Goal: Check status: Check status

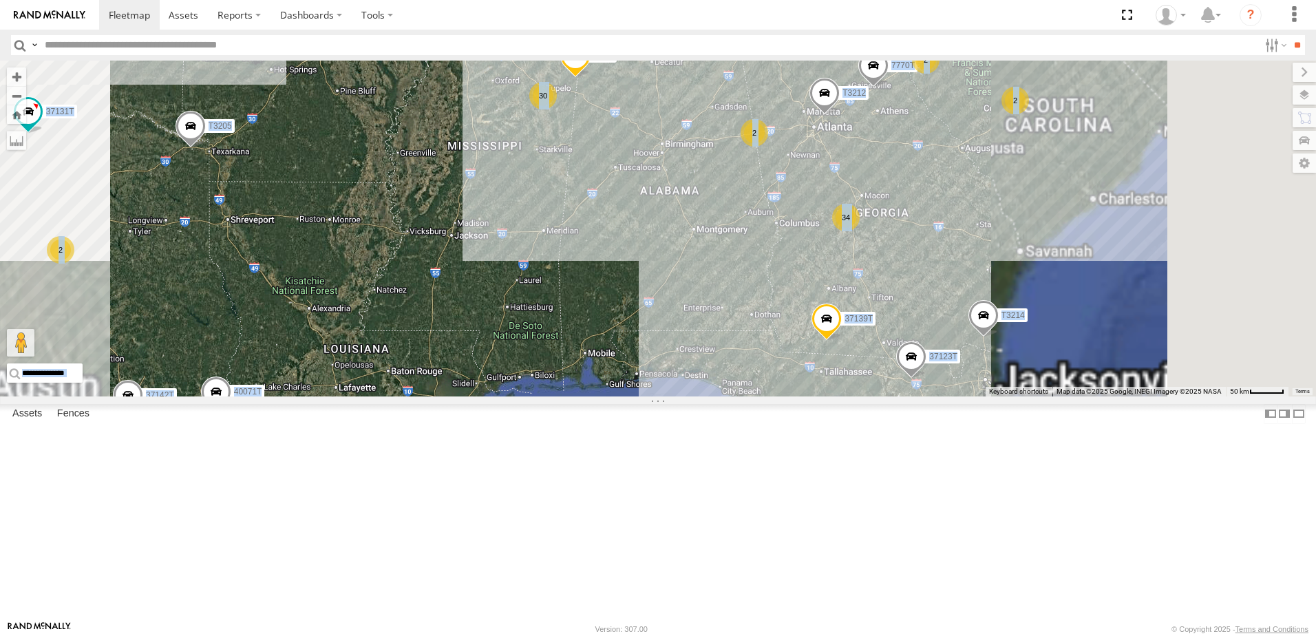
drag, startPoint x: 971, startPoint y: 465, endPoint x: 855, endPoint y: 416, distance: 125.9
click at [855, 396] on div "40082T T1818 5216 40071T 87122T 40028T 40022T T3201 87121T T3205 5411 37148T 37…" at bounding box center [658, 229] width 1316 height 336
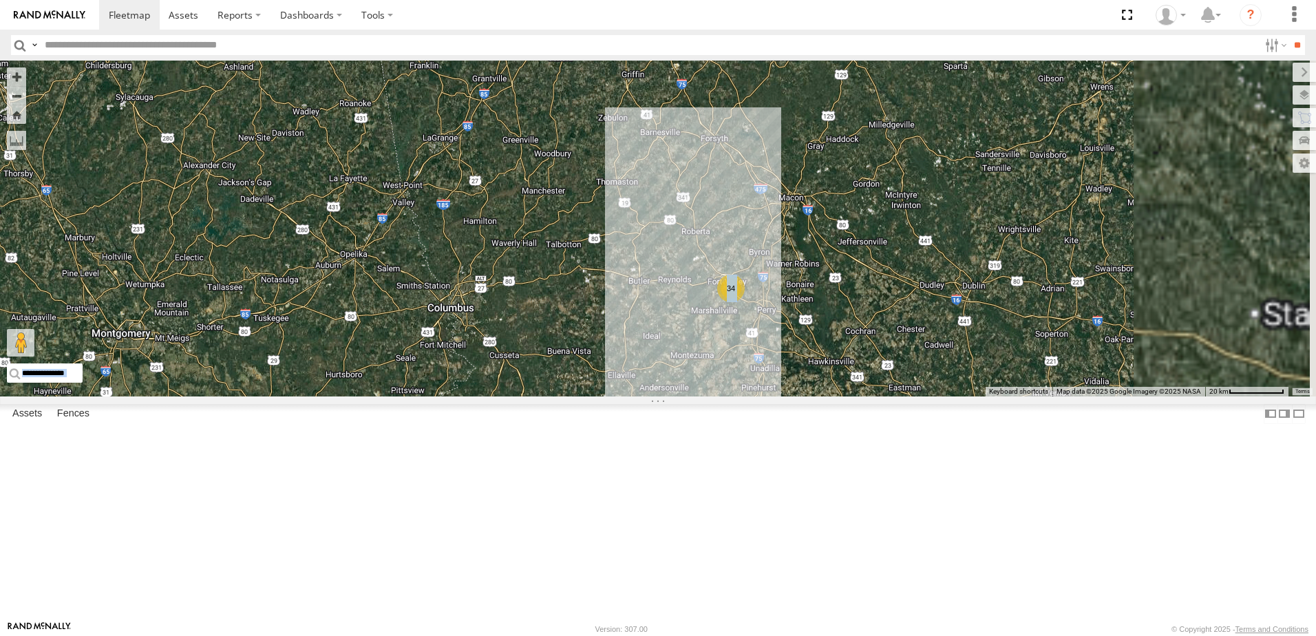
drag, startPoint x: 998, startPoint y: 337, endPoint x: 857, endPoint y: 474, distance: 196.1
click at [857, 396] on div "40082T T1818 5216 40071T 87122T 40028T 40022T T3201 87121T T3205 5411 37148T 37…" at bounding box center [658, 229] width 1316 height 336
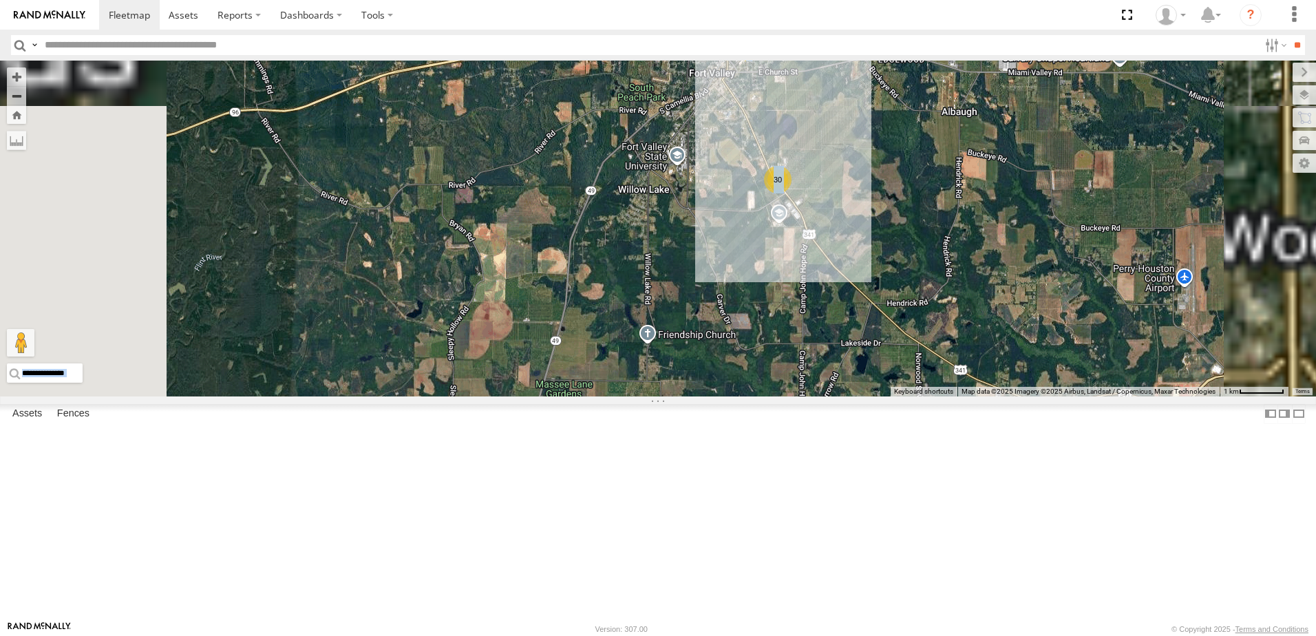
drag, startPoint x: 767, startPoint y: 416, endPoint x: 773, endPoint y: 352, distance: 64.9
click at [773, 354] on div "40082T T1818 5216 40071T 87122T 40028T 40022T T3201 87121T T3205 5411 37148T 37…" at bounding box center [658, 229] width 1316 height 336
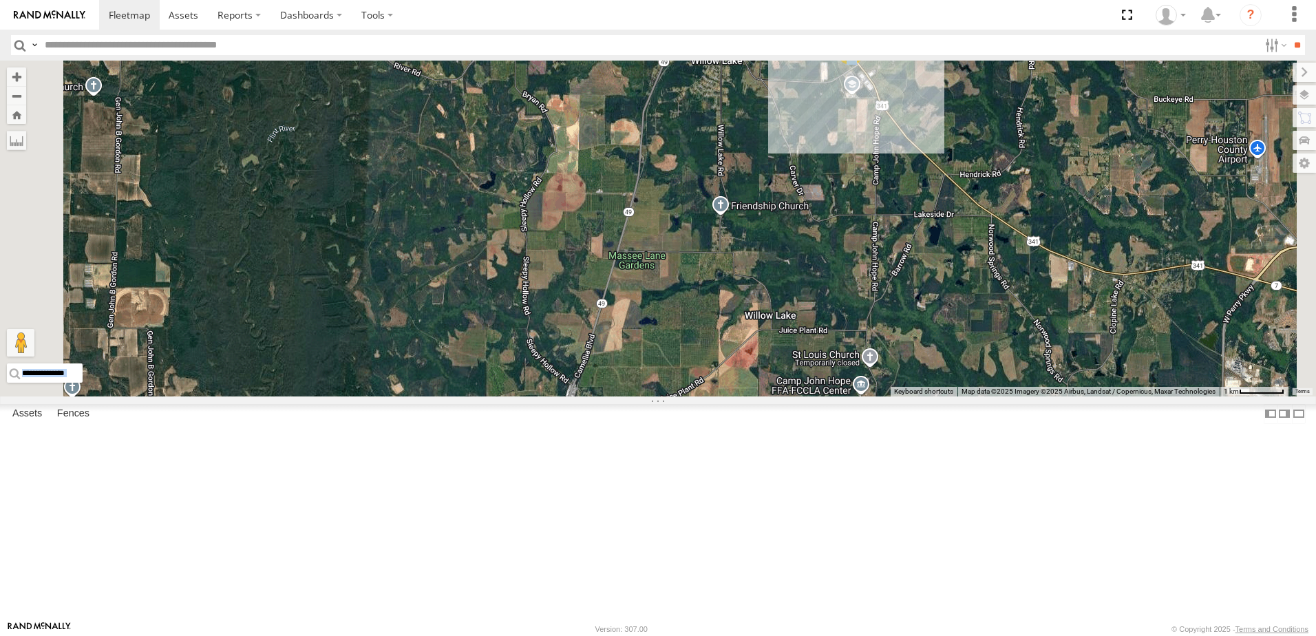
drag, startPoint x: 798, startPoint y: 303, endPoint x: 861, endPoint y: 223, distance: 101.9
click at [861, 223] on div "40082T T1818 5216 40071T 87122T 40028T 40022T T3201 87121T T3205 5411 37148T 37…" at bounding box center [658, 229] width 1316 height 336
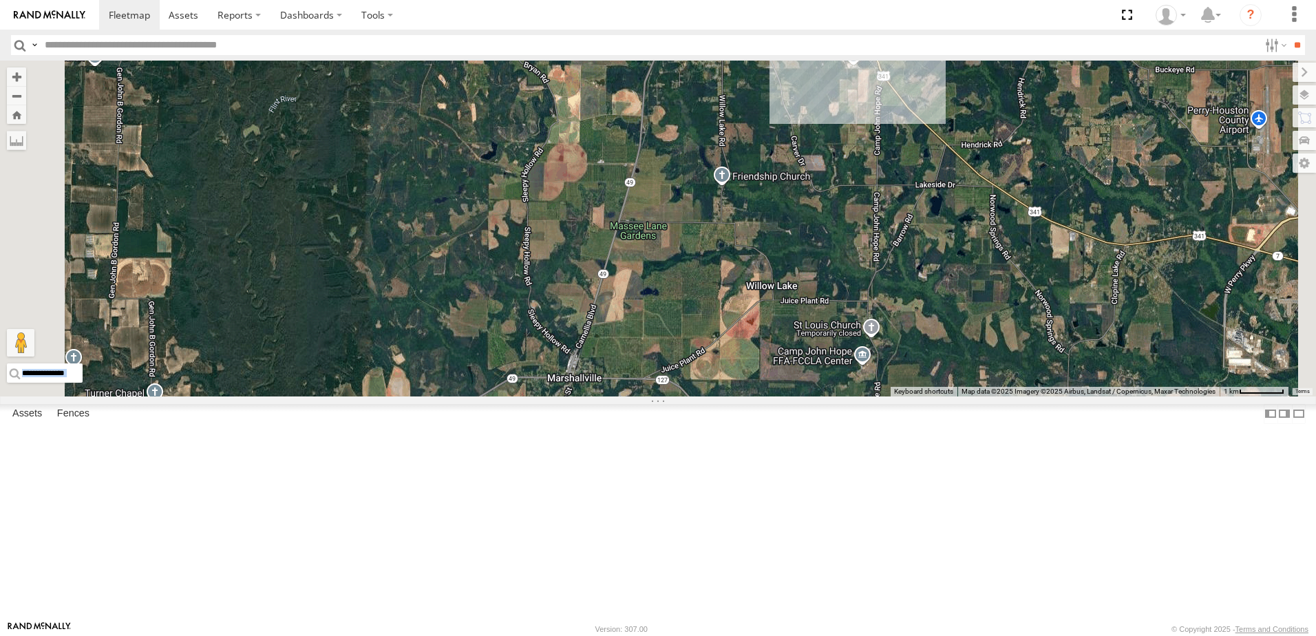
drag, startPoint x: 811, startPoint y: 483, endPoint x: 824, endPoint y: 407, distance: 76.7
click at [823, 396] on div "40082T T1818 5216 40071T 87122T 40028T 40022T T3201 87121T T3205 5411 37148T 37…" at bounding box center [658, 229] width 1316 height 336
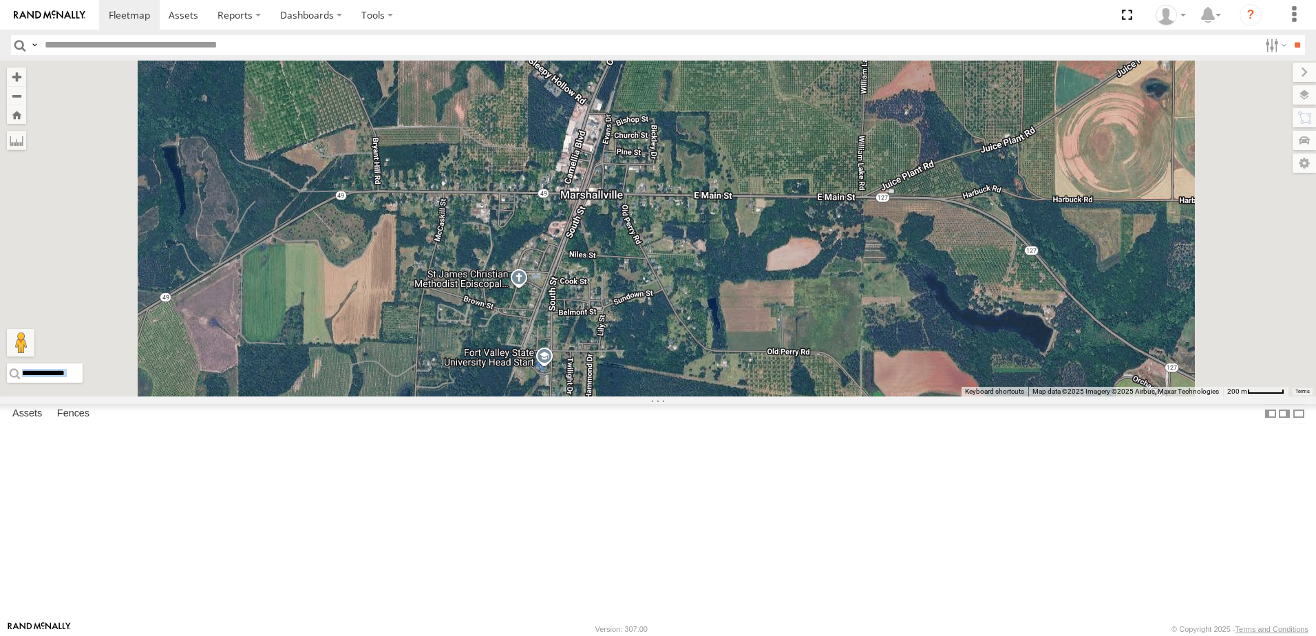
drag, startPoint x: 674, startPoint y: 515, endPoint x: 673, endPoint y: 578, distance: 63.3
click at [673, 396] on div "40082T T1818 5216 40071T 87122T 40028T 40022T T3201 87121T T3205 5411 37148T 37…" at bounding box center [658, 229] width 1316 height 336
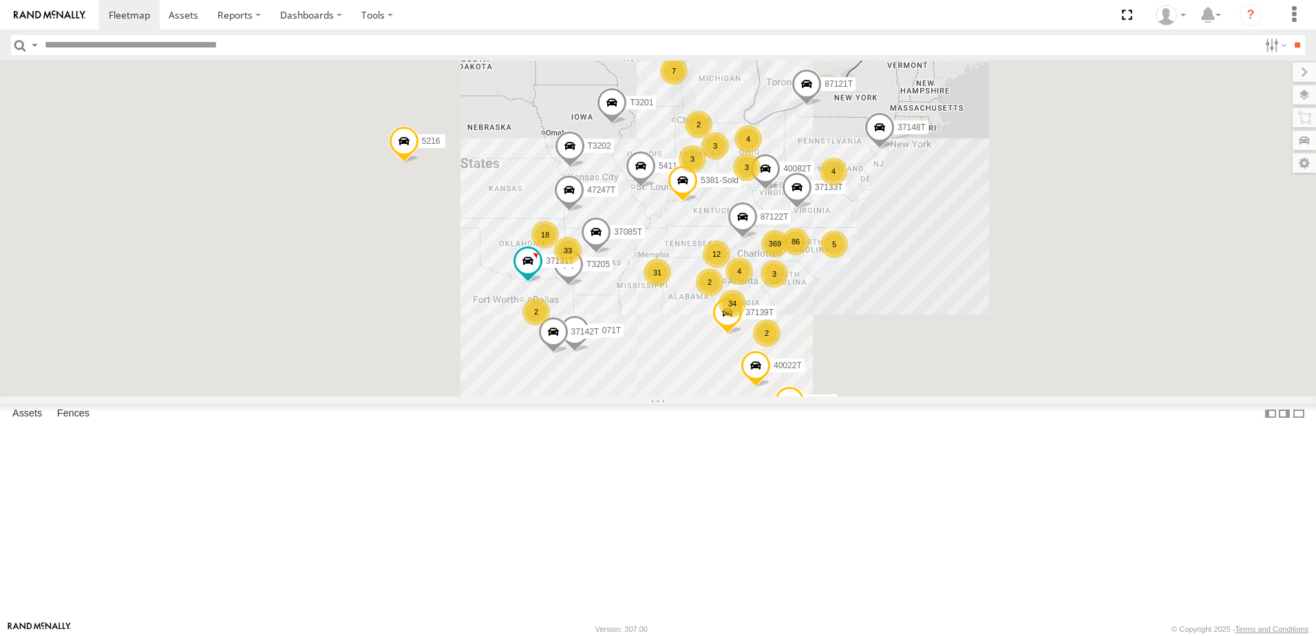
click at [0, 0] on span "Asset" at bounding box center [0, 0] width 0 height 0
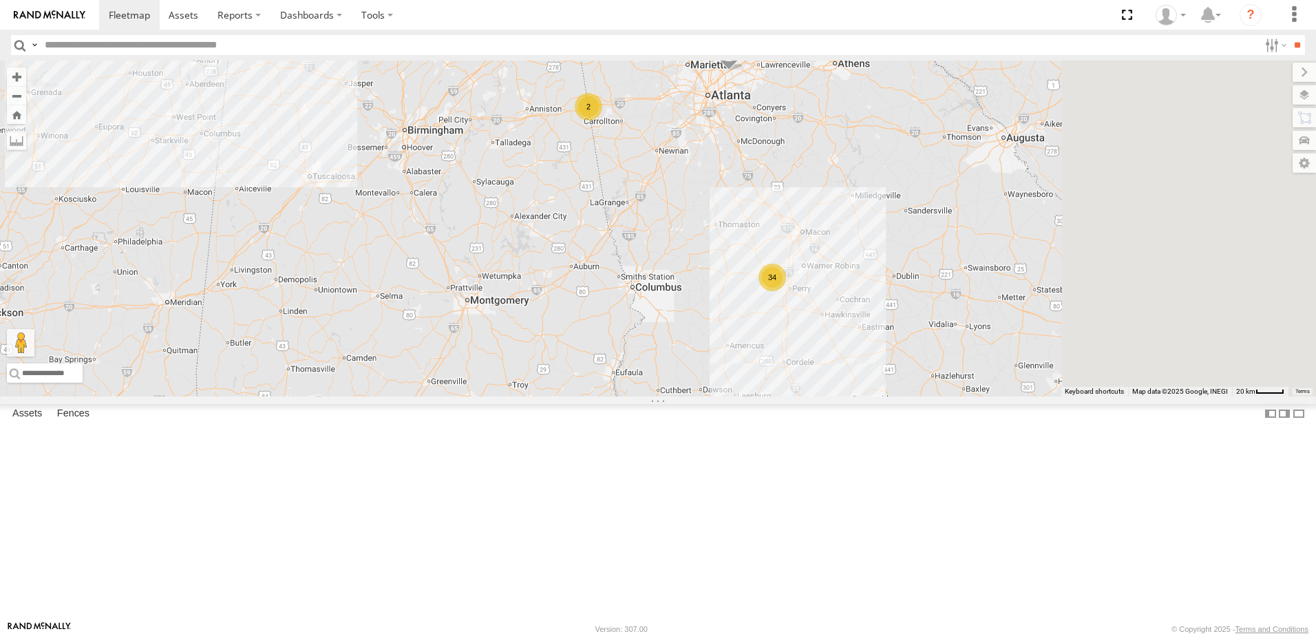
drag, startPoint x: 1116, startPoint y: 434, endPoint x: 869, endPoint y: 462, distance: 248.7
click at [870, 396] on div "40082T T1818 5216 40071T 87122T 40028T 40022T T3201 87121T T3205 5411 37148T 37…" at bounding box center [658, 229] width 1316 height 336
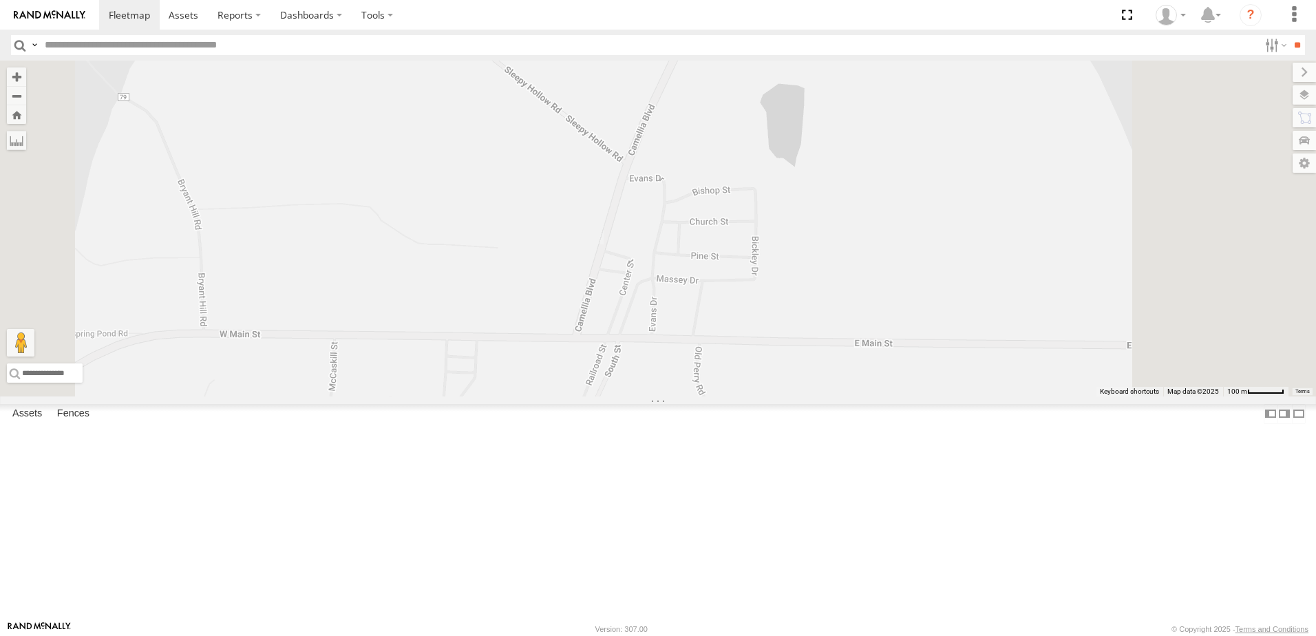
drag, startPoint x: 701, startPoint y: 290, endPoint x: 622, endPoint y: 374, distance: 115.4
click at [622, 374] on div "40082T T1818 5216 40071T 87122T 40028T 40022T T3201 87121T T3205 5411 37148T 37…" at bounding box center [658, 229] width 1316 height 336
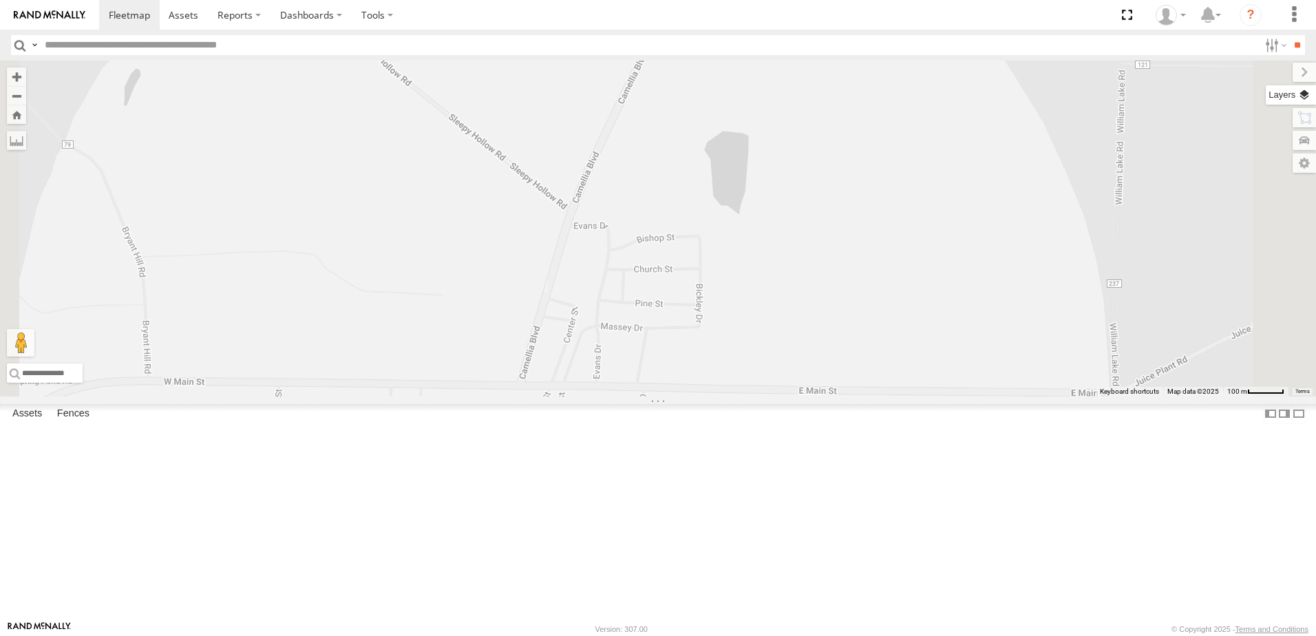
click at [1299, 94] on label at bounding box center [1291, 94] width 50 height 19
click at [0, 0] on span "Basemaps" at bounding box center [0, 0] width 0 height 0
click at [0, 0] on span "Satellite + Roadmap" at bounding box center [0, 0] width 0 height 0
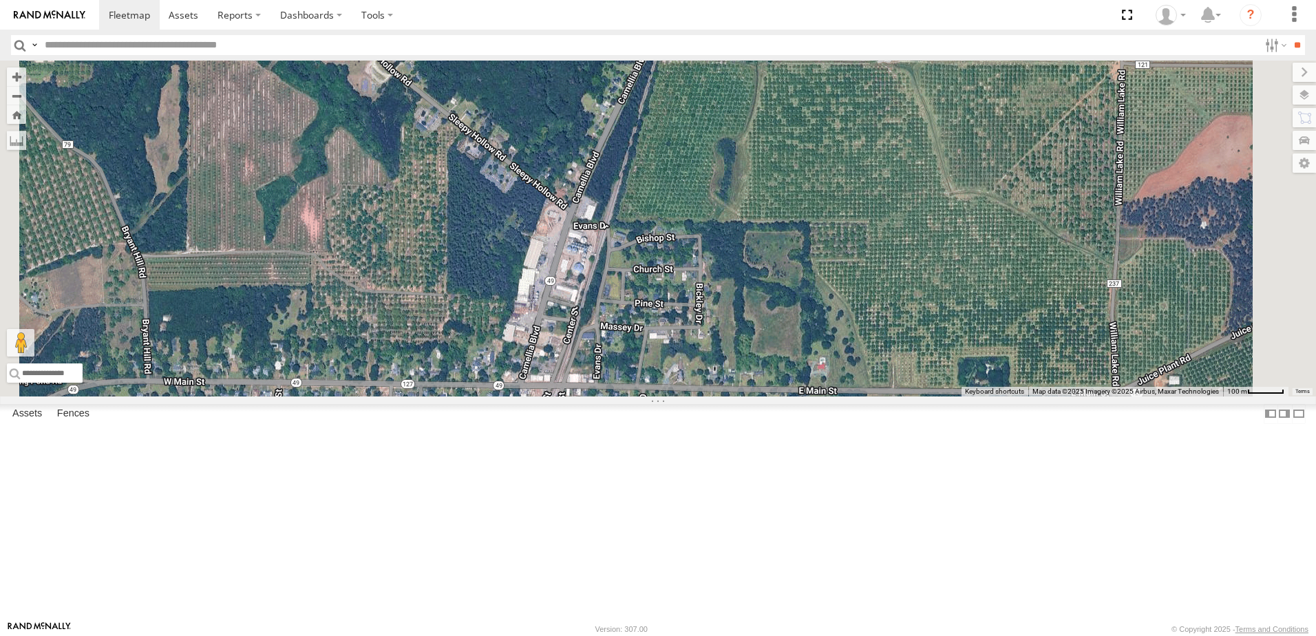
drag, startPoint x: 893, startPoint y: 290, endPoint x: 901, endPoint y: 337, distance: 46.7
click at [901, 337] on div "40082T T1818 5216 40071T 87122T 40028T 40022T T3201 87121T T3205 5411 37148T 37…" at bounding box center [658, 229] width 1316 height 336
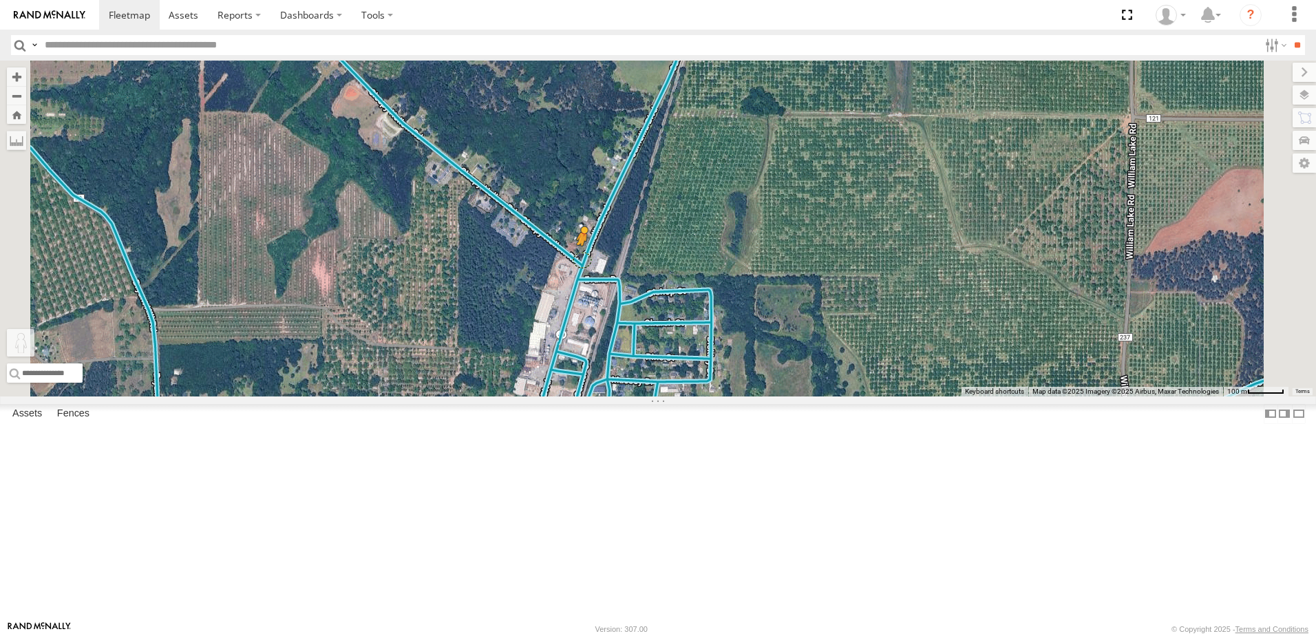
drag, startPoint x: 369, startPoint y: 568, endPoint x: 756, endPoint y: 372, distance: 433.7
click at [756, 372] on div "40082T T1818 5216 40071T 87122T 40028T 40022T T3201 87121T T3205 5411 37148T 37…" at bounding box center [658, 229] width 1316 height 336
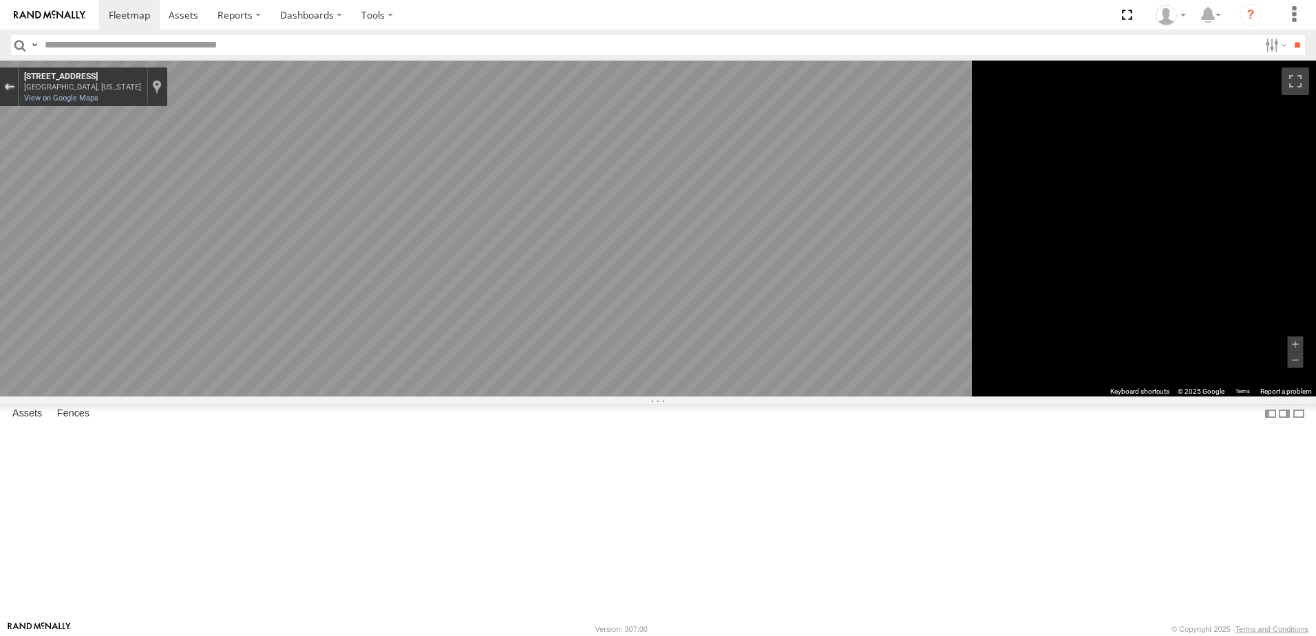
click at [14, 86] on div "Exit the Street View" at bounding box center [9, 87] width 10 height 8
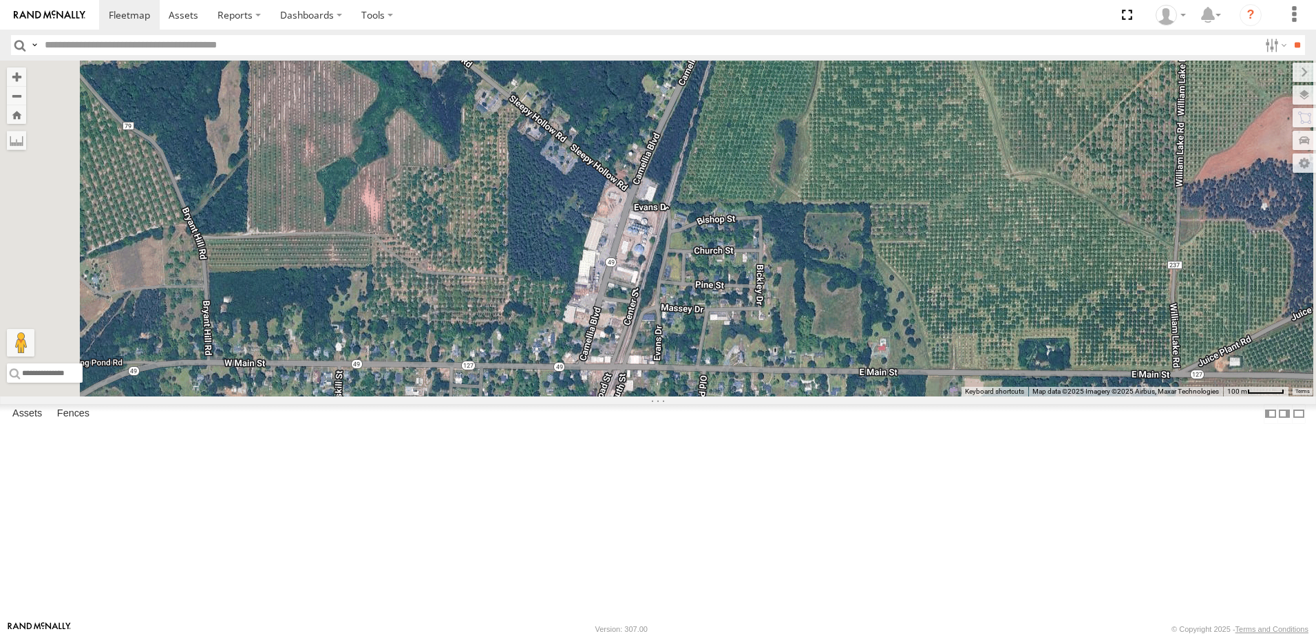
drag, startPoint x: 866, startPoint y: 319, endPoint x: 887, endPoint y: 287, distance: 38.4
click at [887, 287] on div "40082T T1818 5216 40071T 87122T 40028T 40022T T3201 87121T T3205 5411 37148T 37…" at bounding box center [658, 229] width 1316 height 336
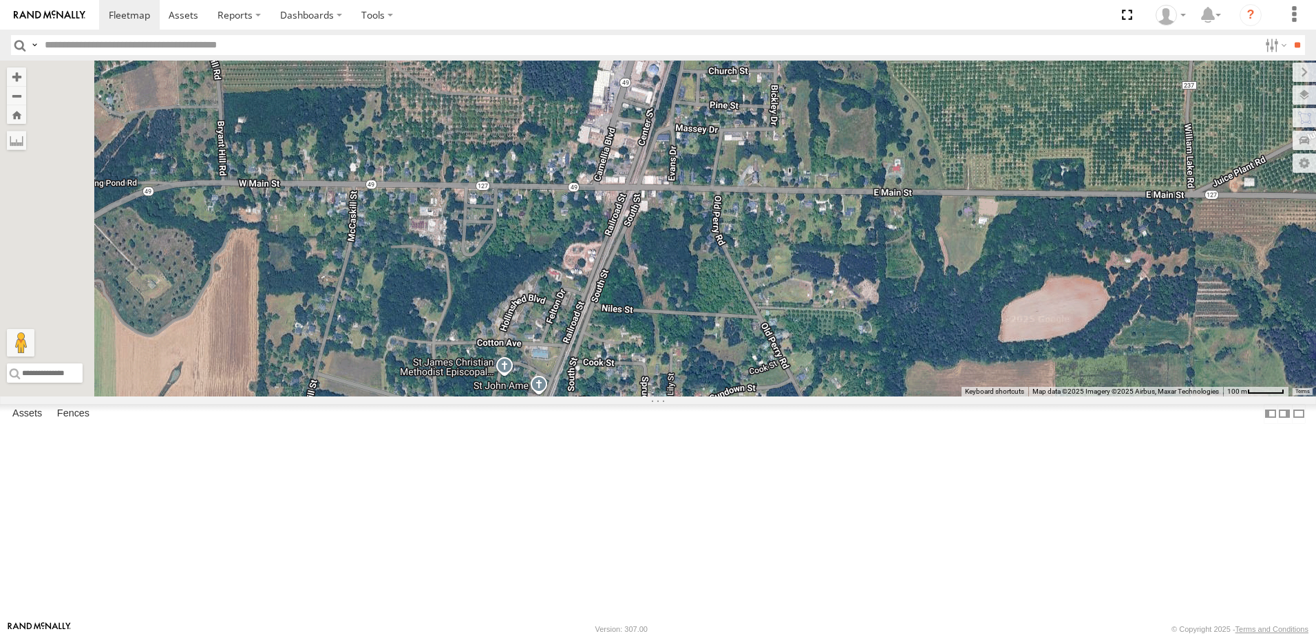
drag, startPoint x: 840, startPoint y: 570, endPoint x: 853, endPoint y: 384, distance: 186.2
click at [853, 384] on div "40082T T1818 5216 40071T 87122T 40028T 40022T T3201 87121T T3205 5411 37148T 37…" at bounding box center [658, 229] width 1316 height 336
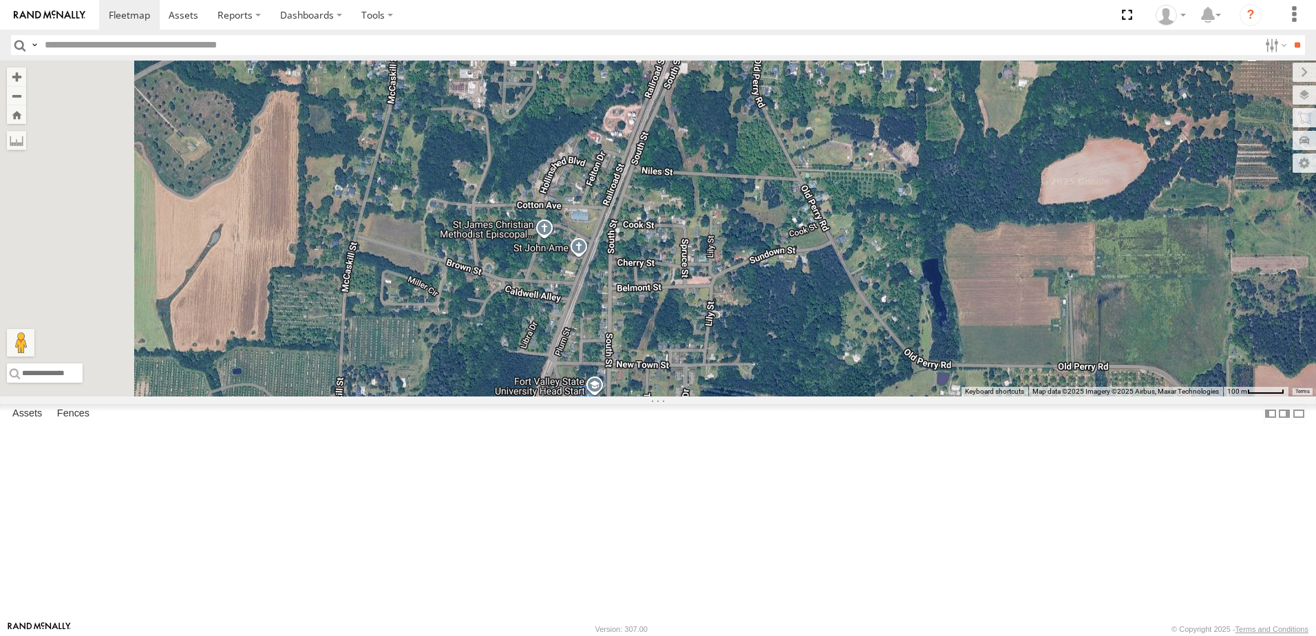
drag, startPoint x: 812, startPoint y: 467, endPoint x: 849, endPoint y: 352, distance: 120.6
click at [849, 352] on div "40082T T1818 5216 40071T 87122T 40028T 40022T T3201 87121T T3205 5411 37148T 37…" at bounding box center [658, 229] width 1316 height 336
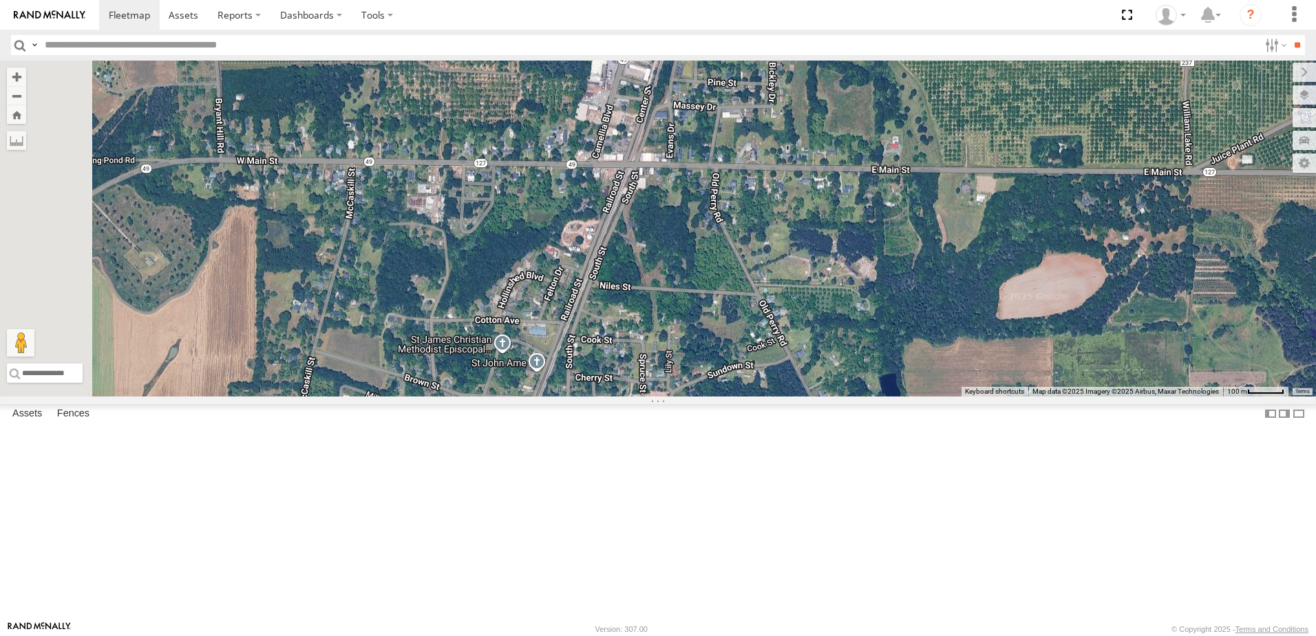
drag, startPoint x: 831, startPoint y: 396, endPoint x: 789, endPoint y: 586, distance: 195.2
click at [789, 396] on div "40082T T1818 5216 40071T 87122T 40028T 40022T T3201 87121T T3205 5411 37148T 37…" at bounding box center [658, 229] width 1316 height 336
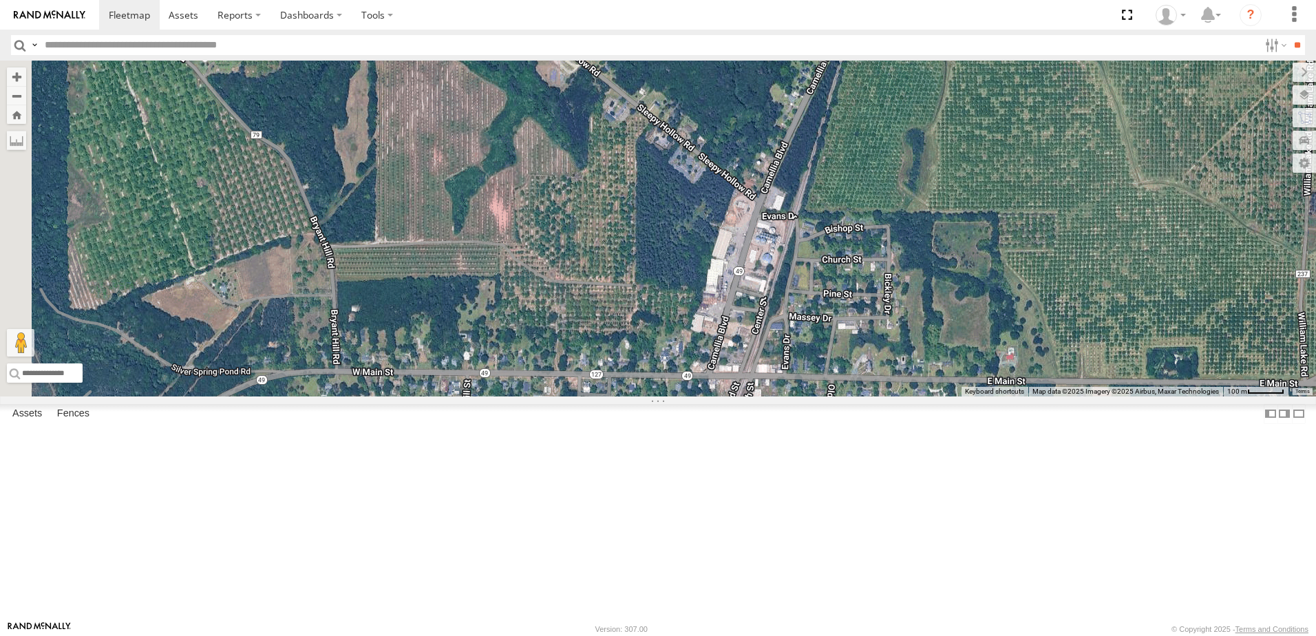
drag, startPoint x: 641, startPoint y: 334, endPoint x: 759, endPoint y: 547, distance: 243.0
click at [759, 396] on div "40082T T1818 5216 40071T 87122T 40028T 40022T T3201 87121T T3205 5411 37148T 37…" at bounding box center [658, 229] width 1316 height 336
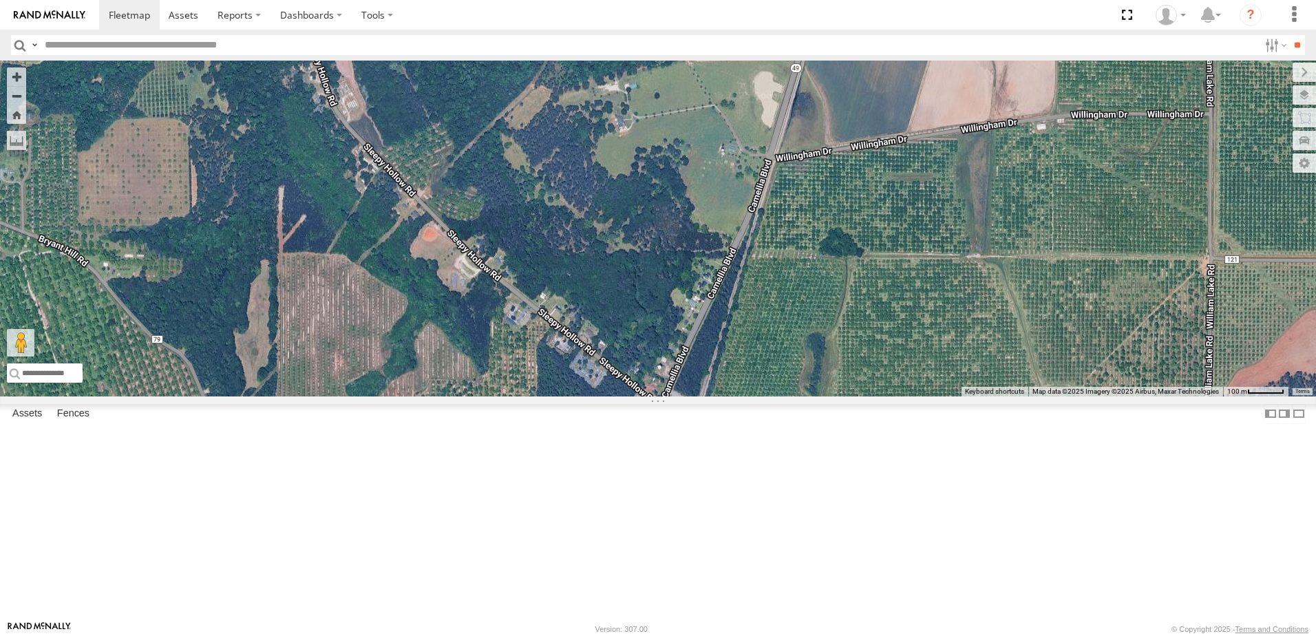
drag, startPoint x: 812, startPoint y: 322, endPoint x: 713, endPoint y: 529, distance: 229.0
click at [713, 396] on div "40082T T1818 5216 40071T 87122T 40028T 40022T T3201 87121T T3205 5411 37148T 37…" at bounding box center [658, 229] width 1316 height 336
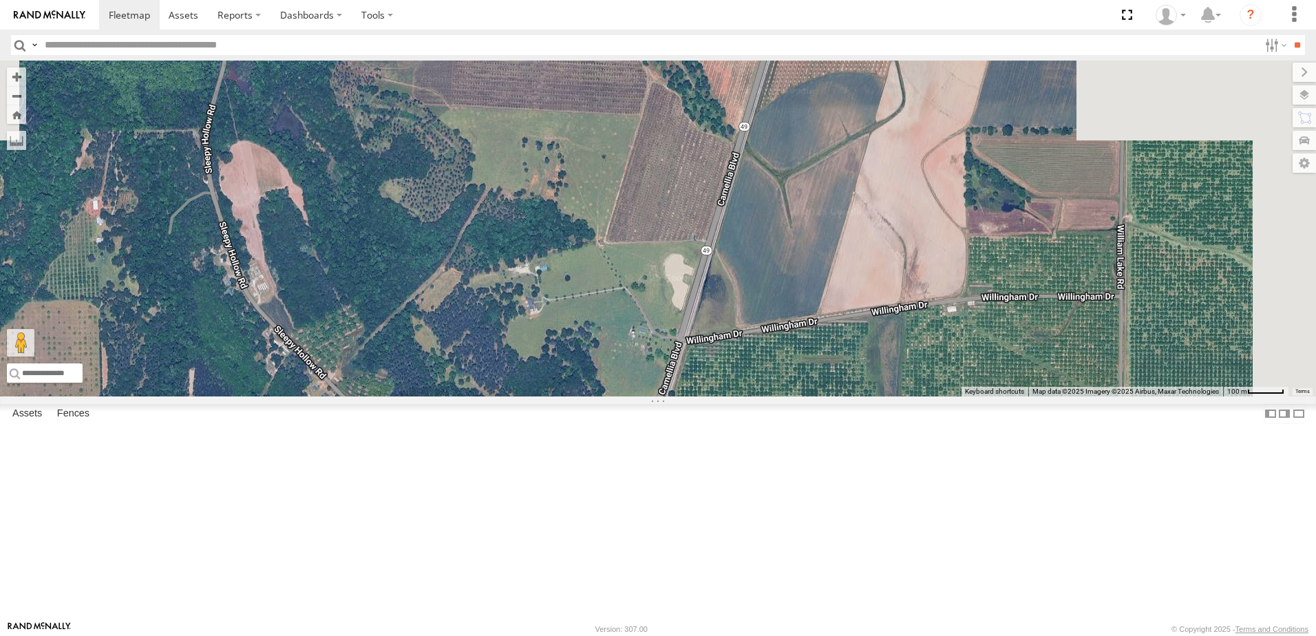
drag, startPoint x: 1025, startPoint y: 370, endPoint x: 877, endPoint y: 623, distance: 293.3
click at [879, 623] on body at bounding box center [658, 318] width 1316 height 636
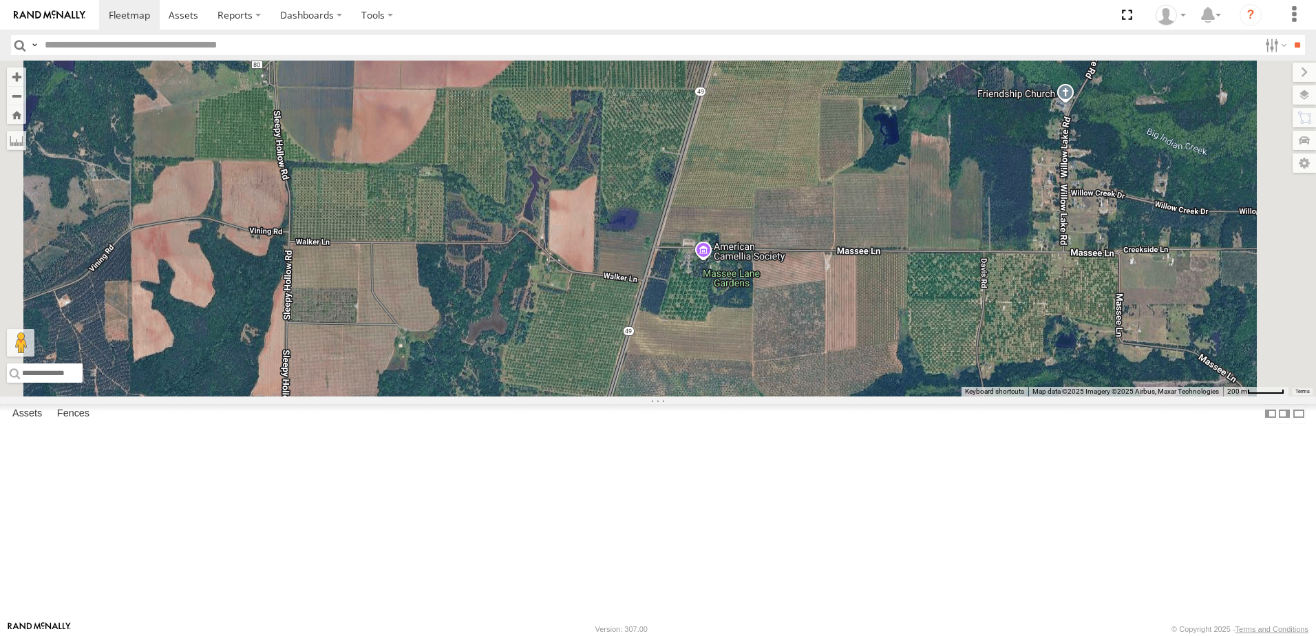
drag, startPoint x: 939, startPoint y: 423, endPoint x: 884, endPoint y: 416, distance: 54.9
click at [879, 396] on div "40082T T1818 5216 40071T 87122T 40028T 40022T T3201 87121T T3205 5411 37148T 37…" at bounding box center [658, 229] width 1316 height 336
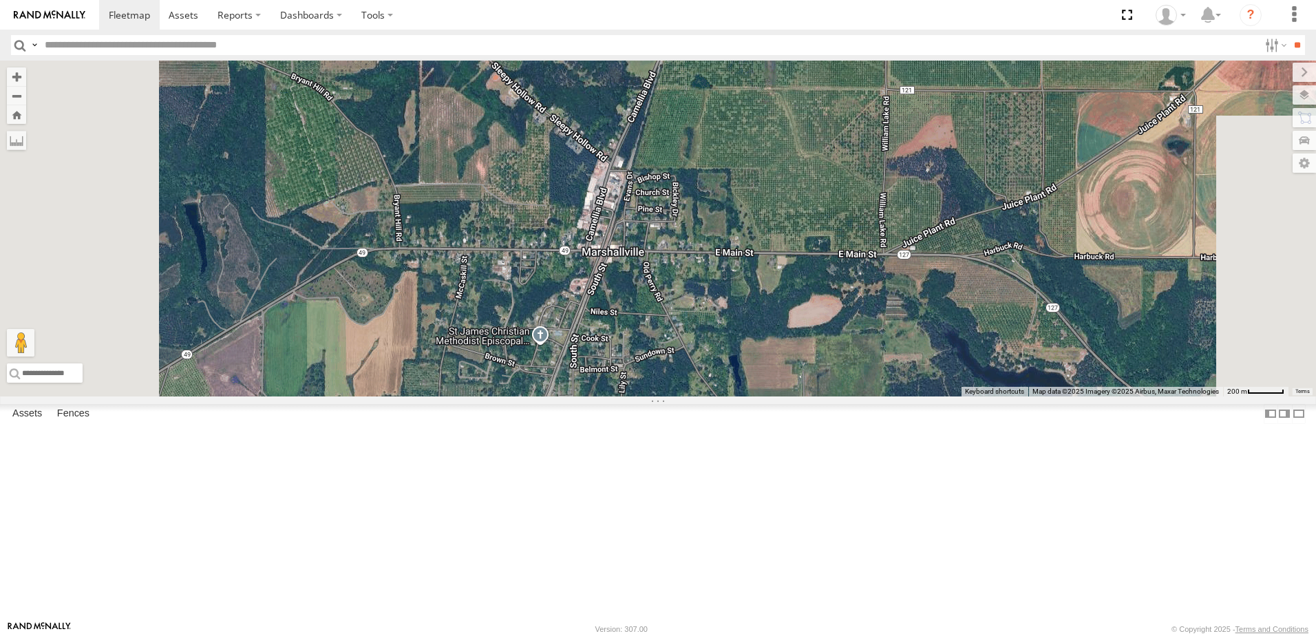
drag, startPoint x: 884, startPoint y: 514, endPoint x: 885, endPoint y: 392, distance: 121.8
click at [885, 392] on div "40082T T1818 5216 40071T 87122T 40028T 40022T T3201 87121T T3205 5411 37148T 37…" at bounding box center [658, 229] width 1316 height 336
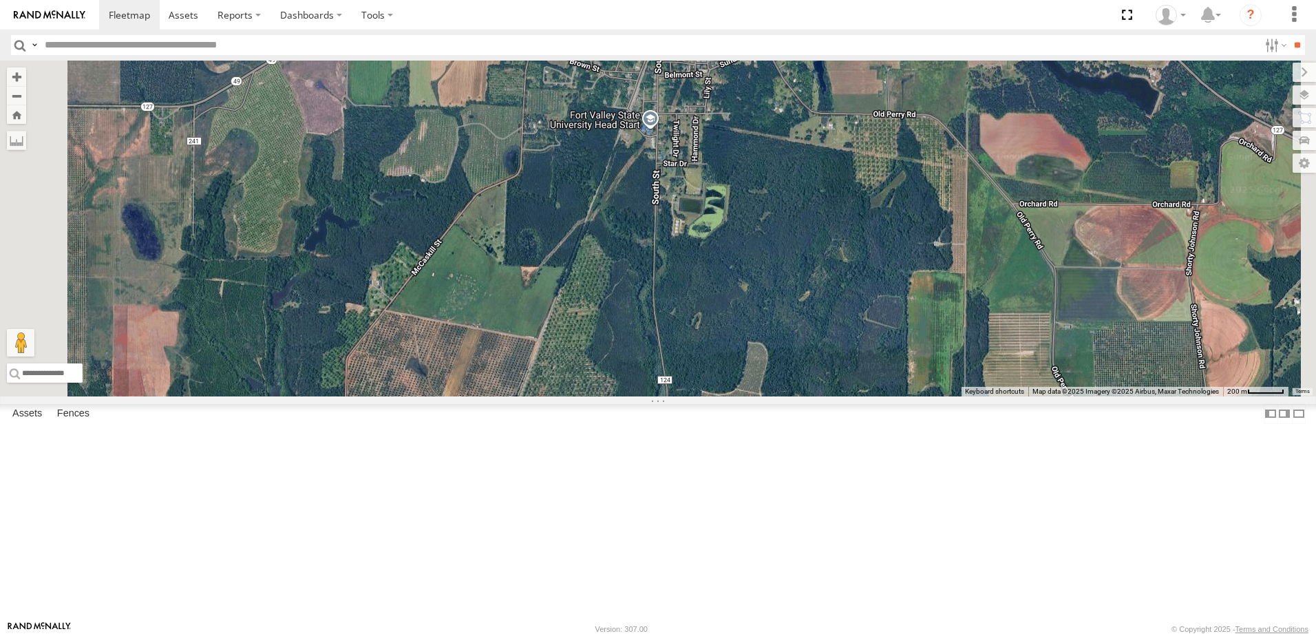
drag, startPoint x: 850, startPoint y: 465, endPoint x: 937, endPoint y: 362, distance: 134.3
click at [937, 362] on div "40082T T1818 5216 40071T 87122T 40028T 40022T T3201 87121T T3205 5411 37148T 37…" at bounding box center [658, 229] width 1316 height 336
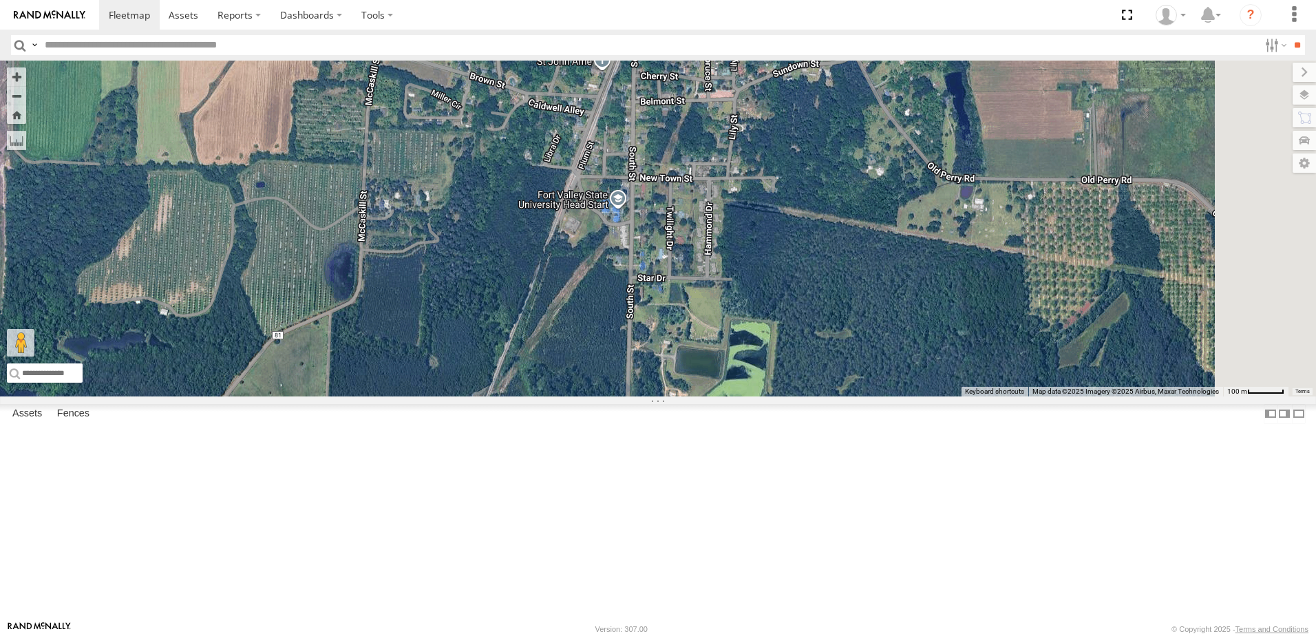
drag, startPoint x: 971, startPoint y: 236, endPoint x: 955, endPoint y: 387, distance: 152.2
click at [955, 387] on div "40082T T1818 5216 40071T 87122T 40028T 40022T T3201 87121T T3205 5411 37148T 37…" at bounding box center [658, 229] width 1316 height 336
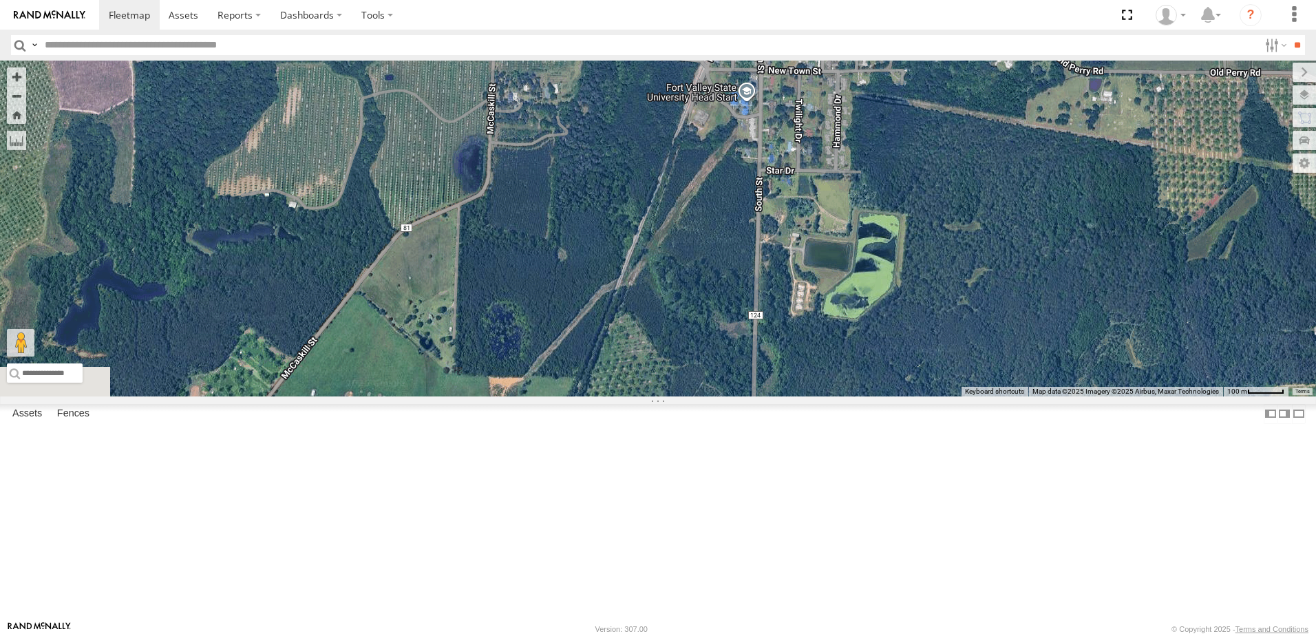
drag, startPoint x: 658, startPoint y: 298, endPoint x: 789, endPoint y: 204, distance: 160.8
click at [788, 175] on div "40082T T1818 5216 40071T 87122T 40028T 40022T T3201 87121T T3205 5411 37148T 37…" at bounding box center [658, 229] width 1316 height 336
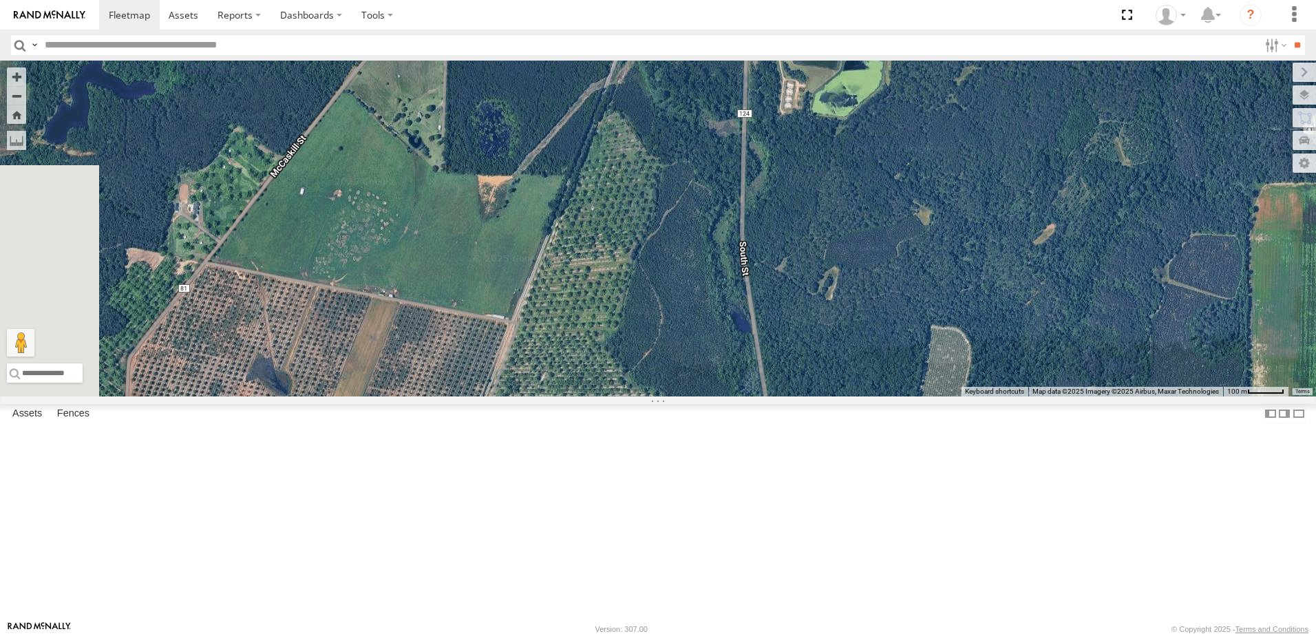
drag, startPoint x: 831, startPoint y: 467, endPoint x: 799, endPoint y: 286, distance: 183.9
click at [799, 286] on div "40082T T1818 5216 40071T 87122T 40028T 40022T T3201 87121T T3205 5411 37148T 37…" at bounding box center [658, 229] width 1316 height 336
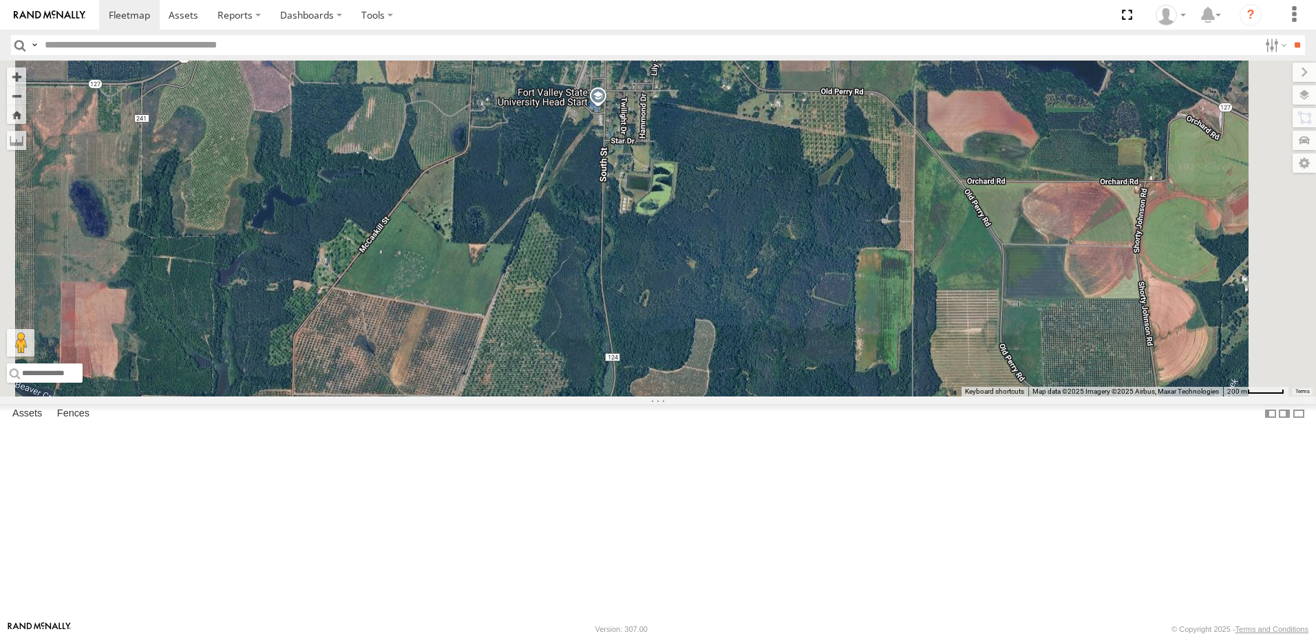
drag, startPoint x: 908, startPoint y: 196, endPoint x: 855, endPoint y: 404, distance: 214.5
click at [855, 396] on div "40082T T1818 5216 40071T 87122T 40028T 40022T T3201 87121T T3205 5411 37148T 37…" at bounding box center [658, 229] width 1316 height 336
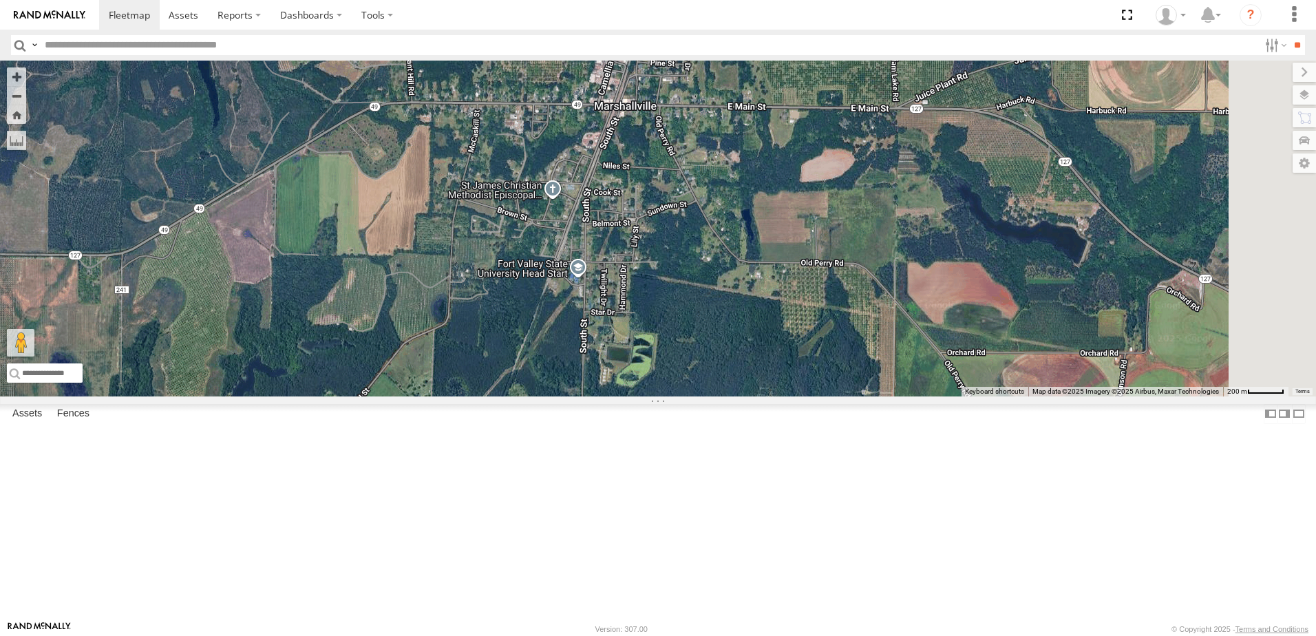
drag, startPoint x: 840, startPoint y: 272, endPoint x: 825, endPoint y: 426, distance: 154.8
click at [825, 396] on div "40082T T1818 5216 40071T 87122T 40028T 40022T T3201 87121T T3205 5411 37148T 37…" at bounding box center [658, 229] width 1316 height 336
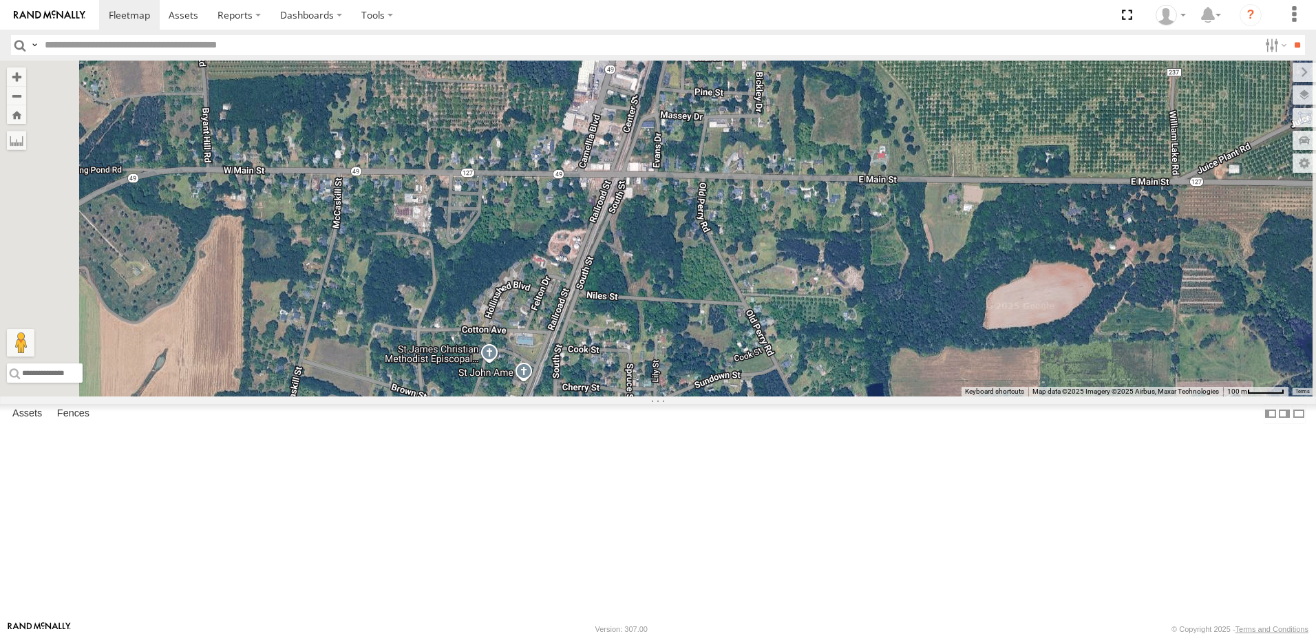
drag, startPoint x: 825, startPoint y: 300, endPoint x: 840, endPoint y: 361, distance: 62.9
click at [840, 361] on div "40082T T1818 5216 40071T 87122T 40028T 40022T T3201 87121T T3205 5411 37148T 37…" at bounding box center [658, 229] width 1316 height 336
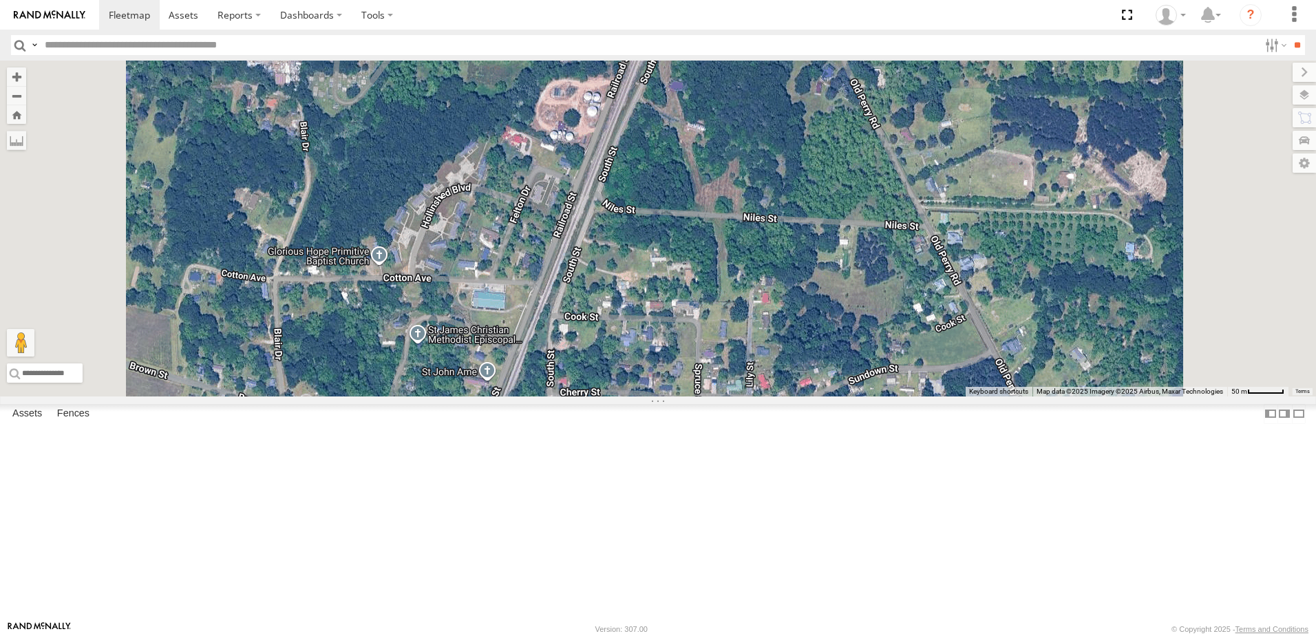
drag, startPoint x: 869, startPoint y: 390, endPoint x: 854, endPoint y: 412, distance: 26.9
click at [854, 396] on div "40082T T1818 5216 40071T 87122T 40028T 40022T T3201 87121T T3205 5411 37148T 37…" at bounding box center [658, 229] width 1316 height 336
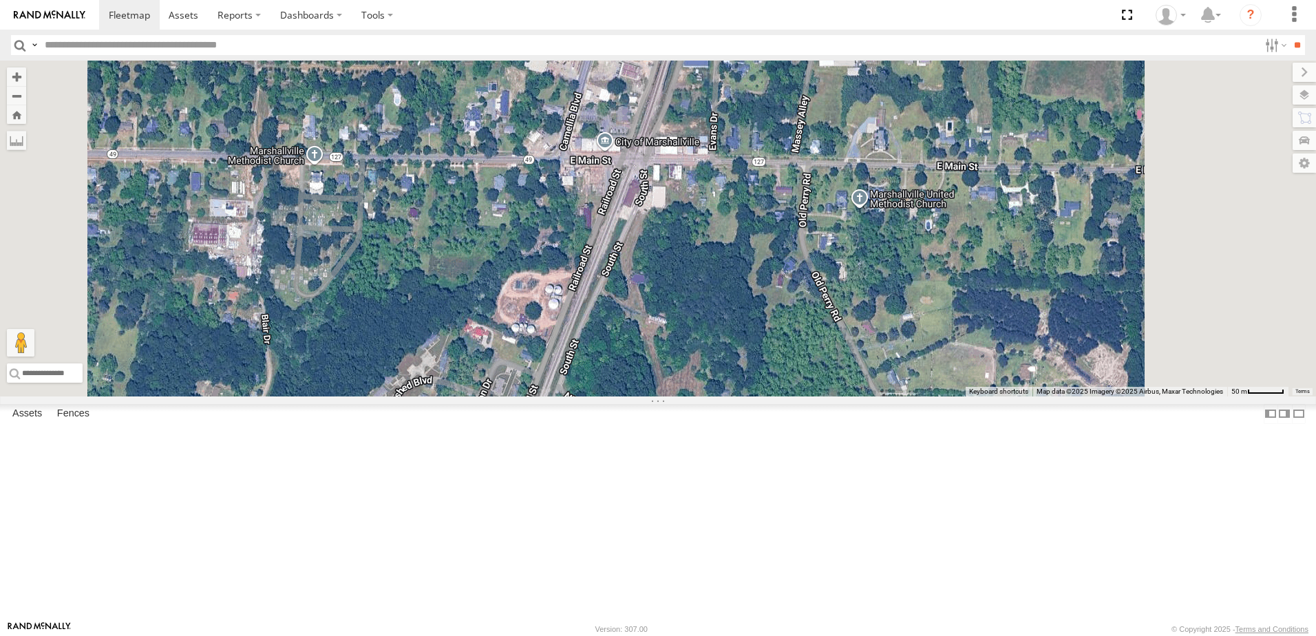
drag, startPoint x: 935, startPoint y: 279, endPoint x: 893, endPoint y: 451, distance: 177.8
click at [893, 396] on div "40082T T1818 5216 40071T 87122T 40028T 40022T T3201 87121T T3205 5411 37148T 37…" at bounding box center [658, 229] width 1316 height 336
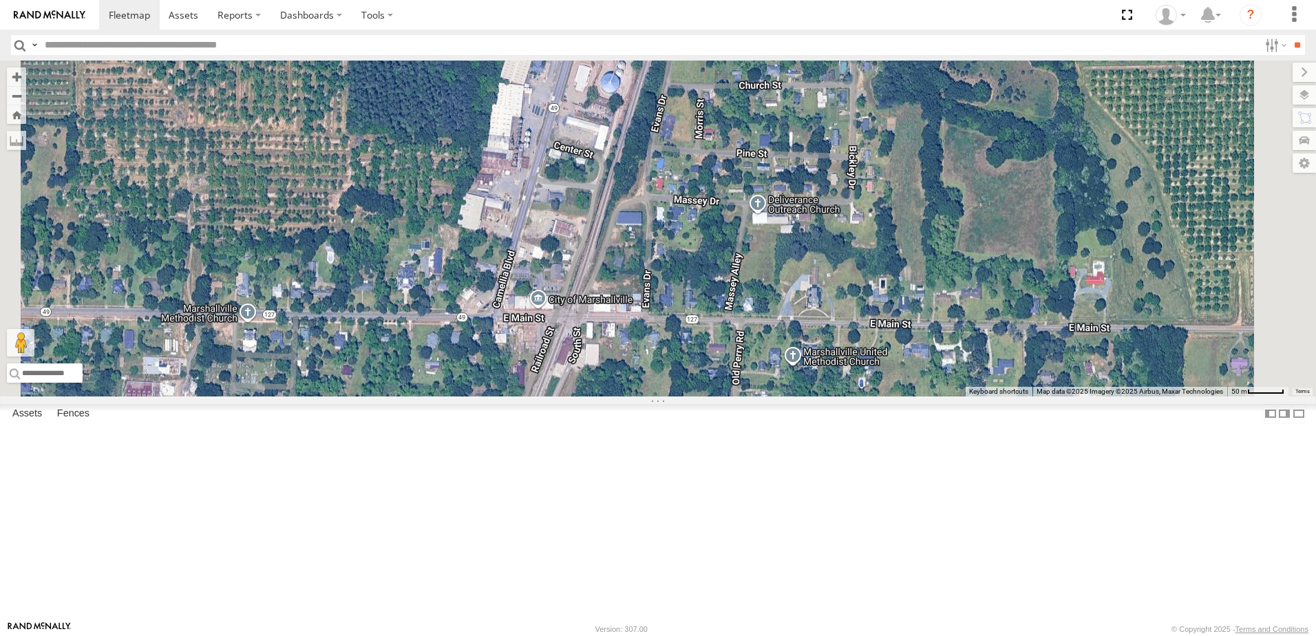
drag, startPoint x: 899, startPoint y: 343, endPoint x: 854, endPoint y: 456, distance: 120.8
click at [854, 396] on div "40082T T1818 5216 40071T 87122T 40028T 40022T T3201 87121T T3205 5411 37148T 37…" at bounding box center [658, 229] width 1316 height 336
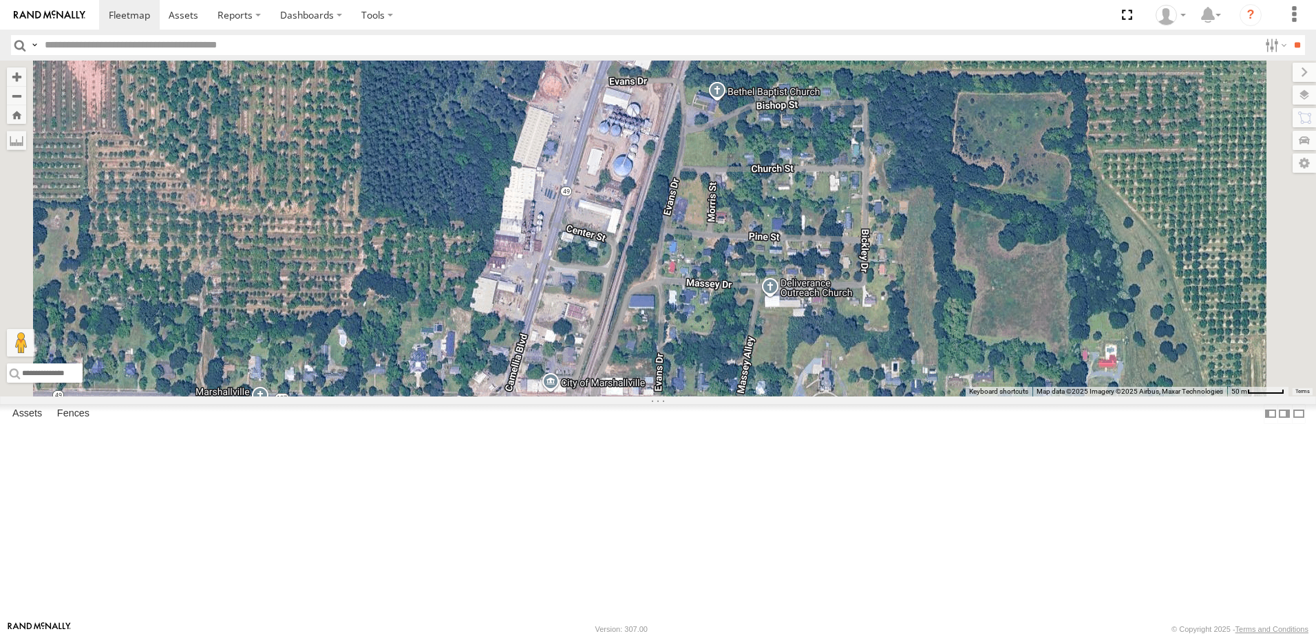
drag, startPoint x: 873, startPoint y: 339, endPoint x: 888, endPoint y: 429, distance: 91.3
click at [888, 396] on div "40082T T1818 5216 40071T 87122T 40028T 40022T T3201 87121T T3205 5411 37148T 37…" at bounding box center [658, 229] width 1316 height 336
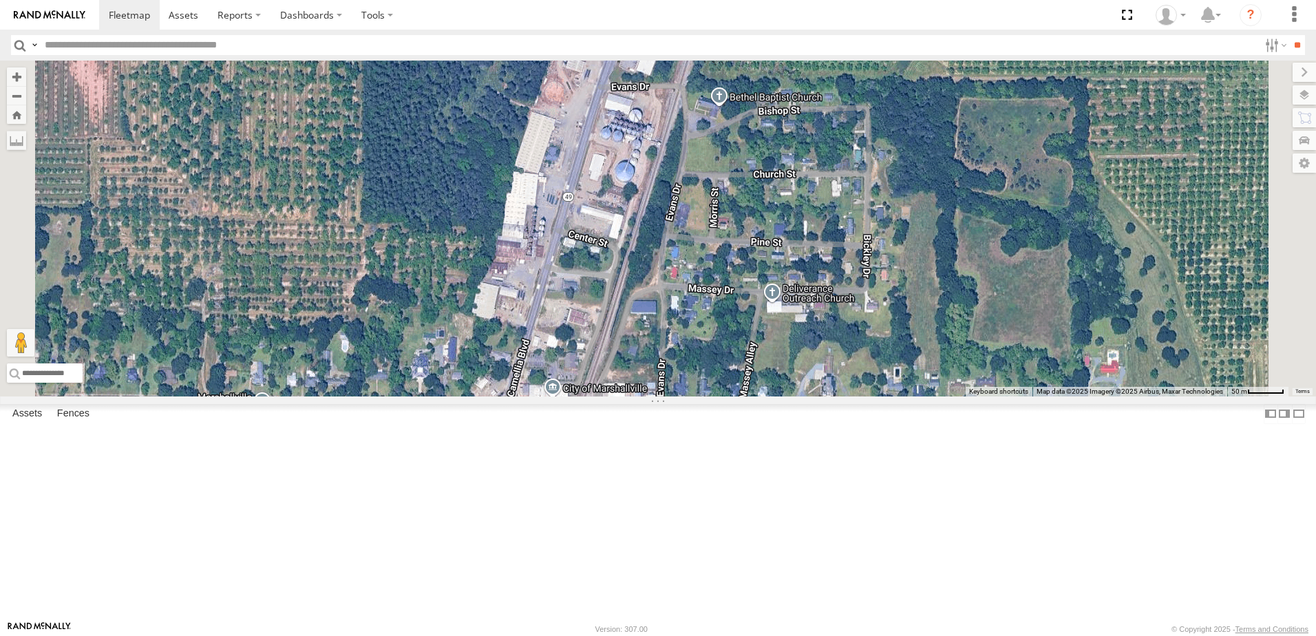
drag, startPoint x: 610, startPoint y: 367, endPoint x: 645, endPoint y: 183, distance: 187.7
click at [645, 183] on div "40082T T1818 5216 40071T 87122T 40028T 40022T T3201 87121T T3205 5411 37148T 37…" at bounding box center [658, 229] width 1316 height 336
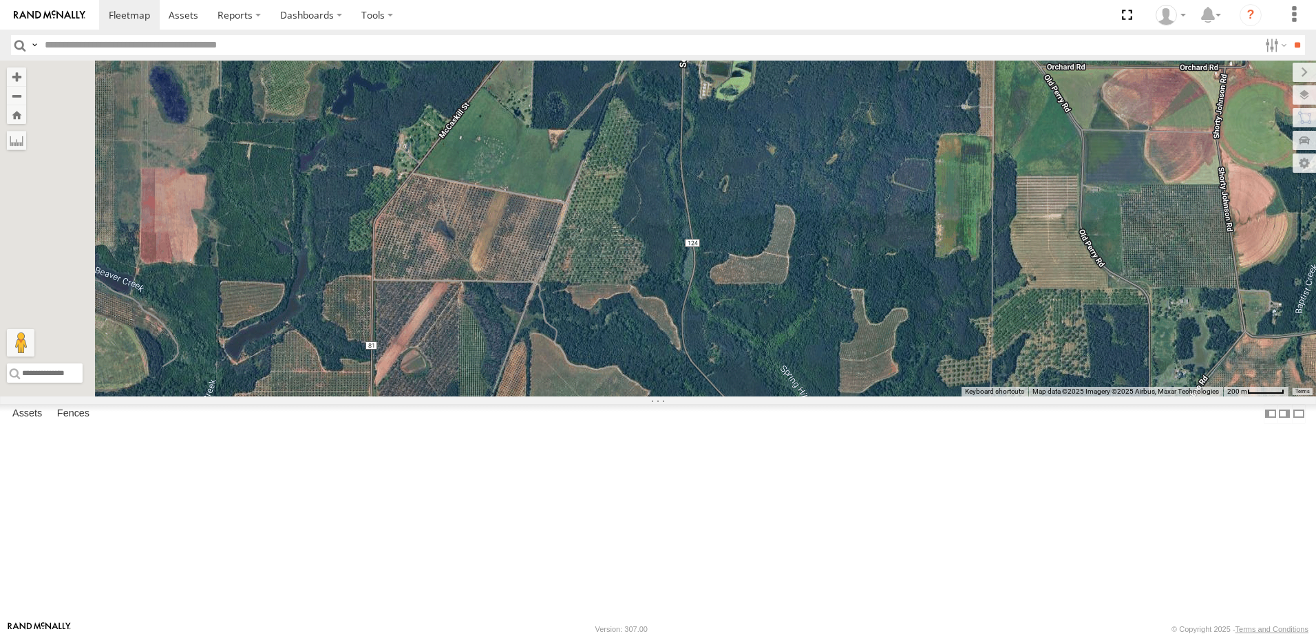
drag, startPoint x: 530, startPoint y: 394, endPoint x: 728, endPoint y: 168, distance: 300.4
click at [726, 171] on div "40082T T1818 5216 40071T 87122T 40028T 40022T T3201 87121T T3205 5411 37148T 37…" at bounding box center [658, 229] width 1316 height 336
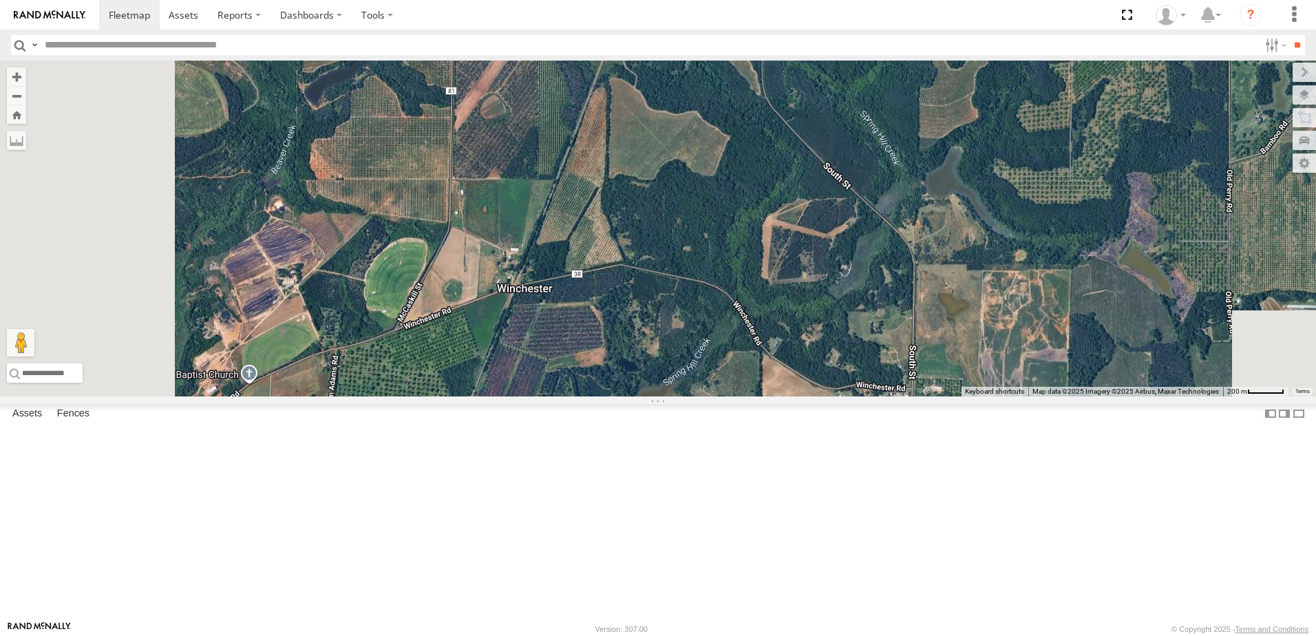
drag, startPoint x: 618, startPoint y: 301, endPoint x: 644, endPoint y: 224, distance: 82.0
click at [644, 224] on div "40082T T1818 5216 40071T 87122T 40028T 40022T T3201 87121T T3205 5411 37148T 37…" at bounding box center [658, 229] width 1316 height 336
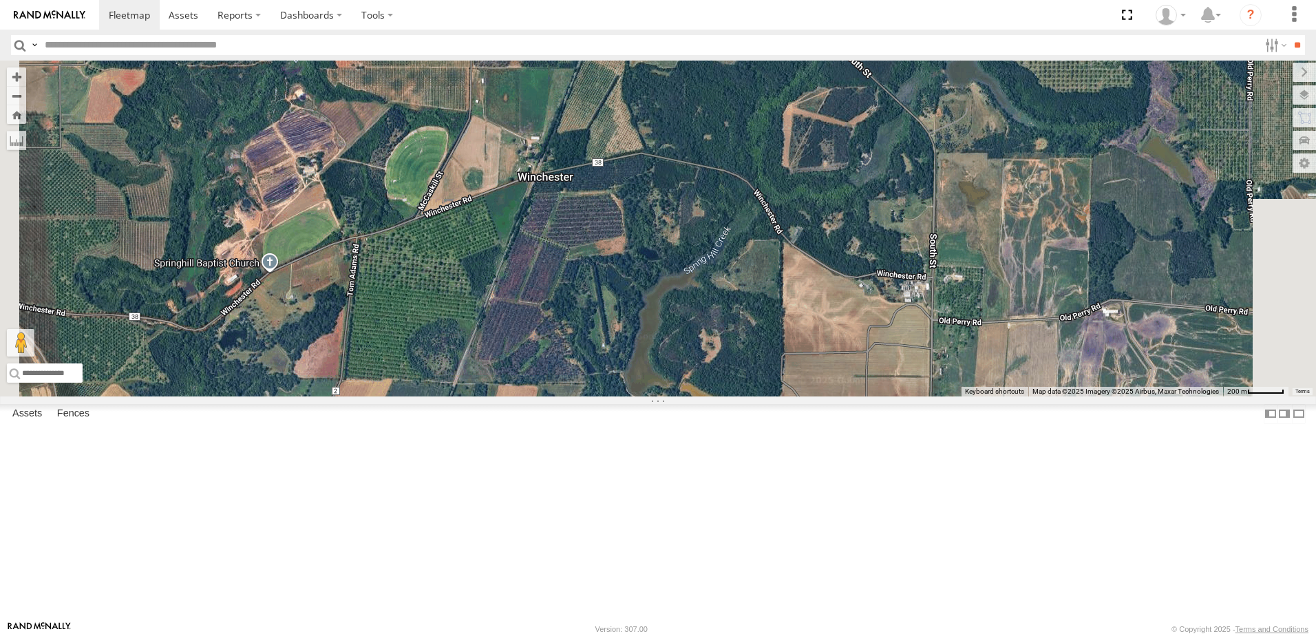
drag, startPoint x: 575, startPoint y: 362, endPoint x: 595, endPoint y: 251, distance: 113.4
click at [595, 251] on div "40082T T1818 5216 40071T 87122T 40028T 40022T T3201 87121T T3205 5411 37148T 37…" at bounding box center [658, 229] width 1316 height 336
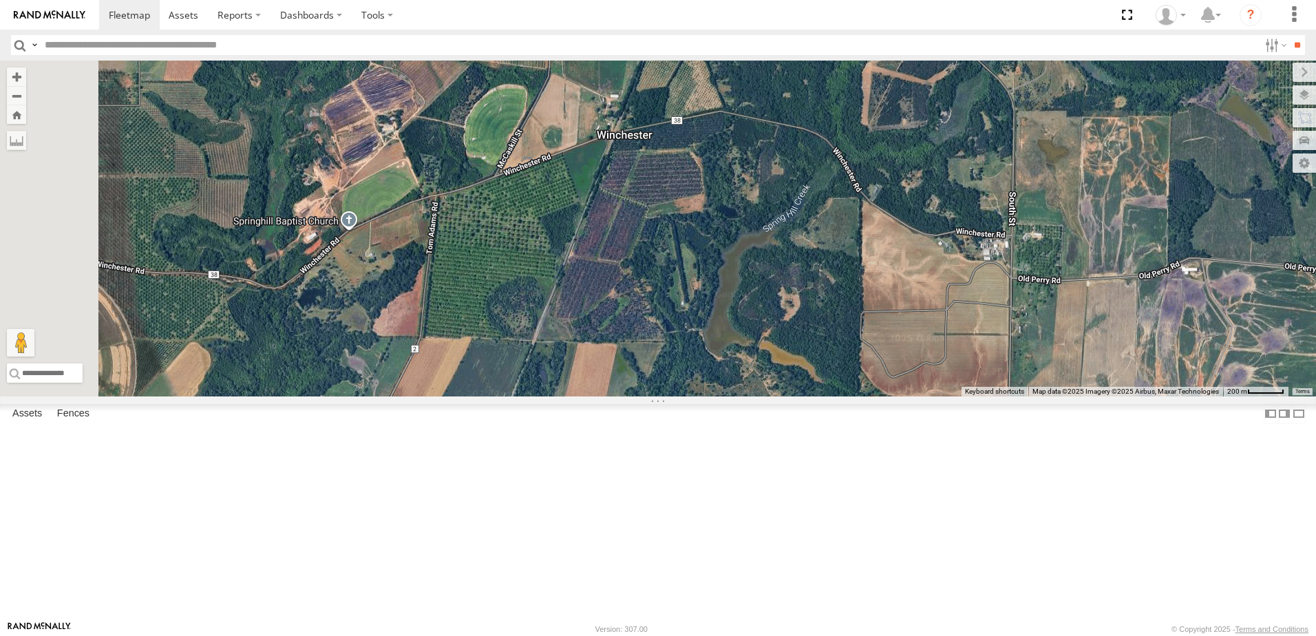
drag, startPoint x: 558, startPoint y: 373, endPoint x: 638, endPoint y: 332, distance: 89.6
click at [638, 332] on div "40082T T1818 5216 40071T 87122T 40028T 40022T T3201 87121T T3205 5411 37148T 37…" at bounding box center [658, 229] width 1316 height 336
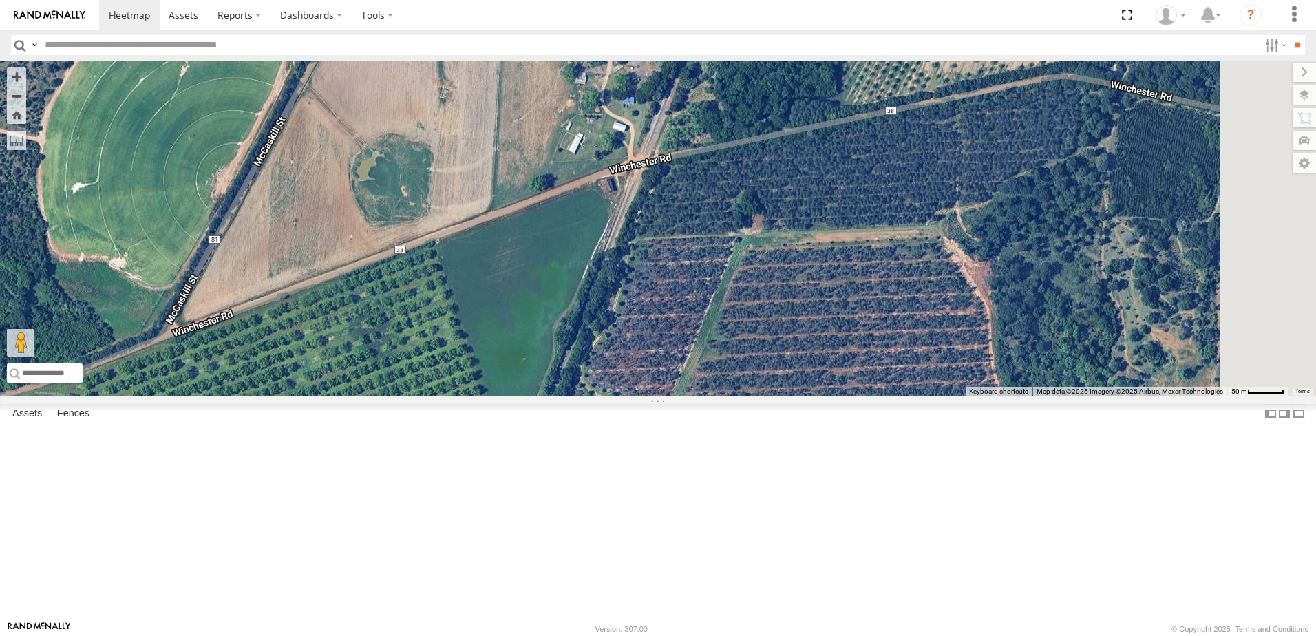
drag, startPoint x: 729, startPoint y: 317, endPoint x: 544, endPoint y: 407, distance: 206.2
click at [544, 396] on div "40082T T1818 5216 40071T 87122T 40028T 40022T T3201 87121T T3205 5411 37148T 37…" at bounding box center [658, 229] width 1316 height 336
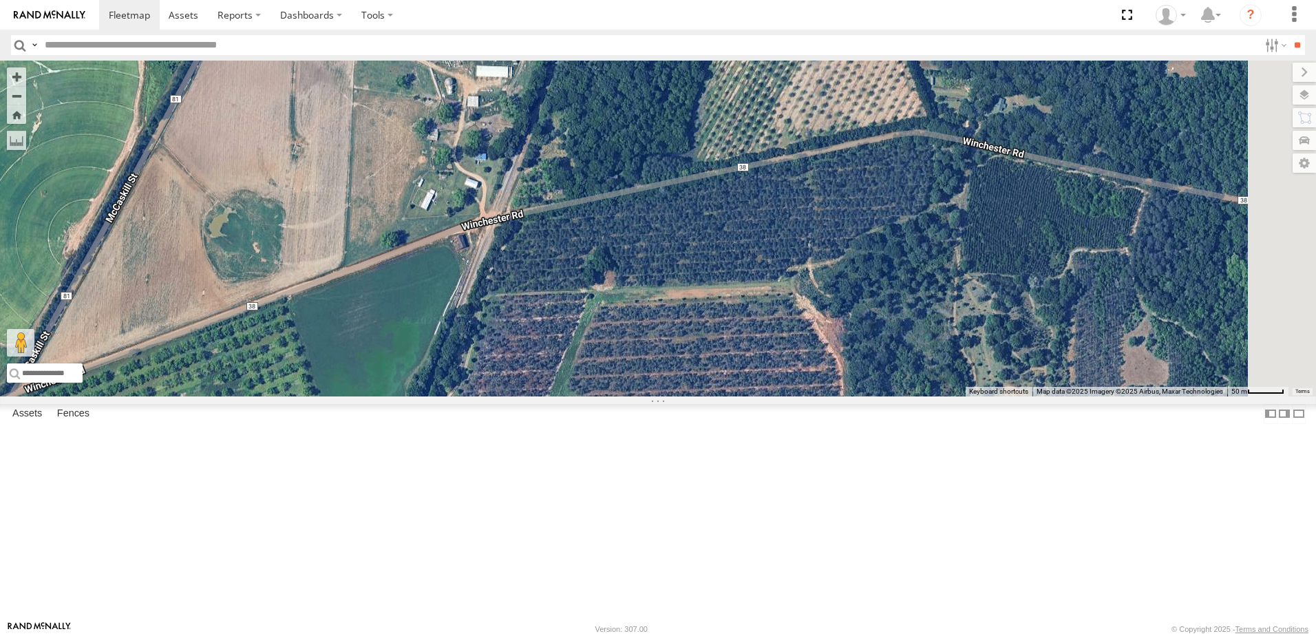
drag, startPoint x: 701, startPoint y: 345, endPoint x: 403, endPoint y: 421, distance: 307.6
click at [403, 396] on div "40082T T1818 5216 40071T 87122T 40028T 40022T T3201 87121T T3205 5411 37148T 37…" at bounding box center [658, 229] width 1316 height 336
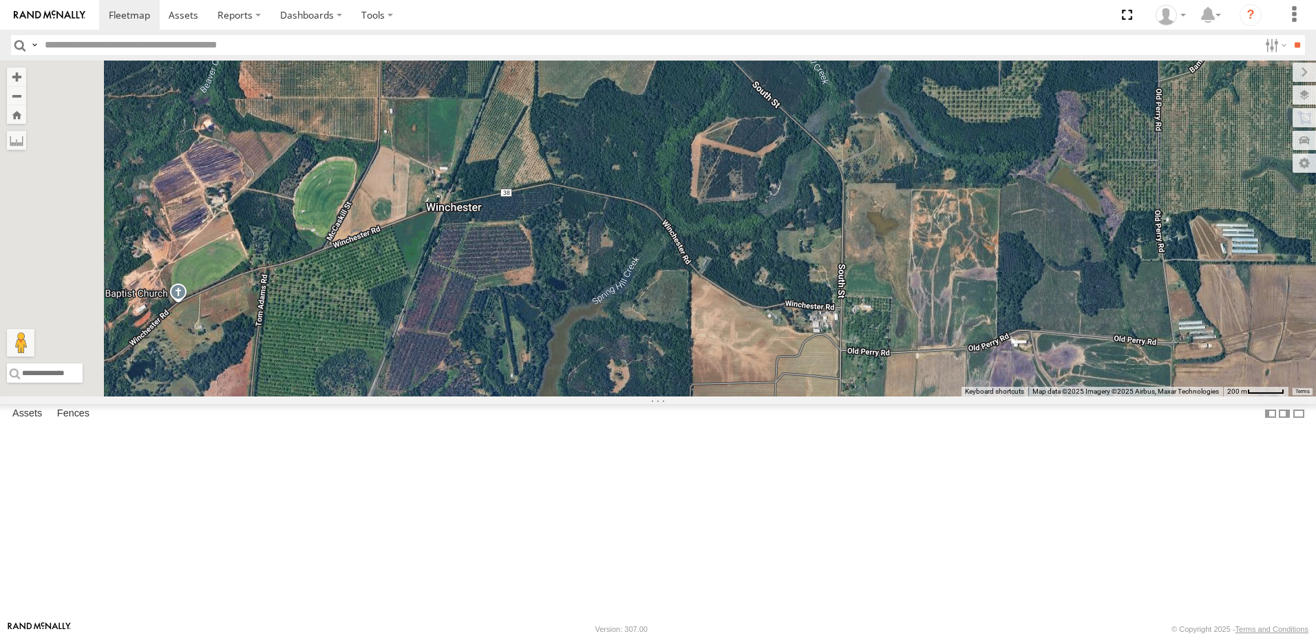
drag, startPoint x: 705, startPoint y: 366, endPoint x: 783, endPoint y: 347, distance: 80.8
click at [783, 347] on div "40082T T1818 5216 40071T 87122T 40028T 40022T T3201 87121T T3205 5411 37148T 37…" at bounding box center [658, 229] width 1316 height 336
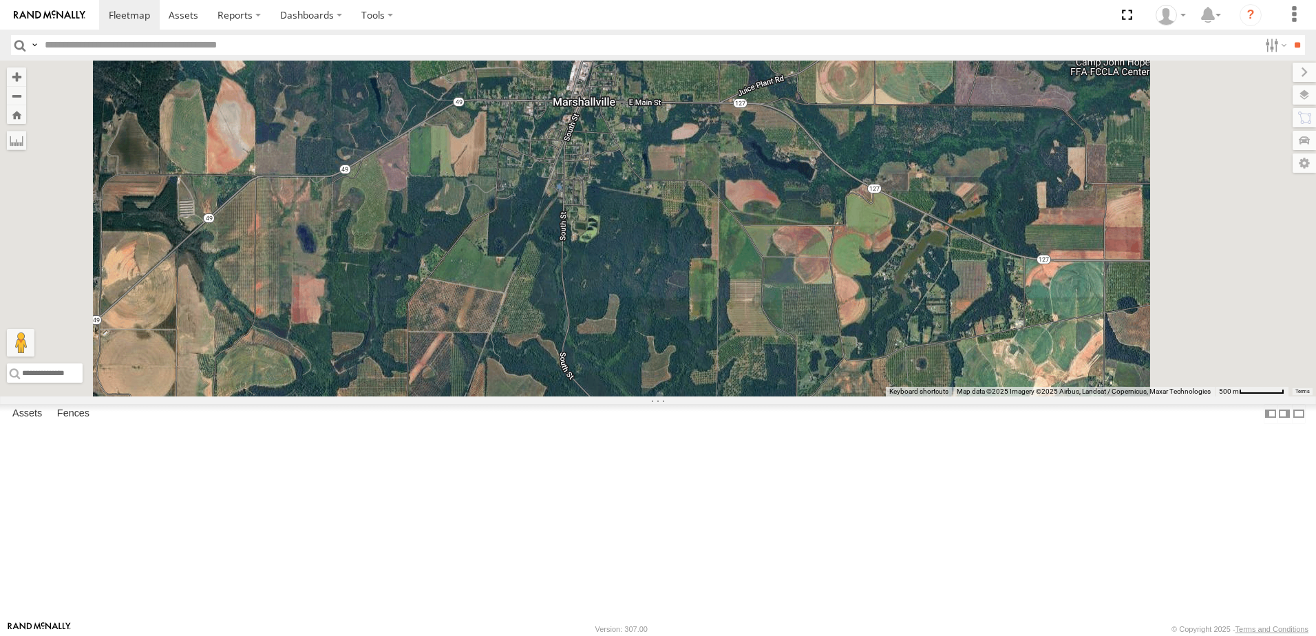
drag, startPoint x: 739, startPoint y: 156, endPoint x: 674, endPoint y: 441, distance: 292.2
click at [674, 396] on div "40082T T1818 5216 40071T 87122T 40028T 40022T T3201 87121T T3205 5411 37148T 37…" at bounding box center [658, 229] width 1316 height 336
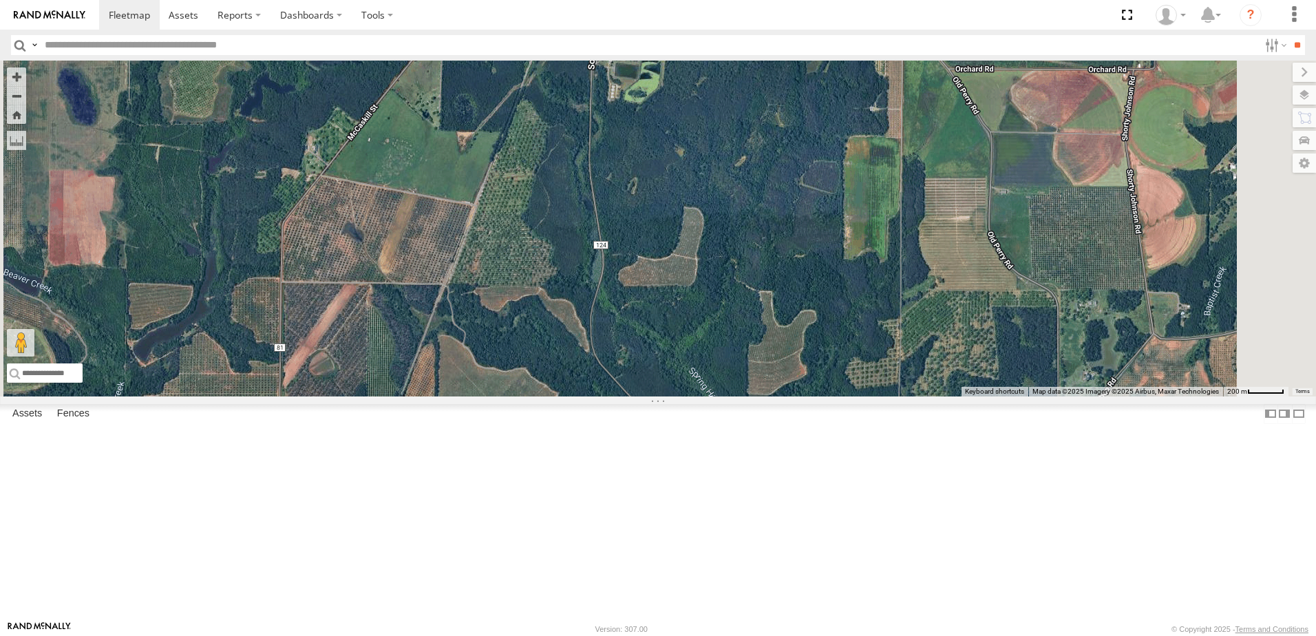
drag, startPoint x: 701, startPoint y: 449, endPoint x: 704, endPoint y: 264, distance: 185.8
click at [704, 266] on div "40082T T1818 5216 40071T 87122T 40028T 40022T T3201 87121T T3205 5411 37148T 37…" at bounding box center [658, 229] width 1316 height 336
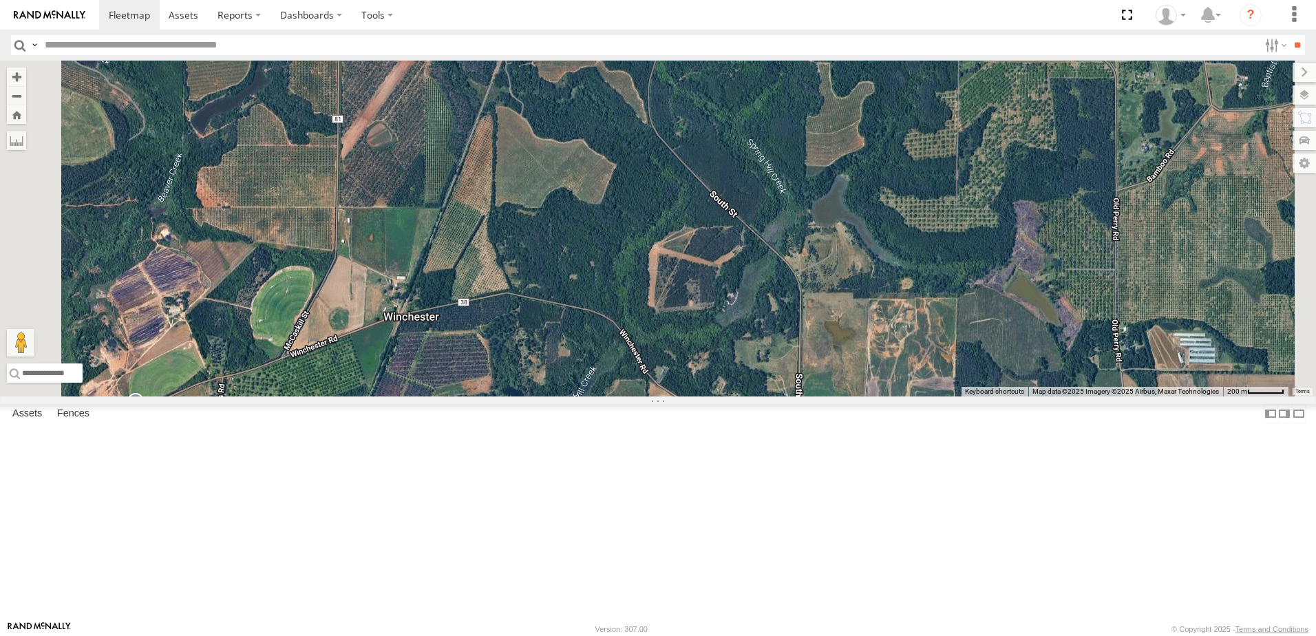
drag, startPoint x: 657, startPoint y: 477, endPoint x: 715, endPoint y: 253, distance: 231.0
click at [715, 253] on div "40082T T1818 5216 40071T 87122T 40028T 40022T T3201 87121T T3205 5411 37148T 37…" at bounding box center [658, 229] width 1316 height 336
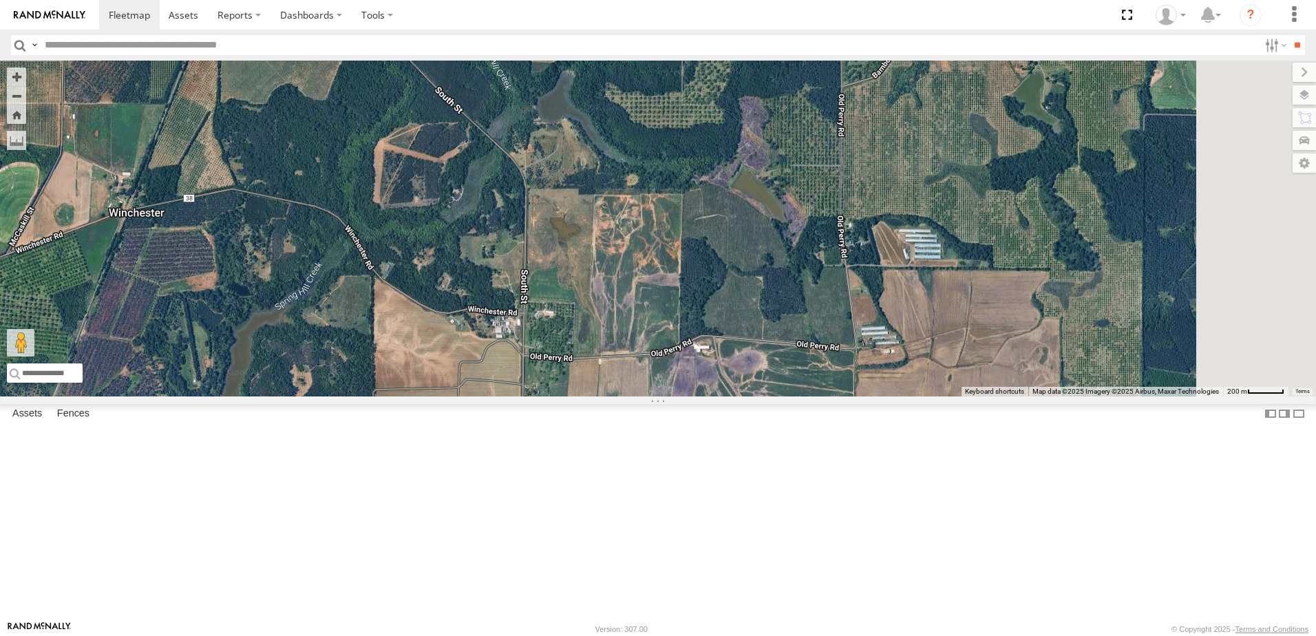
drag, startPoint x: 800, startPoint y: 412, endPoint x: 524, endPoint y: 306, distance: 295.6
click at [524, 306] on div "40082T T1818 5216 40071T 87122T 40028T 40022T T3201 87121T T3205 5411 37148T 37…" at bounding box center [658, 229] width 1316 height 336
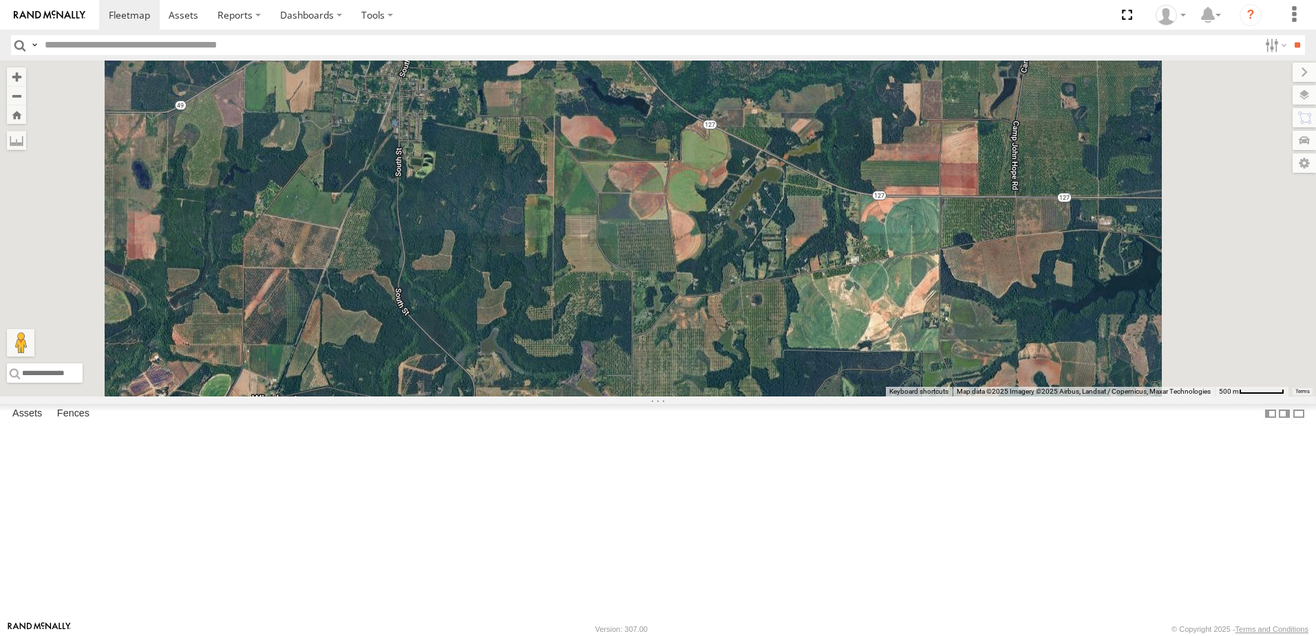
drag, startPoint x: 568, startPoint y: 153, endPoint x: 580, endPoint y: 301, distance: 149.2
click at [580, 310] on div "40082T T1818 5216 40071T 87122T 40028T 40022T T3201 87121T T3205 5411 37148T 37…" at bounding box center [658, 229] width 1316 height 336
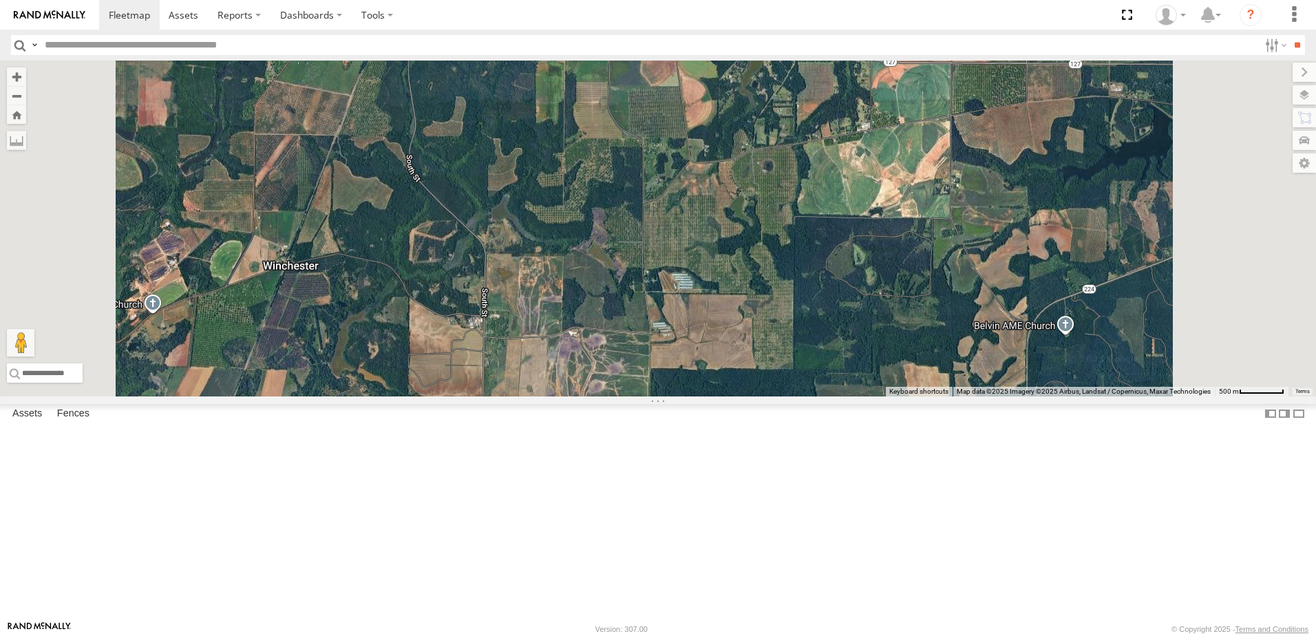
drag, startPoint x: 626, startPoint y: 382, endPoint x: 629, endPoint y: 346, distance: 35.9
click at [629, 348] on div "40082T T1818 5216 40071T 87122T 40028T 40022T T3201 87121T T3205 5411 37148T 37…" at bounding box center [658, 229] width 1316 height 336
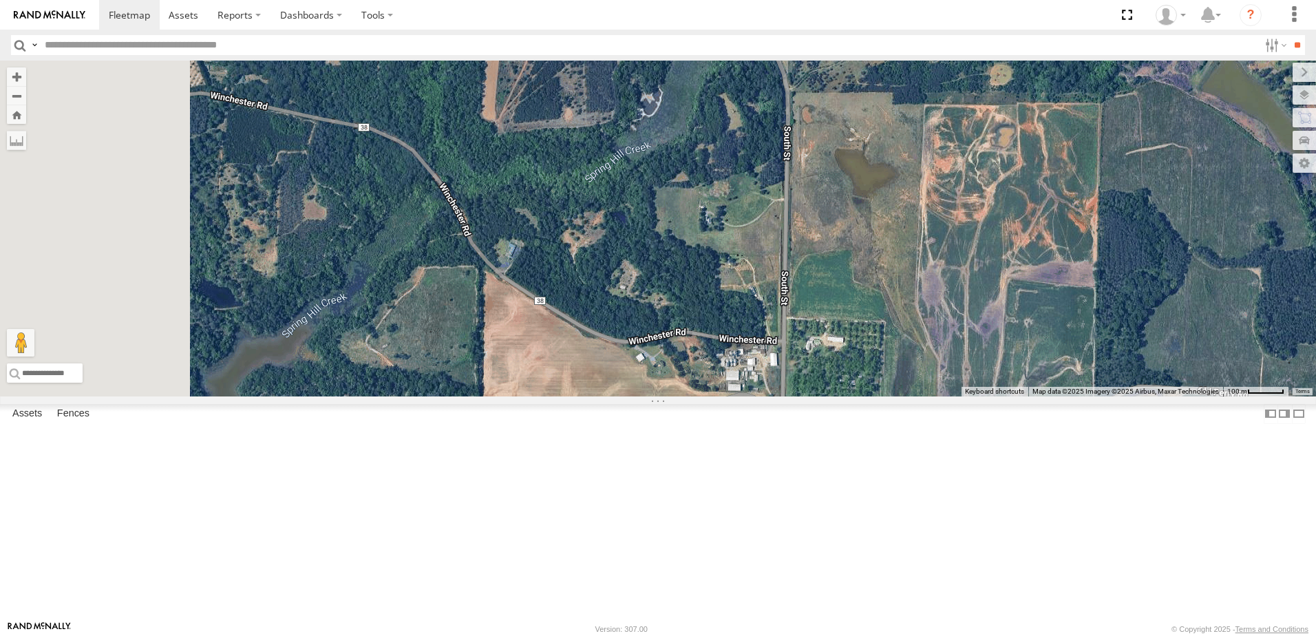
drag, startPoint x: 579, startPoint y: 447, endPoint x: 950, endPoint y: 484, distance: 373.4
click at [946, 396] on div "40082T T1818 5216 40071T 87122T 40028T 40022T T3201 87121T T3205 5411 37148T 37…" at bounding box center [658, 229] width 1316 height 336
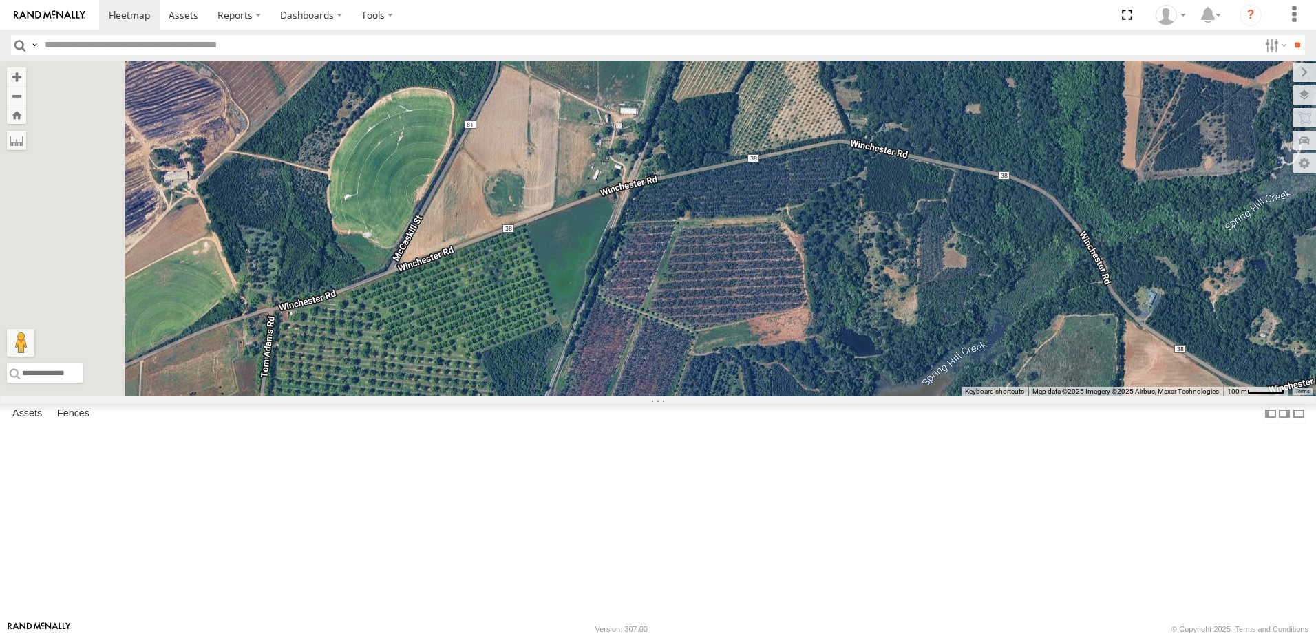
drag, startPoint x: 651, startPoint y: 311, endPoint x: 857, endPoint y: 317, distance: 206.5
click at [857, 317] on div "40082T T1818 5216 40071T 87122T 40028T 40022T T3201 87121T T3205 5411 37148T 37…" at bounding box center [658, 229] width 1316 height 336
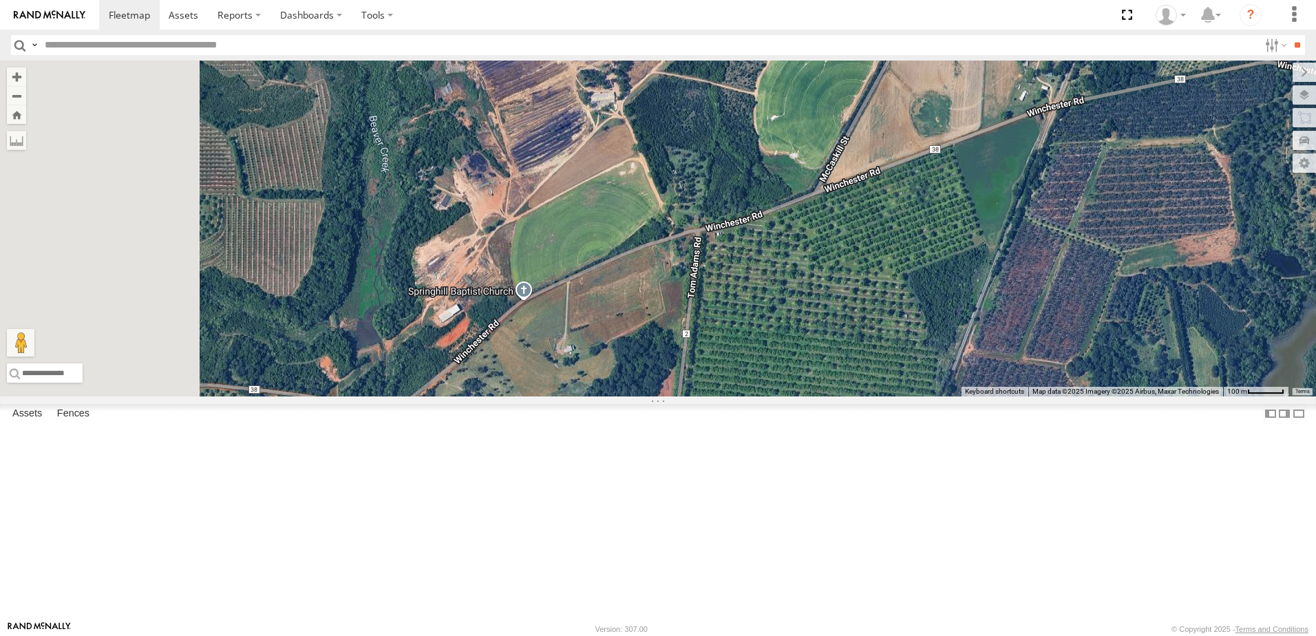
drag, startPoint x: 560, startPoint y: 455, endPoint x: 951, endPoint y: 377, distance: 399.2
click at [951, 377] on div "40082T T1818 5216 40071T 87122T 40028T 40022T T3201 87121T T3205 5411 37148T 37…" at bounding box center [658, 229] width 1316 height 336
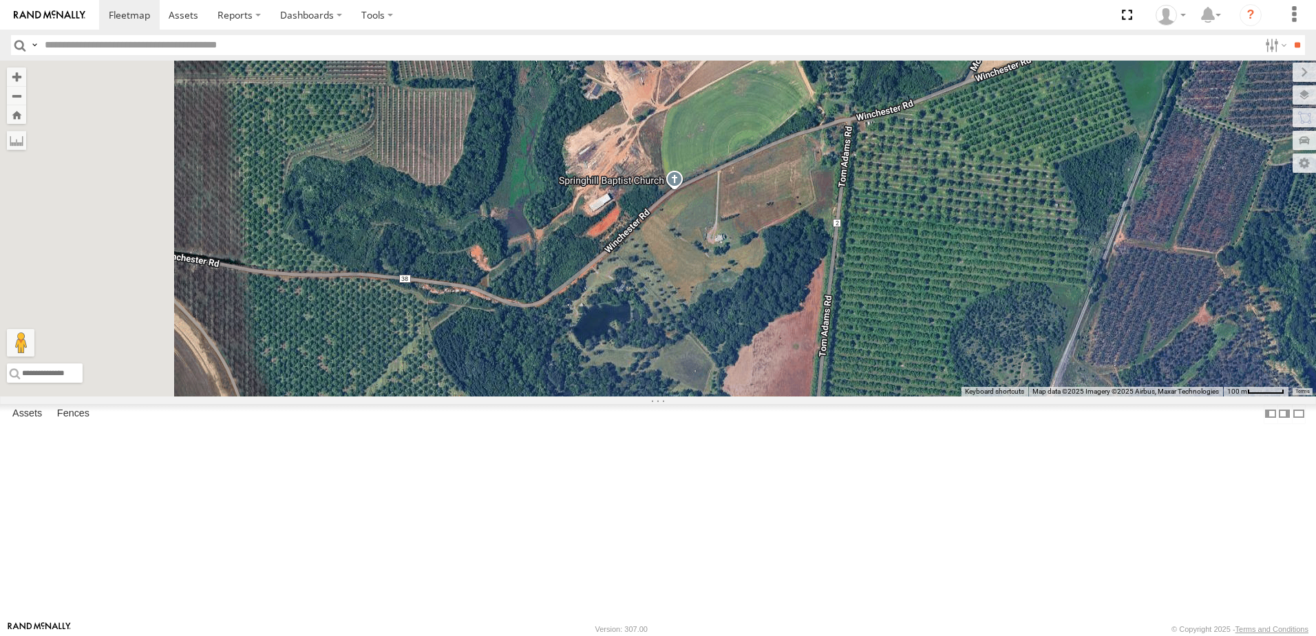
drag, startPoint x: 693, startPoint y: 496, endPoint x: 769, endPoint y: 433, distance: 99.2
click at [769, 396] on div "40082T T1818 5216 40071T 87122T 40028T 40022T T3201 87121T T3205 5411 37148T 37…" at bounding box center [658, 229] width 1316 height 336
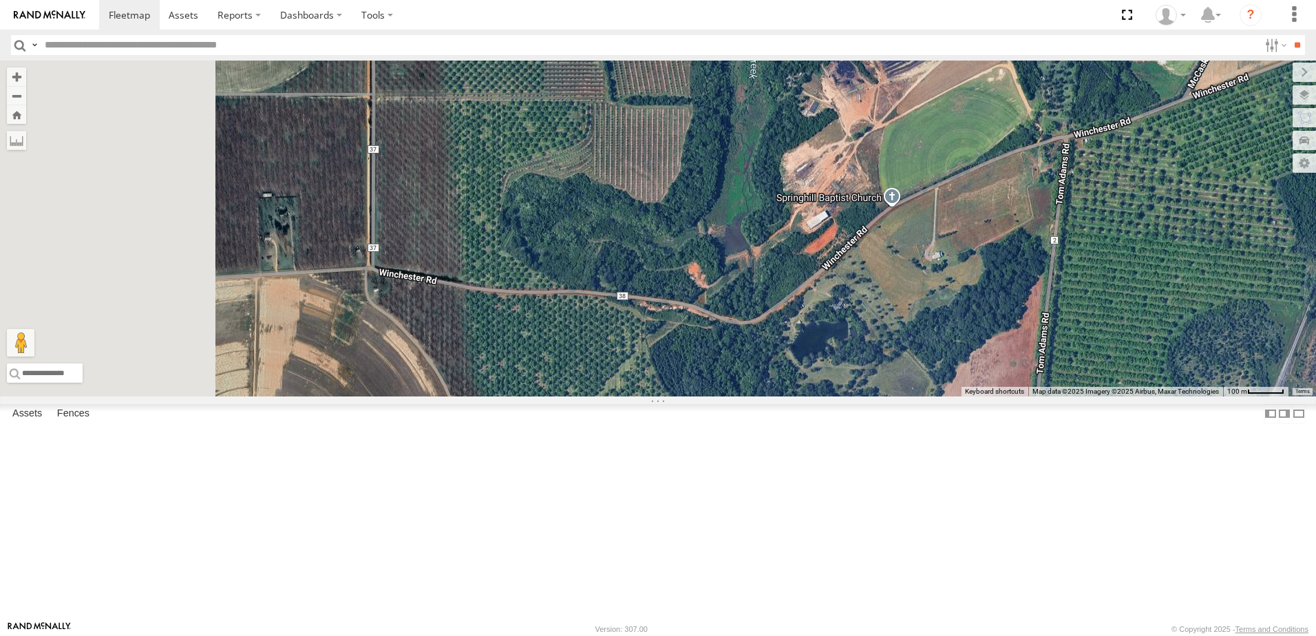
drag, startPoint x: 752, startPoint y: 480, endPoint x: 968, endPoint y: 445, distance: 218.4
click at [968, 396] on div "40082T T1818 5216 40071T 87122T 40028T 40022T T3201 87121T T3205 5411 37148T 37…" at bounding box center [658, 229] width 1316 height 336
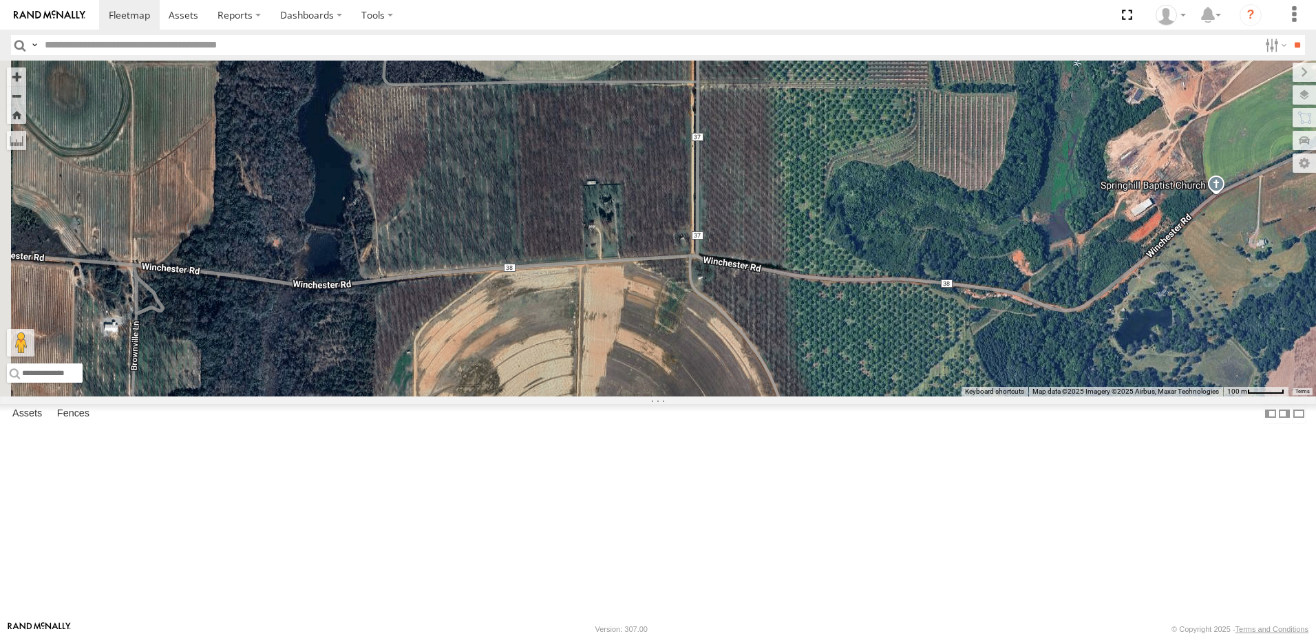
drag, startPoint x: 665, startPoint y: 434, endPoint x: 993, endPoint y: 421, distance: 328.5
click at [993, 396] on div "40082T T1818 5216 40071T 87122T 40028T 40022T T3201 87121T T3205 5411 37148T 37…" at bounding box center [658, 229] width 1316 height 336
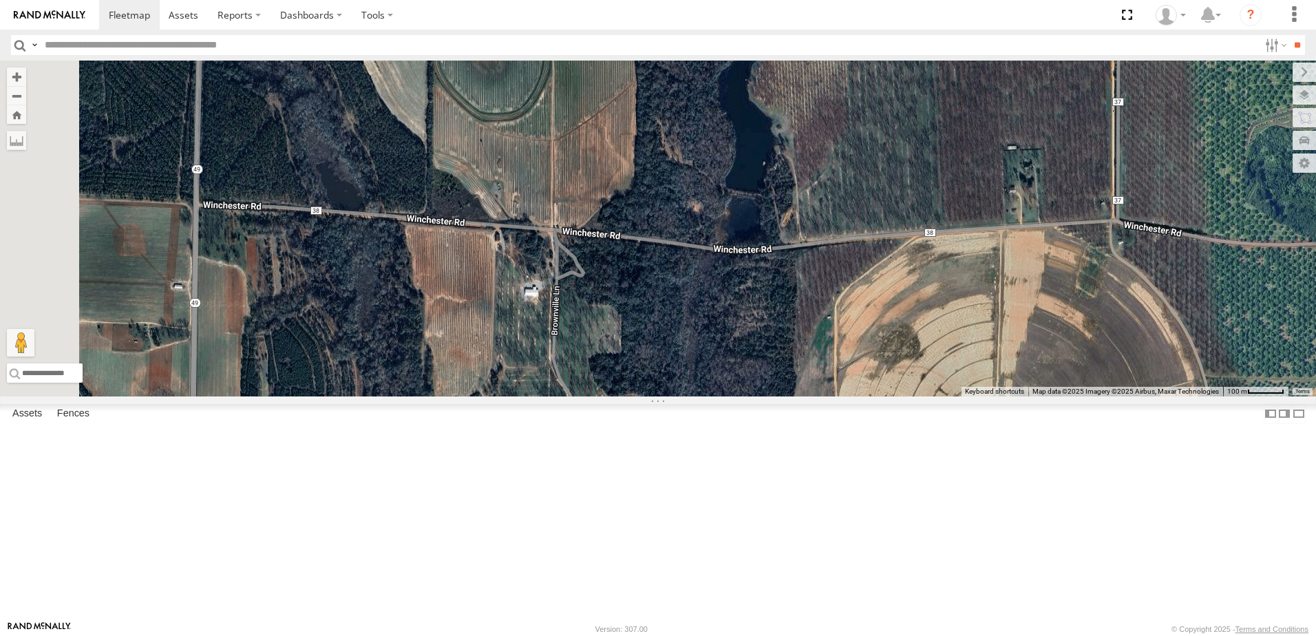
drag, startPoint x: 639, startPoint y: 423, endPoint x: 1062, endPoint y: 387, distance: 424.0
click at [1062, 387] on div "40082T T1818 5216 40071T 87122T 40028T 40022T T3201 87121T T3205 5411 37148T 37…" at bounding box center [658, 229] width 1316 height 336
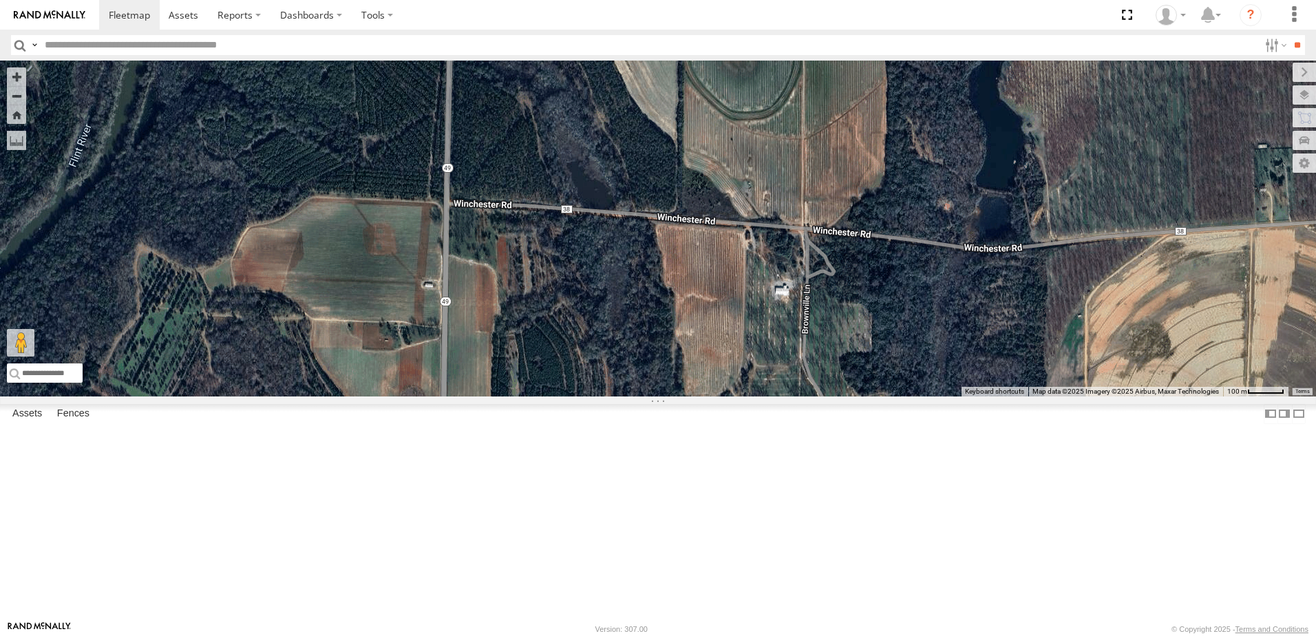
drag, startPoint x: 613, startPoint y: 377, endPoint x: 583, endPoint y: 372, distance: 30.7
click at [635, 374] on div "40082T T1818 5216 40071T 87122T 40028T 40022T T3201 87121T T3205 5411 37148T 37…" at bounding box center [658, 229] width 1316 height 336
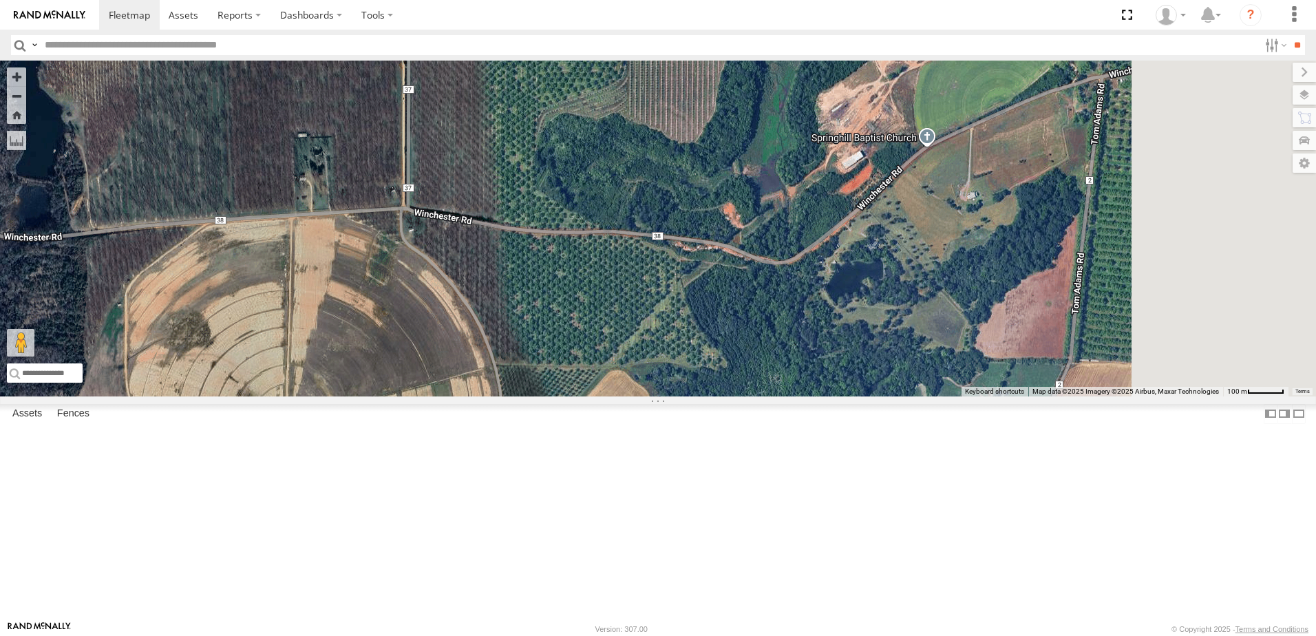
drag, startPoint x: 1022, startPoint y: 401, endPoint x: 590, endPoint y: 390, distance: 432.3
click at [587, 390] on div "40082T T1818 5216 40071T 87122T 40028T 40022T T3201 87121T T3205 5411 37148T 37…" at bounding box center [658, 229] width 1316 height 336
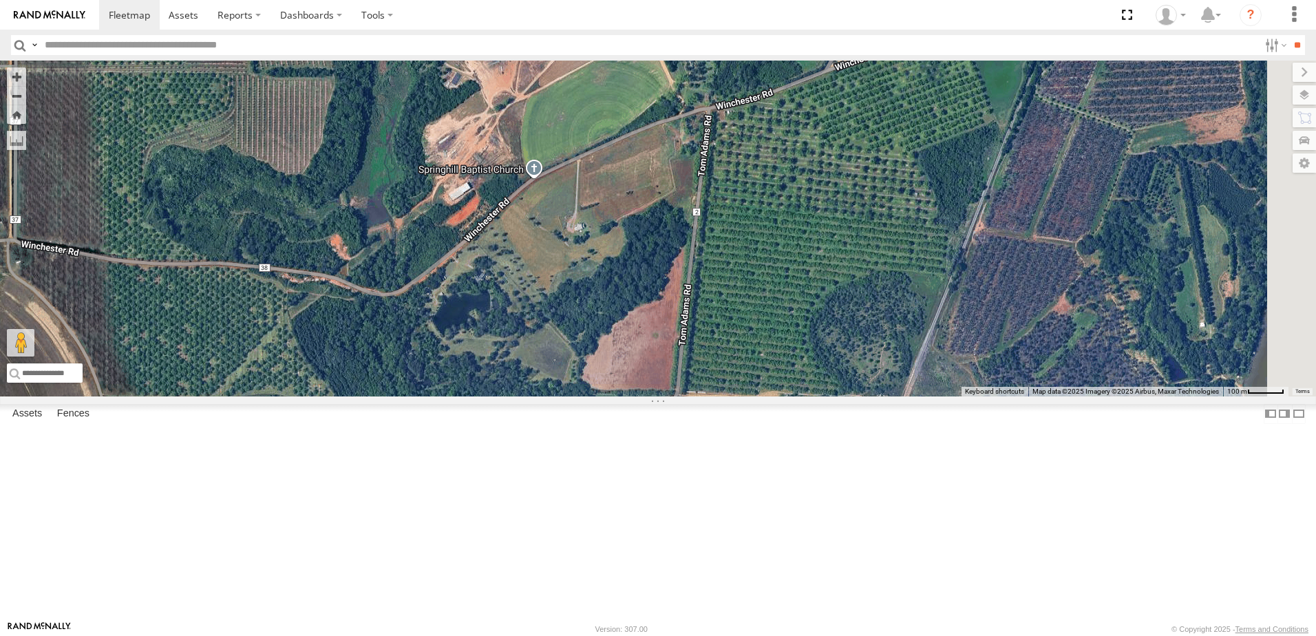
drag, startPoint x: 961, startPoint y: 413, endPoint x: 711, endPoint y: 447, distance: 252.2
click at [712, 396] on div "40082T T1818 5216 40071T 87122T 40028T 40022T T3201 87121T T3205 5411 37148T 37…" at bounding box center [658, 229] width 1316 height 336
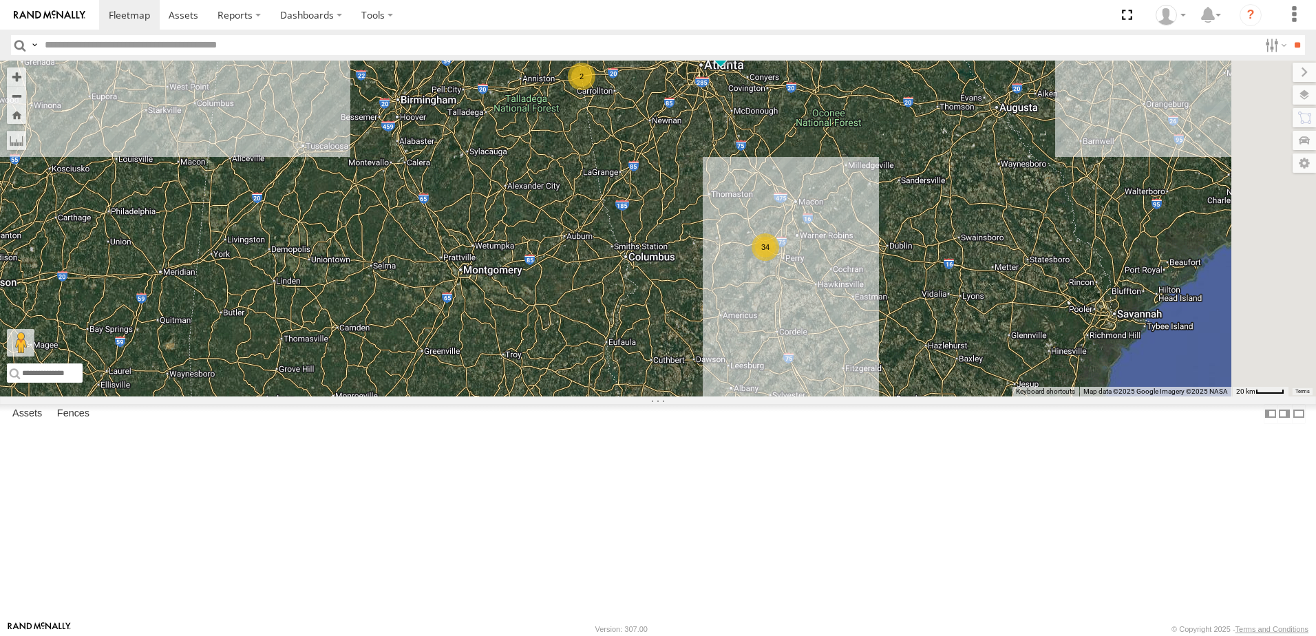
drag, startPoint x: 1039, startPoint y: 396, endPoint x: 683, endPoint y: 365, distance: 357.1
click at [683, 365] on div "40082T T1818 5216 40071T T3214 87122T 40028T 40022T T3201 87121T T3205 5411 371…" at bounding box center [658, 229] width 1316 height 336
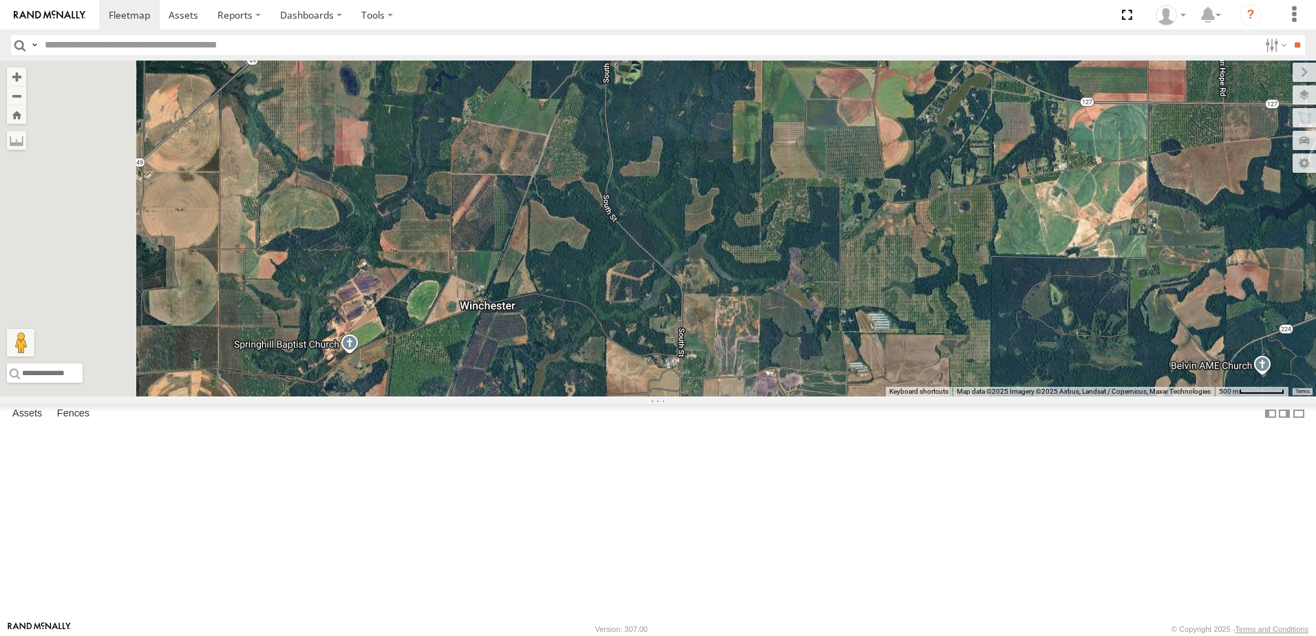
drag, startPoint x: 697, startPoint y: 425, endPoint x: 745, endPoint y: 282, distance: 150.8
click at [745, 282] on div "40082T T1818 5216 40071T T3214 87122T 40028T 40022T T3201 87121T T3205 5411 371…" at bounding box center [658, 229] width 1316 height 336
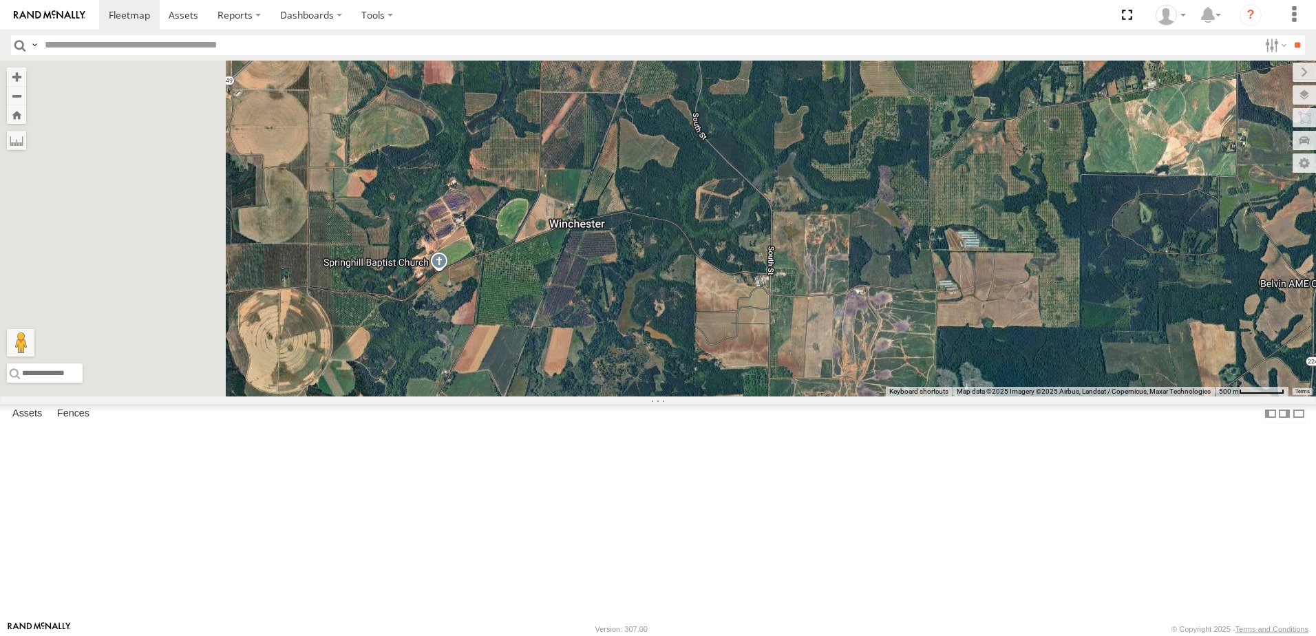
drag, startPoint x: 678, startPoint y: 475, endPoint x: 767, endPoint y: 390, distance: 123.6
click at [767, 390] on div "40082T T1818 5216 40071T T3214 87122T 40028T 40022T T3201 87121T T3205 5411 371…" at bounding box center [658, 229] width 1316 height 336
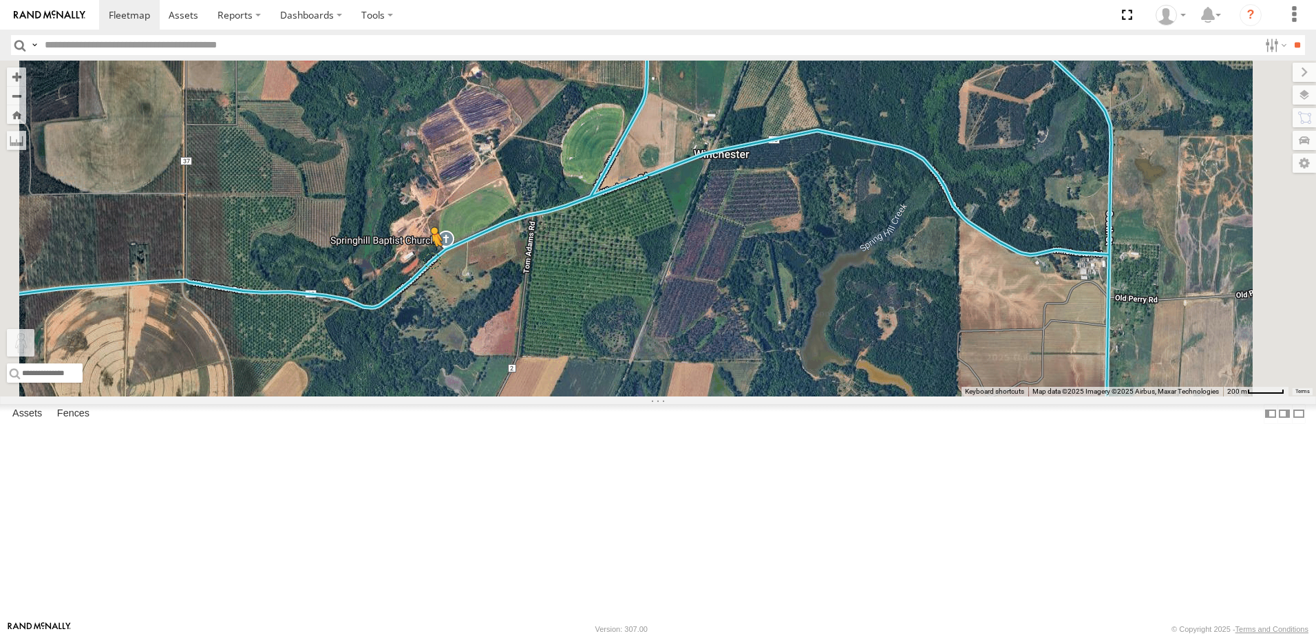
drag, startPoint x: 369, startPoint y: 562, endPoint x: 605, endPoint y: 372, distance: 302.6
click at [605, 372] on div "40082T T1818 5216 40071T T3214 87122T 40028T 40022T T3201 87121T T3205 5411 371…" at bounding box center [658, 229] width 1316 height 336
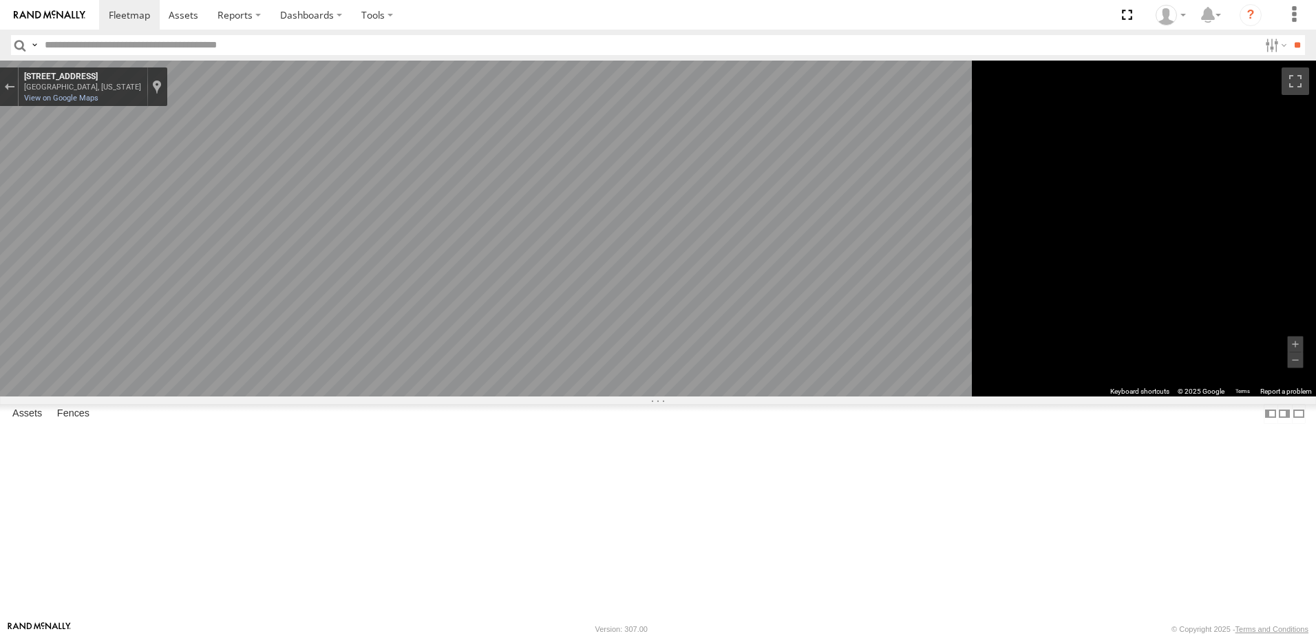
click at [1164, 396] on div "To navigate the map with touch gestures double-tap and hold your finger on the …" at bounding box center [658, 229] width 1316 height 336
click at [14, 89] on div "Exit the Street View" at bounding box center [9, 87] width 10 height 8
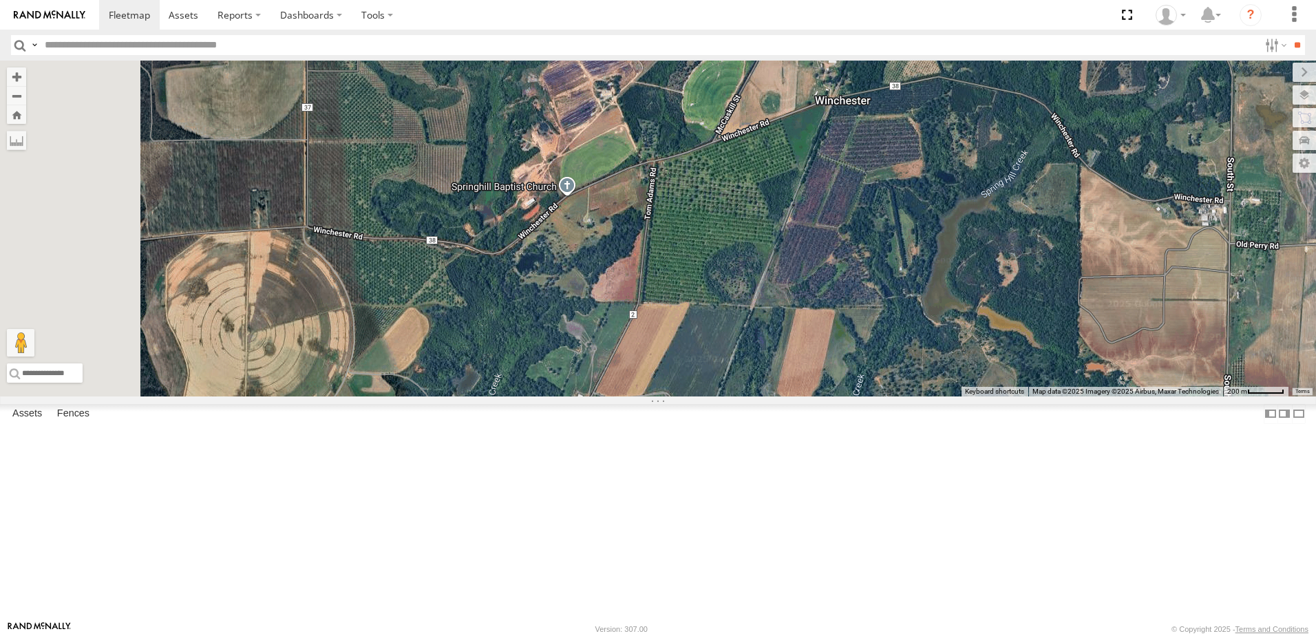
drag, startPoint x: 620, startPoint y: 436, endPoint x: 743, endPoint y: 379, distance: 135.8
click at [743, 379] on div "40082T T1818 5216 40071T T3214 87122T 40028T 40022T T3201 87121T T3205 5411 371…" at bounding box center [658, 229] width 1316 height 336
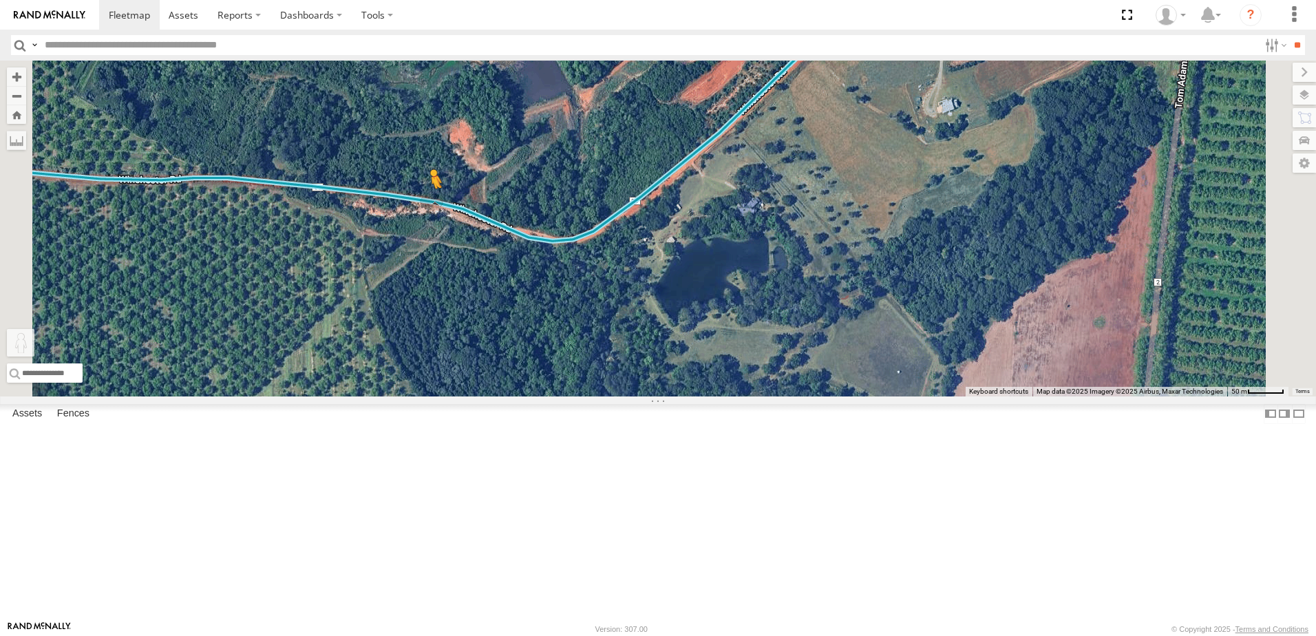
drag, startPoint x: 368, startPoint y: 568, endPoint x: 604, endPoint y: 313, distance: 347.3
click at [604, 313] on div "40082T T1818 5216 40071T T3214 87122T 40028T 40022T T3201 87121T T3205 5411 371…" at bounding box center [658, 229] width 1316 height 336
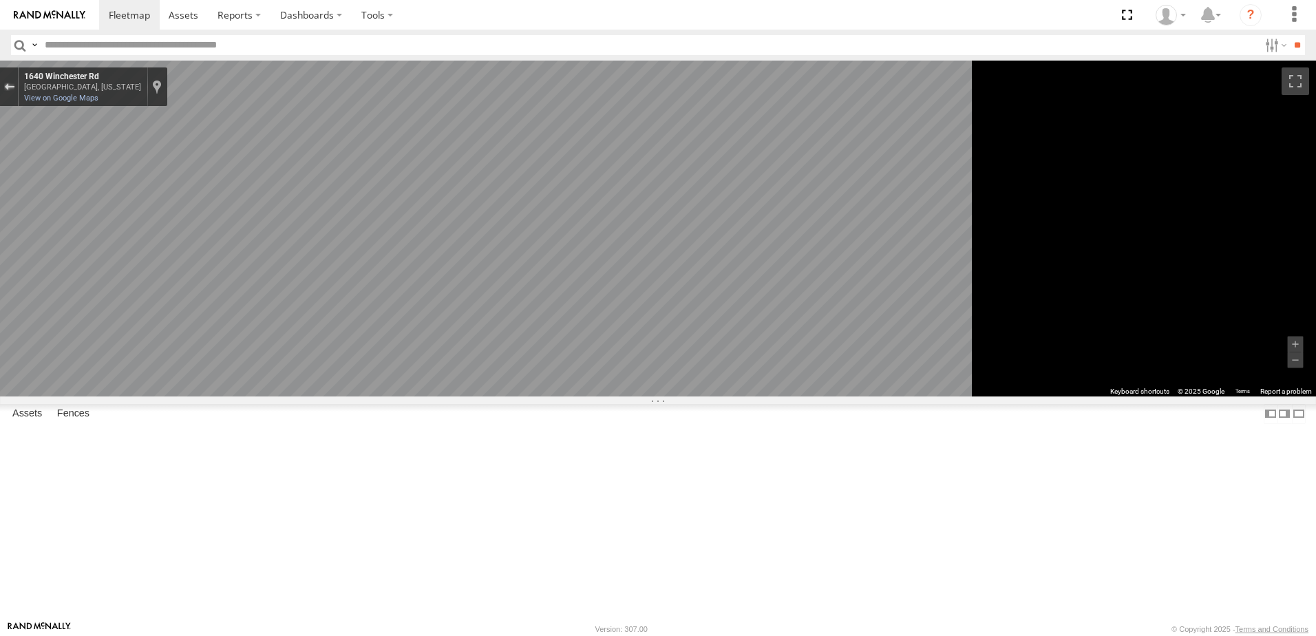
click at [14, 85] on div "Exit the Street View" at bounding box center [9, 87] width 10 height 8
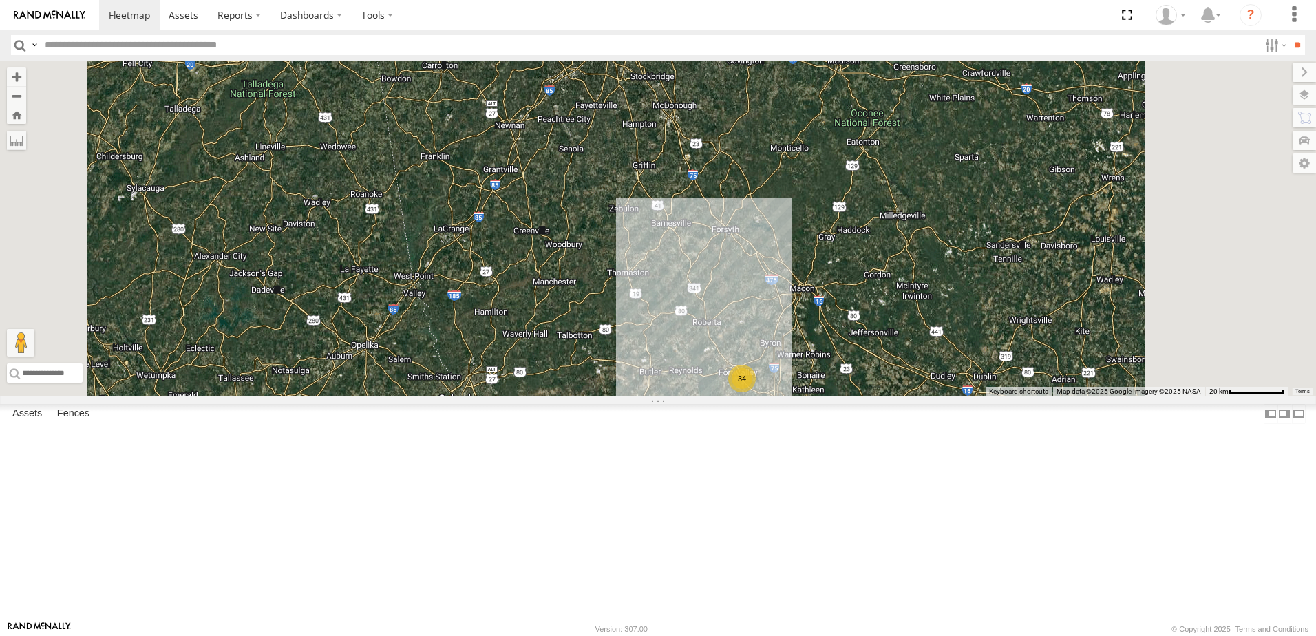
drag, startPoint x: 898, startPoint y: 390, endPoint x: 859, endPoint y: 339, distance: 64.8
click at [860, 336] on div "40082T T1818 5216 40071T T3214 87122T 40028T 40022T T3201 87121T T3205 5411 371…" at bounding box center [658, 229] width 1316 height 336
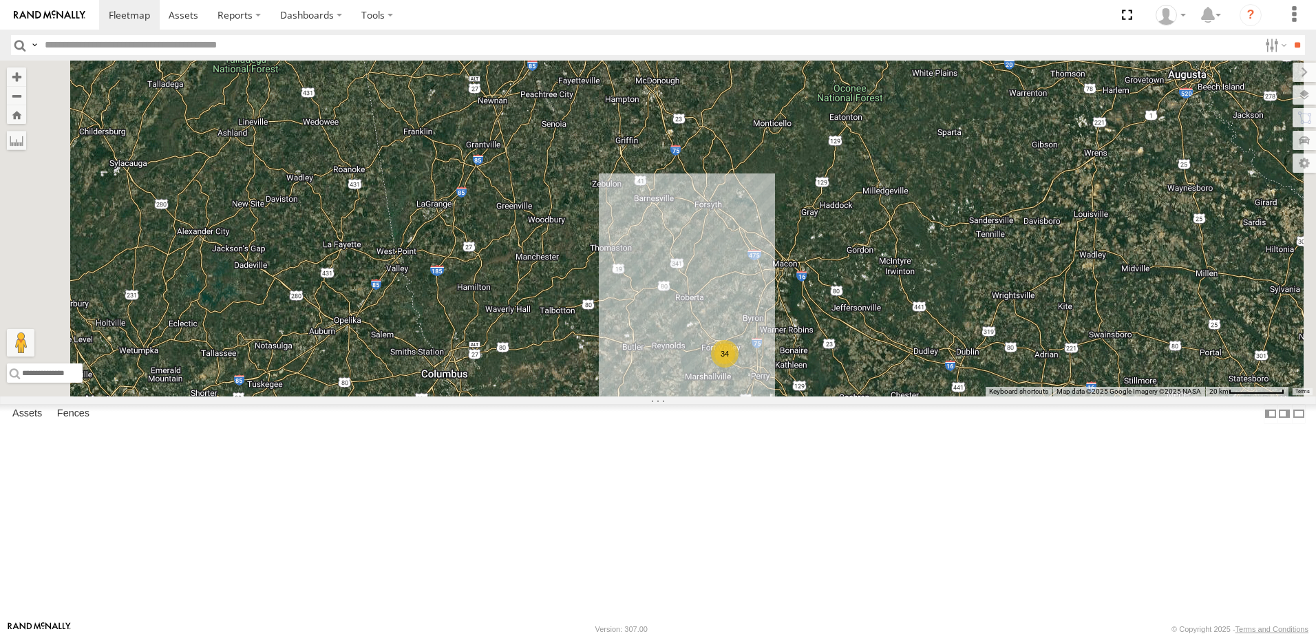
click at [973, 396] on div "40082T T1818 5216 40071T T3214 87122T 40028T 40022T T3201 87121T T3205 5411 371…" at bounding box center [658, 229] width 1316 height 336
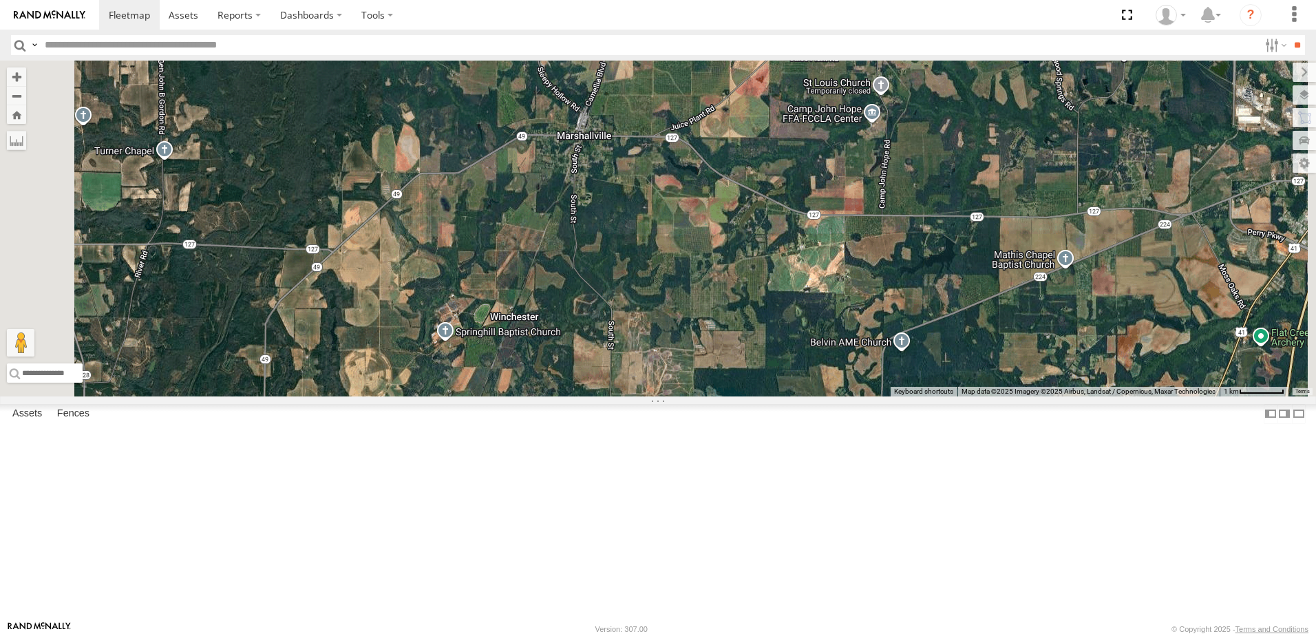
drag, startPoint x: 757, startPoint y: 379, endPoint x: 770, endPoint y: 345, distance: 35.5
click at [770, 345] on div "40082T T1818 5216 40071T T3214 87122T 40028T 40022T T3201 87121T T3205 5411 371…" at bounding box center [658, 229] width 1316 height 336
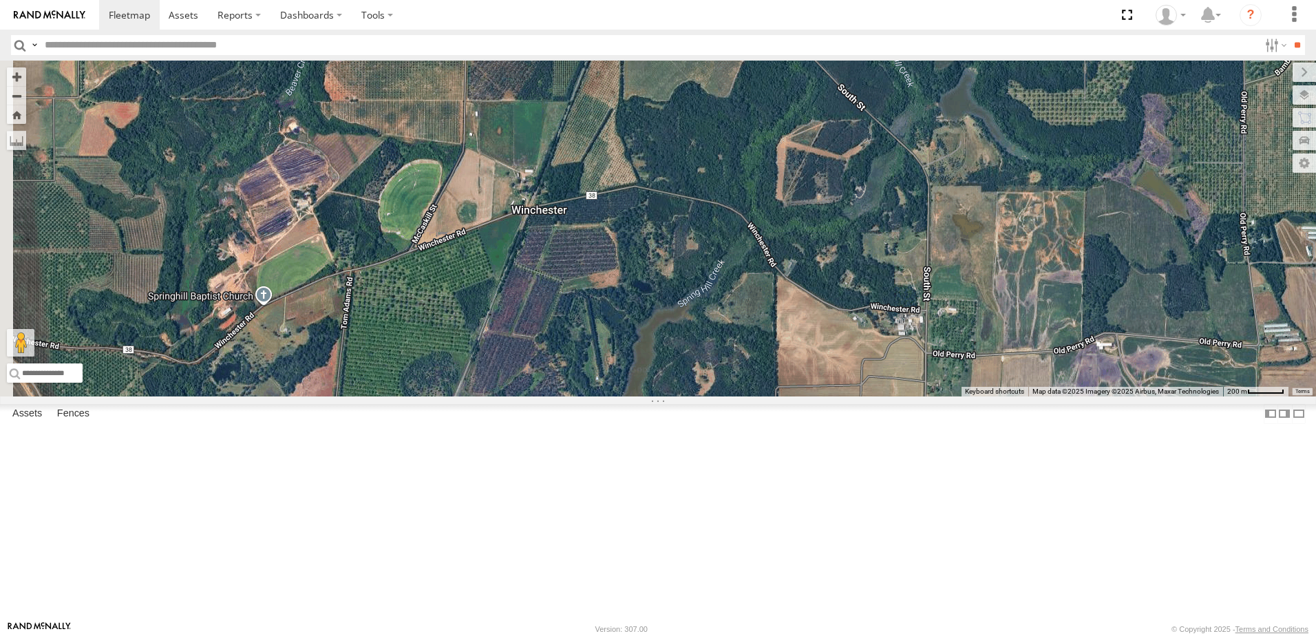
drag, startPoint x: 546, startPoint y: 361, endPoint x: 768, endPoint y: 347, distance: 222.0
click at [768, 347] on div "40082T T1818 5216 40071T T3214 87122T 40028T 40022T T3201 87121T T3205 5411 371…" at bounding box center [658, 229] width 1316 height 336
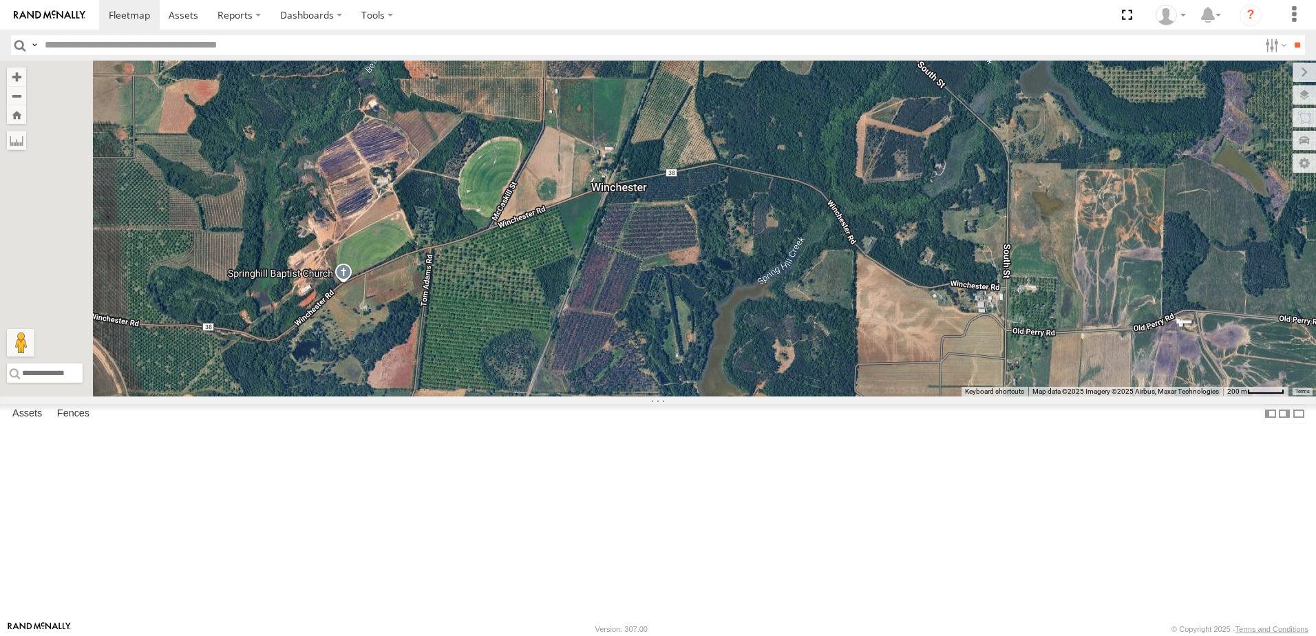
drag, startPoint x: 561, startPoint y: 398, endPoint x: 619, endPoint y: 395, distance: 58.6
click at [648, 372] on div "40082T T1818 5216 40071T T3214 87122T 40028T 40022T T3201 87121T T3205 5411 371…" at bounding box center [658, 229] width 1316 height 336
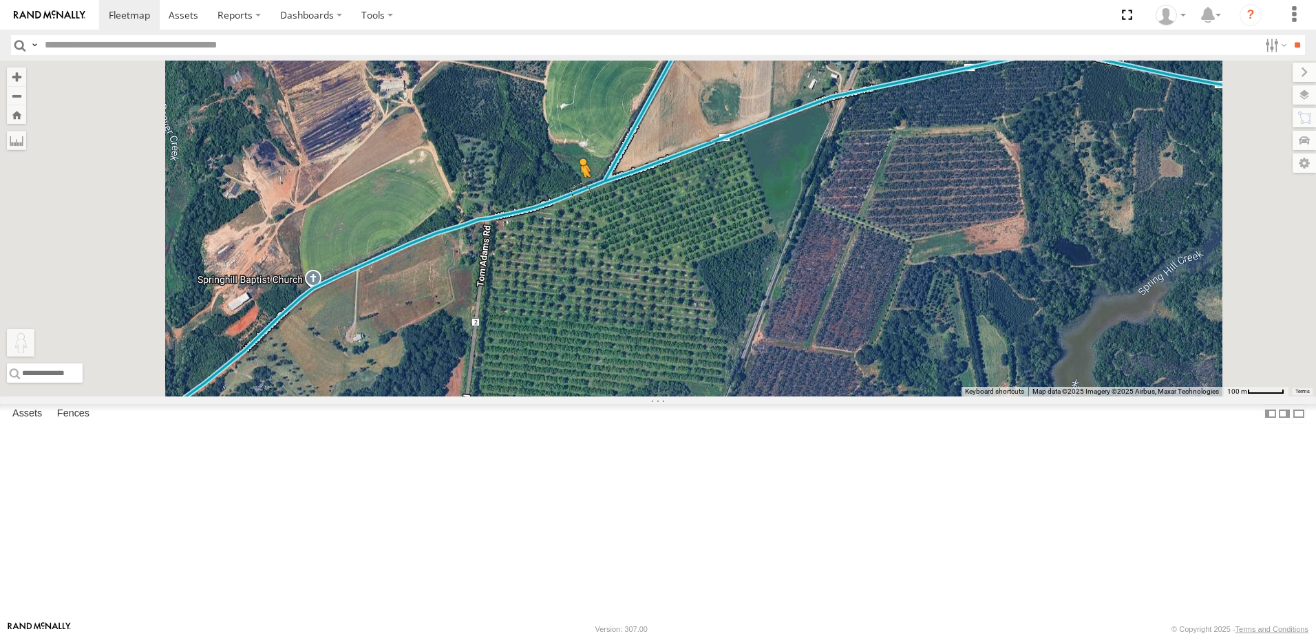
drag, startPoint x: 367, startPoint y: 568, endPoint x: 753, endPoint y: 303, distance: 467.3
click at [753, 303] on div "40082T T1818 5216 40071T T3214 87122T 40028T 40022T T3201 87121T T3205 5411 371…" at bounding box center [658, 229] width 1316 height 336
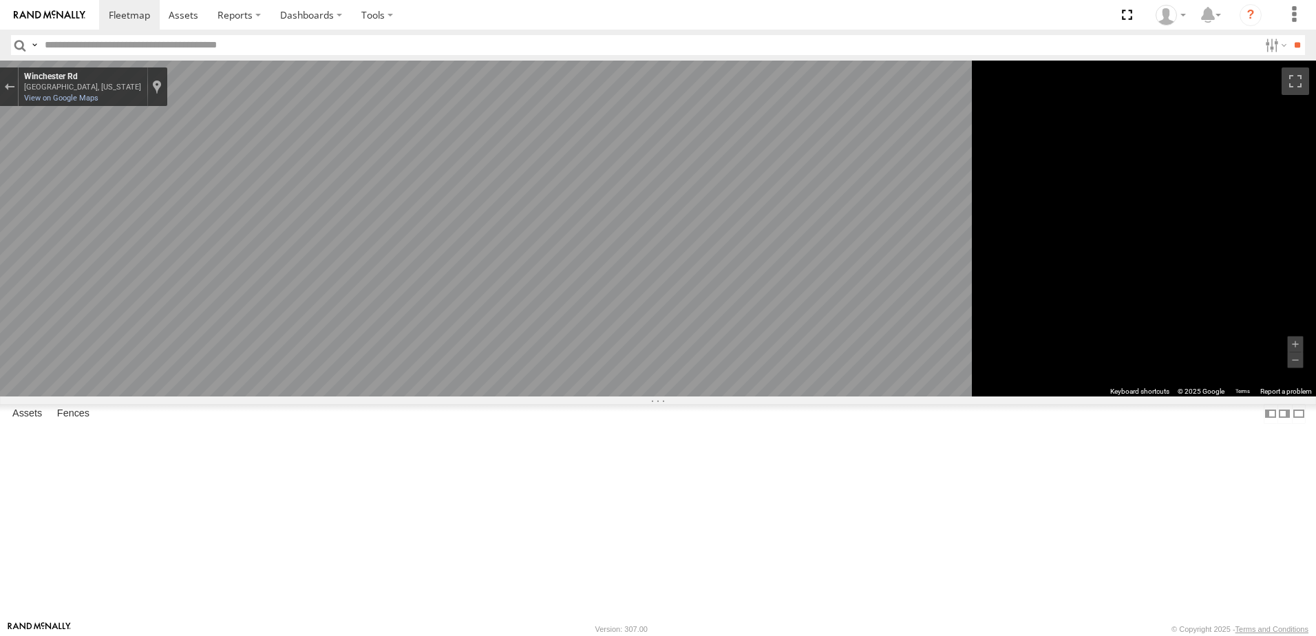
click at [809, 396] on div "Map" at bounding box center [658, 229] width 1316 height 336
click at [571, 511] on icon "Go East, Winchester Rd" at bounding box center [537, 513] width 66 height 26
click at [14, 89] on div "Exit the Street View" at bounding box center [9, 87] width 10 height 8
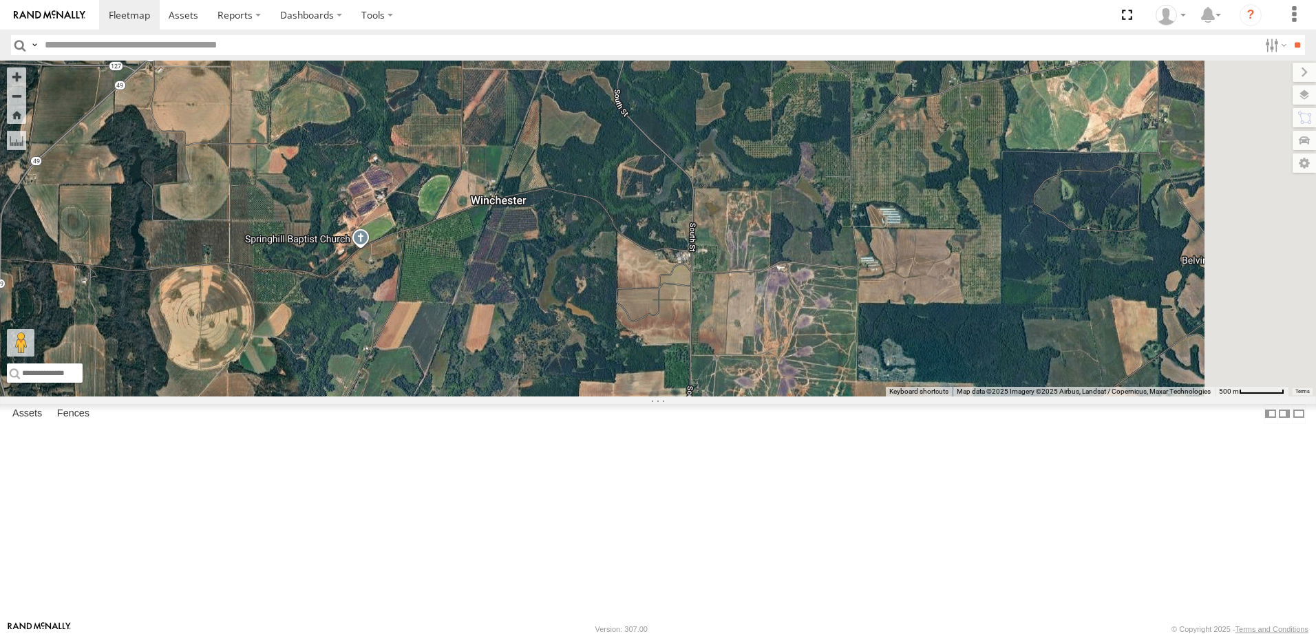
drag, startPoint x: 952, startPoint y: 407, endPoint x: 766, endPoint y: 365, distance: 190.5
click at [771, 367] on div "40082T T1818 5216 40071T T3214 87122T 40028T 40022T T3201 87121T T3205 5411 371…" at bounding box center [658, 229] width 1316 height 336
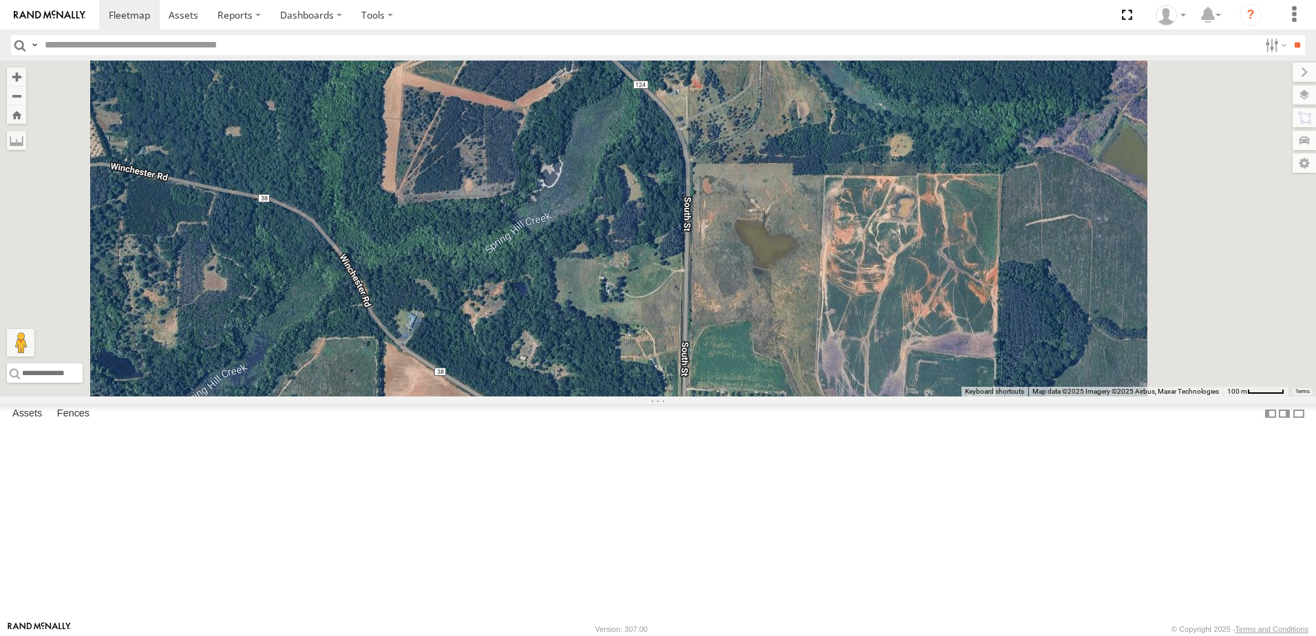
drag, startPoint x: 867, startPoint y: 426, endPoint x: 803, endPoint y: 318, distance: 125.6
click at [818, 334] on div "40082T T1818 5216 40071T T3214 87122T 40028T 40022T T3201 87121T T3205 5411 371…" at bounding box center [658, 229] width 1316 height 336
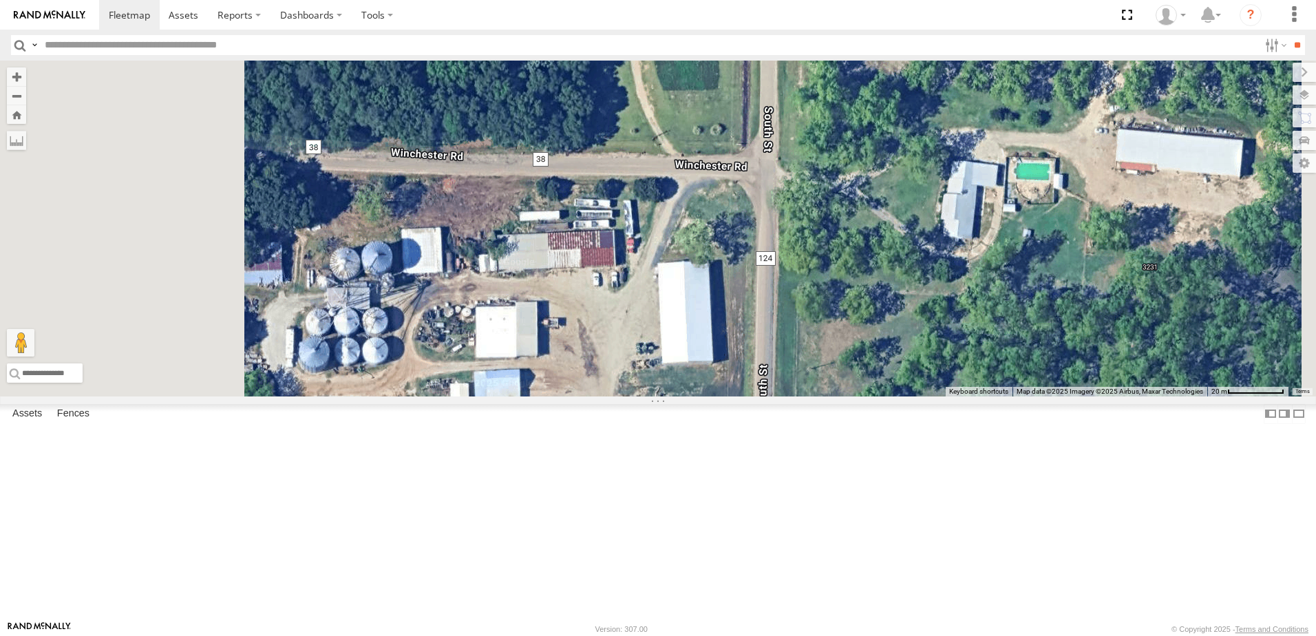
drag, startPoint x: 673, startPoint y: 246, endPoint x: 840, endPoint y: 286, distance: 171.3
click at [842, 281] on div "40082T T1818 5216 40071T T3214 87122T 40028T 40022T T3201 87121T T3205 5411 371…" at bounding box center [658, 229] width 1316 height 336
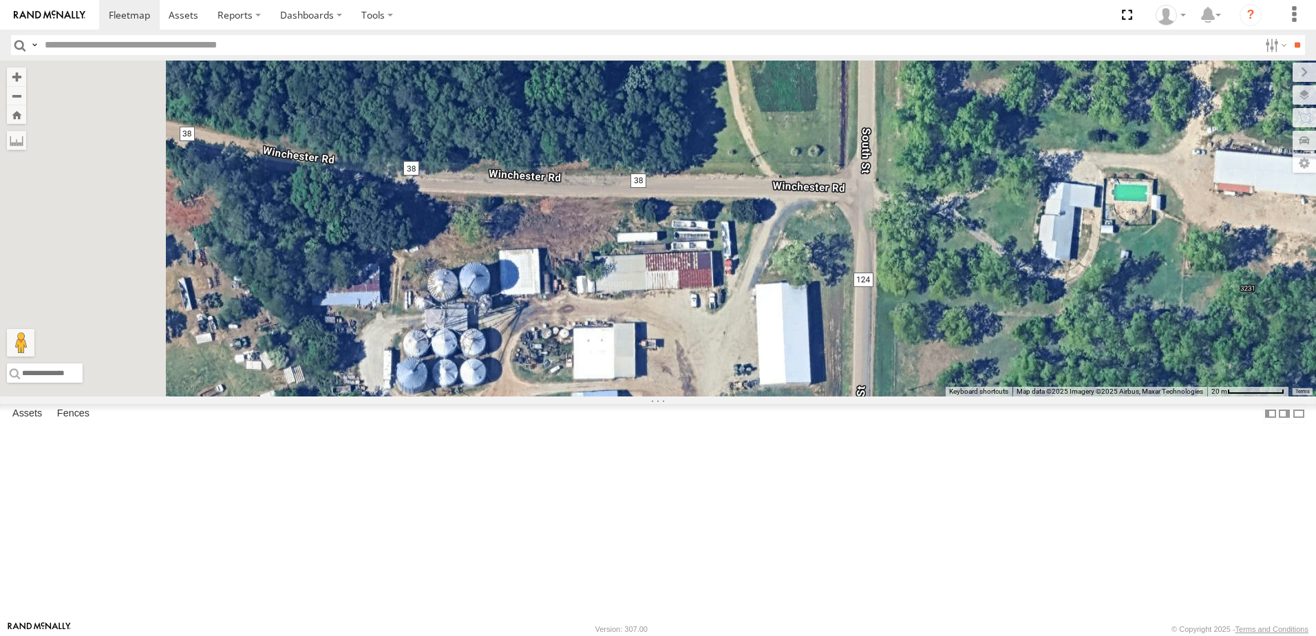
drag, startPoint x: 623, startPoint y: 295, endPoint x: 752, endPoint y: 313, distance: 130.7
click at [751, 313] on div "40082T T1818 5216 40071T T3214 87122T 40028T 40022T T3201 87121T T3205 5411 371…" at bounding box center [658, 229] width 1316 height 336
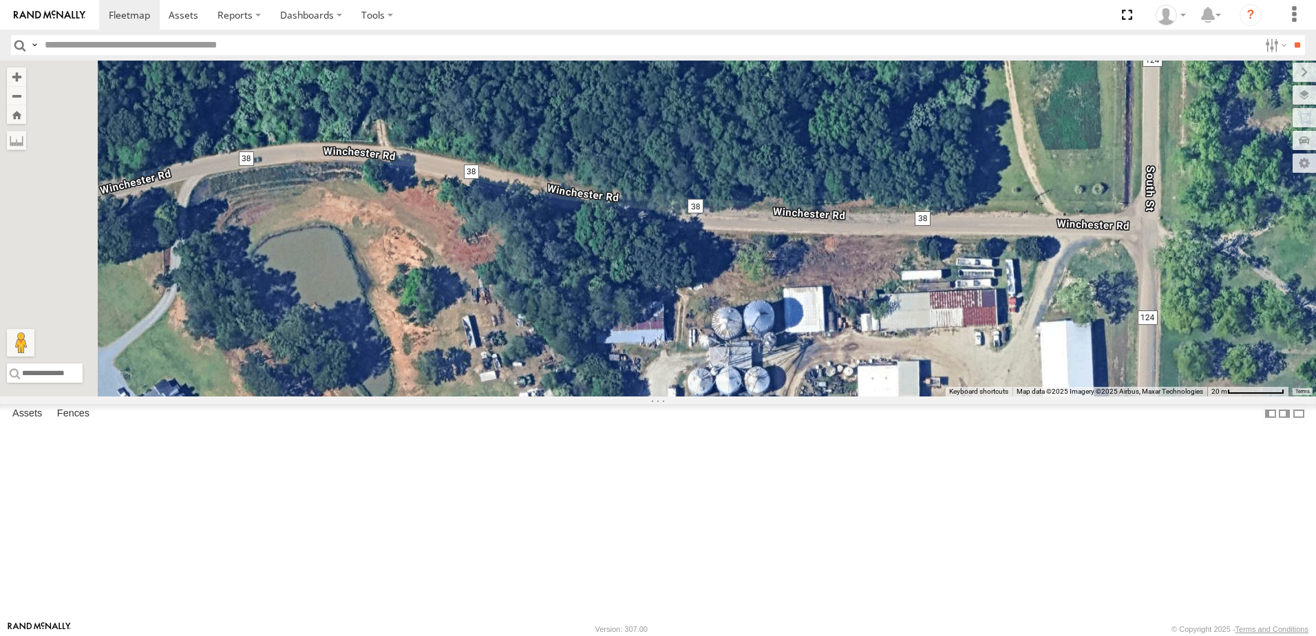
drag, startPoint x: 638, startPoint y: 286, endPoint x: 749, endPoint y: 287, distance: 110.8
click at [749, 287] on div "40082T T1818 5216 40071T T3214 87122T 40028T 40022T T3201 87121T T3205 5411 371…" at bounding box center [658, 229] width 1316 height 336
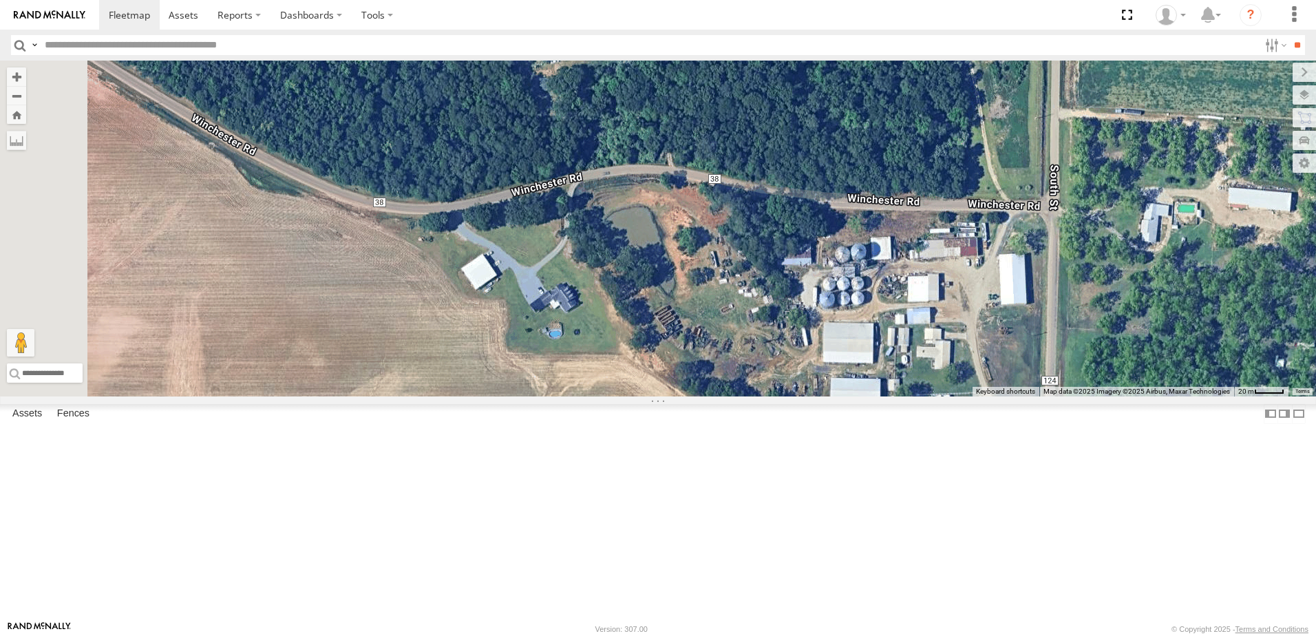
drag, startPoint x: 577, startPoint y: 261, endPoint x: 662, endPoint y: 268, distance: 85.0
click at [661, 265] on div "40082T T1818 5216 40071T T3214 87122T 40028T 40022T T3201 87121T T3205 5411 371…" at bounding box center [658, 229] width 1316 height 336
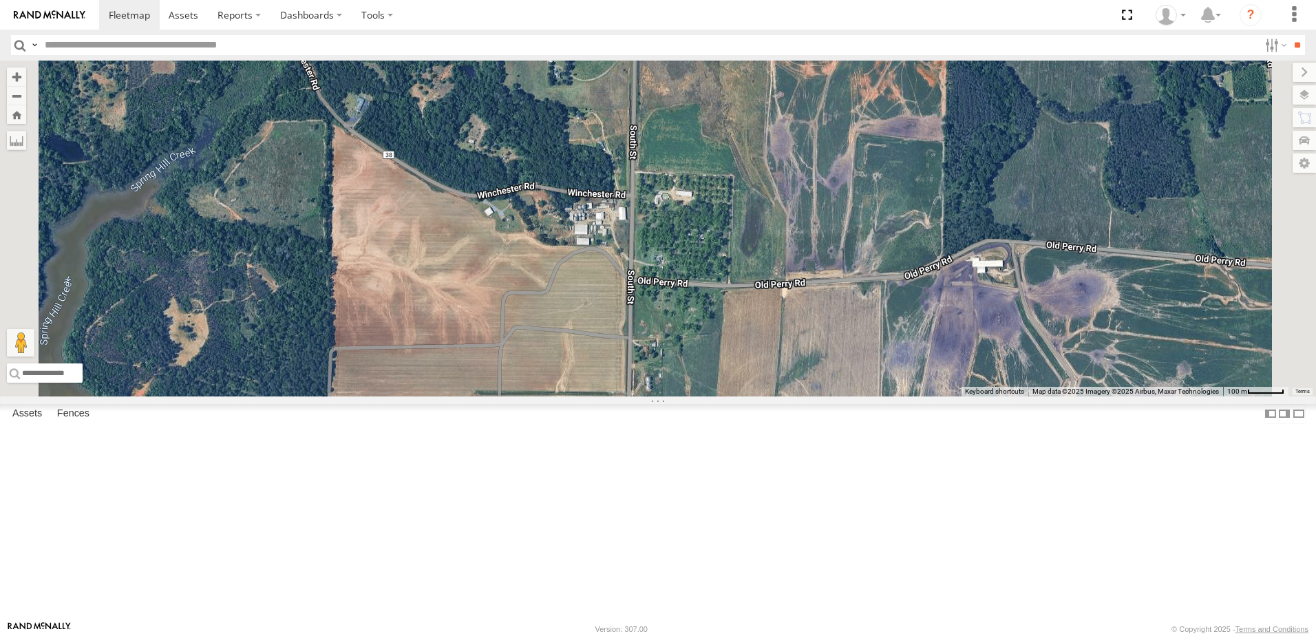
drag, startPoint x: 499, startPoint y: 214, endPoint x: 672, endPoint y: 377, distance: 238.1
click at [659, 365] on div "40082T T1818 5216 40071T T3214 87122T 40028T 40022T T3201 87121T T3205 5411 371…" at bounding box center [658, 229] width 1316 height 336
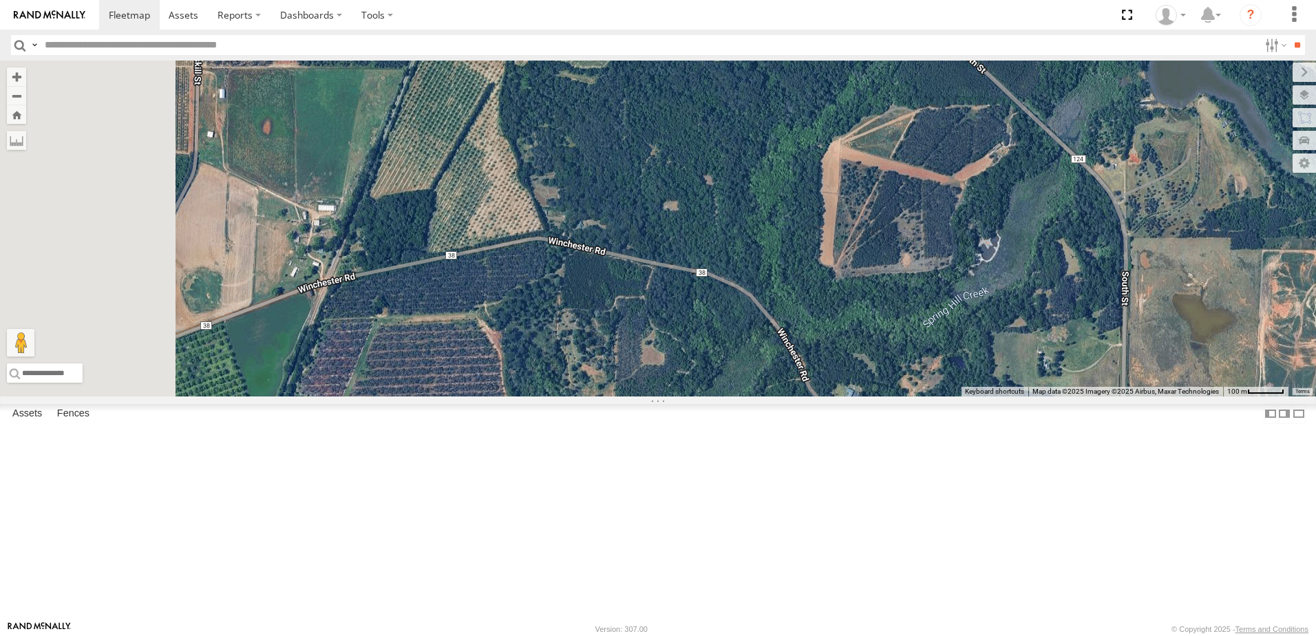
drag, startPoint x: 564, startPoint y: 387, endPoint x: 807, endPoint y: 343, distance: 246.1
click at [763, 341] on div "40082T T1818 5216 40071T T3214 87122T 40028T 40022T T3201 87121T T3205 5411 371…" at bounding box center [658, 229] width 1316 height 336
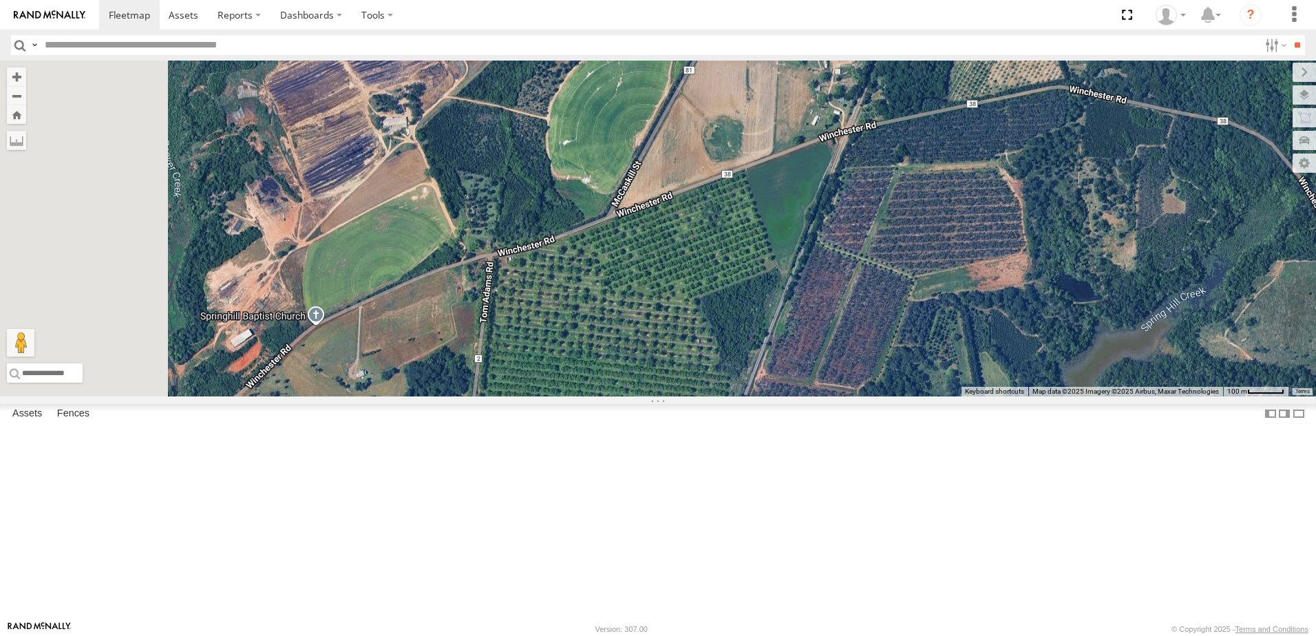
drag, startPoint x: 718, startPoint y: 381, endPoint x: 760, endPoint y: 369, distance: 44.4
click at [732, 376] on div "40082T T1818 5216 40071T T3214 87122T 40028T 40022T T3201 87121T T3205 5411 371…" at bounding box center [658, 229] width 1316 height 336
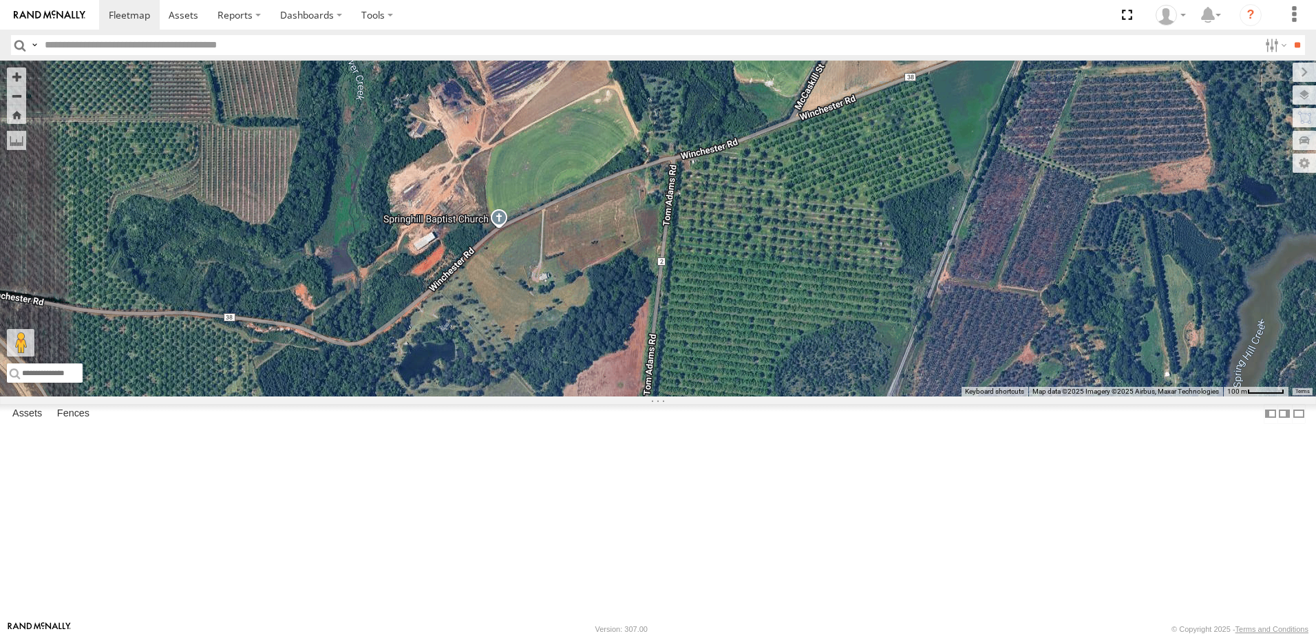
drag, startPoint x: 725, startPoint y: 352, endPoint x: 743, endPoint y: 343, distance: 20.3
click at [734, 347] on div "40082T T1818 5216 40071T T3214 87122T 40028T 40022T T3201 87121T T3205 5411 371…" at bounding box center [658, 229] width 1316 height 336
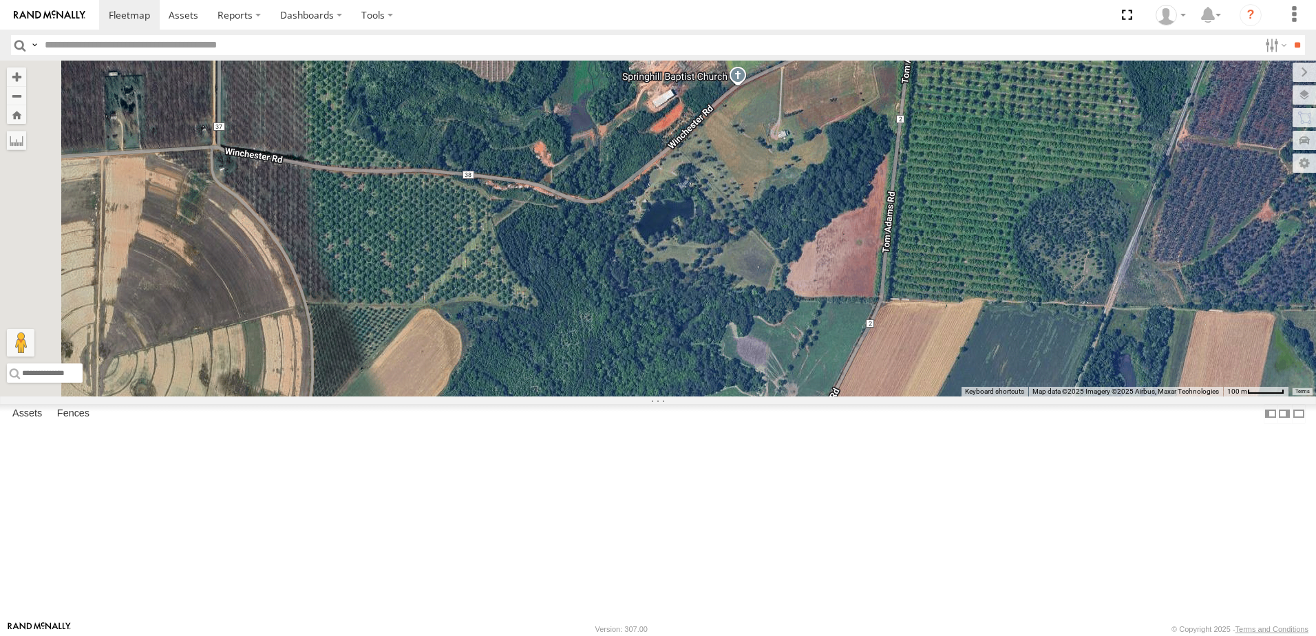
drag, startPoint x: 862, startPoint y: 288, endPoint x: 765, endPoint y: 332, distance: 106.9
click at [766, 332] on div "40082T T1818 5216 40071T T3214 87122T 40028T 40022T T3201 87121T T3205 5411 371…" at bounding box center [658, 229] width 1316 height 336
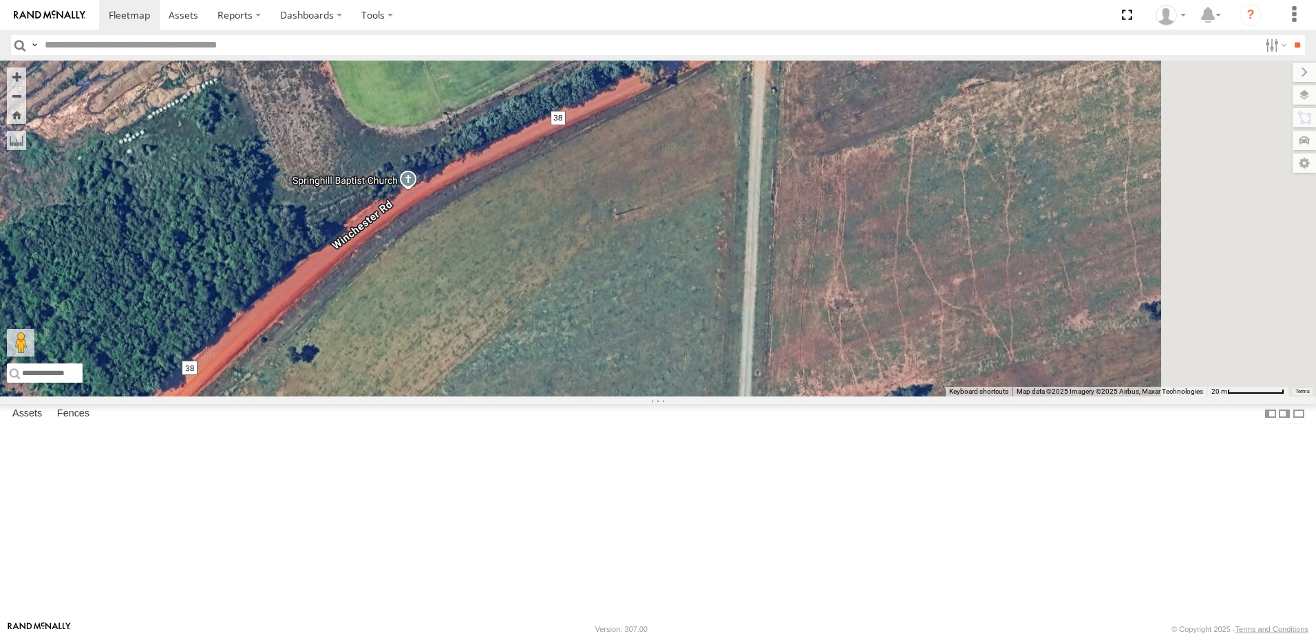
drag, startPoint x: 980, startPoint y: 188, endPoint x: 564, endPoint y: 305, distance: 432.5
click at [571, 305] on div "40082T T1818 5216 40071T T3214 87122T 40028T 40022T T3201 87121T T3205 5411 371…" at bounding box center [658, 229] width 1316 height 336
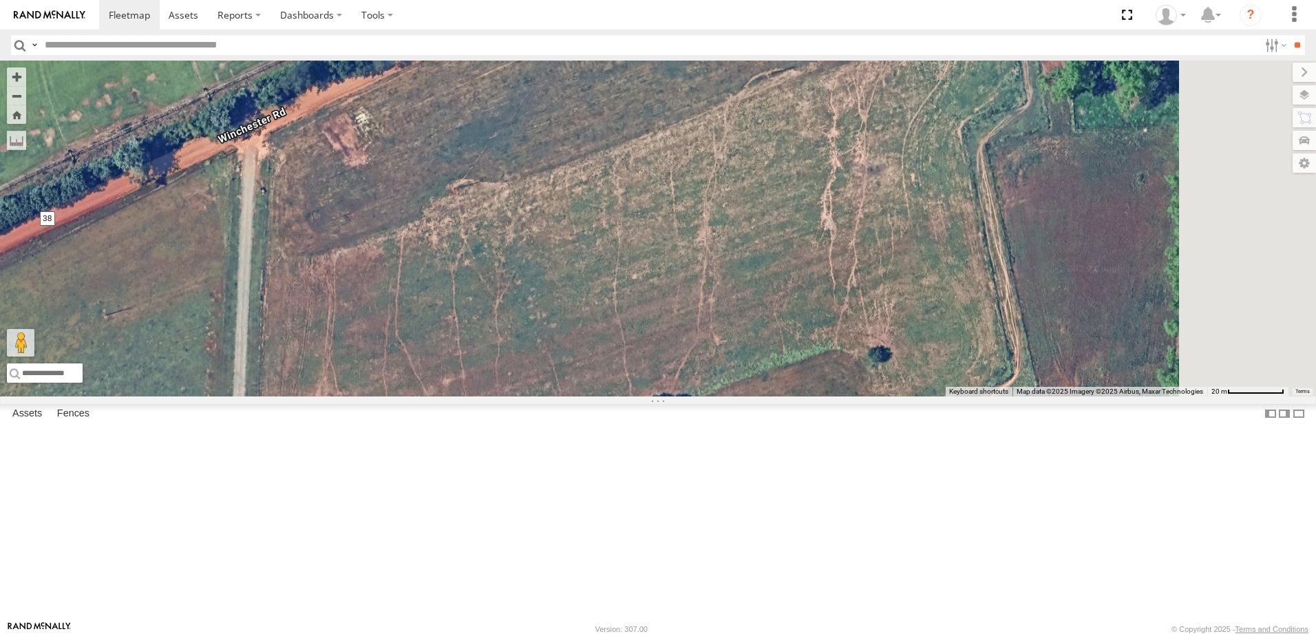
drag, startPoint x: 774, startPoint y: 195, endPoint x: 487, endPoint y: 413, distance: 360.1
click at [536, 379] on div "40082T T1818 5216 40071T T3214 87122T 40028T 40022T T3201 87121T T3205 5411 371…" at bounding box center [658, 229] width 1316 height 336
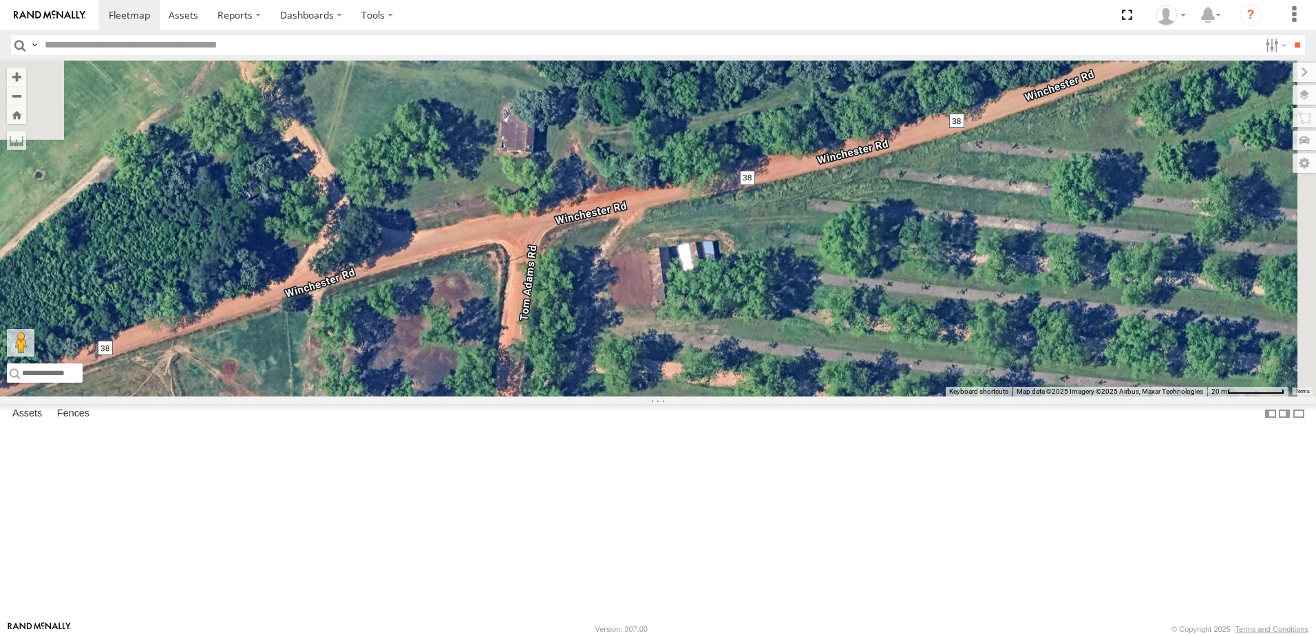
drag, startPoint x: 813, startPoint y: 368, endPoint x: 553, endPoint y: 438, distance: 269.3
click at [583, 396] on div "40082T T1818 5216 40071T T3214 87122T 40028T 40022T T3201 87121T T3205 5411 371…" at bounding box center [658, 229] width 1316 height 336
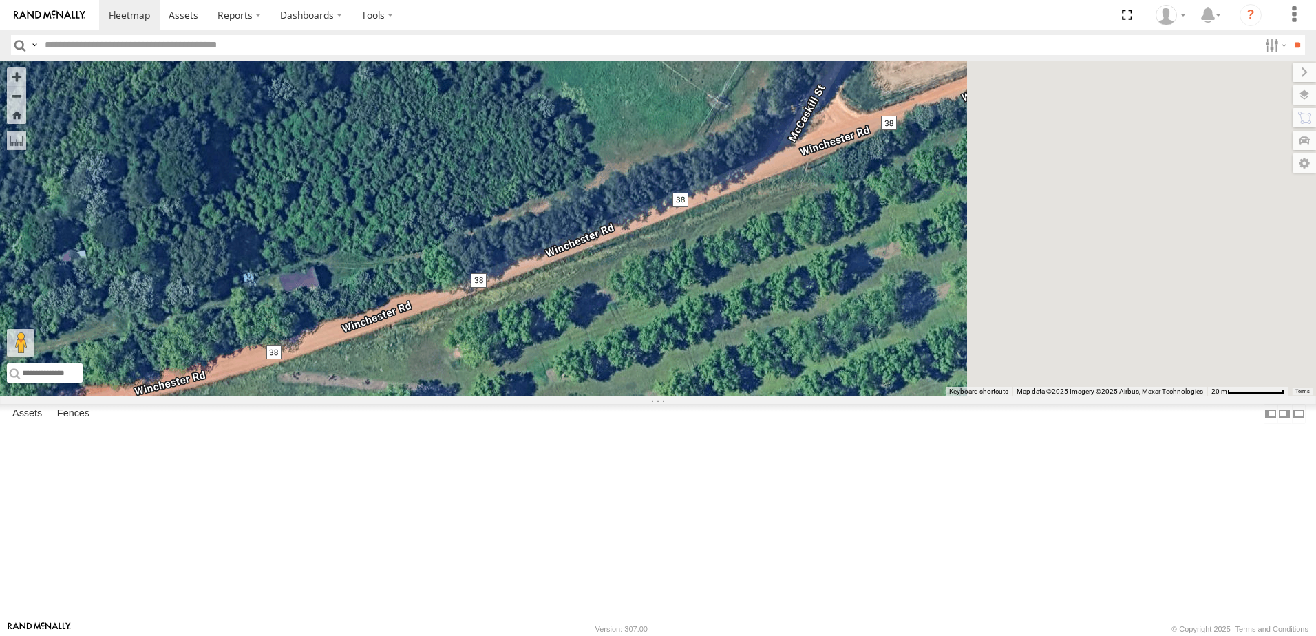
drag, startPoint x: 928, startPoint y: 313, endPoint x: 579, endPoint y: 483, distance: 387.5
click at [601, 396] on div "40082T T1818 5216 40071T T3214 87122T 40028T 40022T T3201 87121T T3205 5411 371…" at bounding box center [658, 229] width 1316 height 336
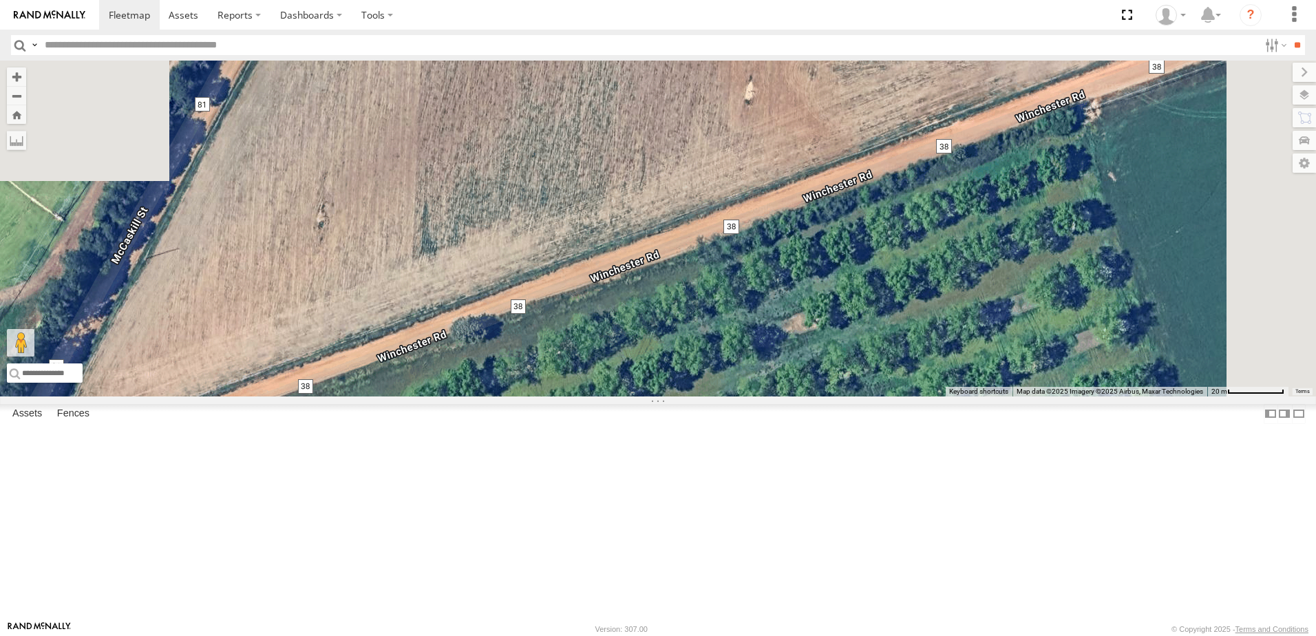
drag, startPoint x: 863, startPoint y: 409, endPoint x: 619, endPoint y: 496, distance: 259.0
click at [624, 396] on div "40082T T1818 5216 40071T T3214 87122T 40028T 40022T T3201 87121T T3205 5411 371…" at bounding box center [658, 229] width 1316 height 336
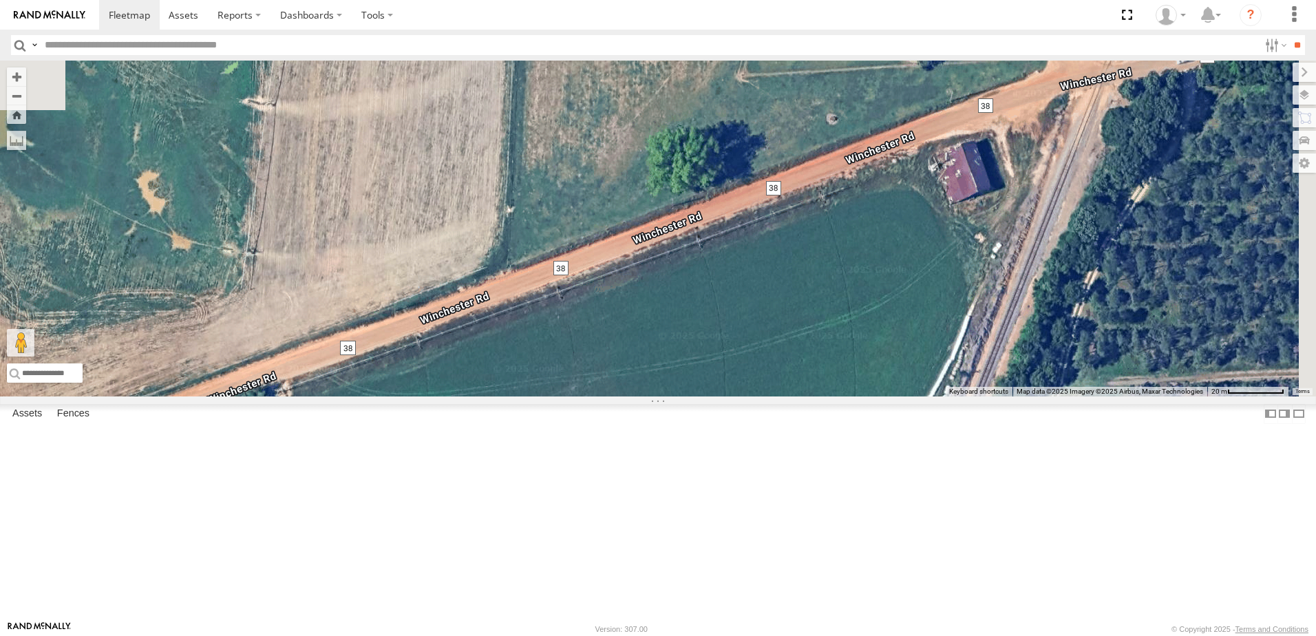
drag, startPoint x: 688, startPoint y: 494, endPoint x: 648, endPoint y: 507, distance: 42.0
click at [672, 396] on div "40082T T1818 5216 40071T T3214 87122T 40028T 40022T T3201 87121T T3205 5411 371…" at bounding box center [658, 229] width 1316 height 336
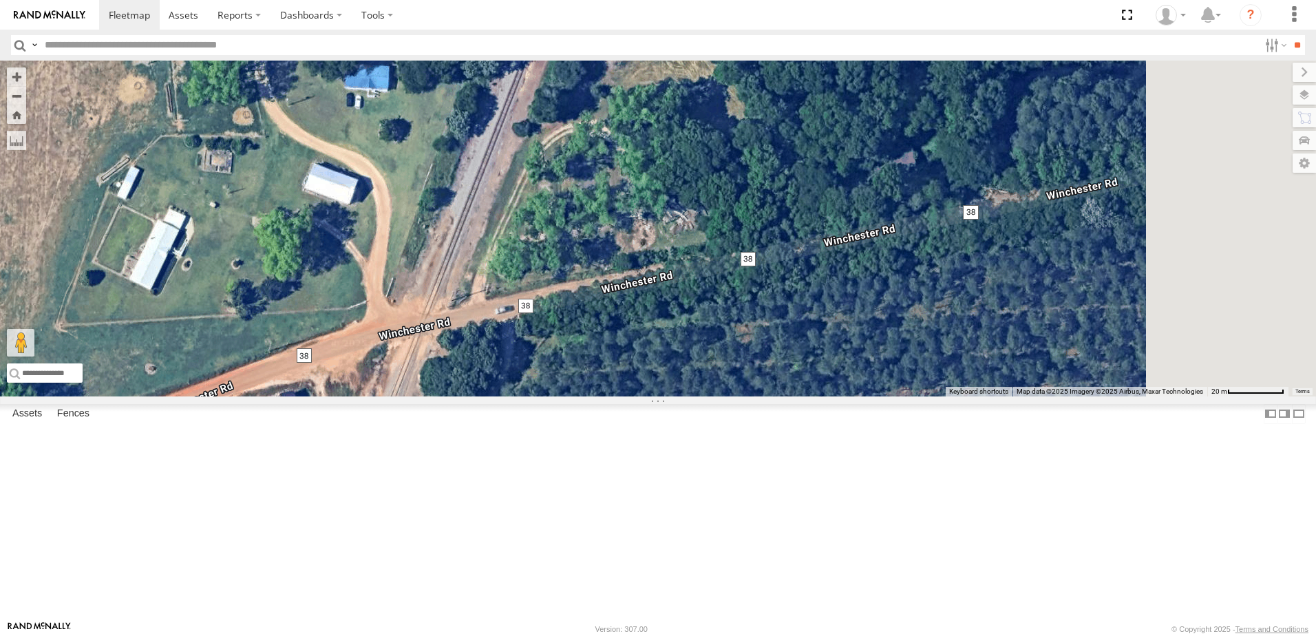
drag, startPoint x: 845, startPoint y: 449, endPoint x: 723, endPoint y: 471, distance: 124.5
click at [723, 396] on div "40082T T1818 5216 40071T T3214 87122T 40028T 40022T T3201 87121T T3205 5411 371…" at bounding box center [658, 229] width 1316 height 336
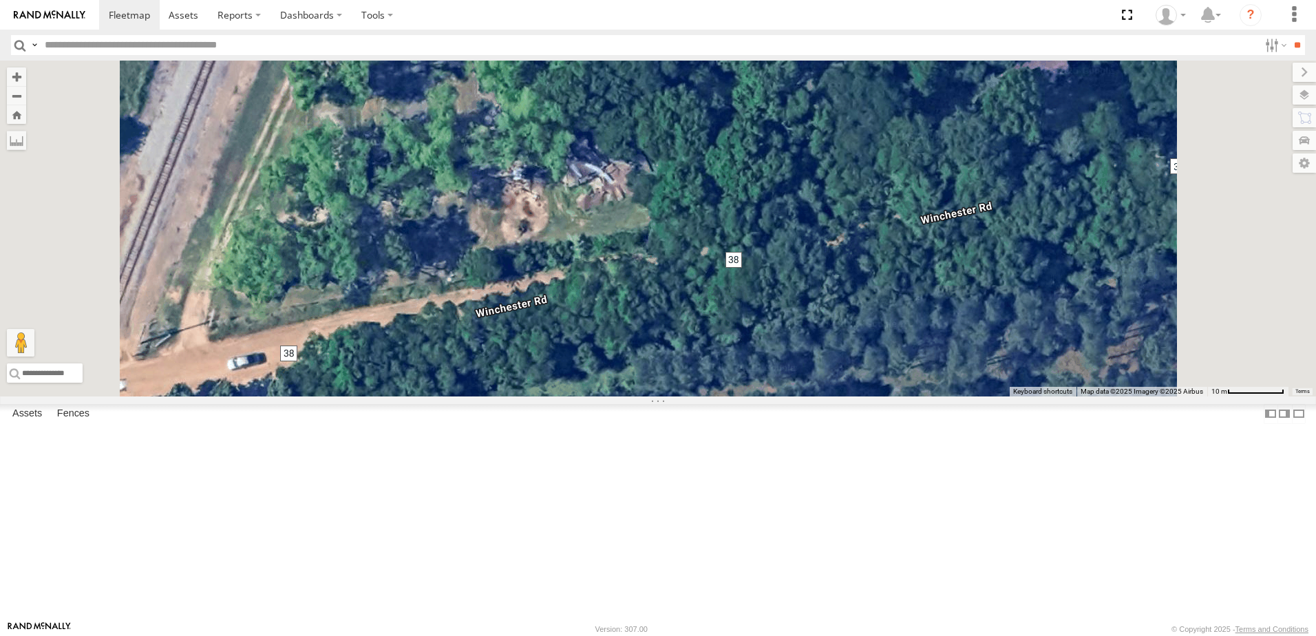
drag, startPoint x: 1051, startPoint y: 387, endPoint x: 495, endPoint y: 469, distance: 562.2
click at [519, 396] on div "40082T T1818 5216 40071T T3214 87122T 40028T 40022T T3201 87121T T3205 5411 371…" at bounding box center [658, 229] width 1316 height 336
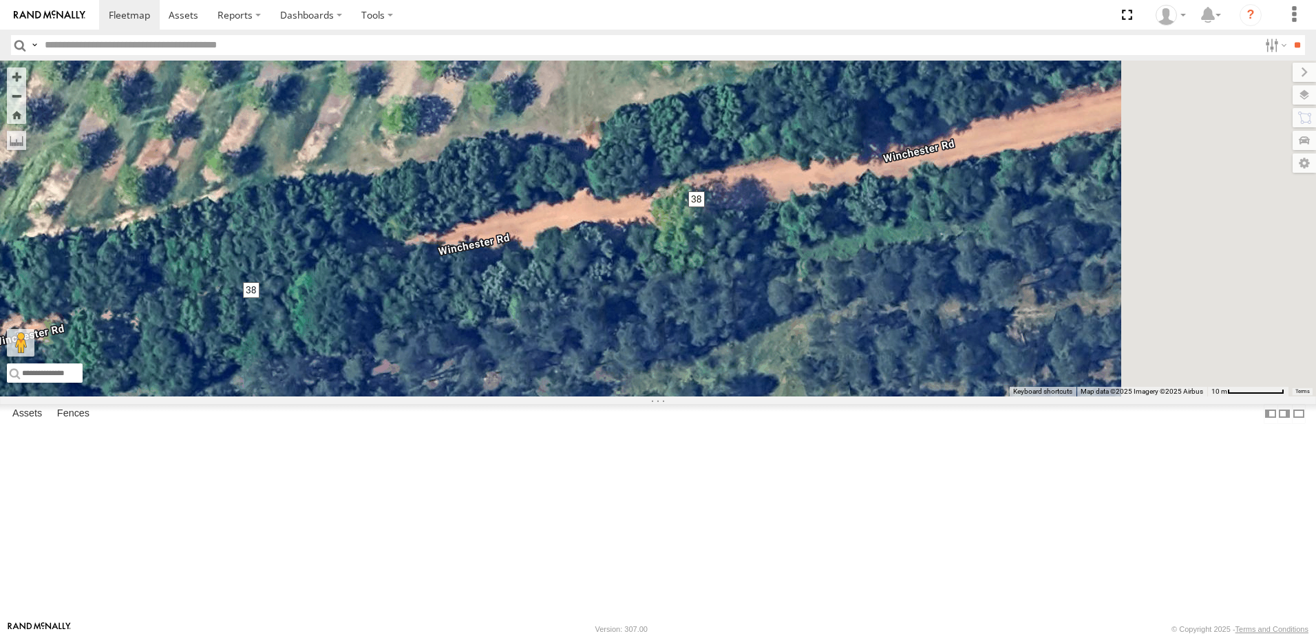
drag, startPoint x: 692, startPoint y: 401, endPoint x: 533, endPoint y: 429, distance: 161.5
click at [546, 396] on div "40082T T1818 5216 40071T T3214 87122T 40028T 40022T T3201 87121T T3205 5411 371…" at bounding box center [658, 229] width 1316 height 336
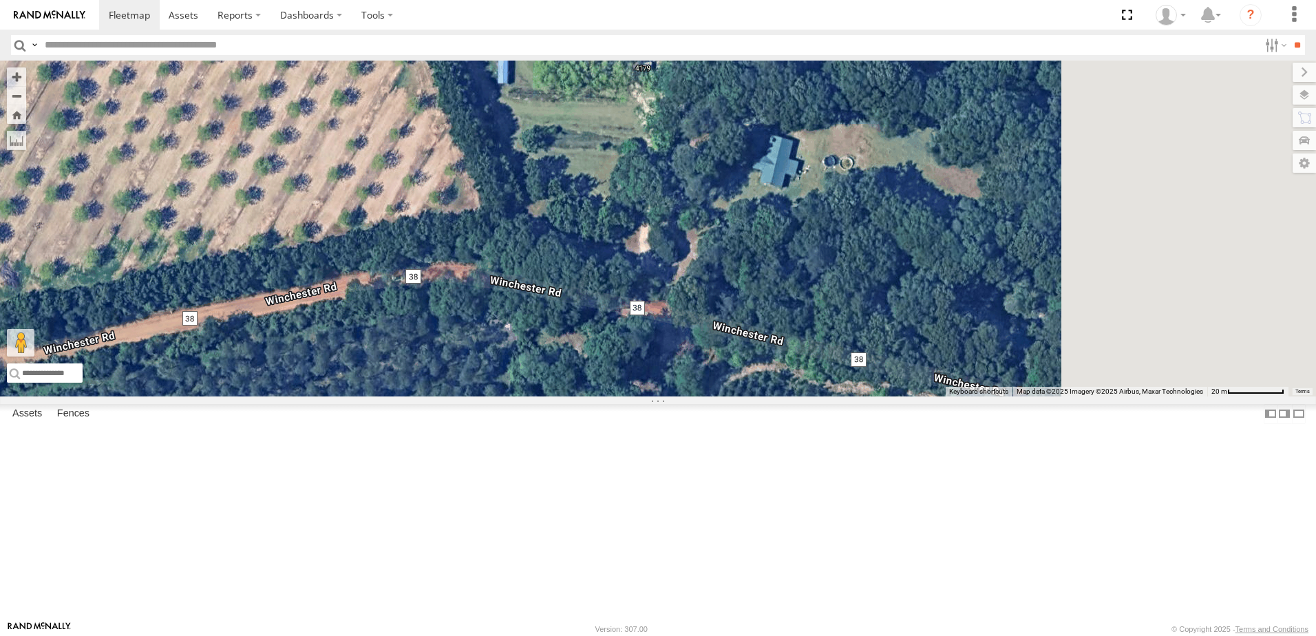
drag, startPoint x: 922, startPoint y: 390, endPoint x: 612, endPoint y: 406, distance: 310.8
click at [648, 396] on div "40082T T1818 5216 40071T T3214 87122T 40028T 40022T T3201 87121T T3205 5411 371…" at bounding box center [658, 229] width 1316 height 336
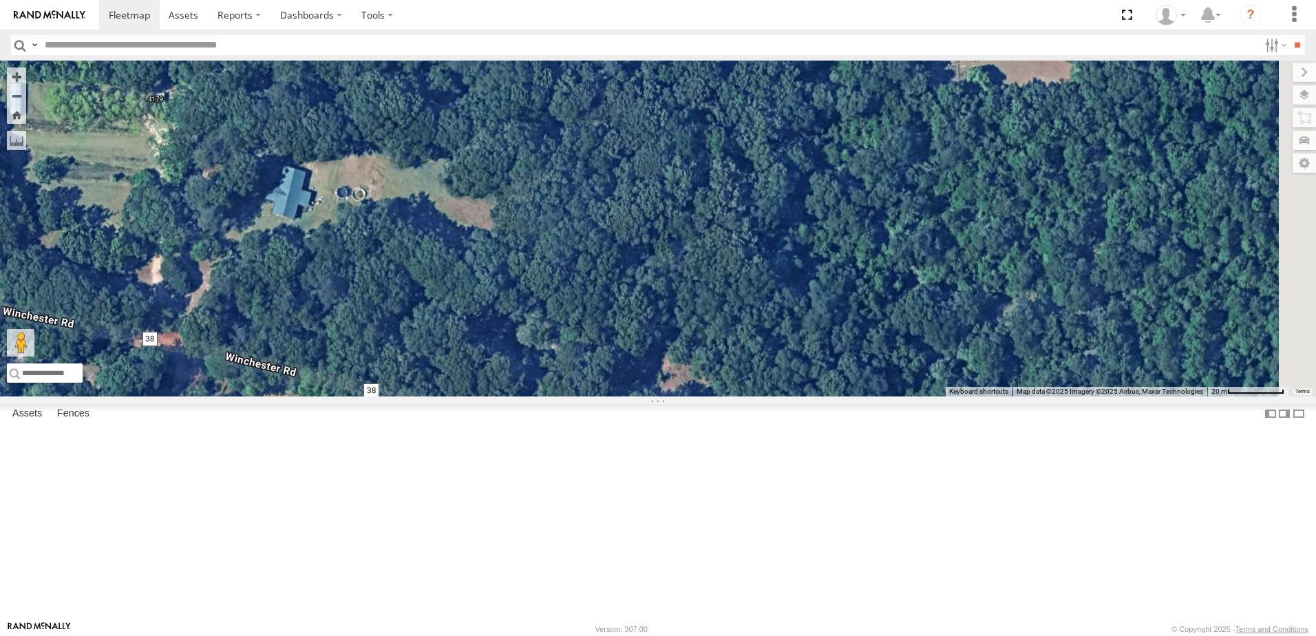
drag, startPoint x: 751, startPoint y: 465, endPoint x: 720, endPoint y: 352, distance: 117.7
click at [722, 359] on div "40082T T1818 5216 40071T T3214 87122T 40028T 40022T T3201 87121T T3205 5411 371…" at bounding box center [658, 229] width 1316 height 336
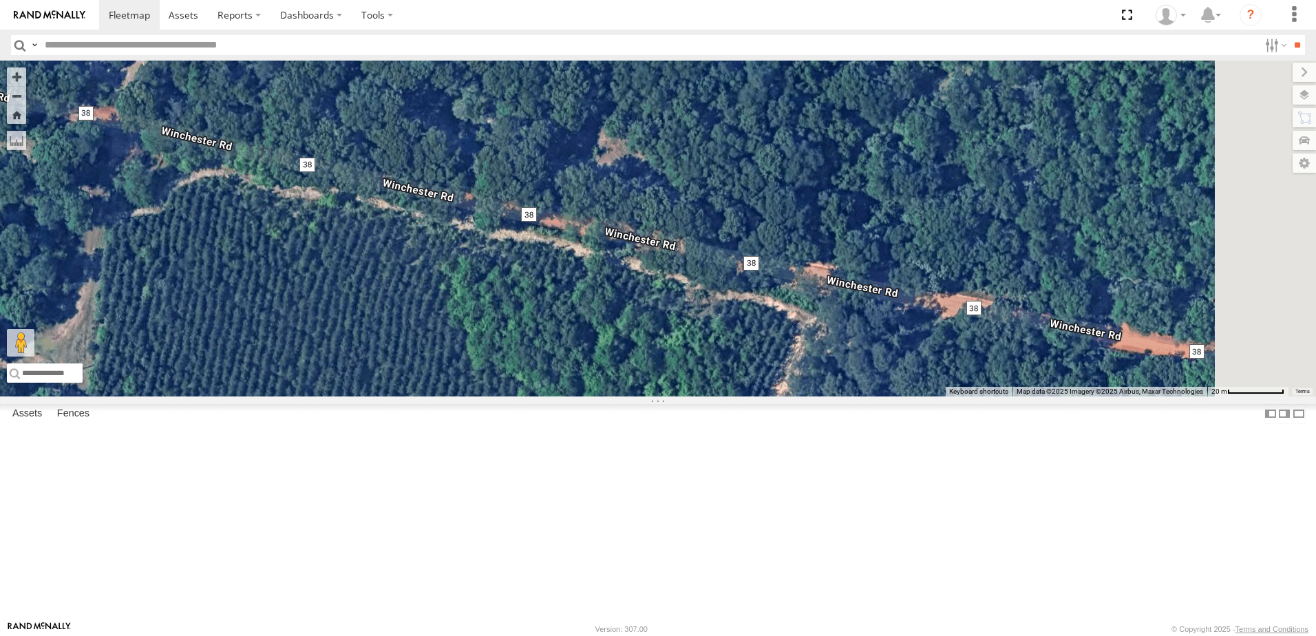
drag, startPoint x: 1012, startPoint y: 461, endPoint x: 742, endPoint y: 393, distance: 278.2
click at [763, 396] on div "40082T T1818 5216 40071T T3214 87122T 40028T 40022T T3201 87121T T3205 5411 371…" at bounding box center [658, 229] width 1316 height 336
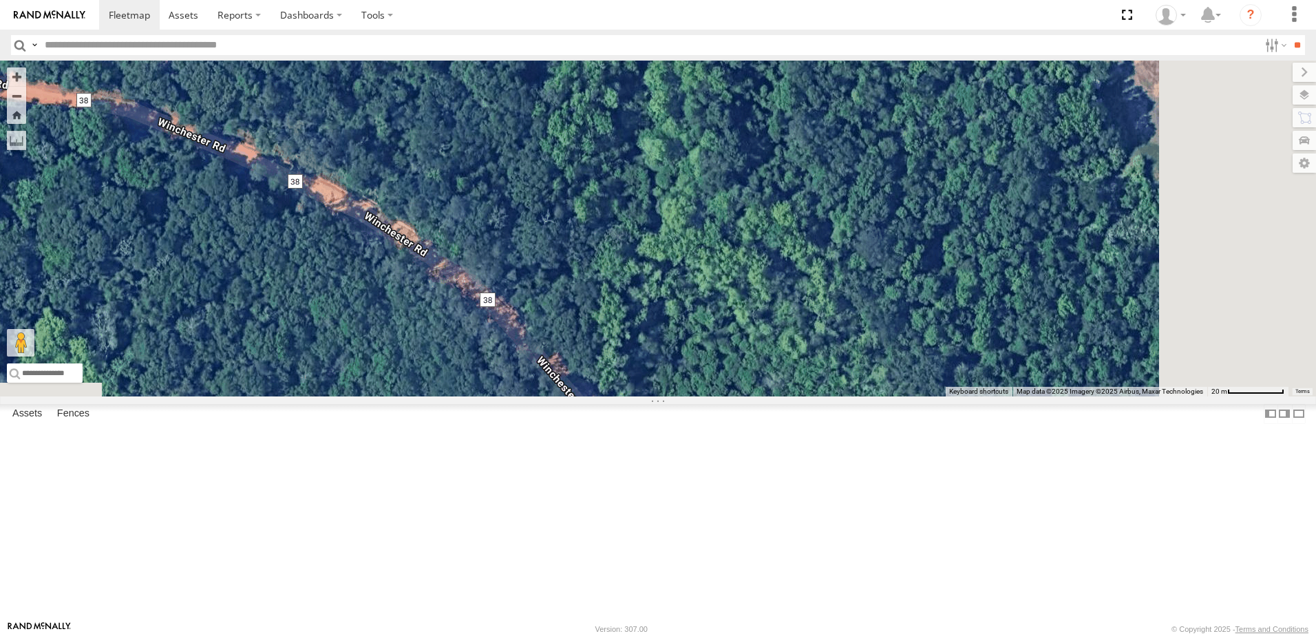
drag, startPoint x: 824, startPoint y: 401, endPoint x: 802, endPoint y: 348, distance: 56.8
click at [802, 348] on div "40082T T1818 5216 40071T T3214 87122T 40028T 40022T T3201 87121T T3205 5411 371…" at bounding box center [658, 229] width 1316 height 336
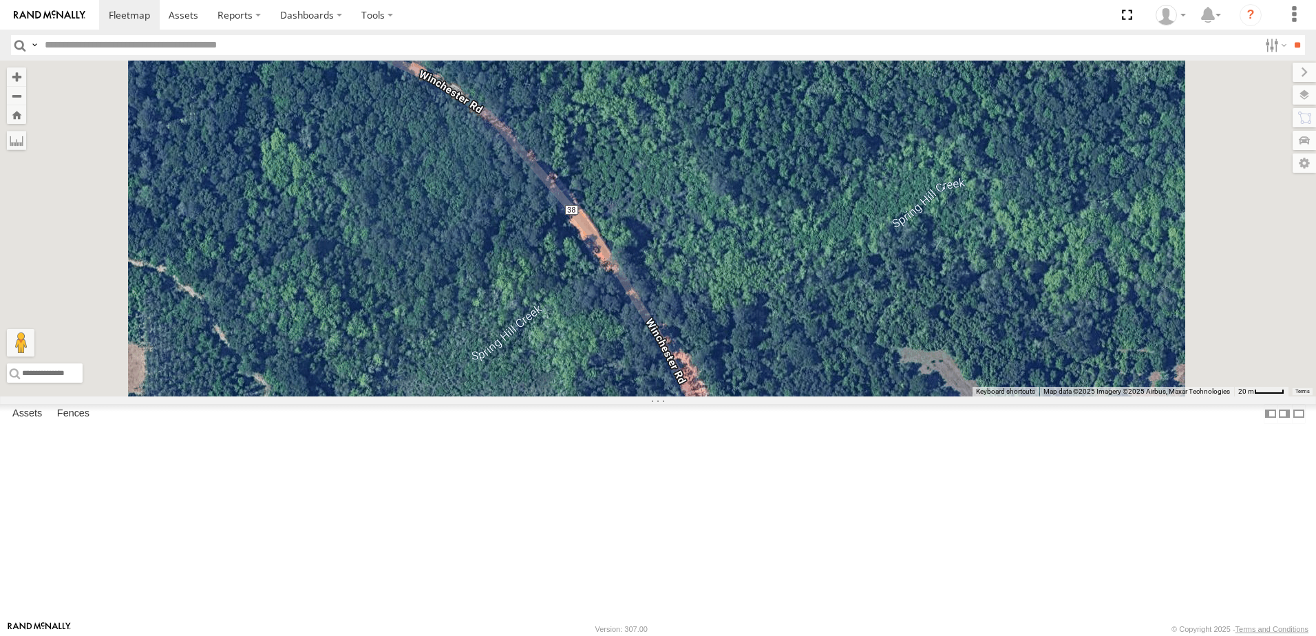
drag, startPoint x: 888, startPoint y: 510, endPoint x: 836, endPoint y: 309, distance: 207.6
click at [851, 376] on div "40082T T1818 5216 40071T T3214 87122T 40028T 40022T T3201 87121T T3205 5411 371…" at bounding box center [658, 229] width 1316 height 336
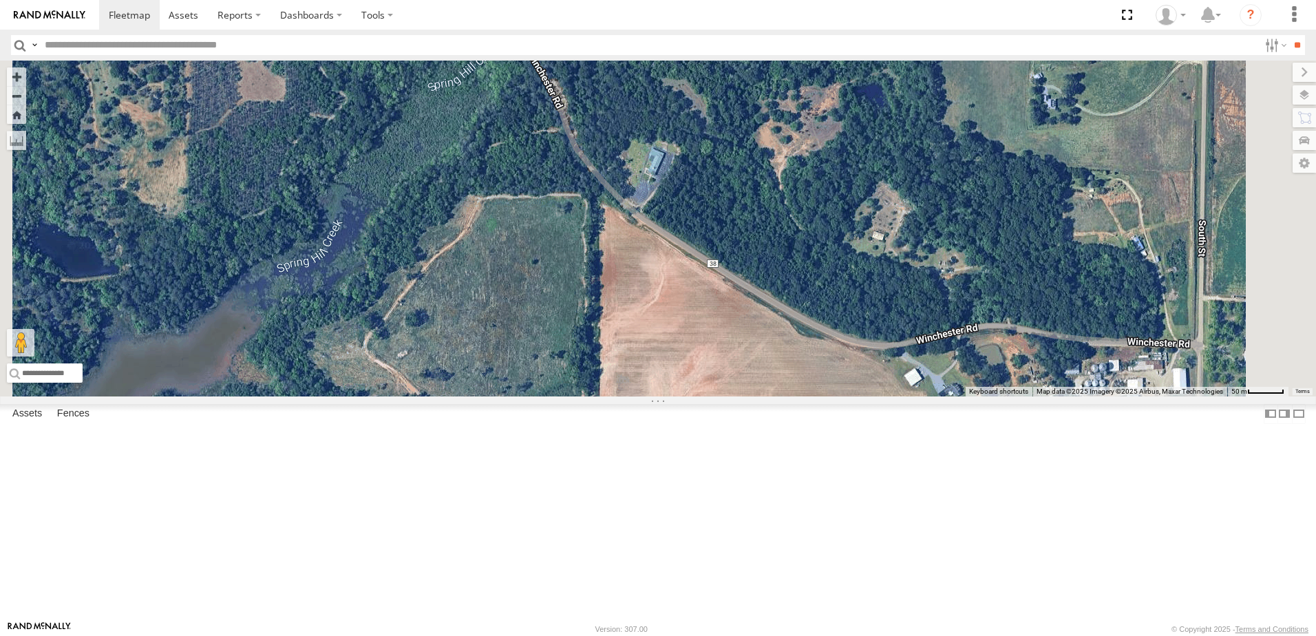
drag, startPoint x: 928, startPoint y: 406, endPoint x: 843, endPoint y: 417, distance: 85.4
click at [843, 396] on div "40082T T1818 5216 40071T T3214 87122T 40028T 40022T T3201 87121T T3205 5411 371…" at bounding box center [658, 229] width 1316 height 336
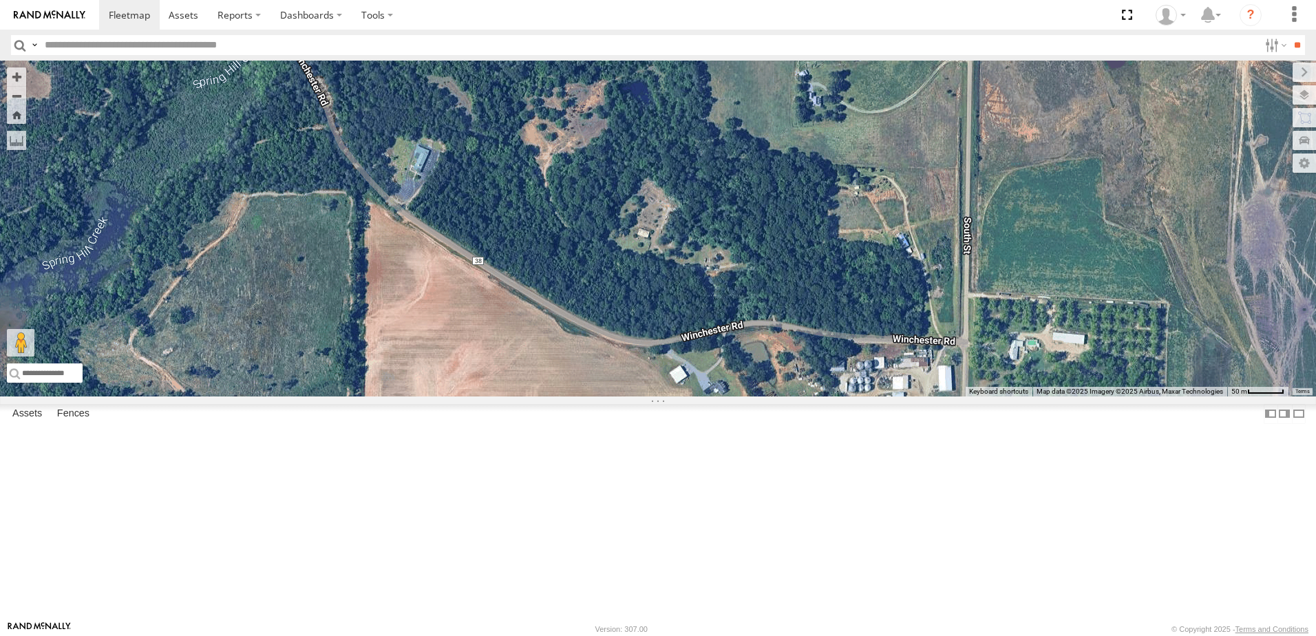
drag, startPoint x: 816, startPoint y: 418, endPoint x: 716, endPoint y: 431, distance: 101.3
click at [715, 396] on div "40082T T1818 5216 40071T T3214 87122T 40028T 40022T T3201 87121T T3205 5411 371…" at bounding box center [658, 229] width 1316 height 336
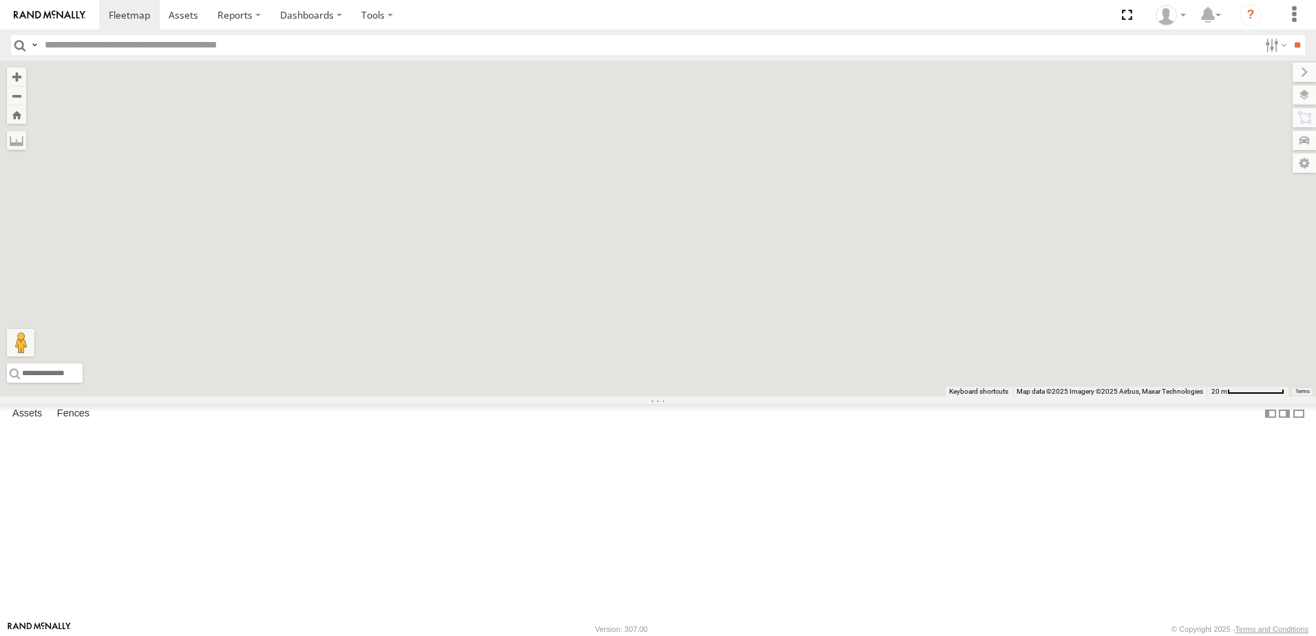
drag, startPoint x: 734, startPoint y: 484, endPoint x: 657, endPoint y: 441, distance: 88.7
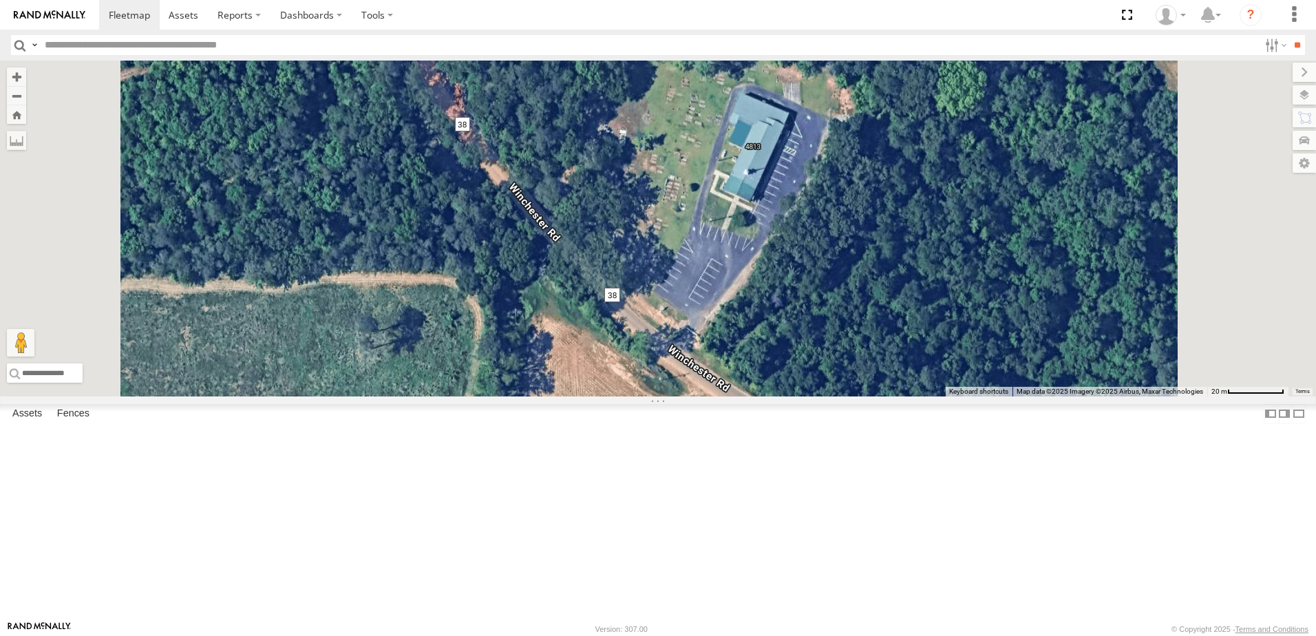
click at [657, 396] on div "40082T T1818 5216 40071T T3214 87122T 40028T 40022T T3201 87121T T3205 5411 371…" at bounding box center [658, 229] width 1316 height 336
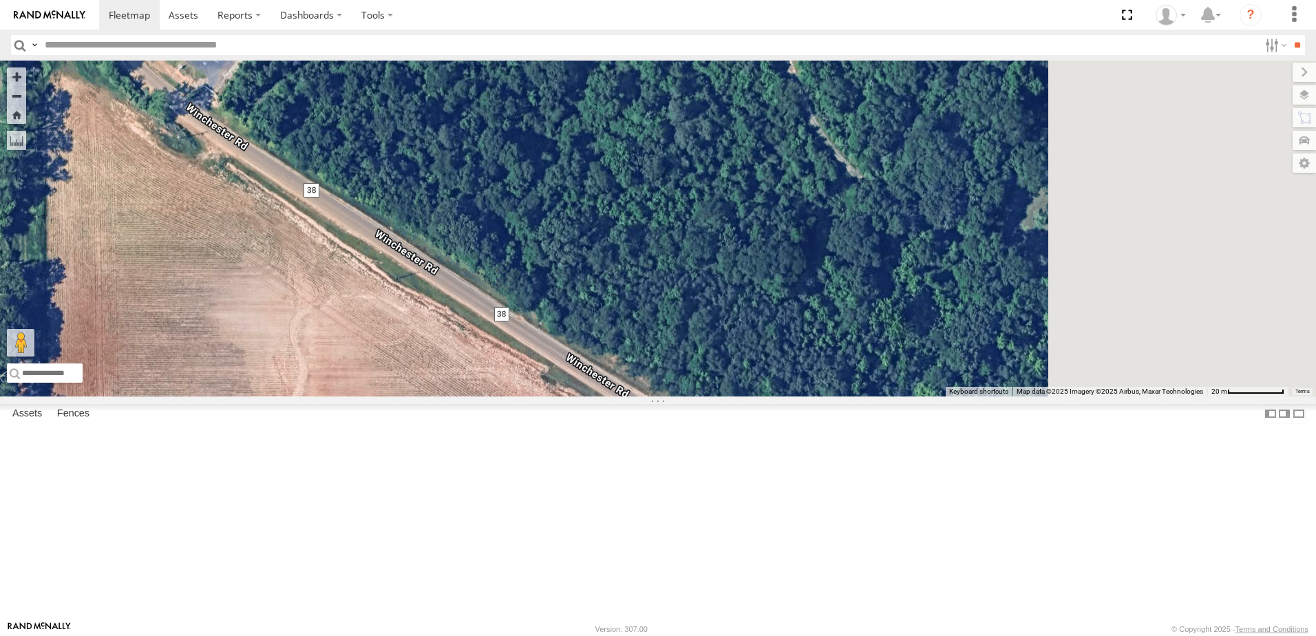
drag, startPoint x: 846, startPoint y: 363, endPoint x: 716, endPoint y: 250, distance: 171.7
click at [740, 281] on div "40082T T1818 5216 40071T T3214 87122T 40028T 40022T T3201 87121T T3205 5411 371…" at bounding box center [658, 229] width 1316 height 336
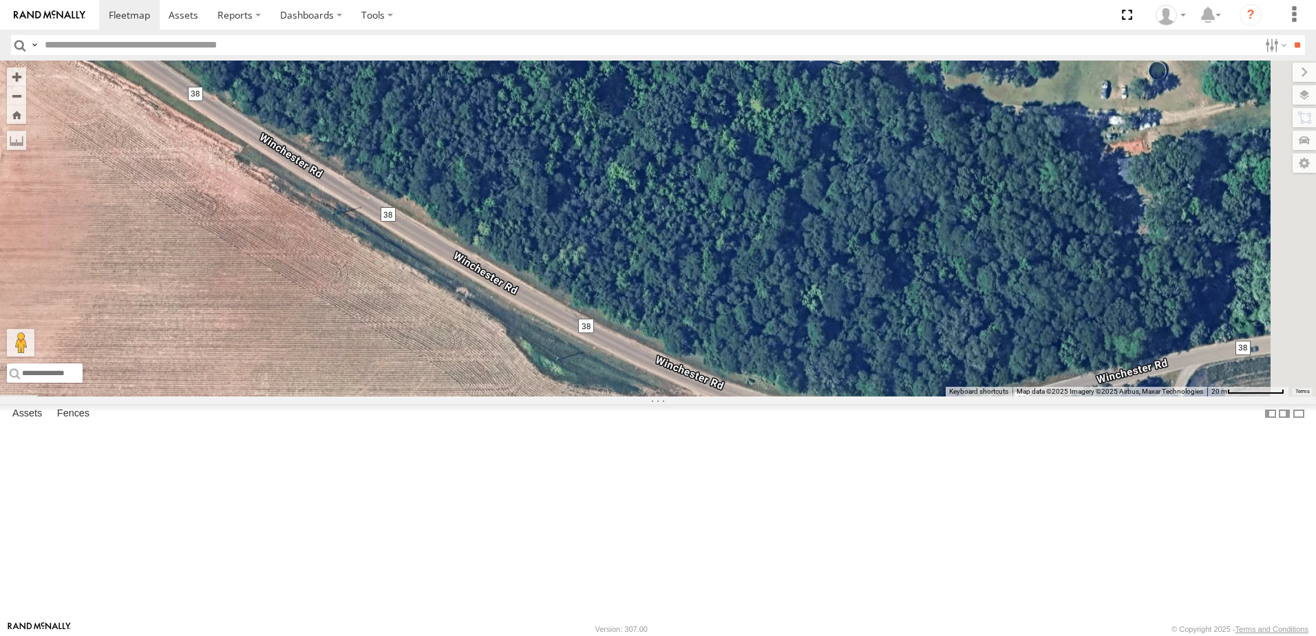
drag, startPoint x: 790, startPoint y: 383, endPoint x: 579, endPoint y: 336, distance: 215.7
click at [588, 339] on div "40082T T1818 5216 40071T T3214 87122T 40028T 40022T T3201 87121T T3205 5411 371…" at bounding box center [658, 229] width 1316 height 336
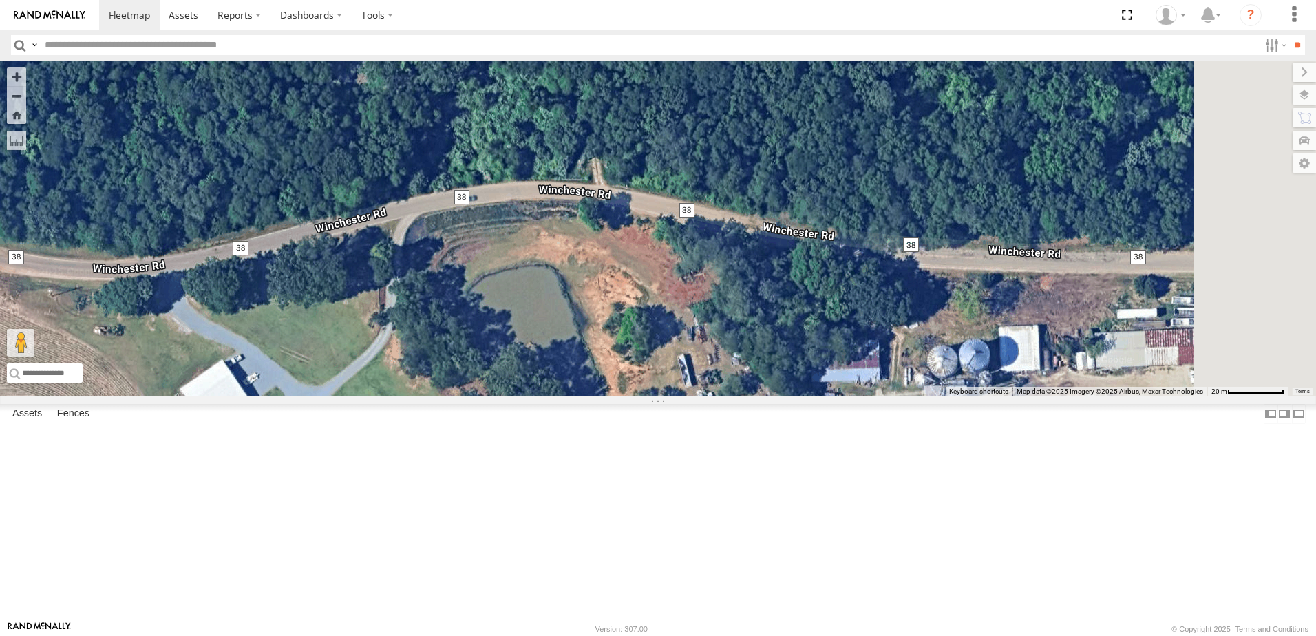
drag
click at [624, 396] on div "40082T T1818 5216 40071T T3214 87122T 40028T 40022T T3201 87121T T3205 5411 371…" at bounding box center [658, 229] width 1316 height 336
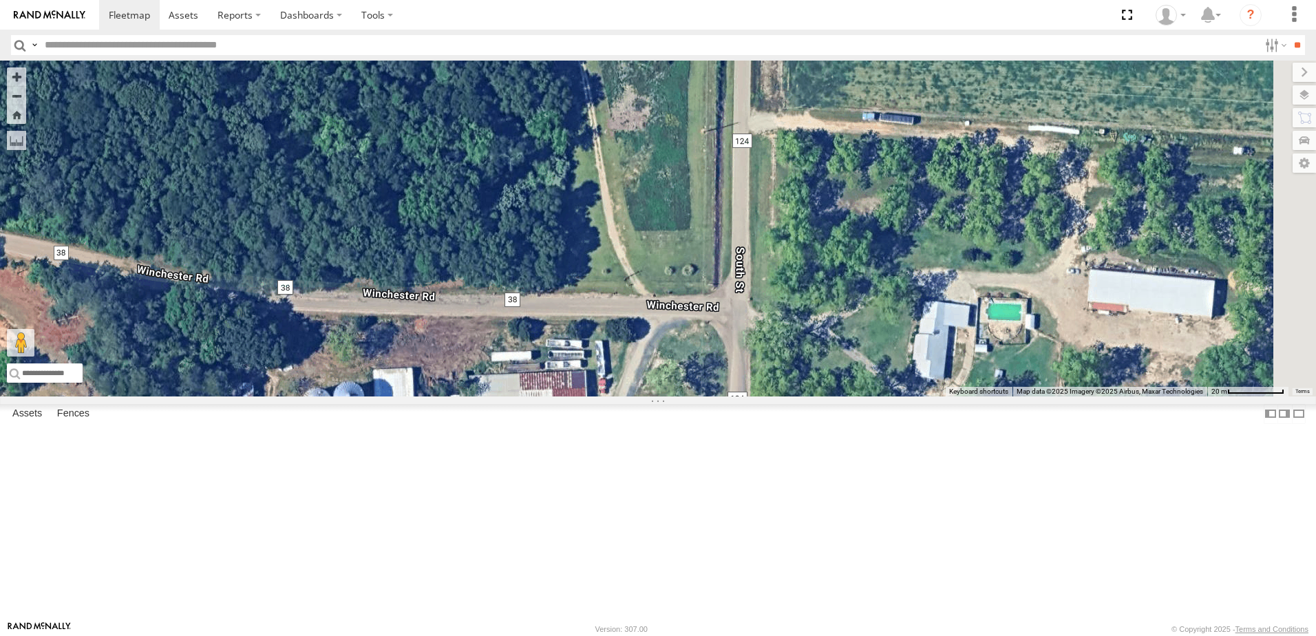
click at [904, 396] on div "40082T T1818 5216 40071T T3214 87122T 40028T 40022T T3201 87121T T3205 5411 371…" at bounding box center [658, 229] width 1316 height 336
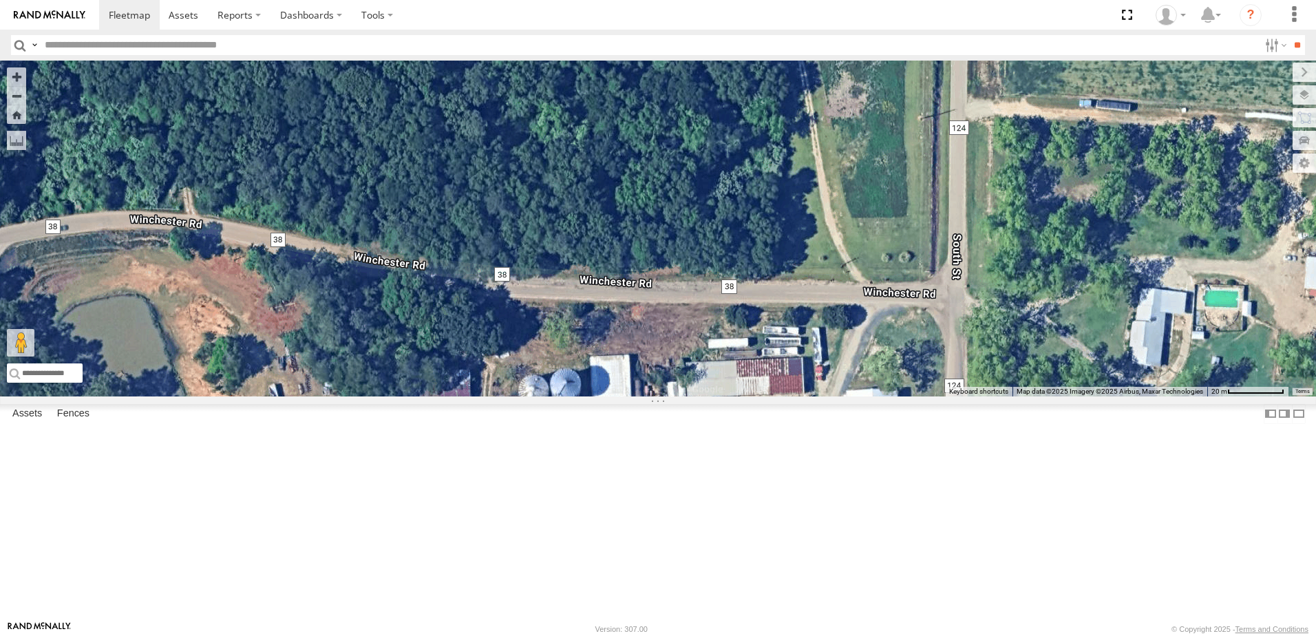
click at [811, 357] on div "40082T T1818 5216 40071T T3214 87122T 40028T 40022T T3201 87121T T3205 5411 371…" at bounding box center [658, 229] width 1316 height 336
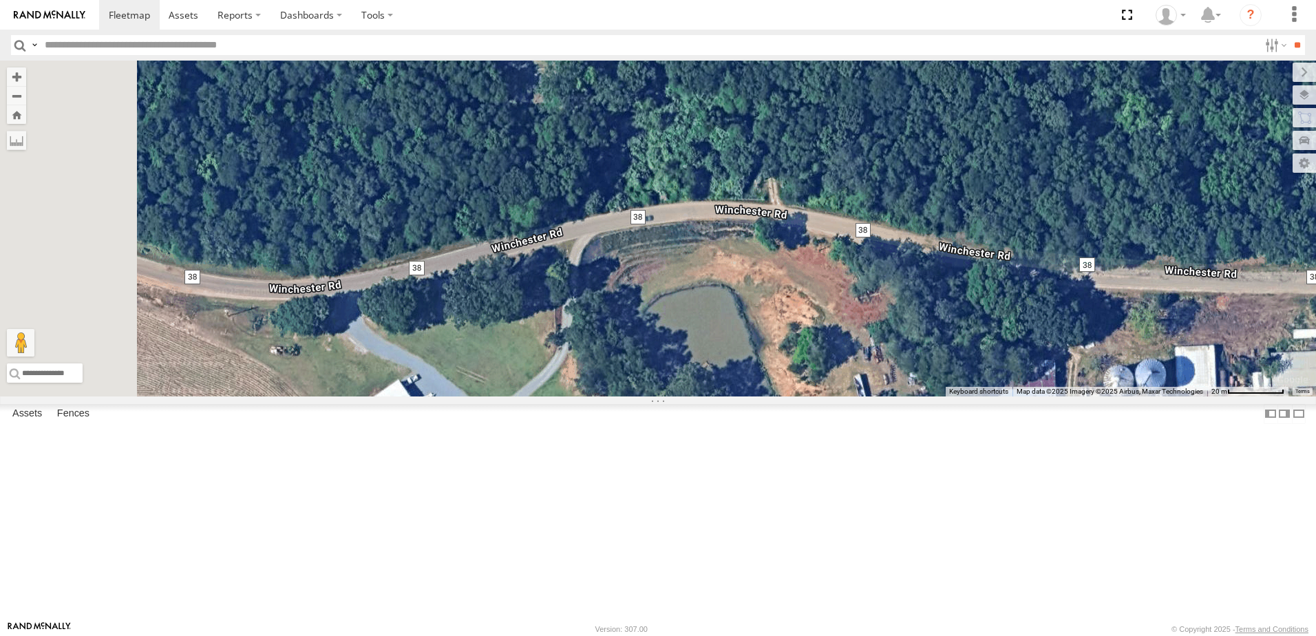
click at [790, 396] on div "40082T T1818 5216 40071T T3214 87122T 40028T 40022T T3201 87121T T3205 5411 371…" at bounding box center [658, 229] width 1316 height 336
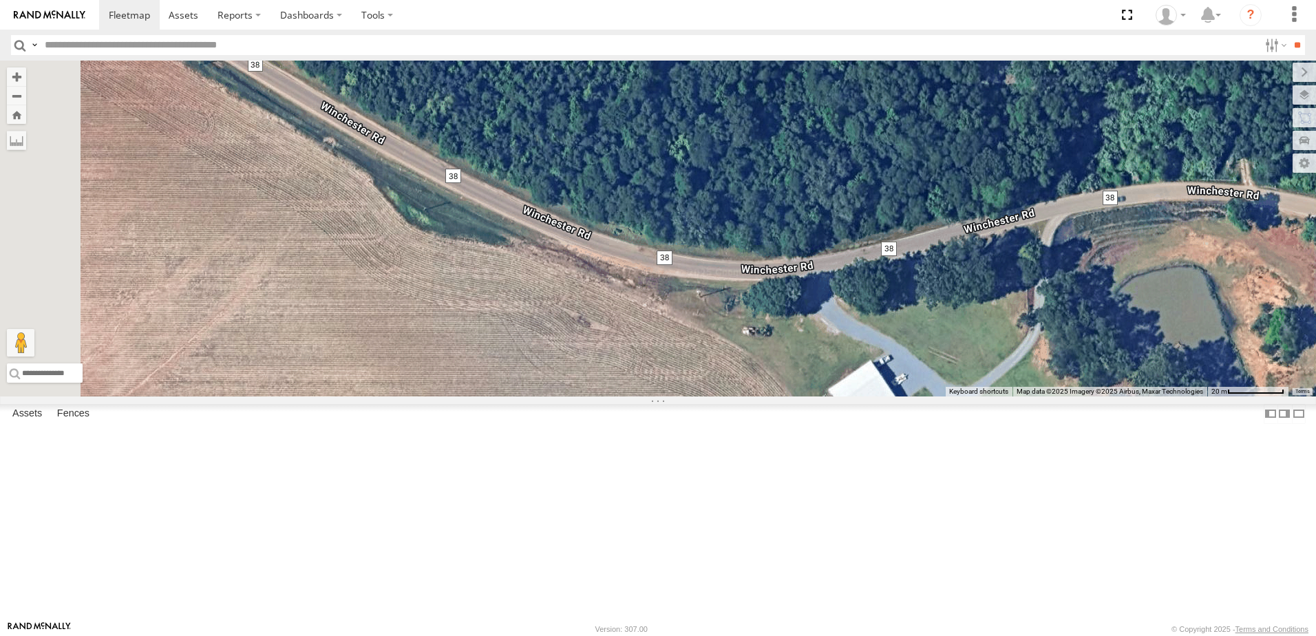
click at [778, 396] on div "40082T T1818 5216 40071T T3214 87122T 40028T 40022T T3201 87121T T3205 5411 371…" at bounding box center [658, 229] width 1316 height 336
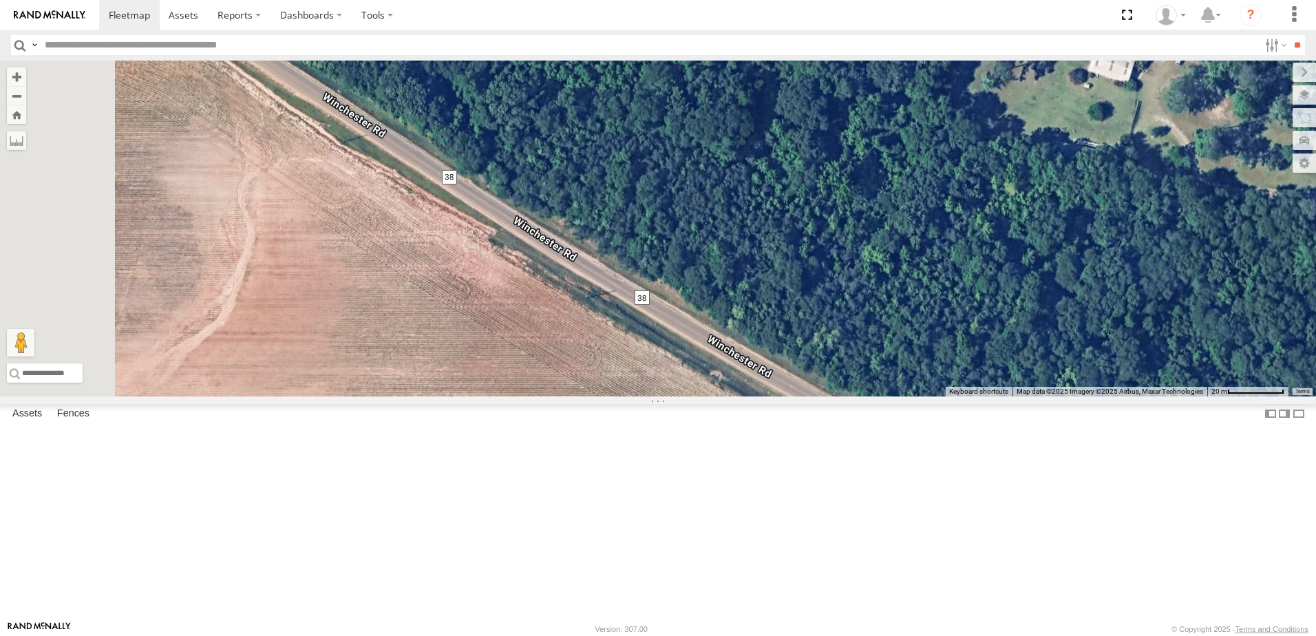
click at [802, 396] on div "40082T T1818 5216 40071T T3214 87122T 40028T 40022T T3201 87121T T3205 5411 371…" at bounding box center [658, 229] width 1316 height 336
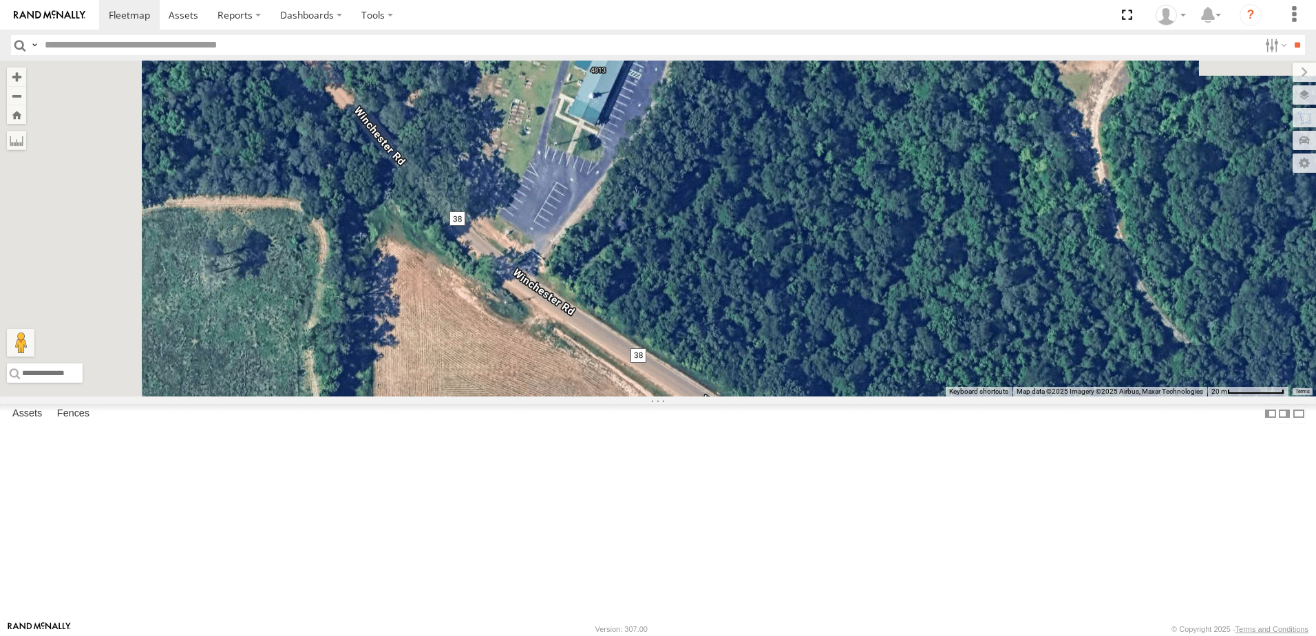
click at [827, 396] on div "40082T T1818 5216 40071T T3214 87122T 40028T 40022T T3201 87121T T3205 5411 371…" at bounding box center [658, 229] width 1316 height 336
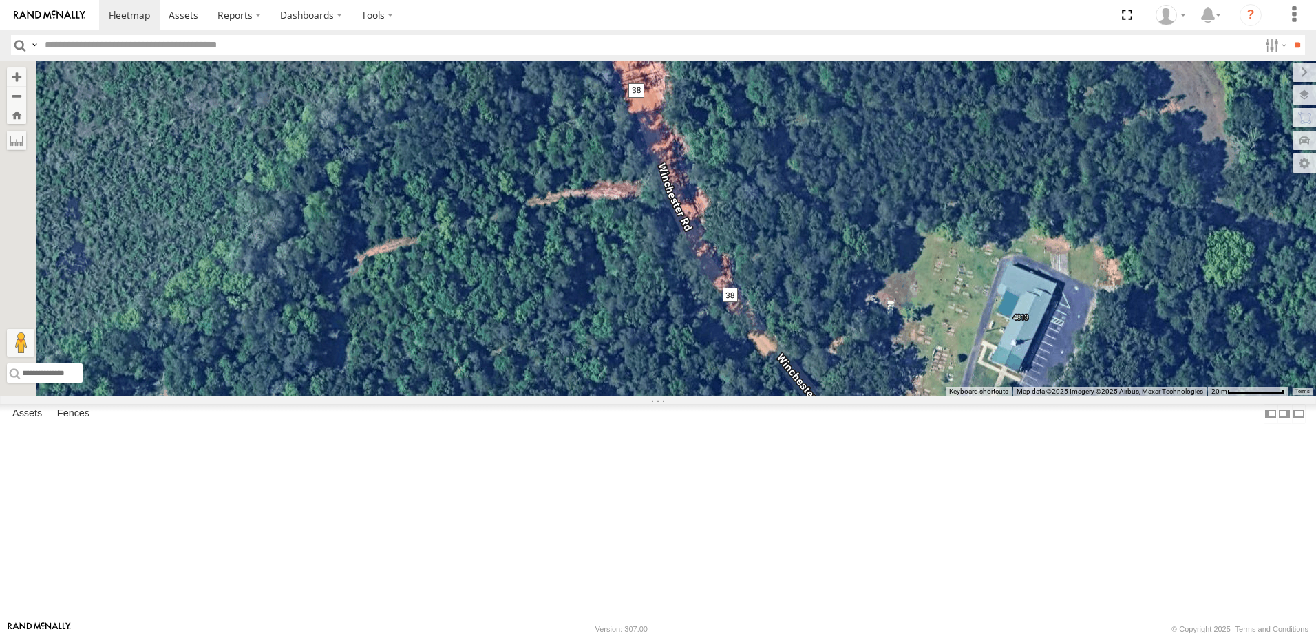
click at [824, 396] on div "40082T T1818 5216 40071T T3214 87122T 40028T 40022T T3201 87121T T3205 5411 371…" at bounding box center [658, 229] width 1316 height 336
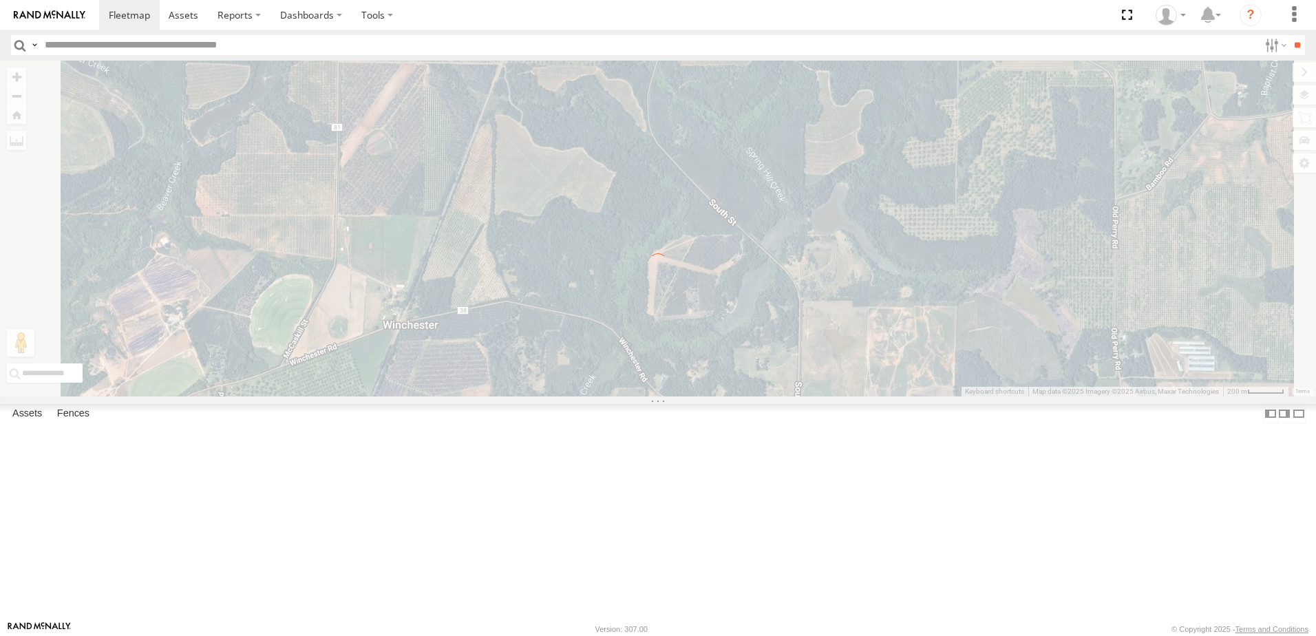
click at [568, 396] on div "To navigate the map with touch gestures double-tap and hold your finger on the …" at bounding box center [658, 229] width 1316 height 336
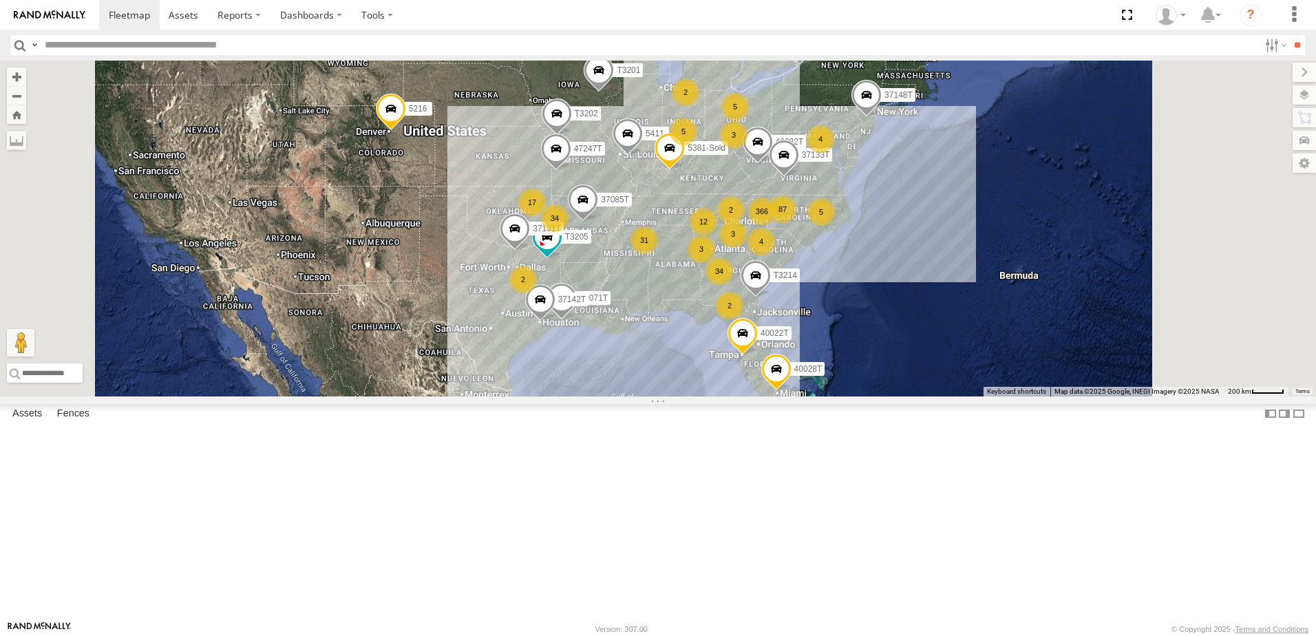
click at [543, 396] on div "366 34 34 40082T 31 4 T1818 3 17 87 7 5216 5 3 40071T T3214 12 2 3 40028T 40022…" at bounding box center [658, 229] width 1316 height 336
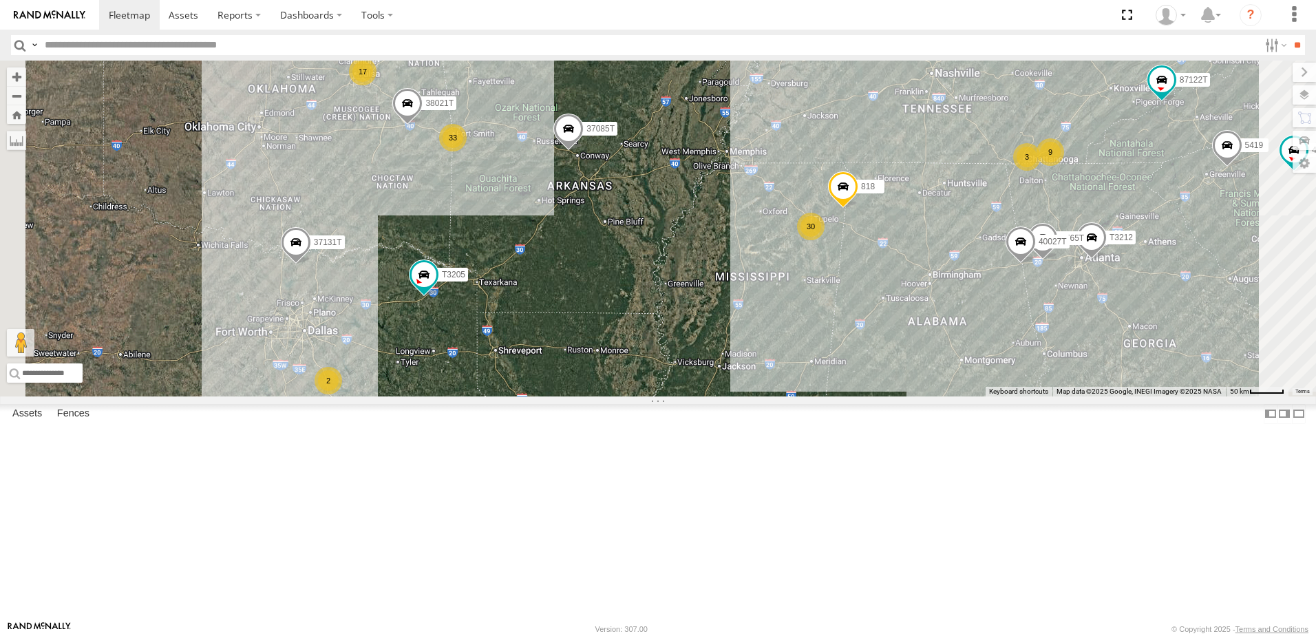
click at [584, 396] on div "40082T T1818 5216 40071T T3214 40028T 40022T T3201 87121T T3205 5411 37148T 371…" at bounding box center [658, 229] width 1316 height 336
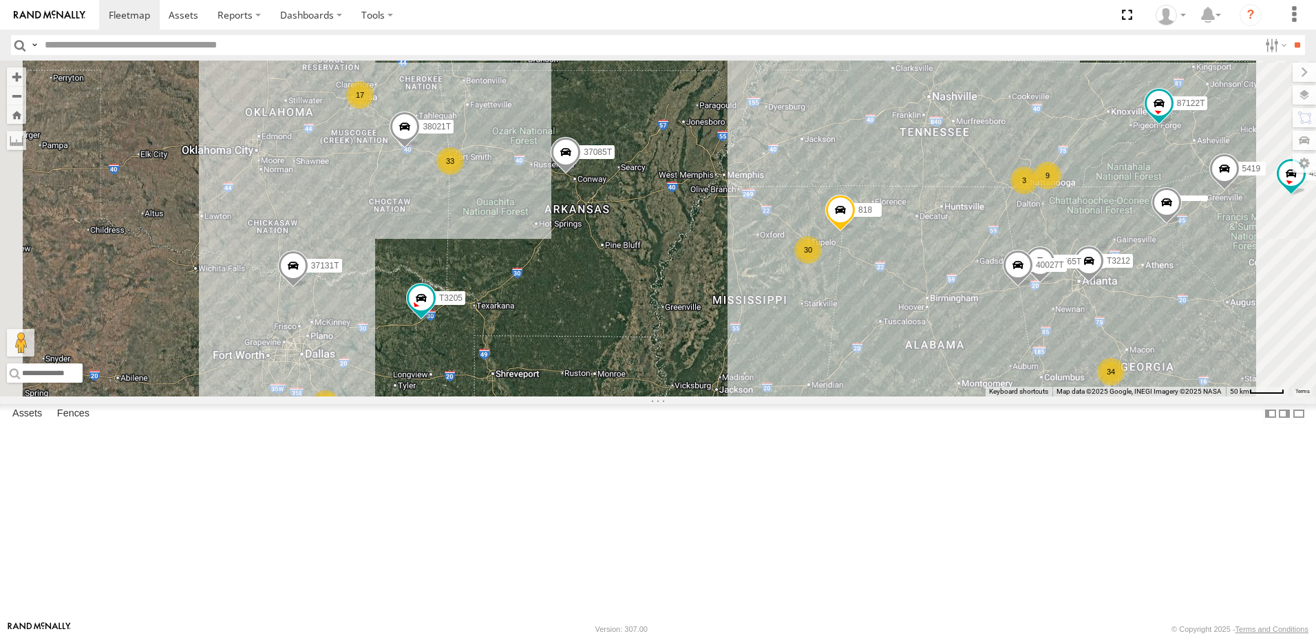
click at [612, 383] on div "40082T T1818 5216 40071T T3214 40028T 40022T T3201 87121T T3205 5411 37148T 371…" at bounding box center [658, 229] width 1316 height 336
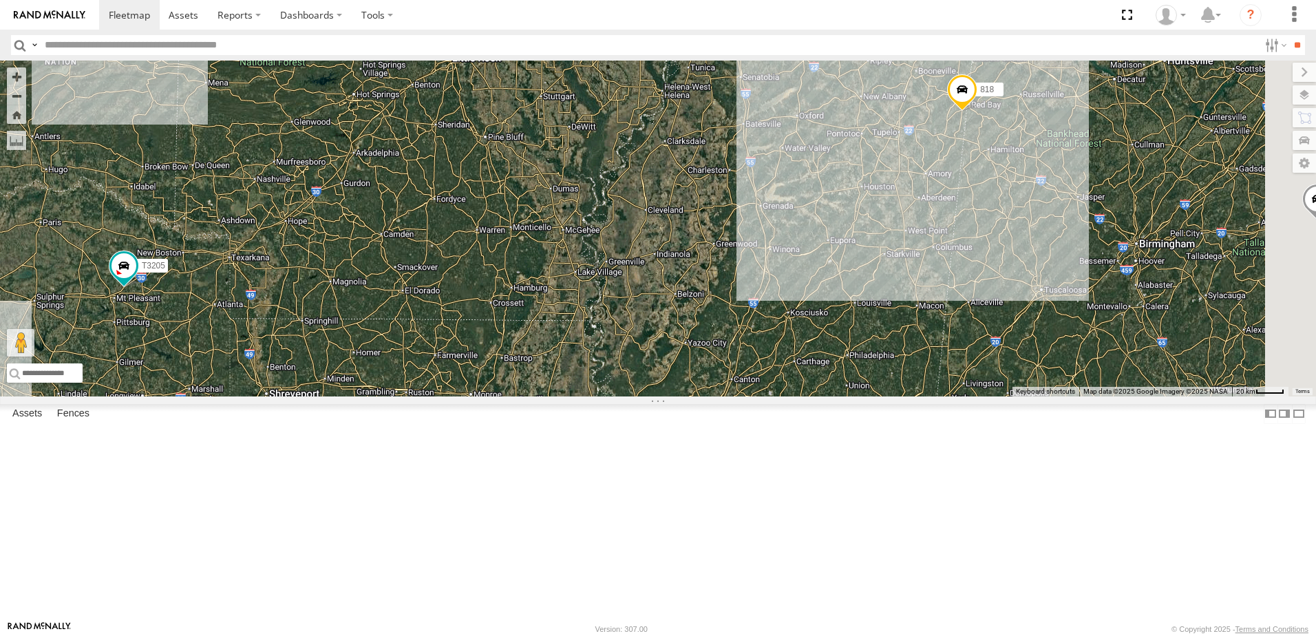
click at [581, 396] on div "40082T T1818 5216 40071T T3214 40028T 40022T T3201 87121T T3205 5411 37148T 371…" at bounding box center [658, 229] width 1316 height 336
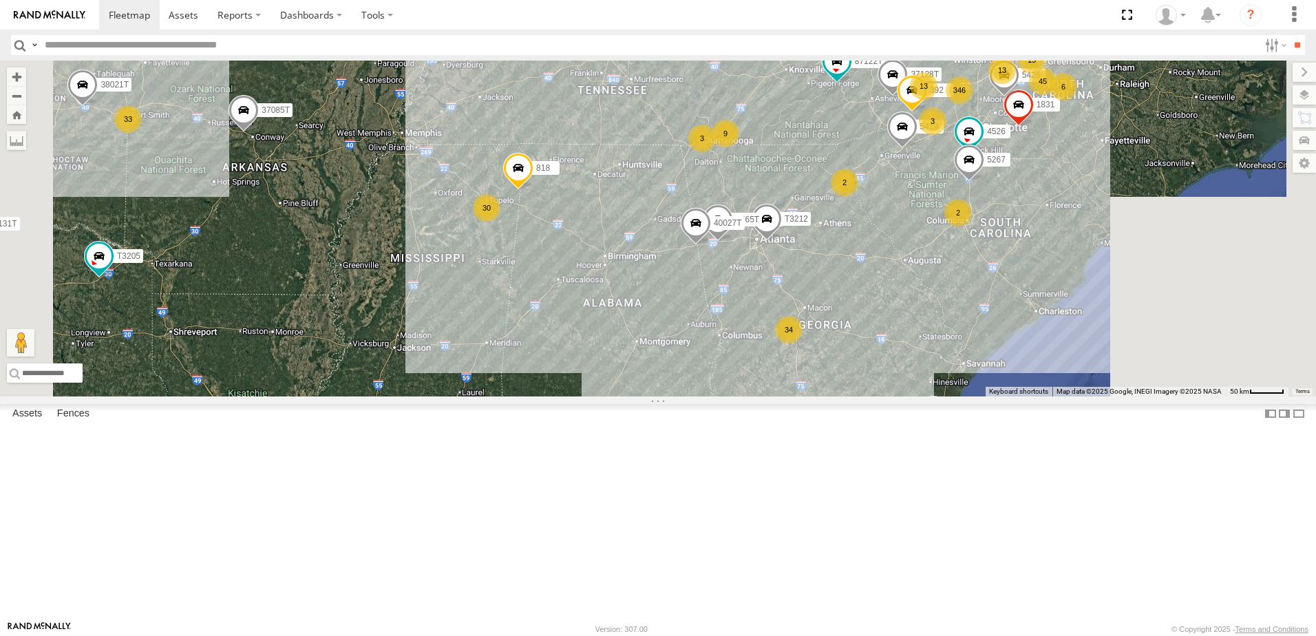
click at [756, 396] on div "40082T T1818 5216 40071T T3214 40028T 40022T T3201 87121T T3205 5411 37148T 371…" at bounding box center [658, 229] width 1316 height 336
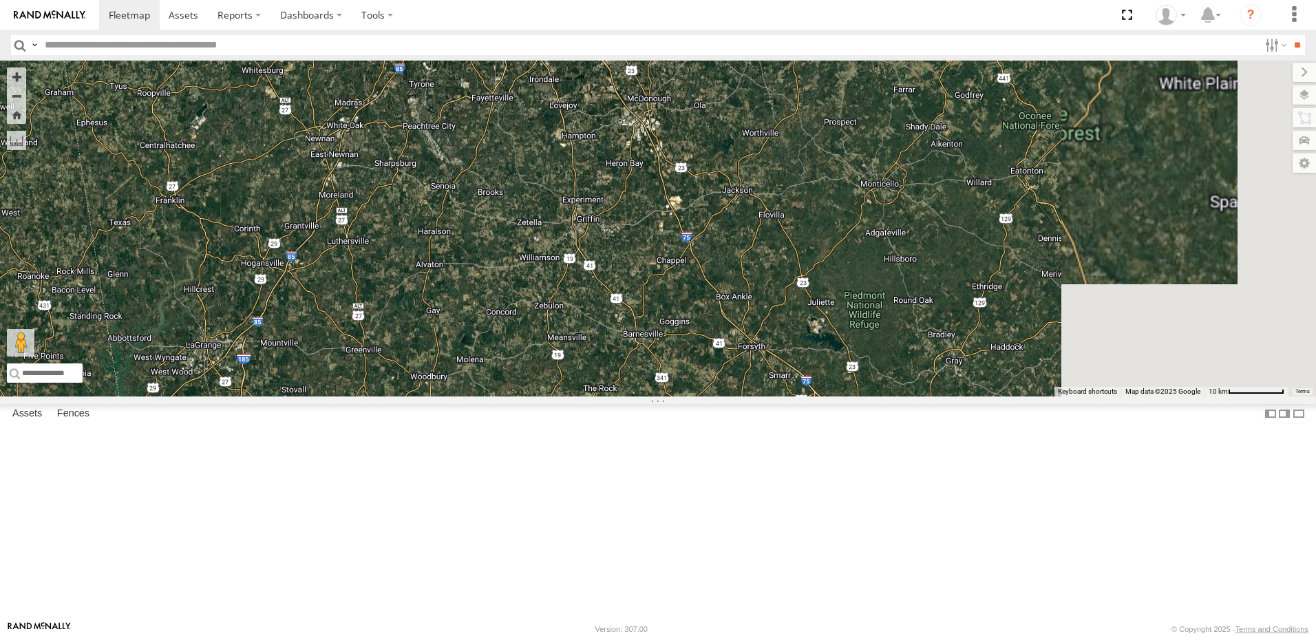
click at [738, 396] on div "40082T T1818 5216 40071T T3214 40028T 40022T T3201 87121T T3205 5411 37148T 371…" at bounding box center [658, 229] width 1316 height 336
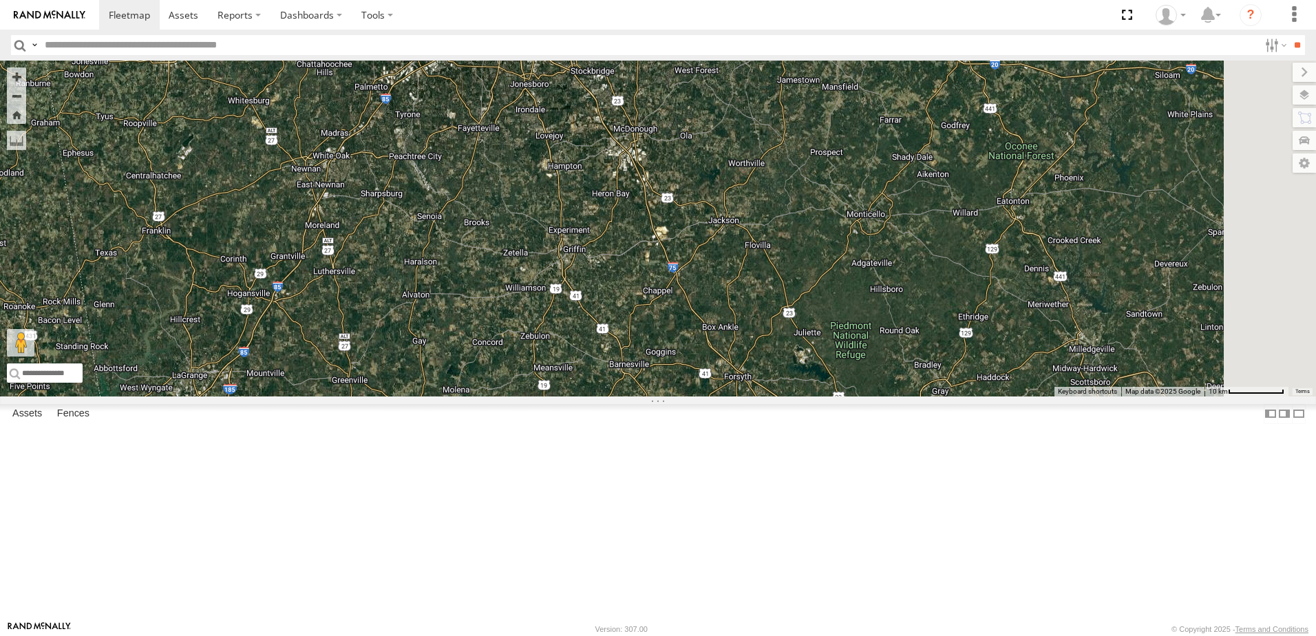
click at [760, 394] on div "40082T T1818 5216 40071T T3214 40028T 40022T T3201 87121T T3205 5411 37148T 371…" at bounding box center [658, 229] width 1316 height 336
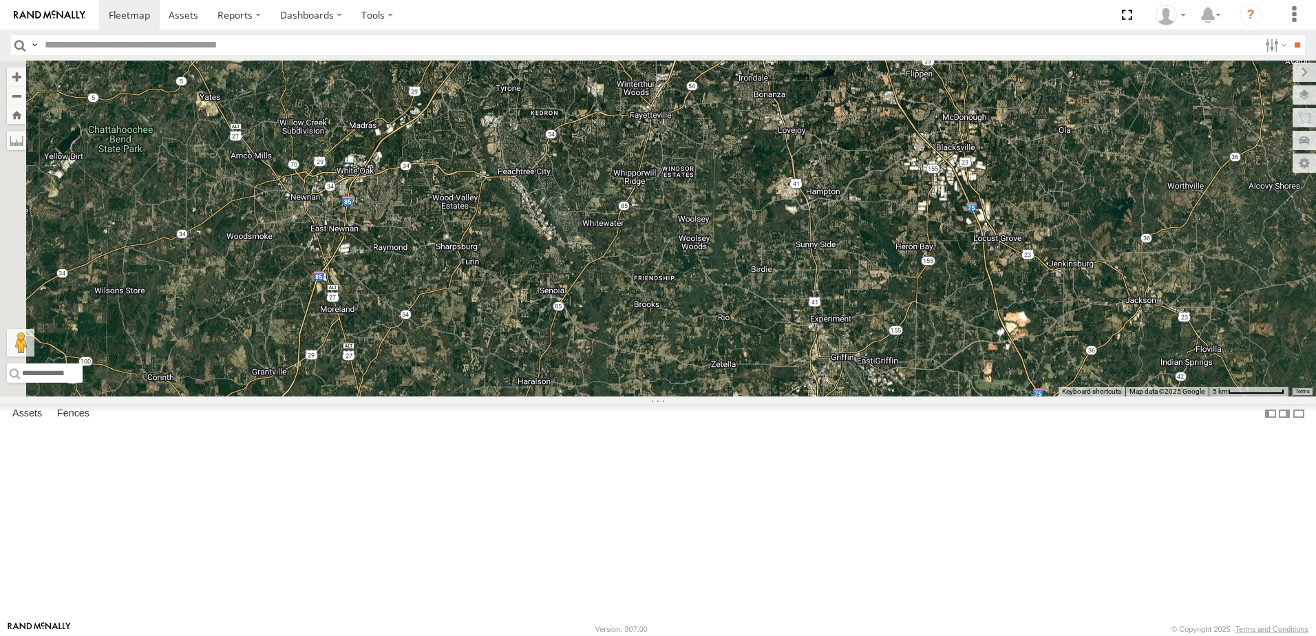
click at [764, 386] on div "40082T T1818 5216 40071T T3214 40028T 40022T T3201 87121T T3205 5411 37148T 371…" at bounding box center [658, 229] width 1316 height 336
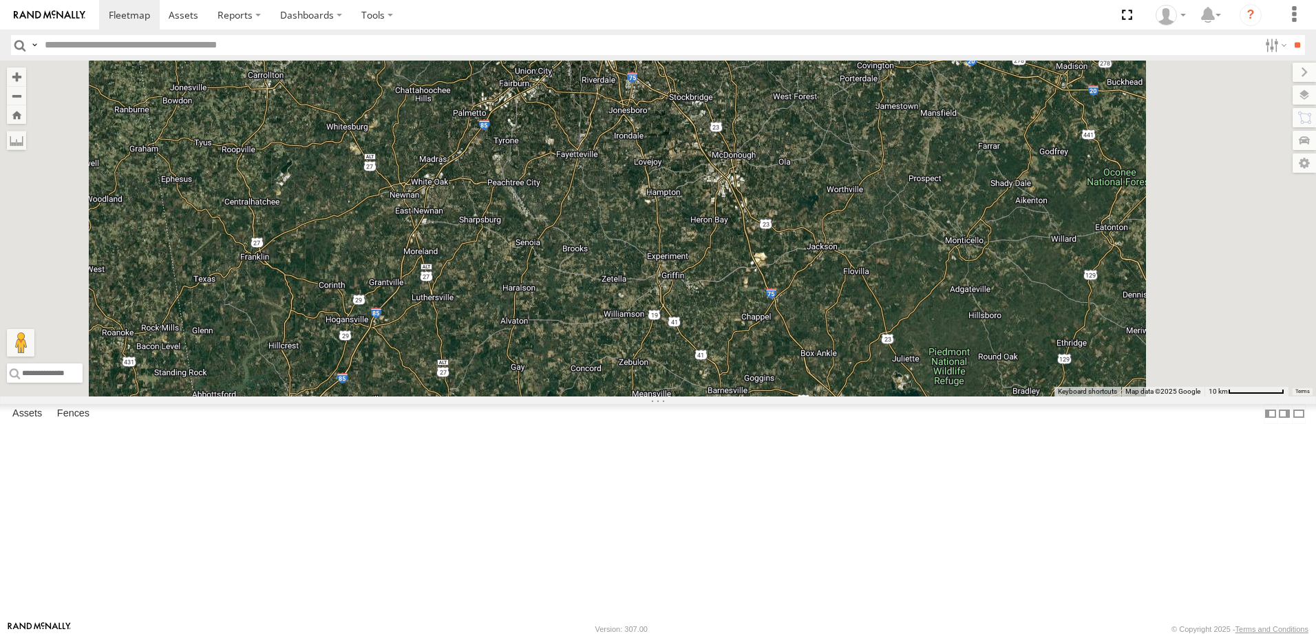
click at [794, 234] on div "40082T T1818 5216 40071T T3214 40028T 40022T T3201 87121T T3205 5411 37148T 371…" at bounding box center [658, 229] width 1316 height 336
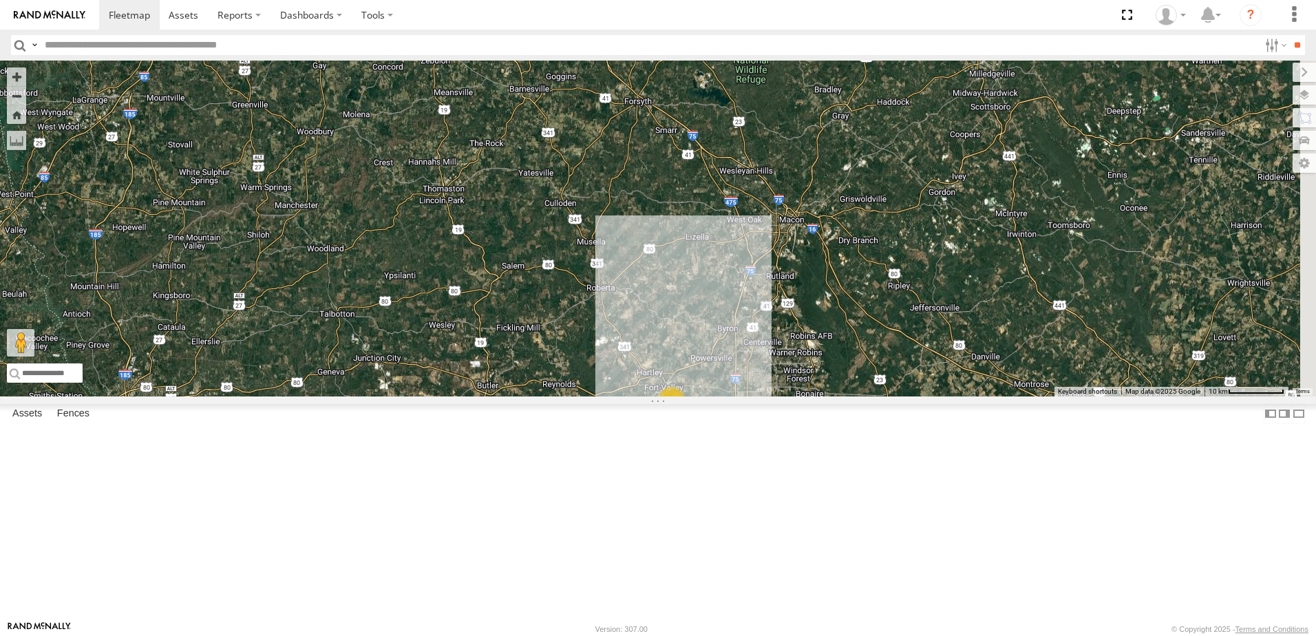
click at [719, 218] on div "40082T T1818 5216 40071T T3214 40028T 40022T T3201 87121T T3205 5411 37148T 371…" at bounding box center [658, 229] width 1316 height 336
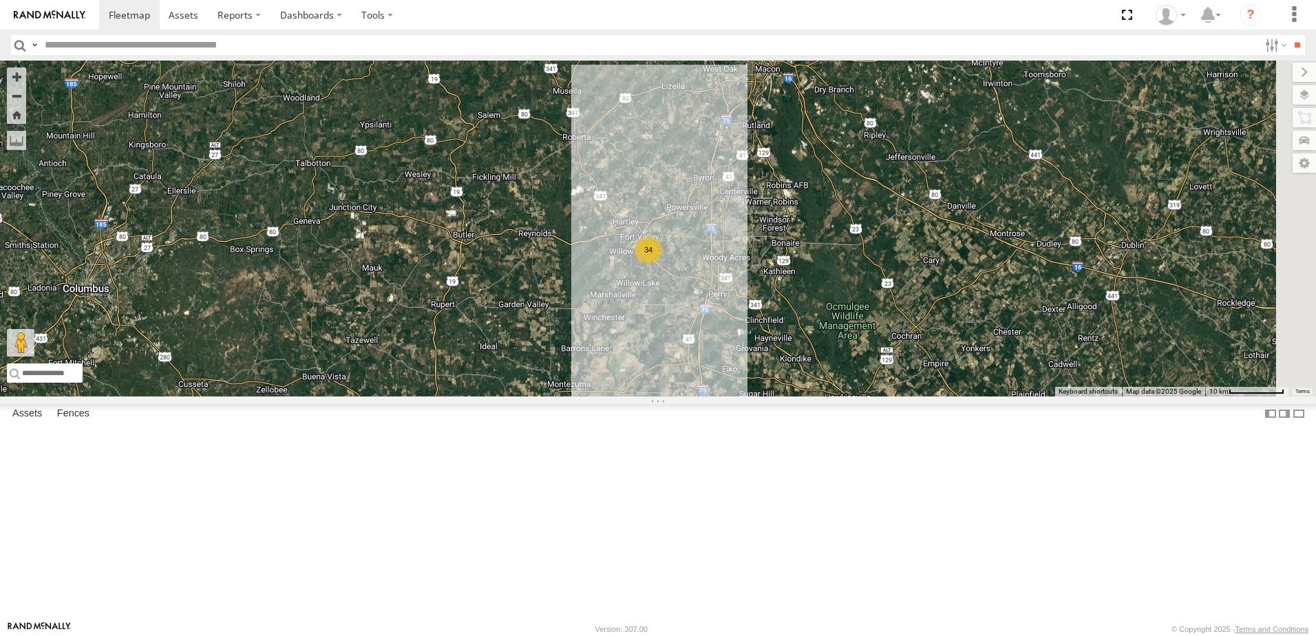
click at [700, 273] on div "40082T T1818 5216 40071T T3214 40028T 40022T T3201 87121T T3205 5411 37148T 371…" at bounding box center [658, 229] width 1316 height 336
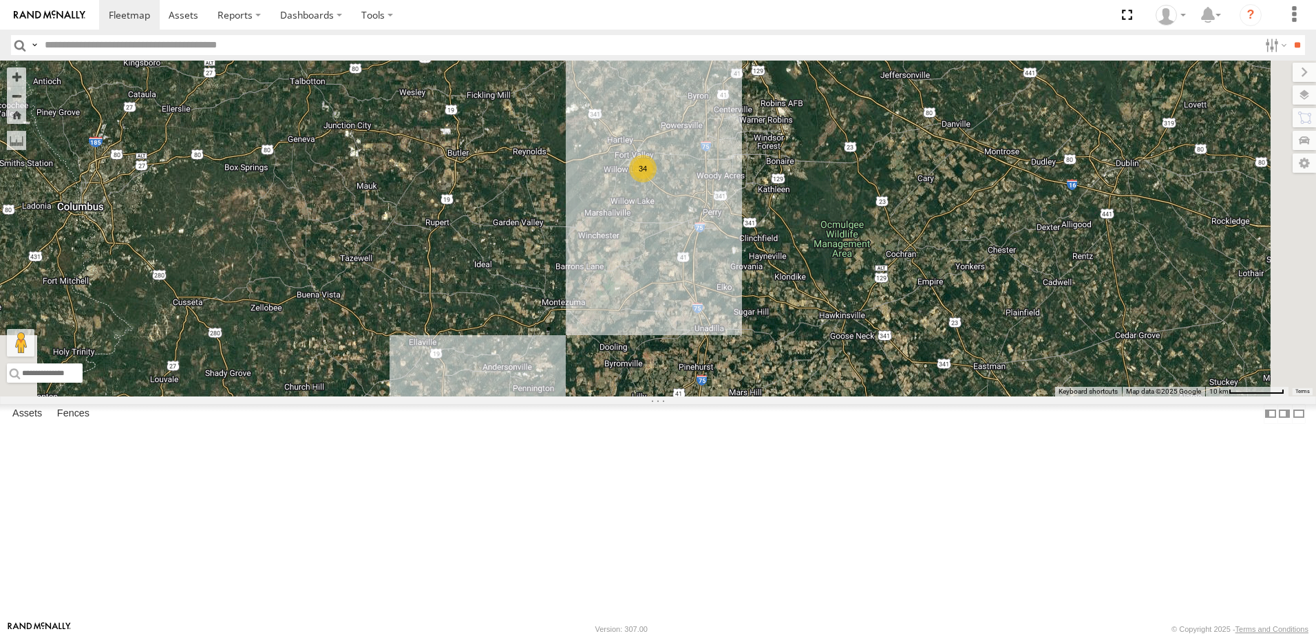
click at [795, 352] on div "40082T T1818 5216 40071T T3214 40028T 40022T T3201 87121T T3205 5411 37148T 371…" at bounding box center [658, 229] width 1316 height 336
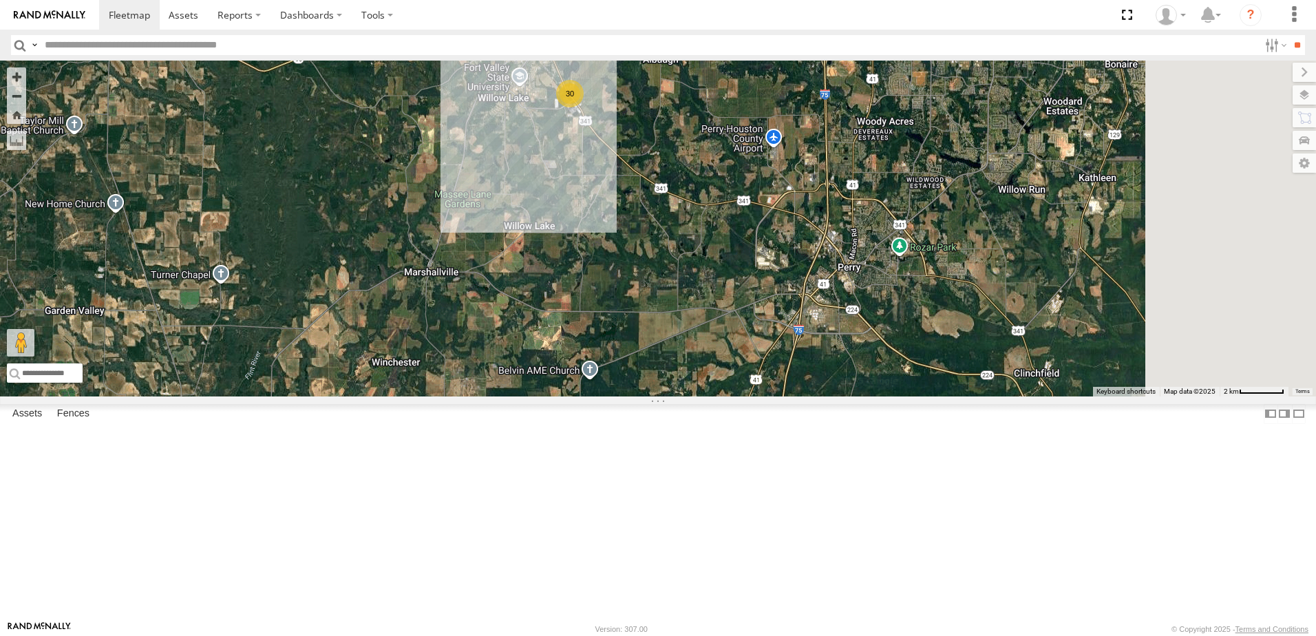
click at [760, 333] on div "40082T T1818 5216 40071T T3214 40028T 40022T T3201 87121T T3205 5411 37148T 371…" at bounding box center [658, 229] width 1316 height 336
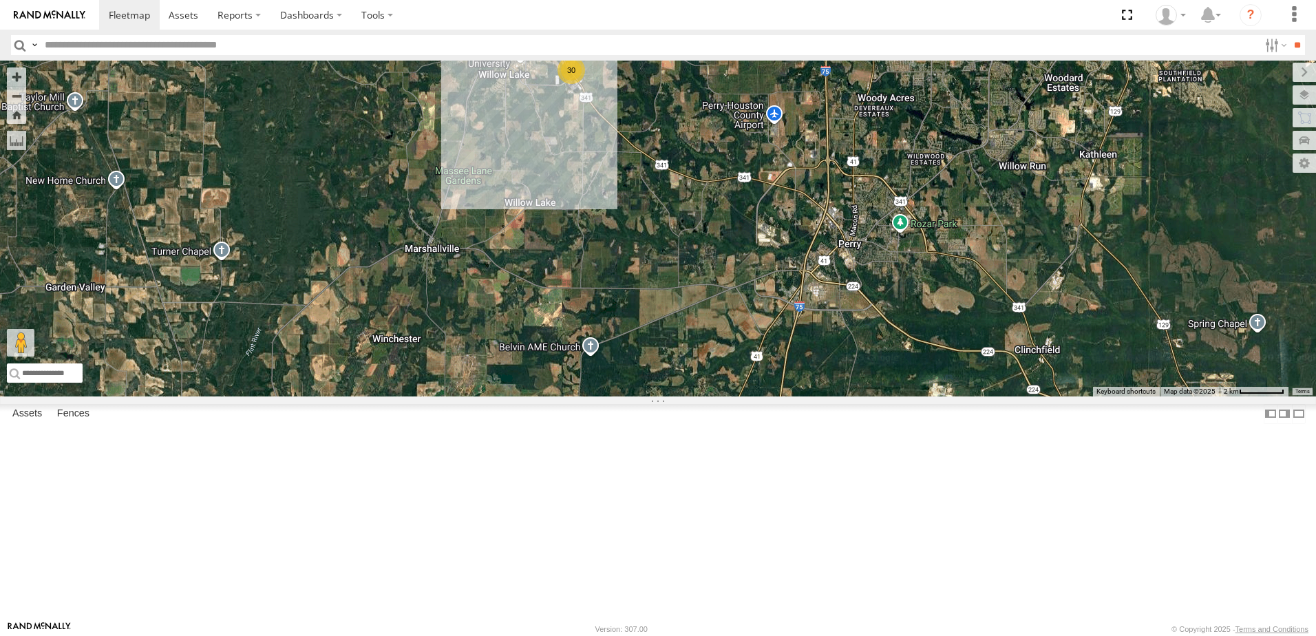
drag, startPoint x: 704, startPoint y: 322, endPoint x: 751, endPoint y: 260, distance: 77.6
click at [751, 263] on div "40082T T1818 5216 40071T T3214 40028T 40022T T3201 87121T T3205 5411 37148T 371…" at bounding box center [658, 229] width 1316 height 336
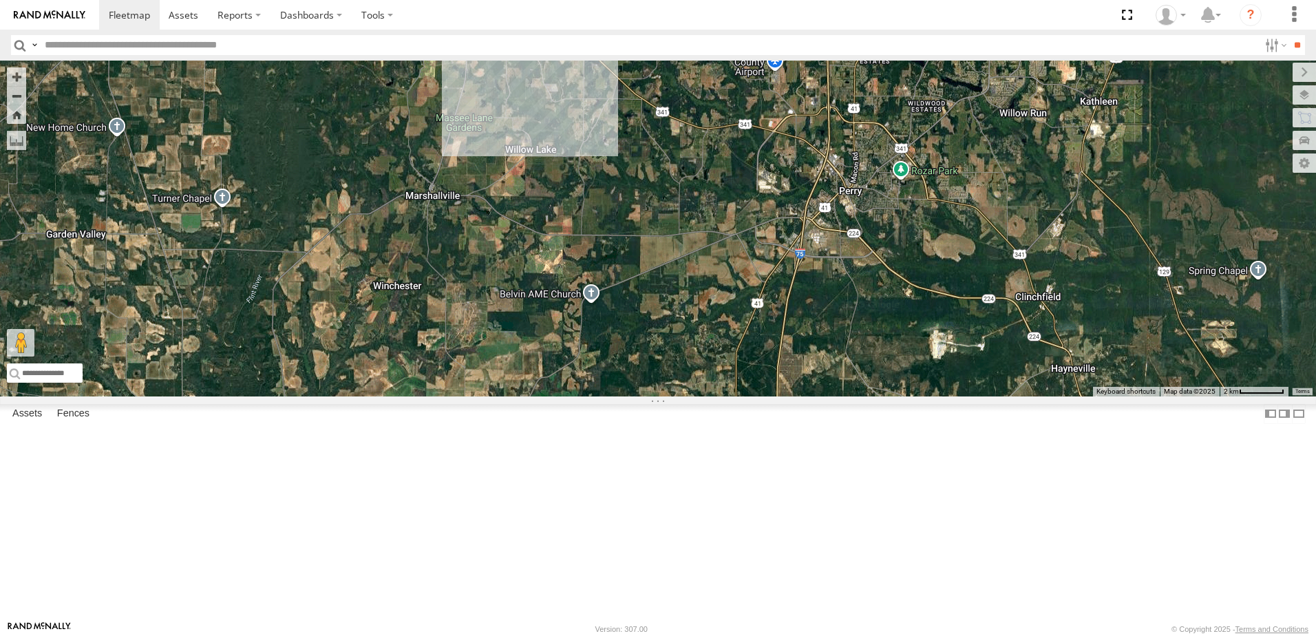
drag, startPoint x: 666, startPoint y: 394, endPoint x: 663, endPoint y: 339, distance: 55.1
click at [663, 339] on div "40082T T1818 5216 40071T T3214 40028T 40022T T3201 87121T T3205 5411 37148T 371…" at bounding box center [658, 229] width 1316 height 336
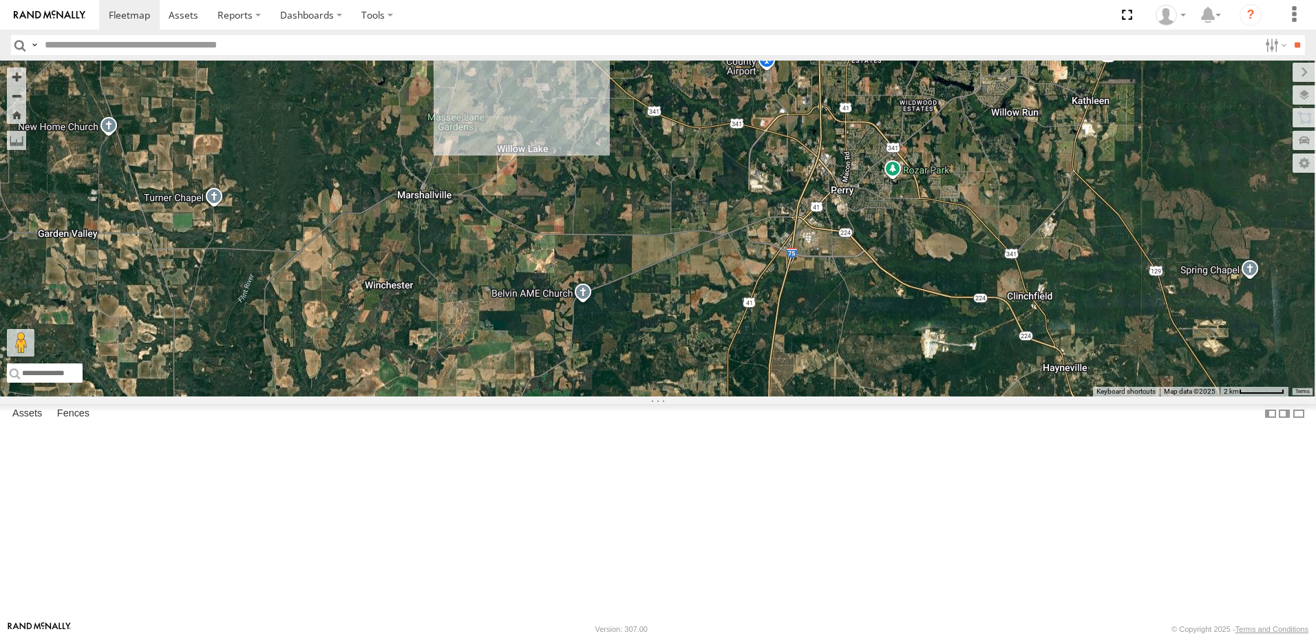
drag, startPoint x: 637, startPoint y: 344, endPoint x: 628, endPoint y: 377, distance: 34.4
click at [628, 377] on div "40082T T1818 5216 40071T T3214 40028T 40022T T3201 87121T T3205 5411 37148T 371…" at bounding box center [658, 229] width 1316 height 336
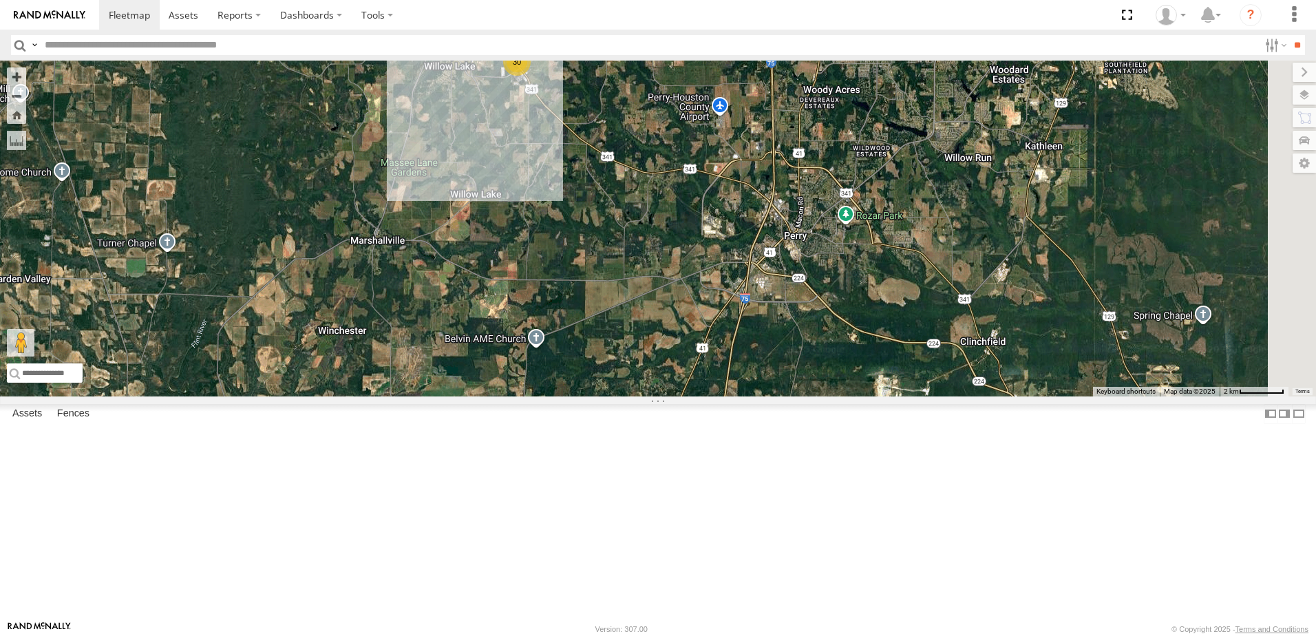
drag, startPoint x: 746, startPoint y: 284, endPoint x: 700, endPoint y: 329, distance: 64.2
click at [700, 329] on div "40082T T1818 5216 40071T T3214 40028T 40022T T3201 87121T T3205 5411 37148T 371…" at bounding box center [658, 229] width 1316 height 336
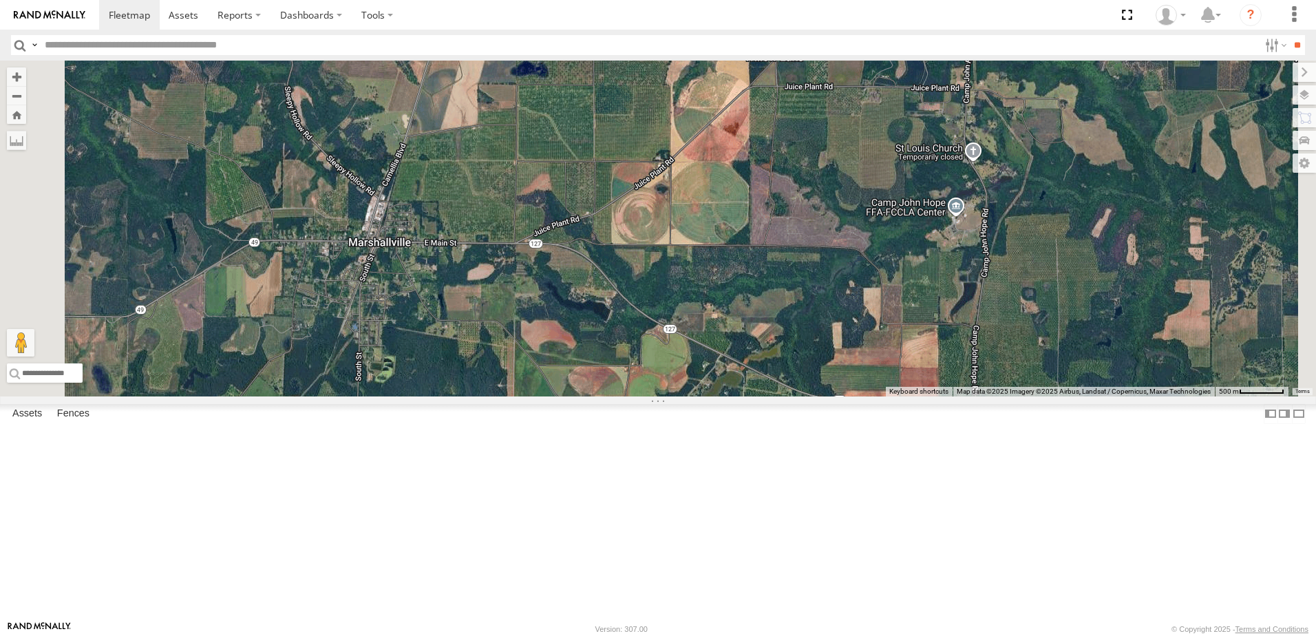
drag, startPoint x: 601, startPoint y: 413, endPoint x: 621, endPoint y: 394, distance: 28.2
click at [615, 396] on div "40082T T1818 5216 40071T T3214 40028T 40022T T3201 87121T T3205 5411 37148T 371…" at bounding box center [658, 229] width 1316 height 336
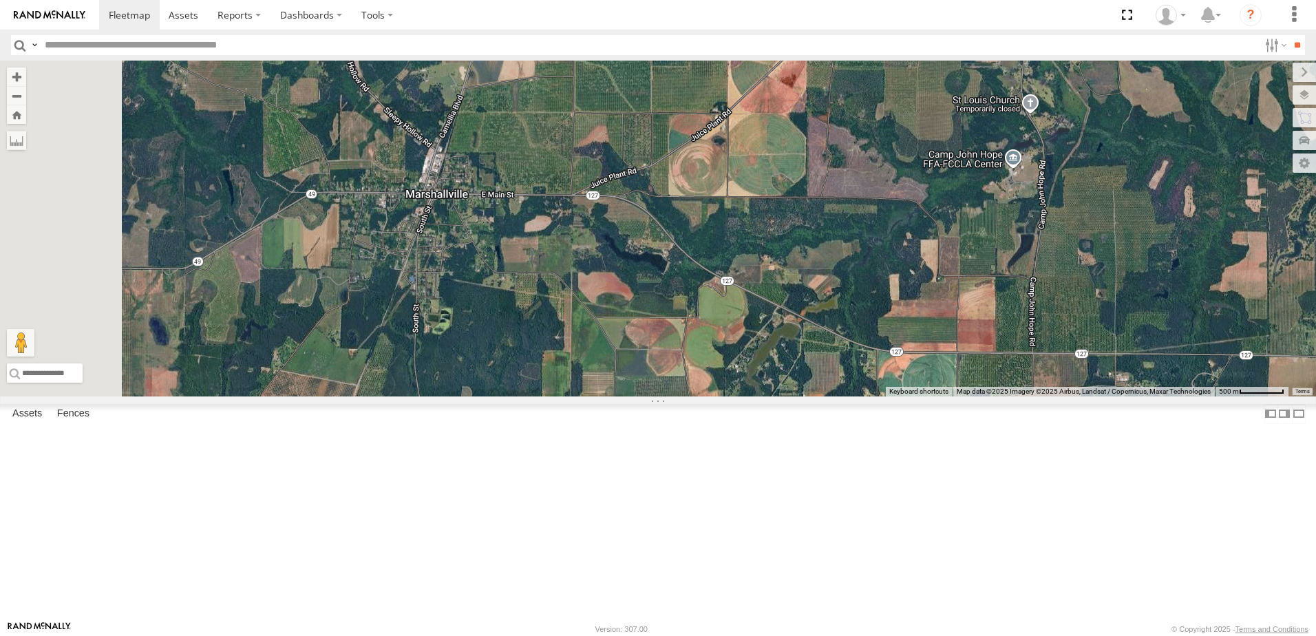
drag, startPoint x: 714, startPoint y: 254, endPoint x: 767, endPoint y: 236, distance: 56.6
click at [767, 236] on div "40082T T1818 5216 40071T T3214 40028T 40022T T3201 87121T T3205 5411 37148T 371…" at bounding box center [658, 229] width 1316 height 336
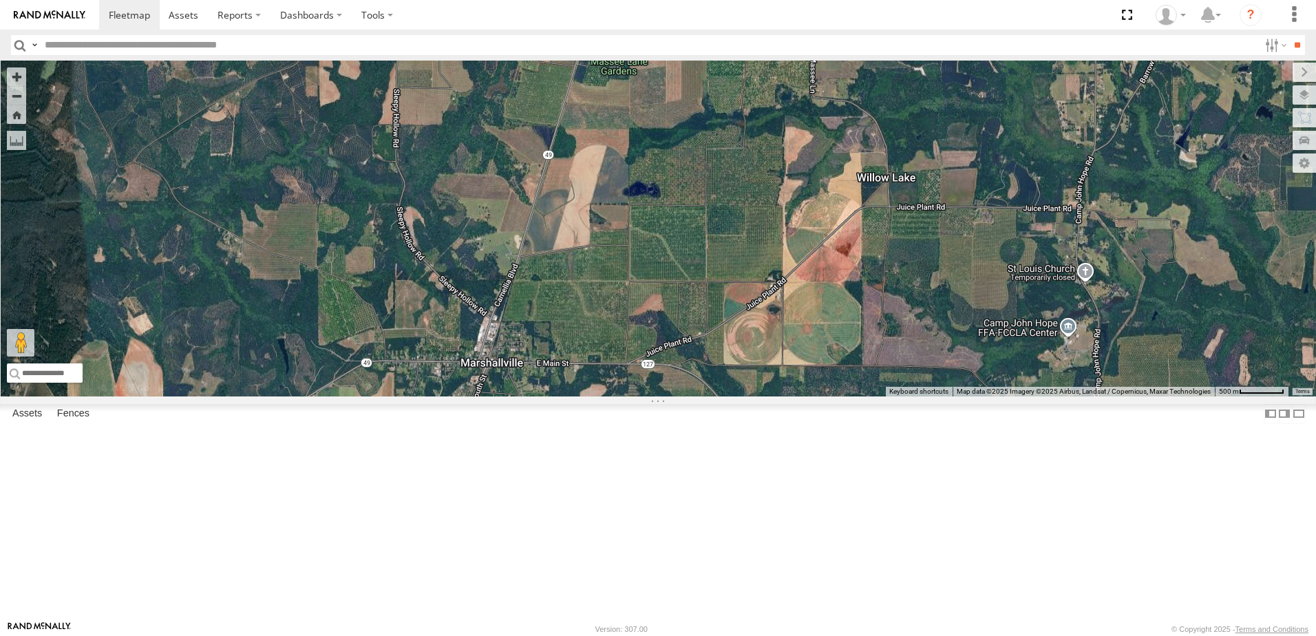
click at [657, 396] on div "40082T T1818 5216 40071T T3214 40028T 40022T T3201 87121T T3205 5411 37148T 371…" at bounding box center [658, 229] width 1316 height 336
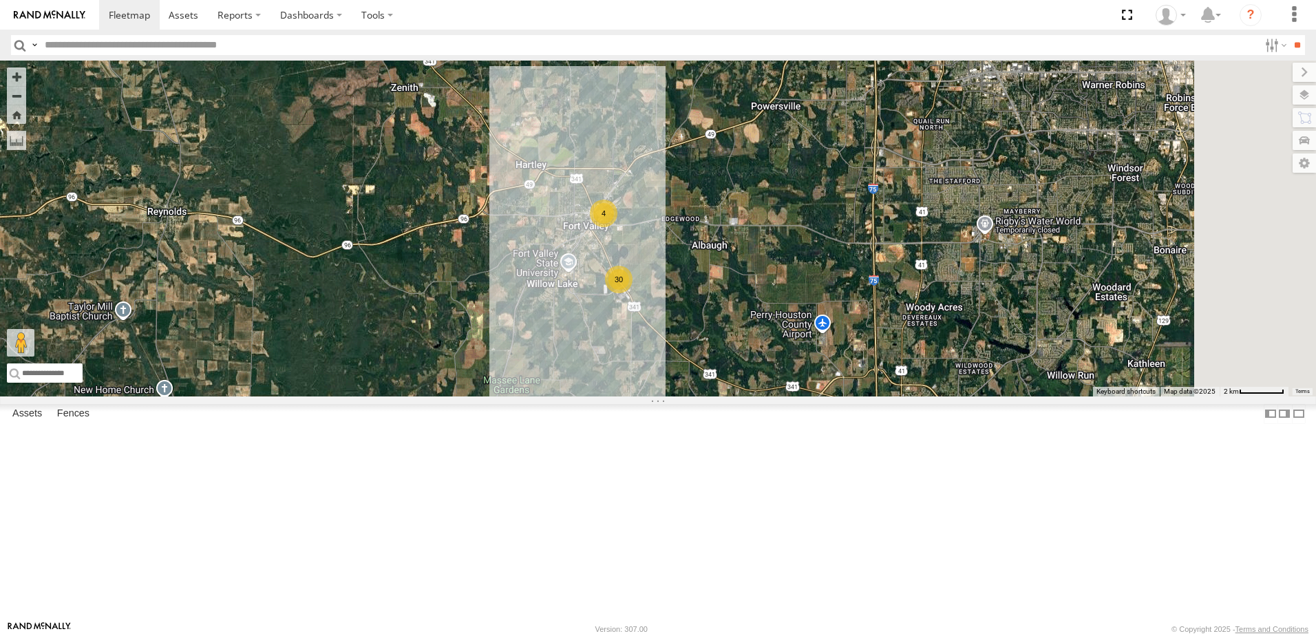
drag, startPoint x: 826, startPoint y: 279, endPoint x: 730, endPoint y: 424, distance: 173.9
click at [730, 396] on div "40082T T1818 5216 40071T T3214 40028T 40022T T3201 87121T T3205 5411 37148T 371…" at bounding box center [658, 229] width 1316 height 336
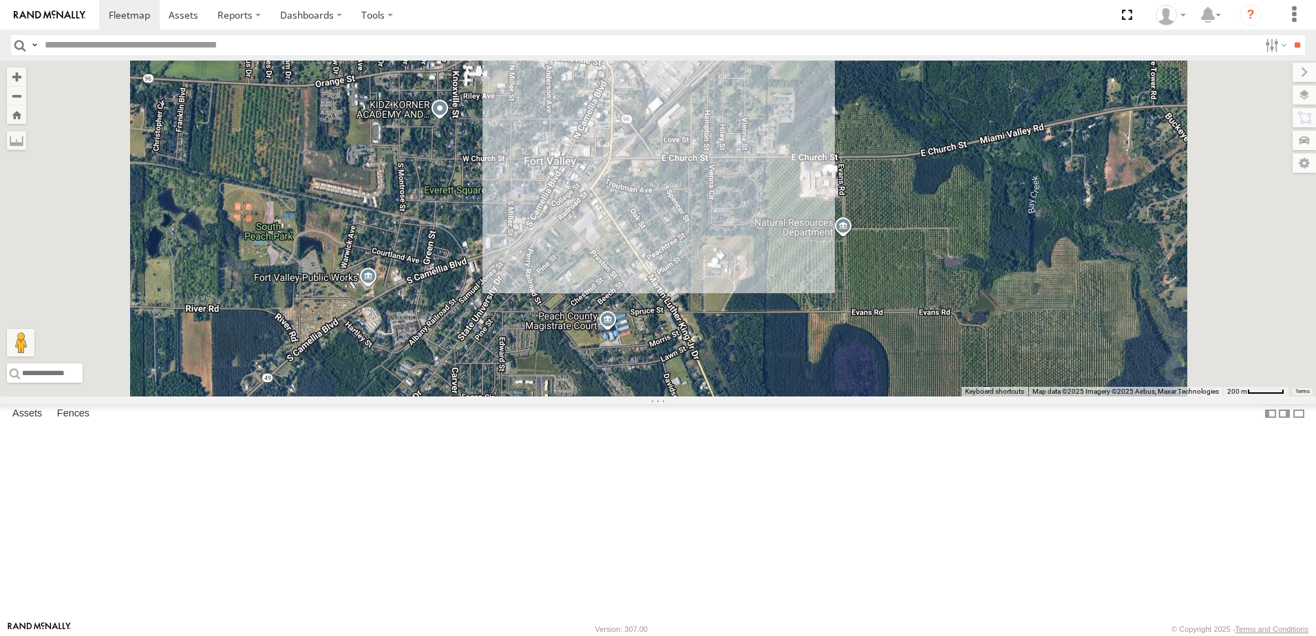
drag, startPoint x: 757, startPoint y: 417, endPoint x: 765, endPoint y: 380, distance: 38.1
click at [764, 387] on div "40082T T1818 5216 40071T T3214 40028T 40022T T3201 87121T T3205 5411 37148T 371…" at bounding box center [658, 229] width 1316 height 336
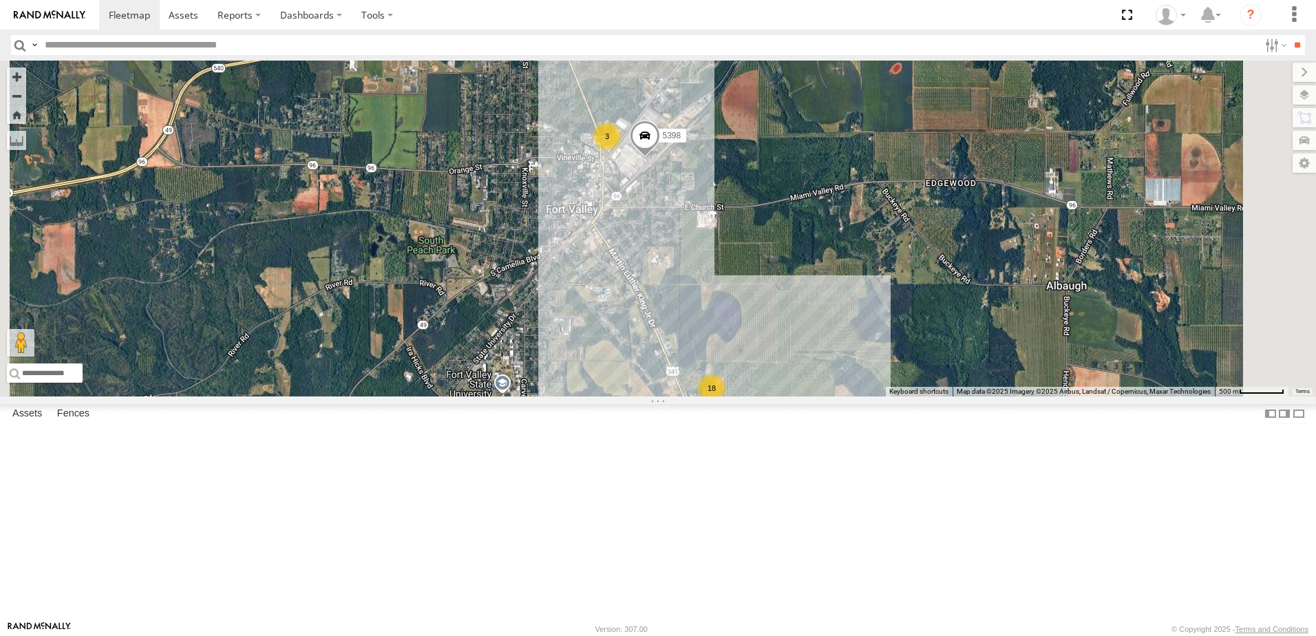
drag, startPoint x: 773, startPoint y: 484, endPoint x: 800, endPoint y: 365, distance: 122.2
click at [795, 394] on div "40082T T1818 5216 40071T T3214 40028T 40022T T3201 87121T T3205 5411 37148T 371…" at bounding box center [658, 229] width 1316 height 336
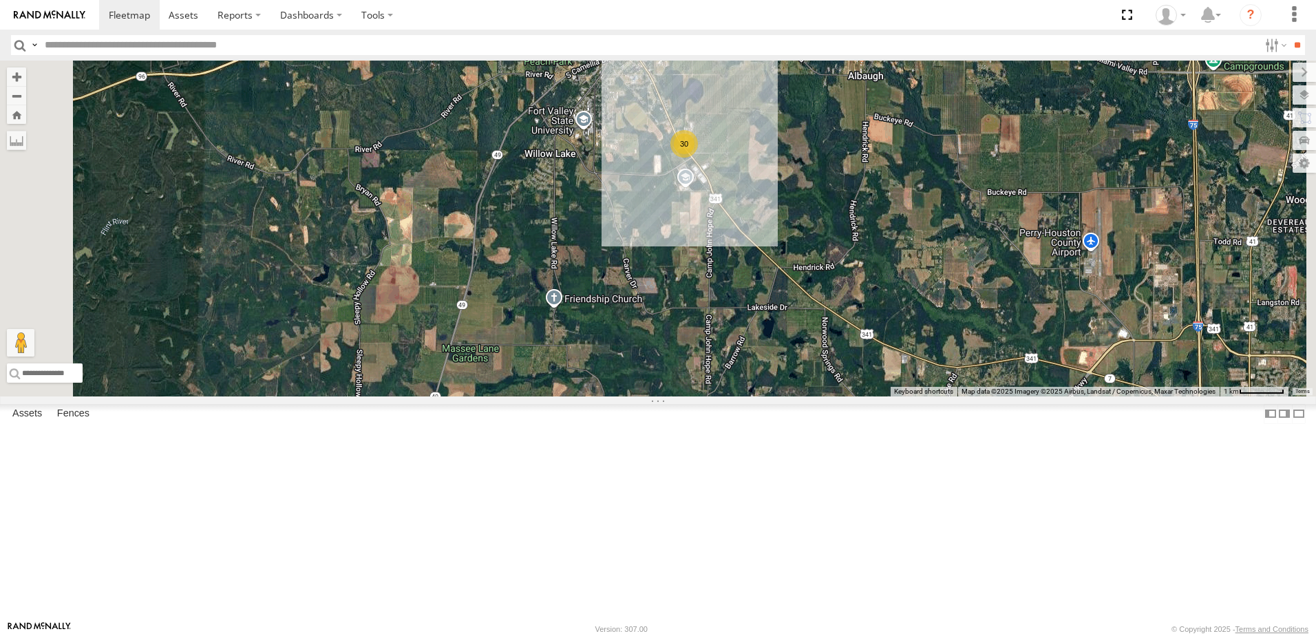
drag, startPoint x: 655, startPoint y: 498, endPoint x: 667, endPoint y: 414, distance: 84.8
click at [662, 396] on div "40082T T1818 5216 40071T T3214 40028T 40022T T3201 87121T T3205 5411 37148T 371…" at bounding box center [658, 229] width 1316 height 336
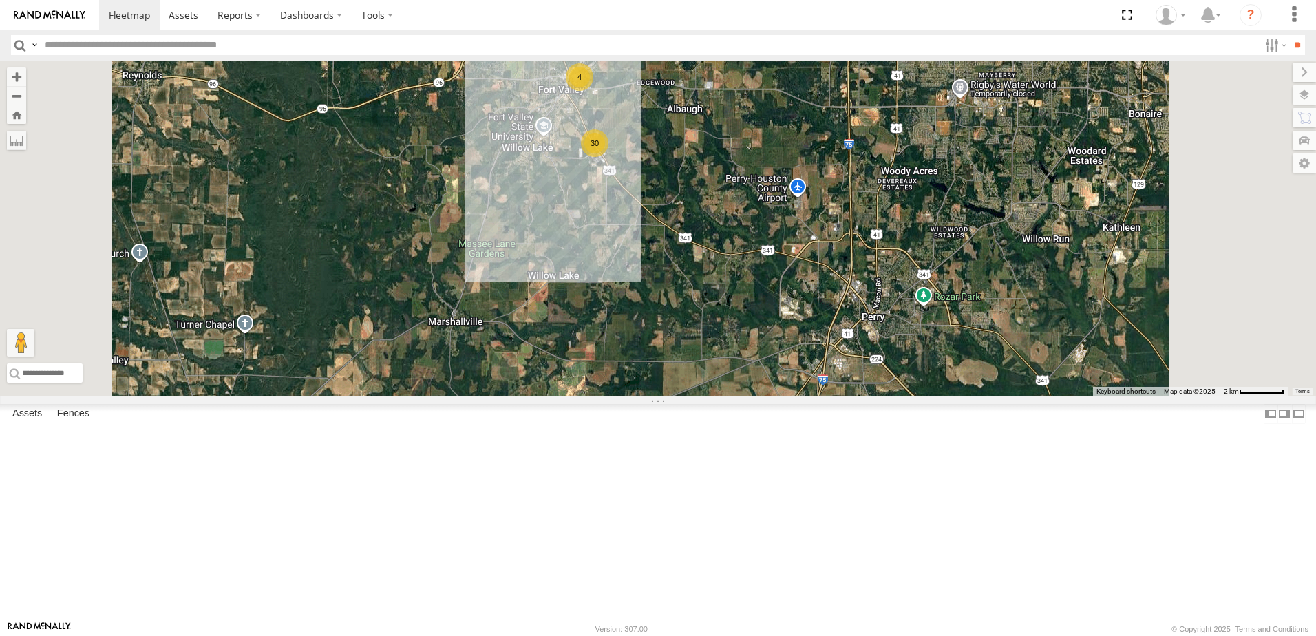
drag, startPoint x: 544, startPoint y: 425, endPoint x: 540, endPoint y: 364, distance: 61.4
click at [540, 366] on div "40082T T1818 5216 40071T T3214 40028T 40022T T3201 87121T T3205 5411 37148T 371…" at bounding box center [658, 229] width 1316 height 336
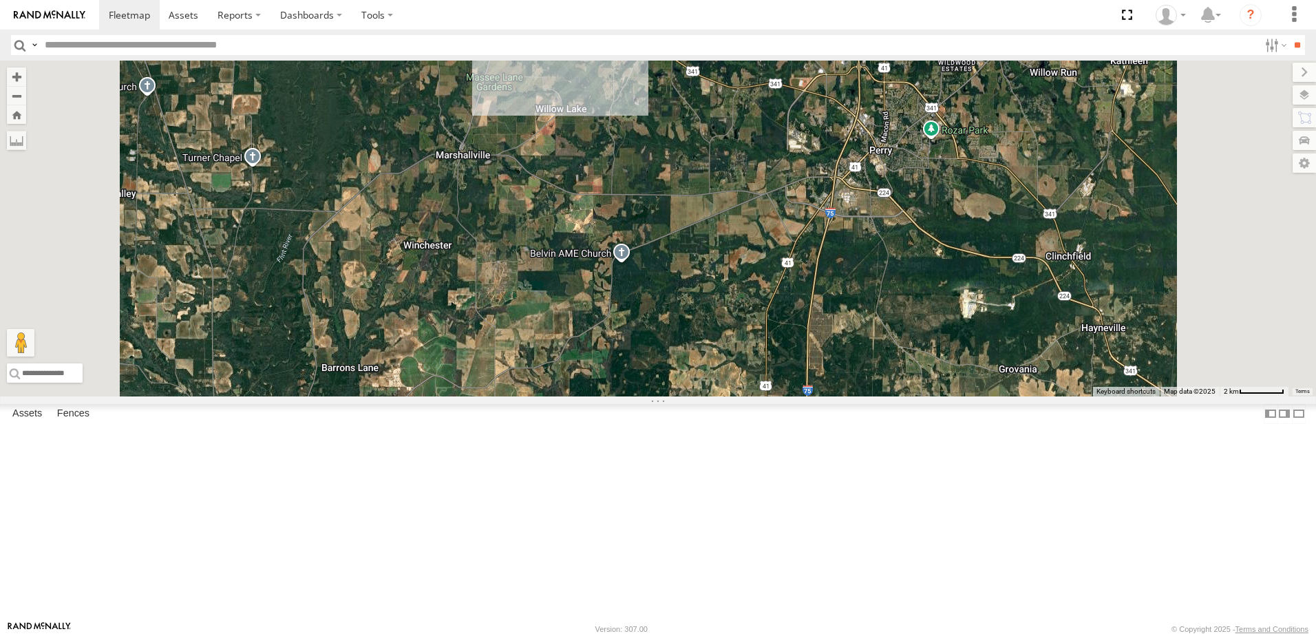
click at [703, 393] on div "40082T T1818 5216 40071T T3214 40028T 40022T T3201 87121T T3205 5411 37148T 371…" at bounding box center [658, 229] width 1316 height 336
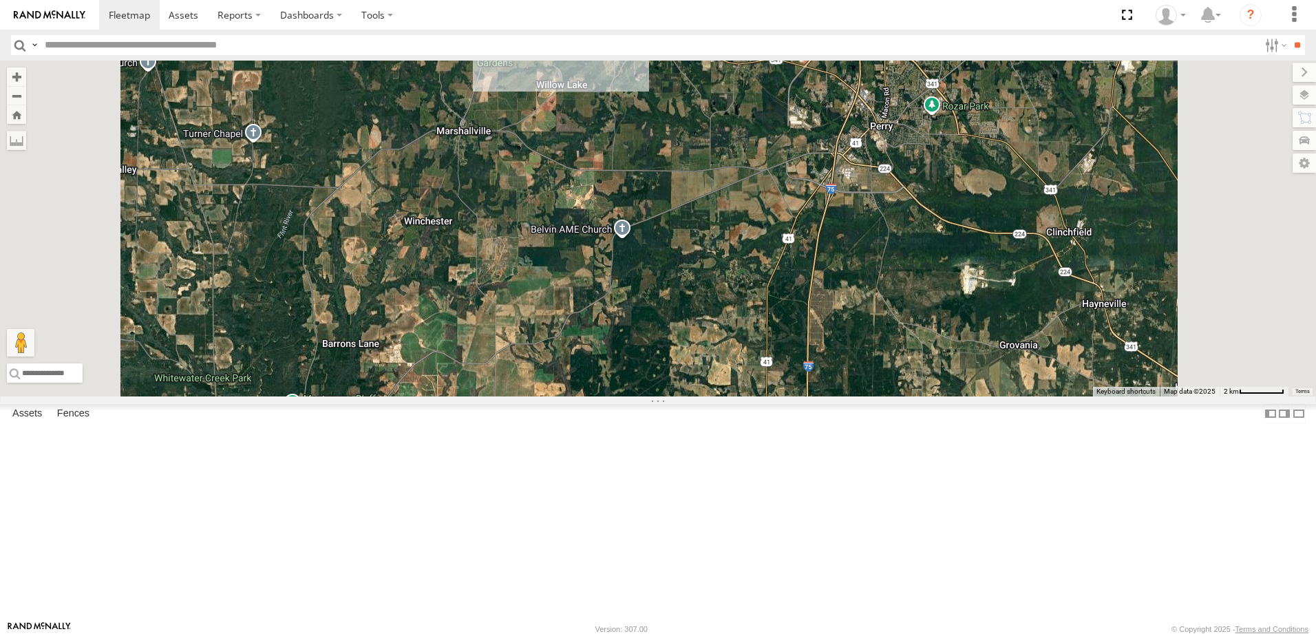
drag, startPoint x: 597, startPoint y: 389, endPoint x: 598, endPoint y: 361, distance: 27.5
click at [598, 361] on div "40082T T1818 5216 40071T T3214 40028T 40022T T3201 87121T T3205 5411 37148T 371…" at bounding box center [658, 229] width 1316 height 336
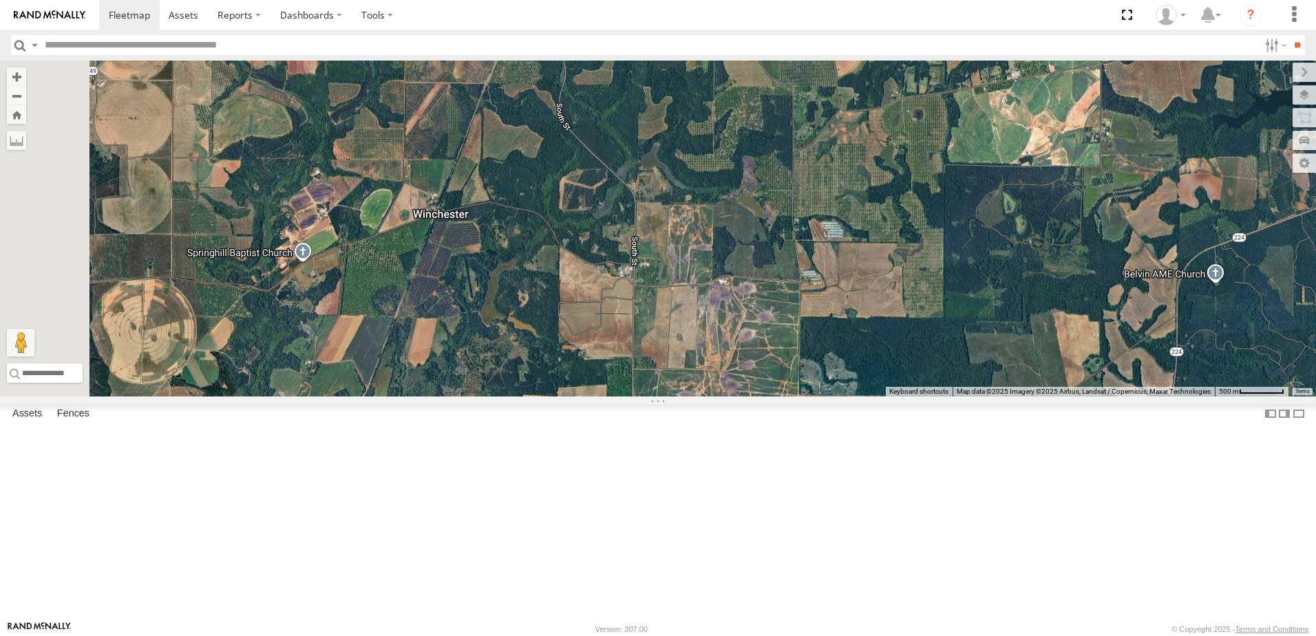
drag, startPoint x: 530, startPoint y: 209, endPoint x: 534, endPoint y: 288, distance: 79.9
click at [534, 288] on div "40082T T1818 5216 40071T T3214 40028T 40022T T3201 87121T T3205 5411 37148T 371…" at bounding box center [658, 229] width 1316 height 336
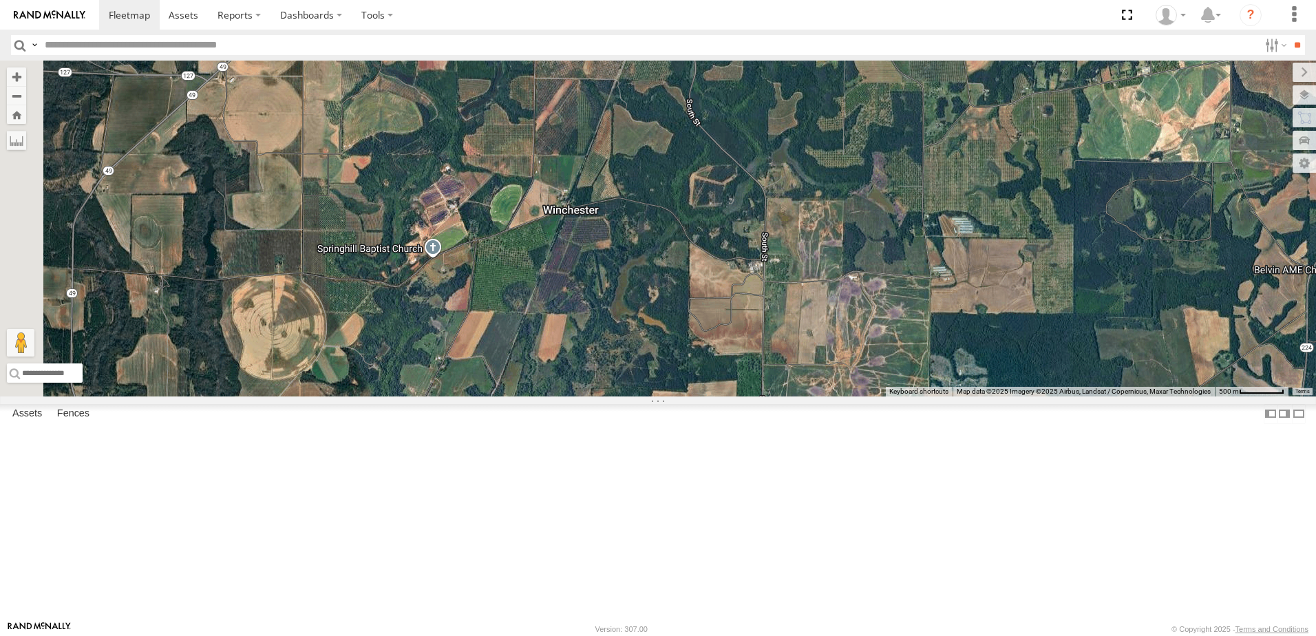
drag, startPoint x: 462, startPoint y: 274, endPoint x: 597, endPoint y: 270, distance: 134.9
click at [597, 270] on div "40082T T1818 5216 40071T T3214 40028T 40022T T3201 87121T T3205 5411 37148T 371…" at bounding box center [658, 229] width 1316 height 336
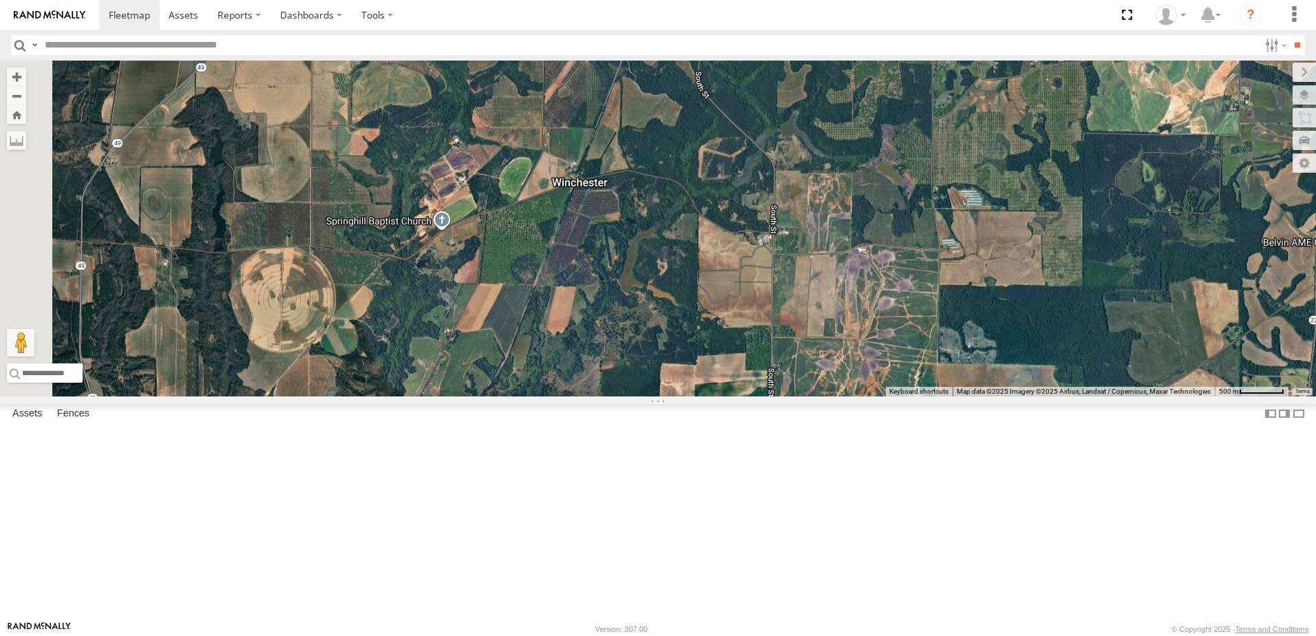
drag, startPoint x: 750, startPoint y: 390, endPoint x: 758, endPoint y: 356, distance: 34.6
click at [760, 359] on div "40082T T1818 5216 40071T T3214 40028T 40022T T3201 87121T T3205 5411 37148T 371…" at bounding box center [658, 229] width 1316 height 336
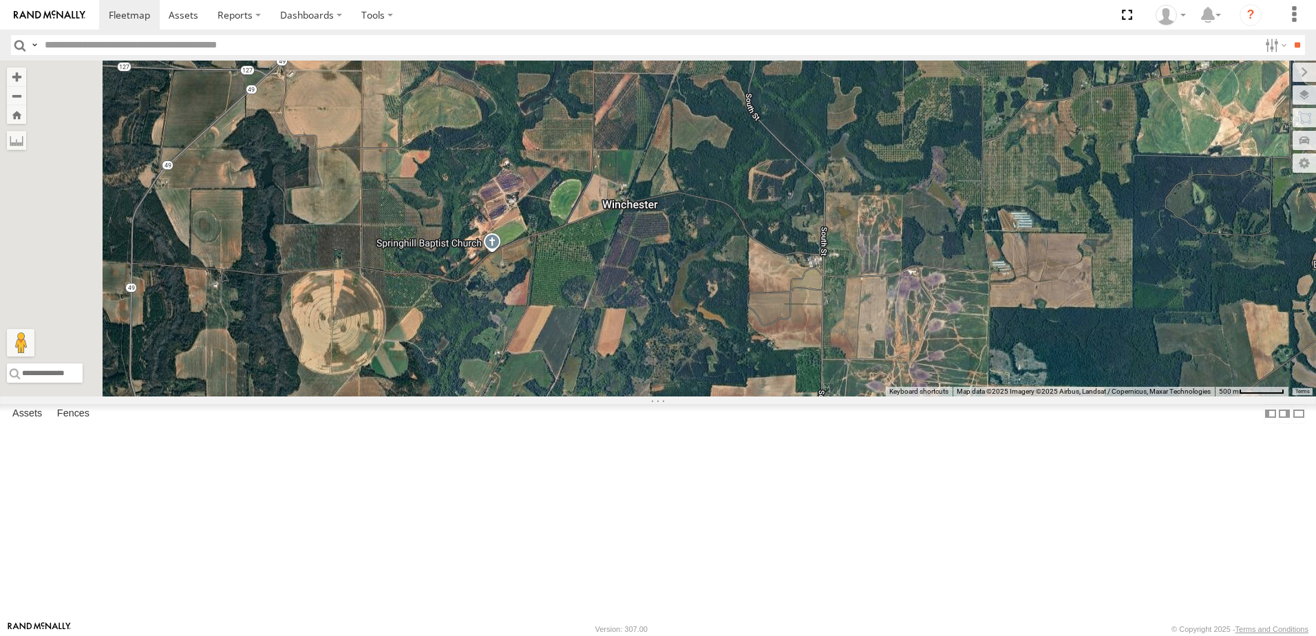
drag, startPoint x: 603, startPoint y: 265, endPoint x: 654, endPoint y: 290, distance: 57.6
click at [654, 290] on div "40082T T1818 5216 40071T T3214 40028T 40022T T3201 87121T T3205 5411 37148T 371…" at bounding box center [658, 229] width 1316 height 336
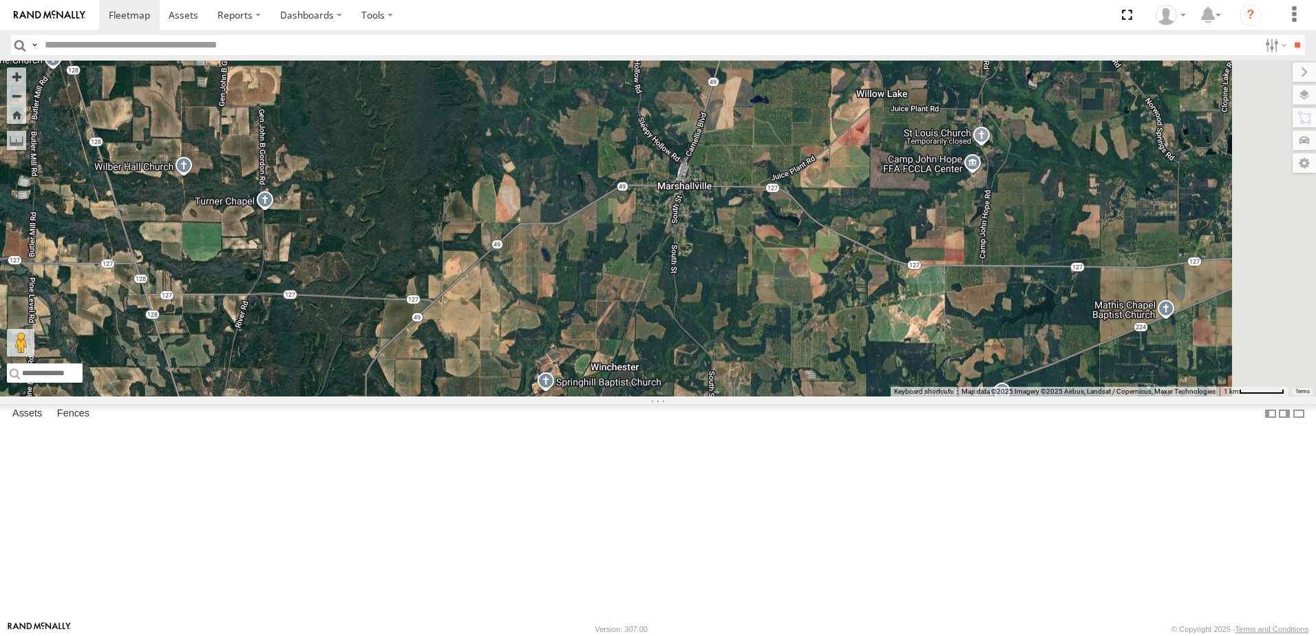
drag, startPoint x: 875, startPoint y: 380, endPoint x: 851, endPoint y: 515, distance: 137.7
click at [851, 396] on div "40082T T1818 5216 40071T T3214 40028T 40022T T3201 87121T T3205 5411 37148T 371…" at bounding box center [658, 229] width 1316 height 336
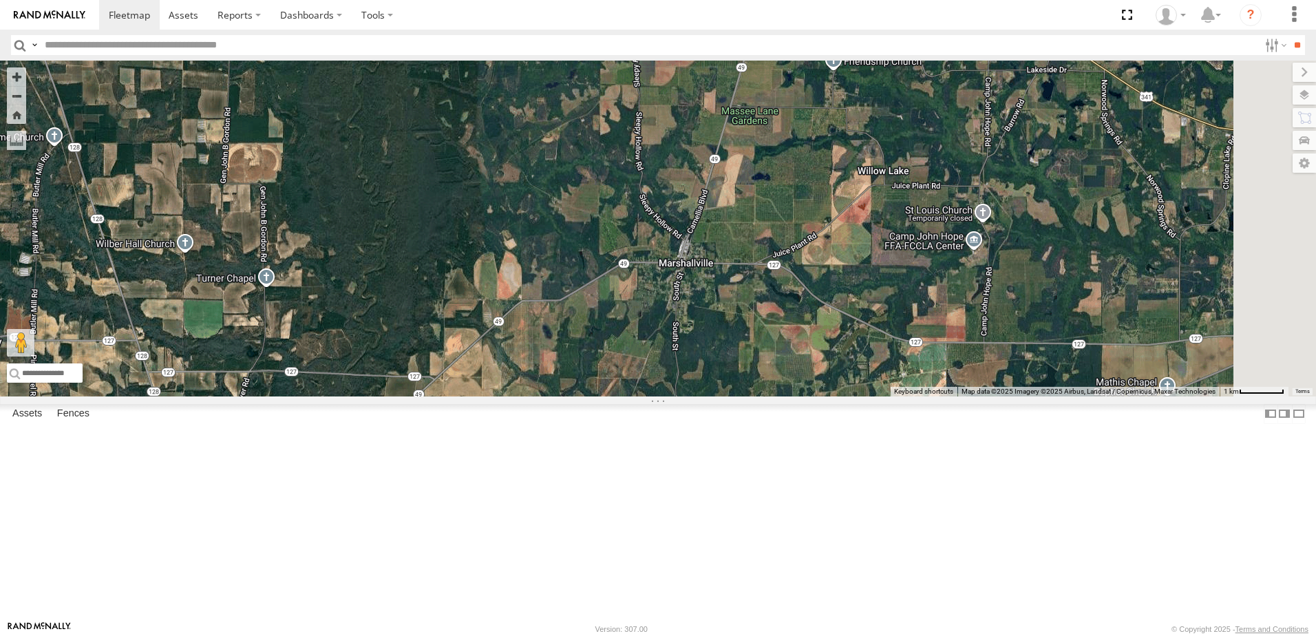
drag, startPoint x: 889, startPoint y: 384, endPoint x: 892, endPoint y: 467, distance: 83.3
click at [892, 396] on div "40082T T1818 5216 40071T T3214 40028T 40022T T3201 87121T T3205 5411 37148T 371…" at bounding box center [658, 229] width 1316 height 336
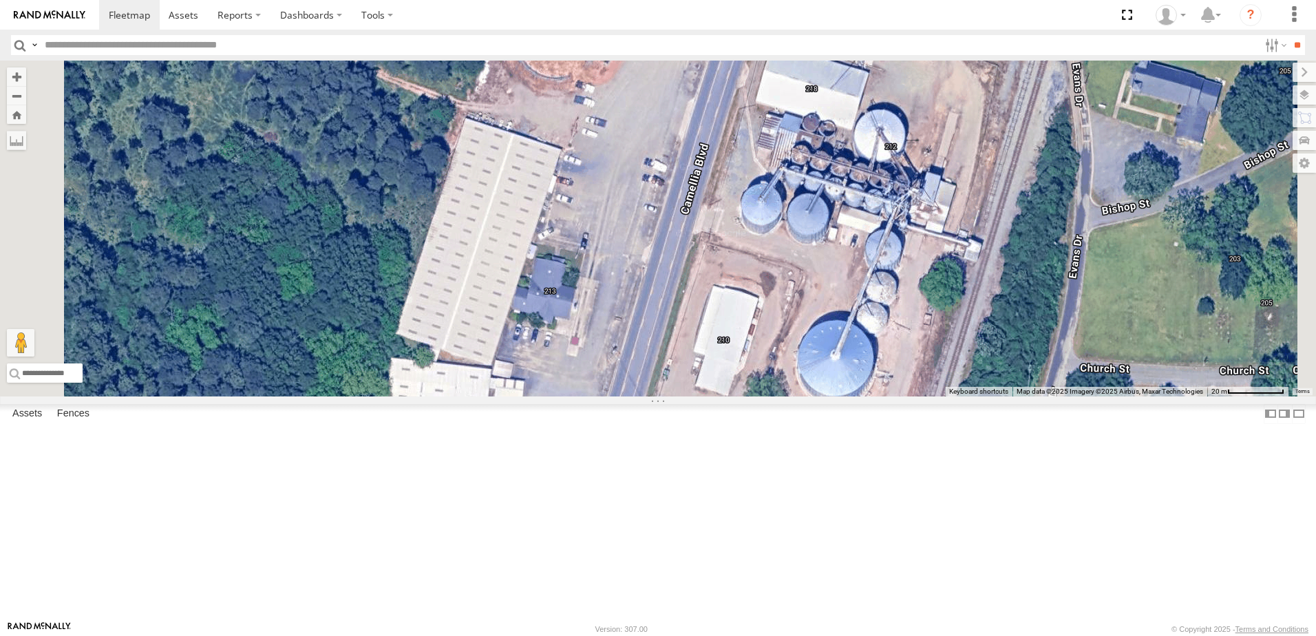
drag, startPoint x: 793, startPoint y: 365, endPoint x: 760, endPoint y: 504, distance: 142.4
click at [760, 396] on div "40082T T1818 5216 40071T T3214 40028T 40022T T3201 87121T T3205 5411 37148T 371…" at bounding box center [658, 229] width 1316 height 336
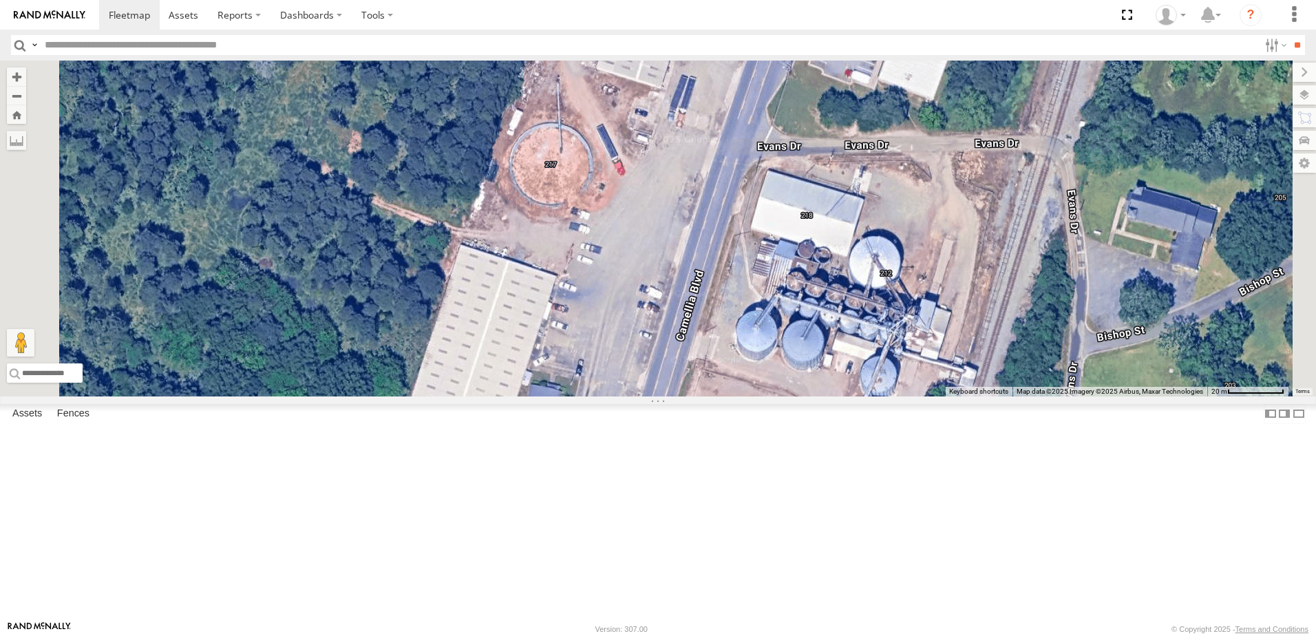
drag, startPoint x: 794, startPoint y: 401, endPoint x: 853, endPoint y: 231, distance: 179.8
click at [851, 238] on div "40082T T1818 5216 40071T T3214 40028T 40022T T3201 87121T T3205 5411 37148T 371…" at bounding box center [658, 229] width 1316 height 336
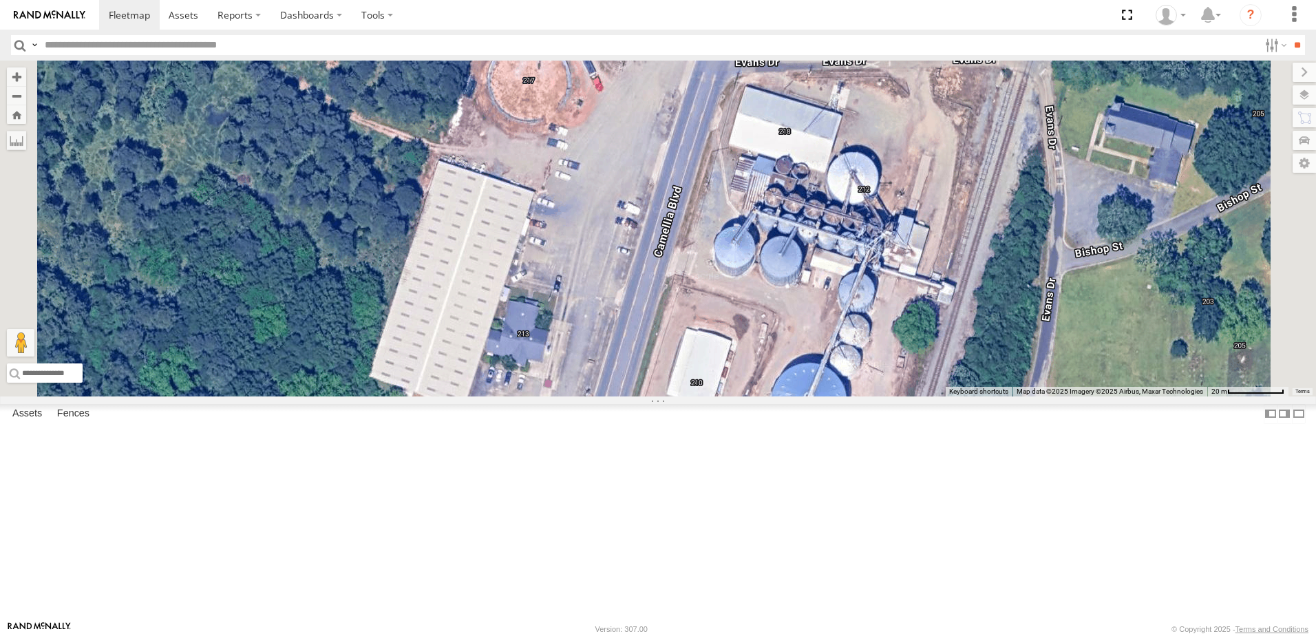
drag, startPoint x: 855, startPoint y: 228, endPoint x: 795, endPoint y: 242, distance: 62.0
click at [796, 242] on div "40082T T1818 5216 40071T T3214 40028T 40022T T3201 87121T T3205 5411 37148T 371…" at bounding box center [658, 229] width 1316 height 336
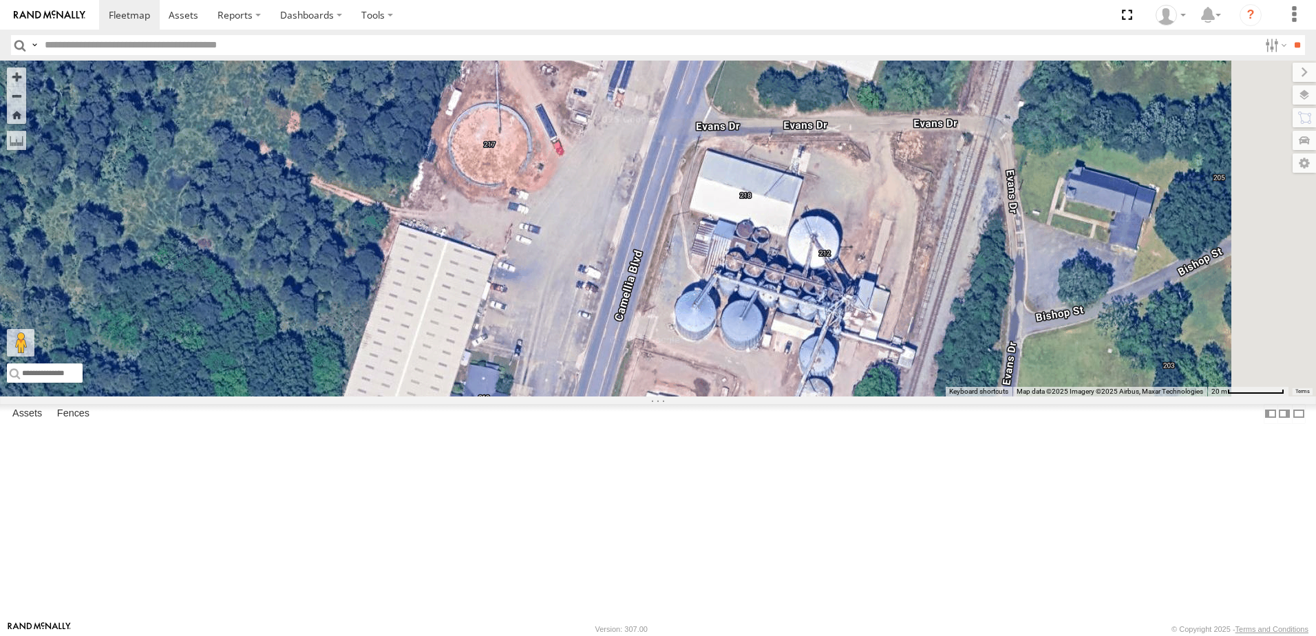
drag, startPoint x: 813, startPoint y: 239, endPoint x: 776, endPoint y: 303, distance: 74.0
click at [776, 303] on div "40082T T1818 5216 40071T T3214 40028T 40022T T3201 87121T T3205 5411 37148T 371…" at bounding box center [658, 229] width 1316 height 336
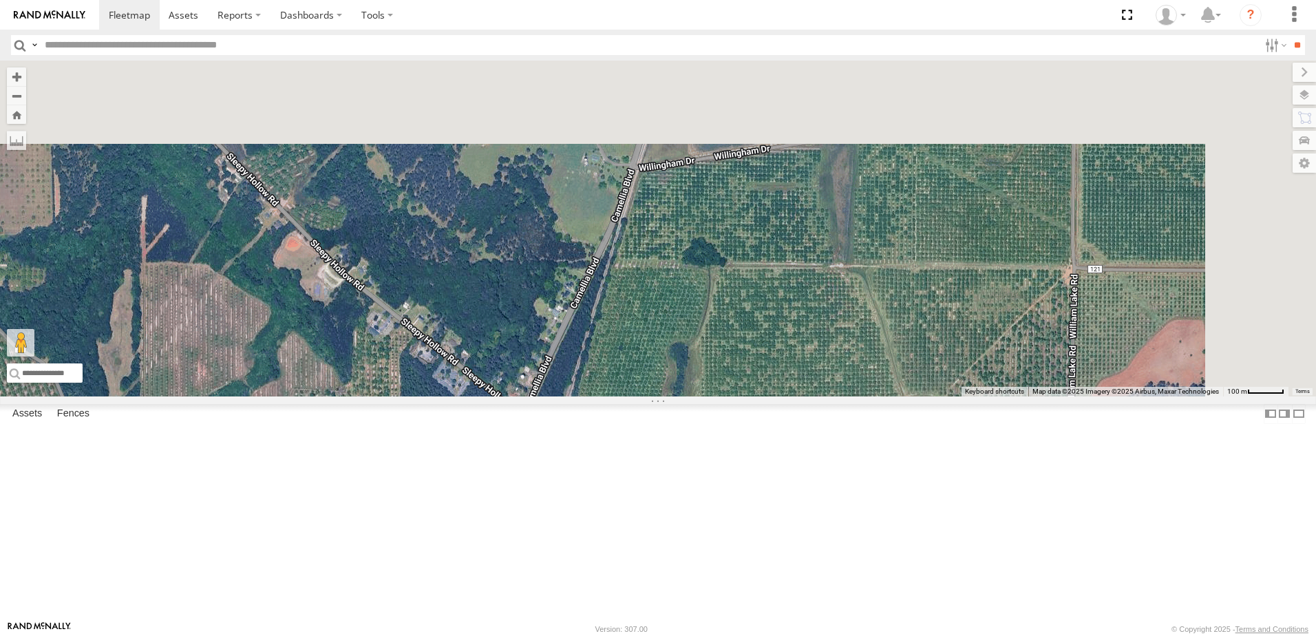
drag, startPoint x: 800, startPoint y: 358, endPoint x: 750, endPoint y: 466, distance: 118.9
click at [751, 396] on div "40082T T1818 5216 40071T T3214 40028T 40022T T3201 87121T T3205 5411 37148T 371…" at bounding box center [658, 229] width 1316 height 336
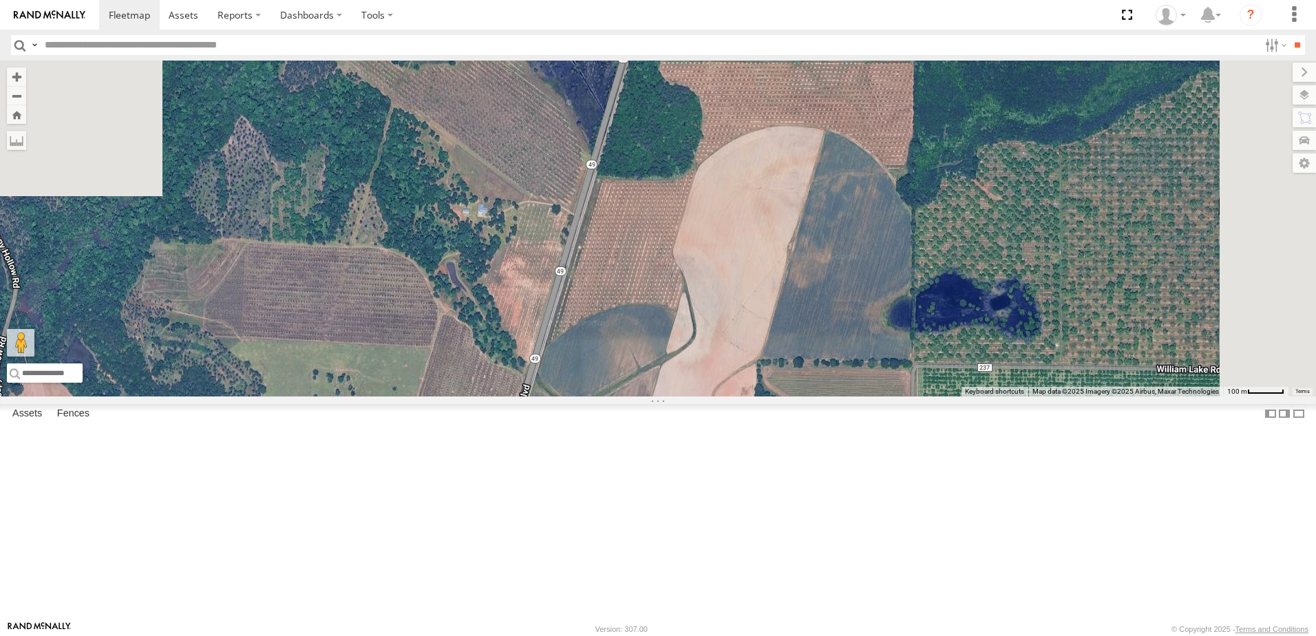
drag, startPoint x: 814, startPoint y: 367, endPoint x: 782, endPoint y: 500, distance: 137.2
click at [783, 396] on div "40082T T1818 5216 40071T T3214 40028T 40022T T3201 87121T T3205 5411 37148T 371…" at bounding box center [658, 229] width 1316 height 336
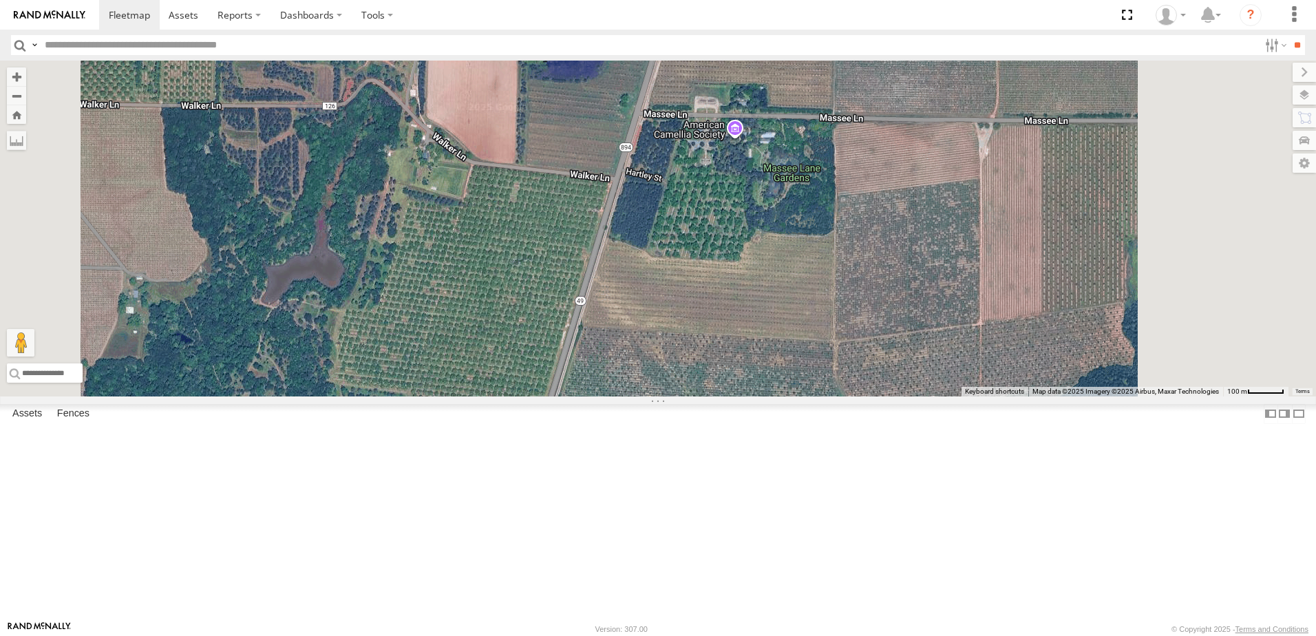
drag, startPoint x: 879, startPoint y: 348, endPoint x: 837, endPoint y: 503, distance: 160.4
click at [838, 396] on div "40082T T1818 5216 40071T T3214 40028T 40022T T3201 87121T T3205 5411 37148T 371…" at bounding box center [658, 229] width 1316 height 336
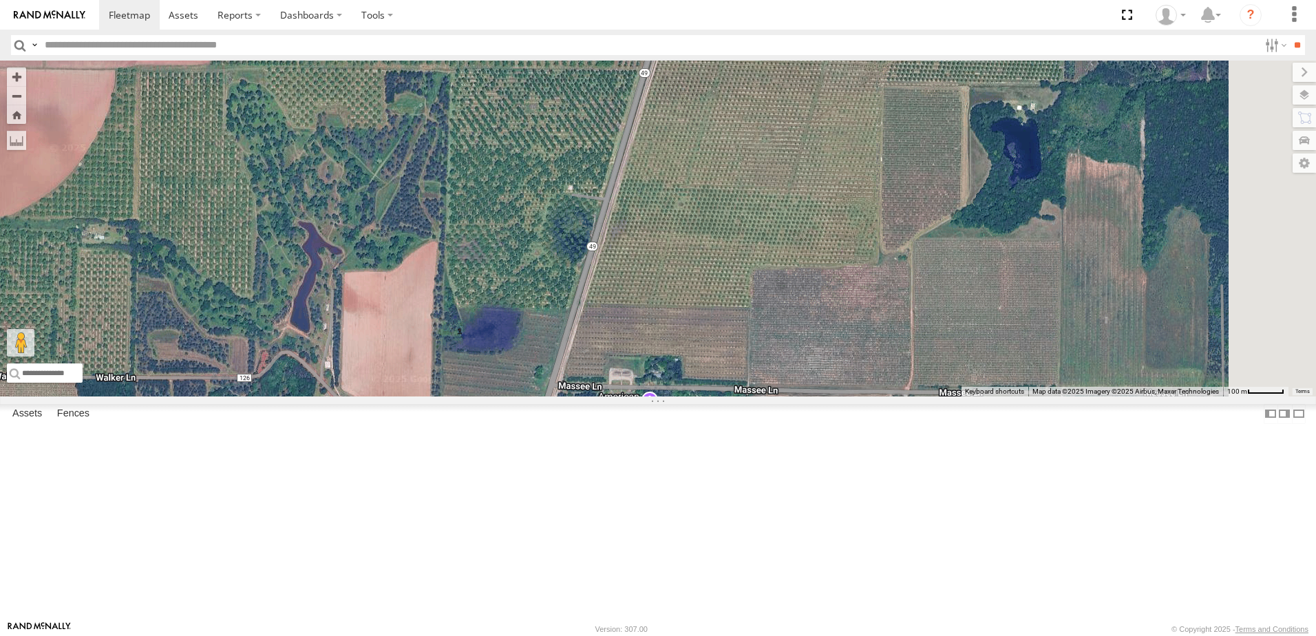
drag, startPoint x: 902, startPoint y: 312, endPoint x: 882, endPoint y: 509, distance: 197.2
click at [883, 396] on div "40082T T1818 5216 40071T T3214 40028T 40022T T3201 87121T T3205 5411 37148T 371…" at bounding box center [658, 229] width 1316 height 336
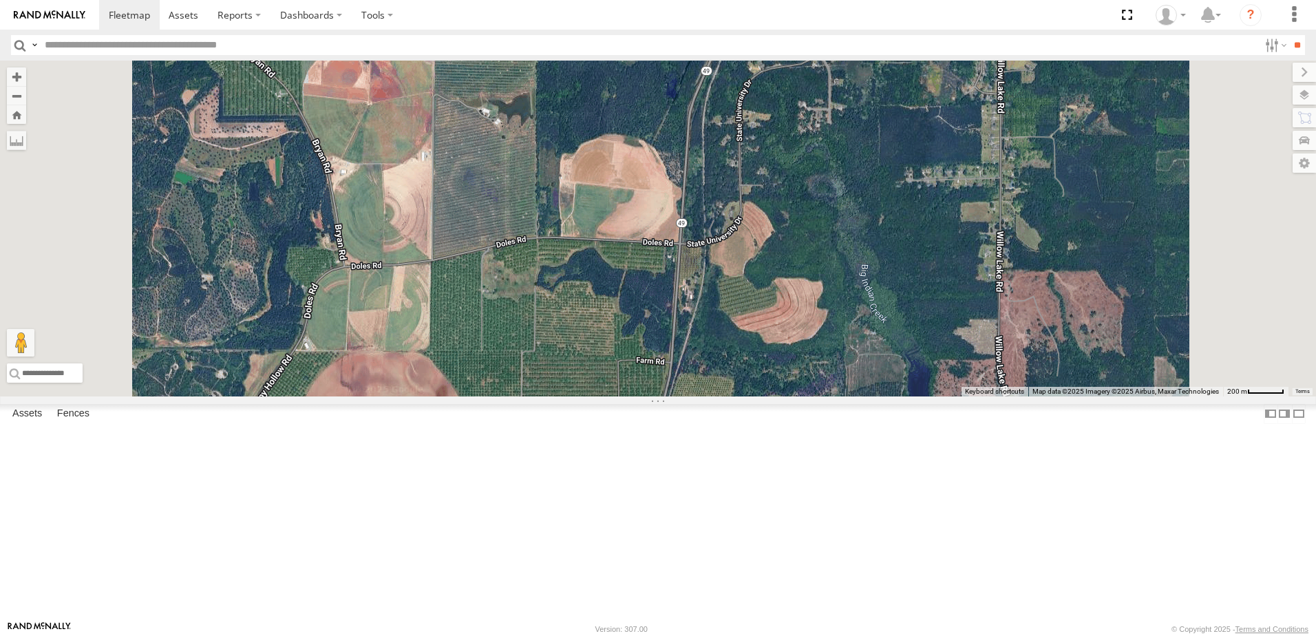
drag, startPoint x: 934, startPoint y: 412, endPoint x: 854, endPoint y: 540, distance: 150.3
click at [855, 396] on div "40082T T1818 5216 40071T T3214 40028T 40022T T3201 87121T T3205 5411 37148T 371…" at bounding box center [658, 229] width 1316 height 336
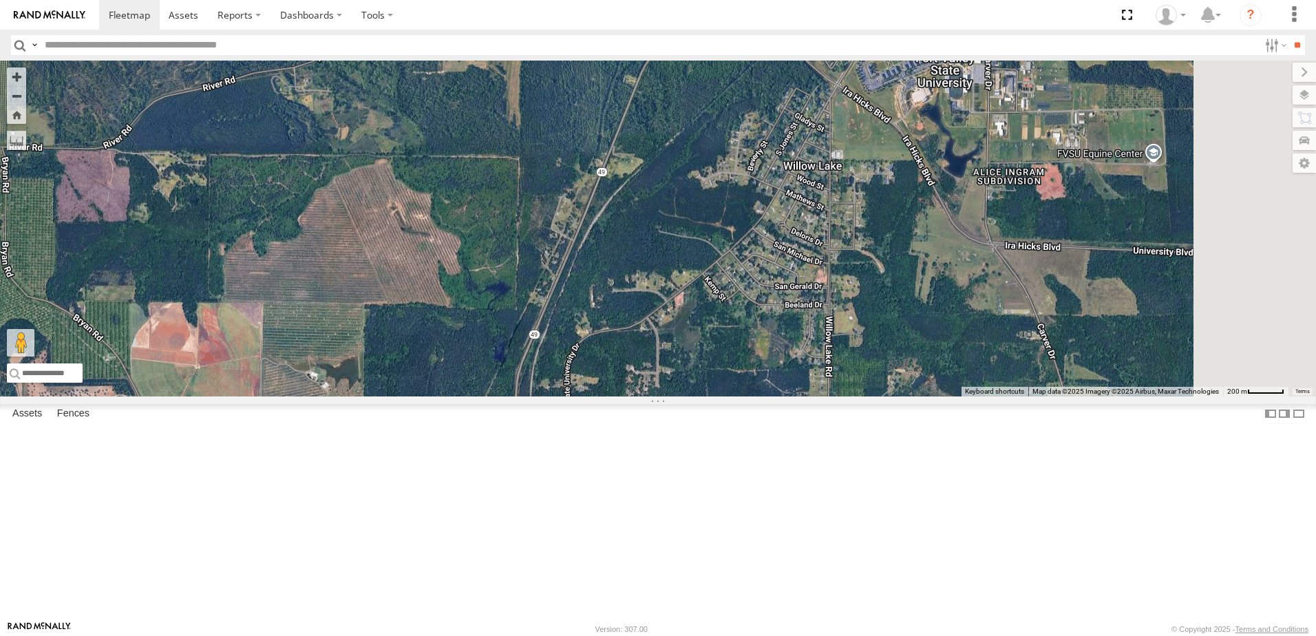
drag, startPoint x: 904, startPoint y: 365, endPoint x: 865, endPoint y: 487, distance: 128.0
click at [866, 396] on div "40082T T1818 5216 40071T T3214 40028T 40022T T3201 87121T T3205 5411 37148T 371…" at bounding box center [658, 229] width 1316 height 336
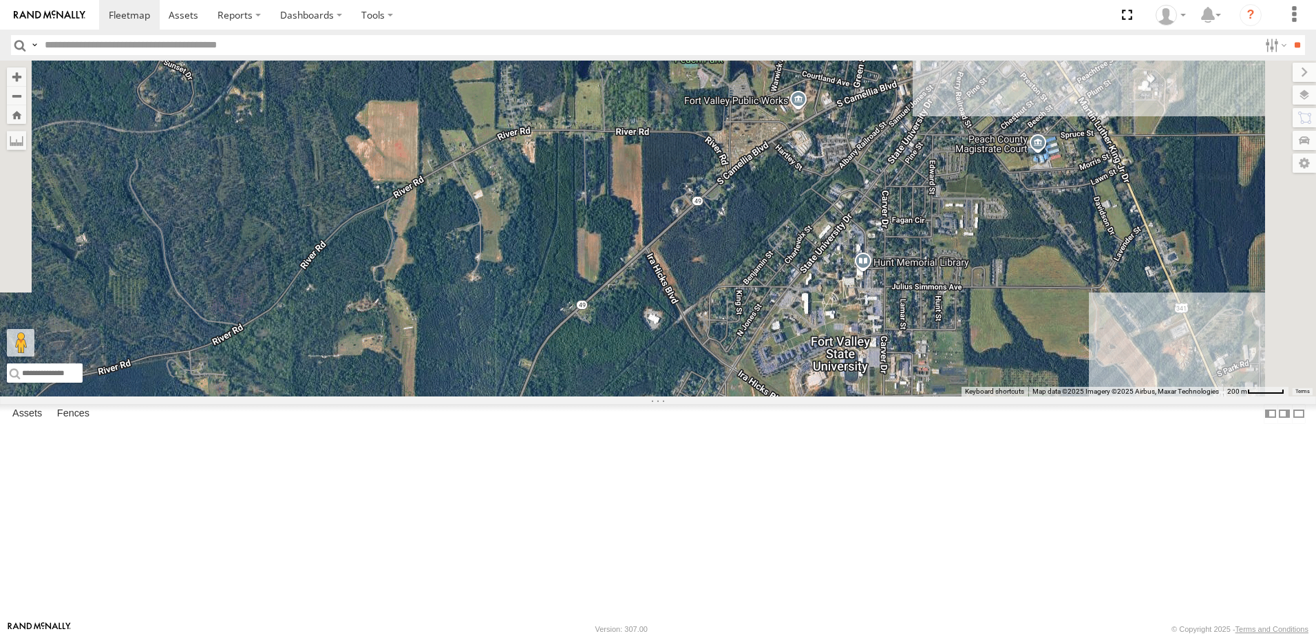
drag, startPoint x: 933, startPoint y: 343, endPoint x: 761, endPoint y: 439, distance: 196.3
click at [775, 396] on div "40082T T1818 5216 40071T T3214 40028T 40022T T3201 87121T T3205 5411 37148T 371…" at bounding box center [658, 229] width 1316 height 336
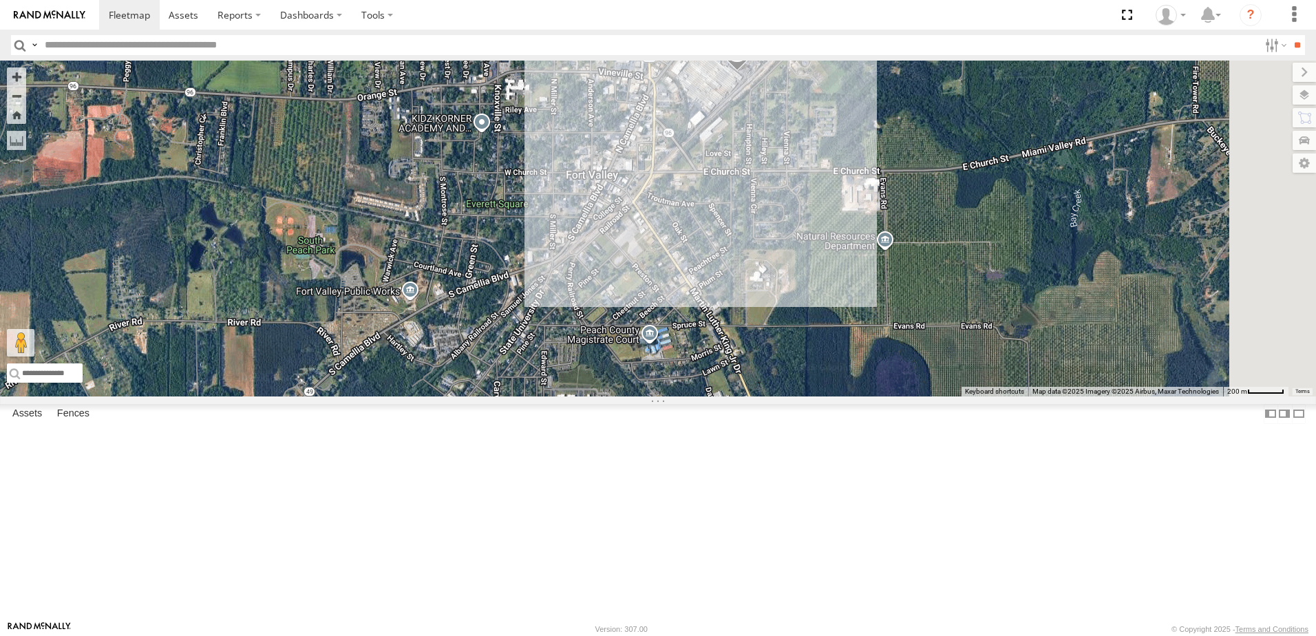
drag, startPoint x: 904, startPoint y: 330, endPoint x: 851, endPoint y: 363, distance: 62.4
click at [851, 363] on div "40082T T1818 5216 40071T T3214 40028T 40022T T3201 87121T T3205 5411 37148T 371…" at bounding box center [658, 229] width 1316 height 336
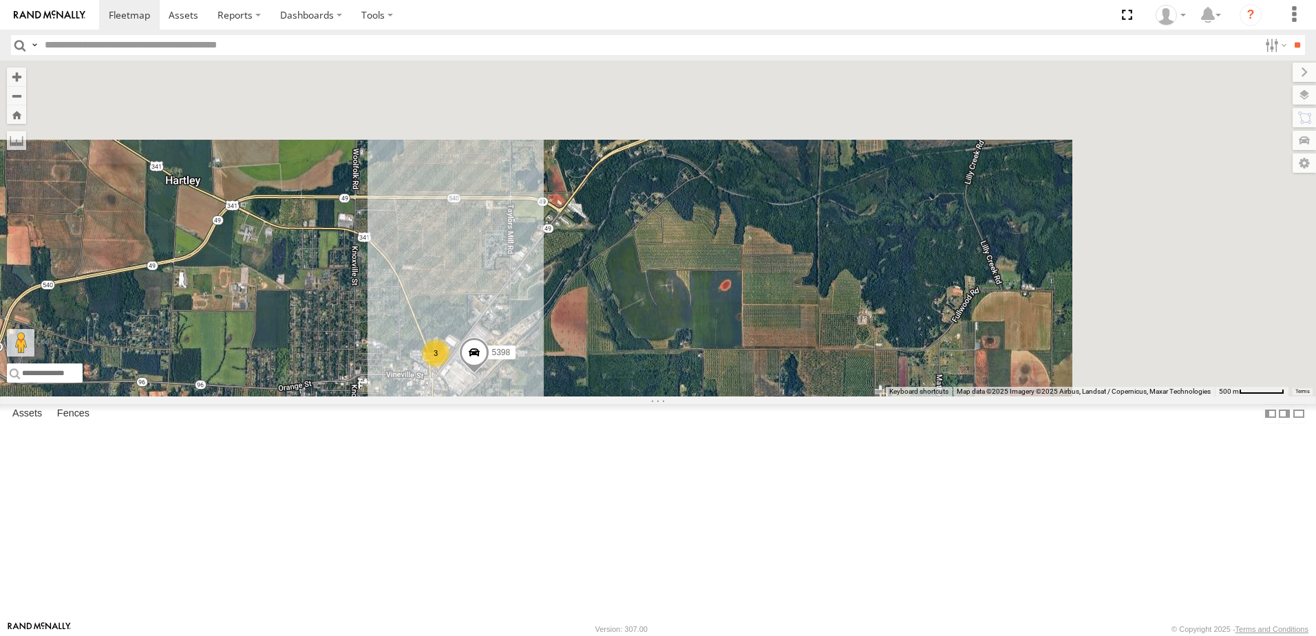
drag, startPoint x: 919, startPoint y: 334, endPoint x: 634, endPoint y: 579, distance: 375.8
click at [628, 396] on div "40082T T1818 5216 40071T T3214 40028T 40022T T3201 87121T T3205 5411 37148T 371…" at bounding box center [658, 229] width 1316 height 336
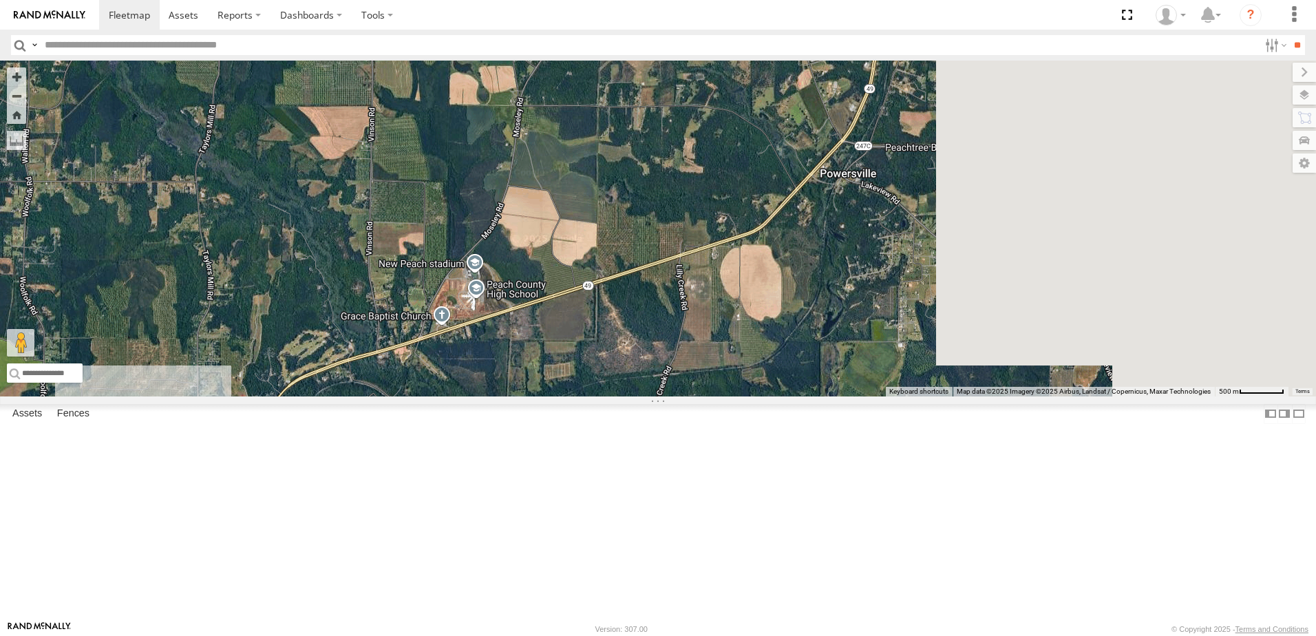
drag, startPoint x: 856, startPoint y: 353, endPoint x: 599, endPoint y: 535, distance: 315.0
click at [599, 396] on div "40082T T1818 5216 40071T T3214 40028T 40022T T3201 87121T T3205 5411 37148T 371…" at bounding box center [658, 229] width 1316 height 336
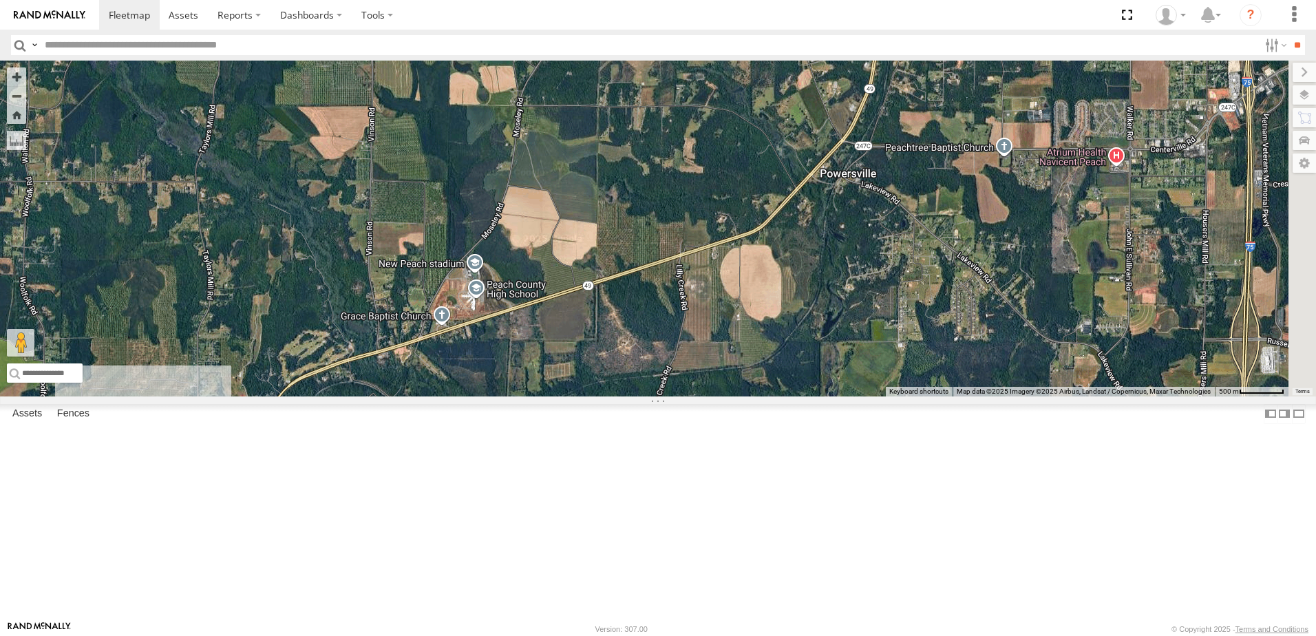
drag, startPoint x: 1212, startPoint y: 303, endPoint x: 1203, endPoint y: 304, distance: 9.1
click at [0, 0] on div "Basemaps Roadmap Terrain Satellite Satellite + Roadmap" at bounding box center [0, 0] width 0 height 0
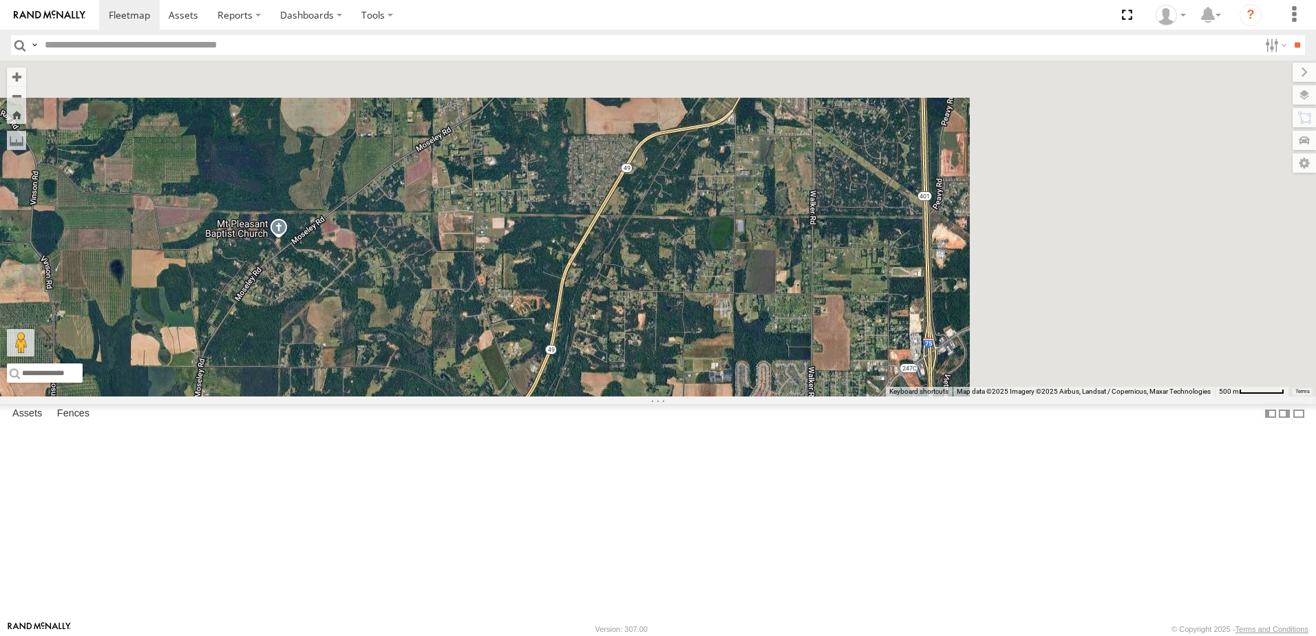
drag, startPoint x: 1085, startPoint y: 299, endPoint x: 752, endPoint y: 570, distance: 429.0
click at [747, 396] on div "40082T T1818 5216 40071T T3214 40028T 40022T T3201 87121T T3205 5411 37148T 371…" at bounding box center [658, 229] width 1316 height 336
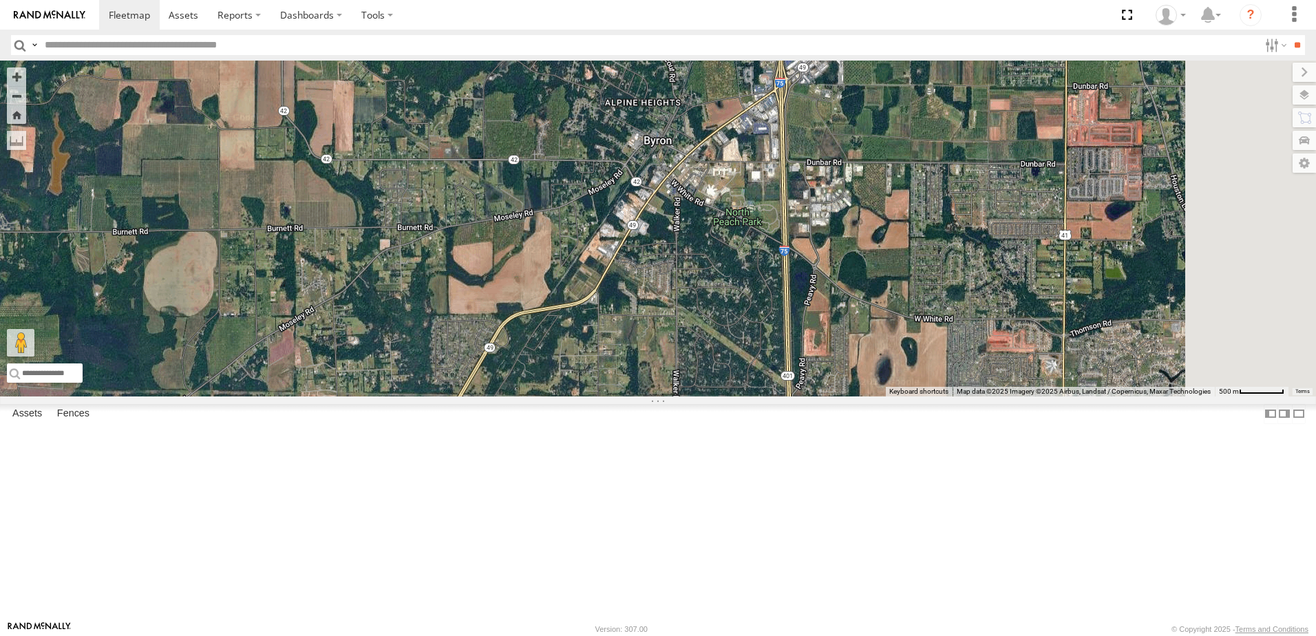
drag, startPoint x: 945, startPoint y: 294, endPoint x: 724, endPoint y: 570, distance: 353.5
click at [724, 396] on div "40082T T1818 5216 40071T T3214 40028T 40022T T3201 87121T T3205 5411 37148T 371…" at bounding box center [658, 229] width 1316 height 336
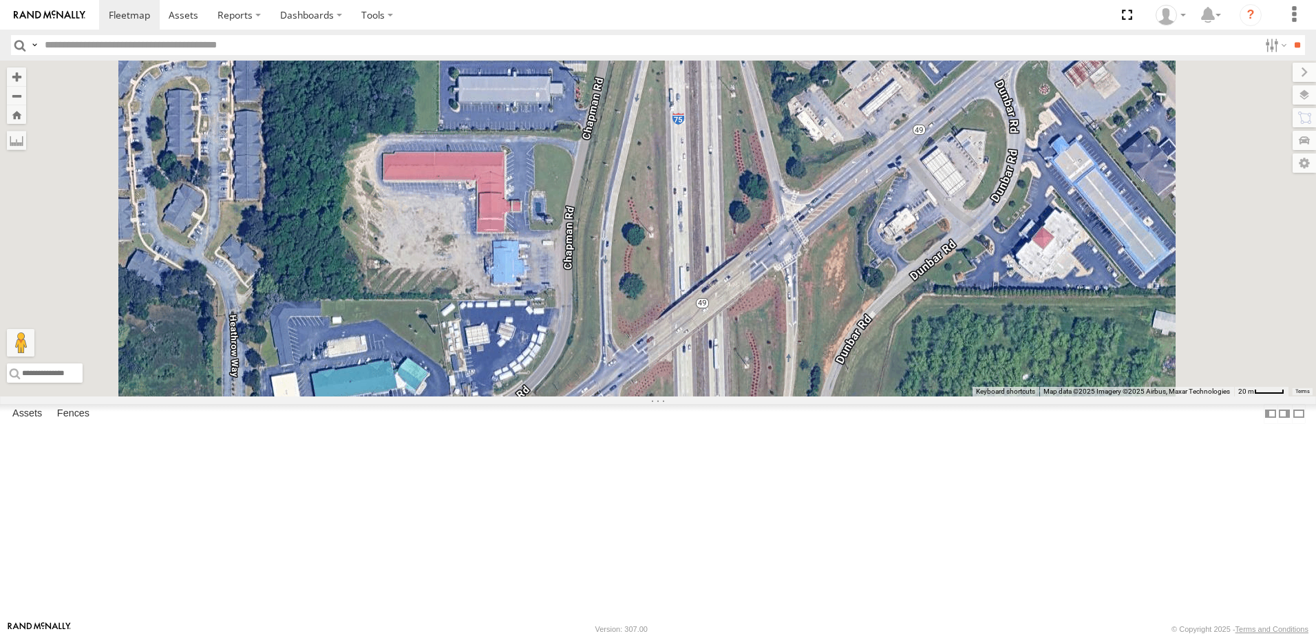
drag, startPoint x: 833, startPoint y: 303, endPoint x: 793, endPoint y: 553, distance: 253.7
click at [794, 396] on div "40082T T1818 5216 40071T T3214 40028T 40022T T3201 87121T T3205 5411 37148T 371…" at bounding box center [658, 229] width 1316 height 336
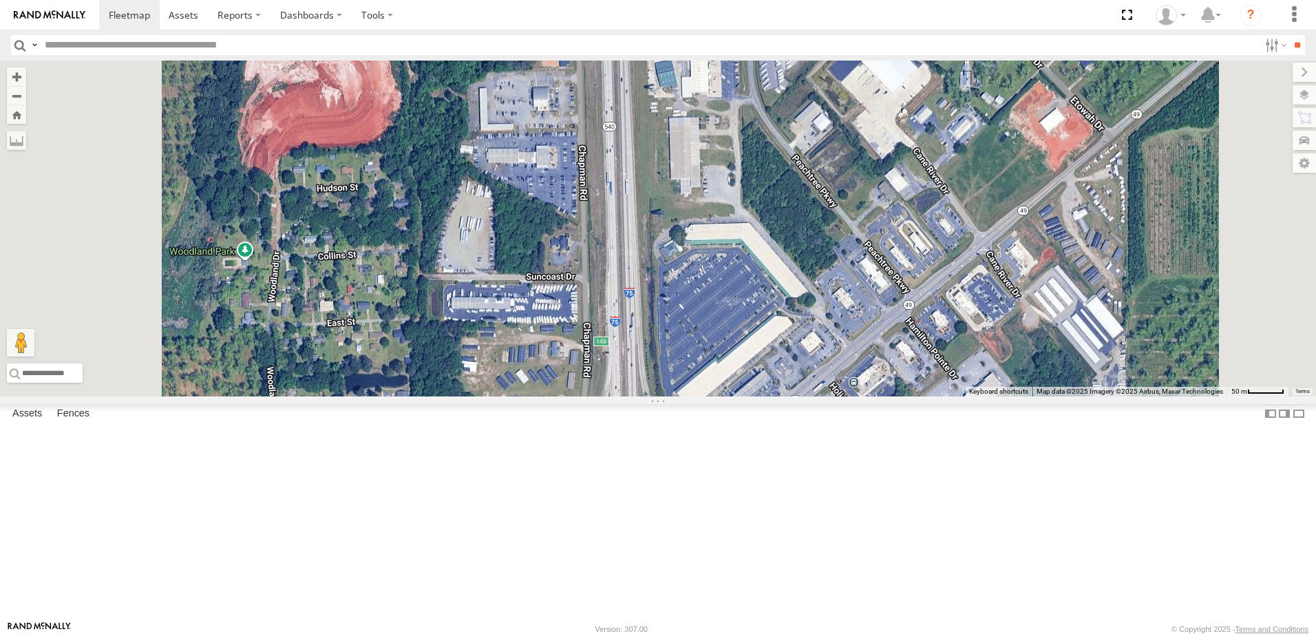
drag, startPoint x: 813, startPoint y: 272, endPoint x: 802, endPoint y: 356, distance: 84.6
click at [802, 356] on div "40082T T1818 5216 40071T T3214 40028T 40022T T3201 87121T T3205 5411 37148T 371…" at bounding box center [658, 229] width 1316 height 336
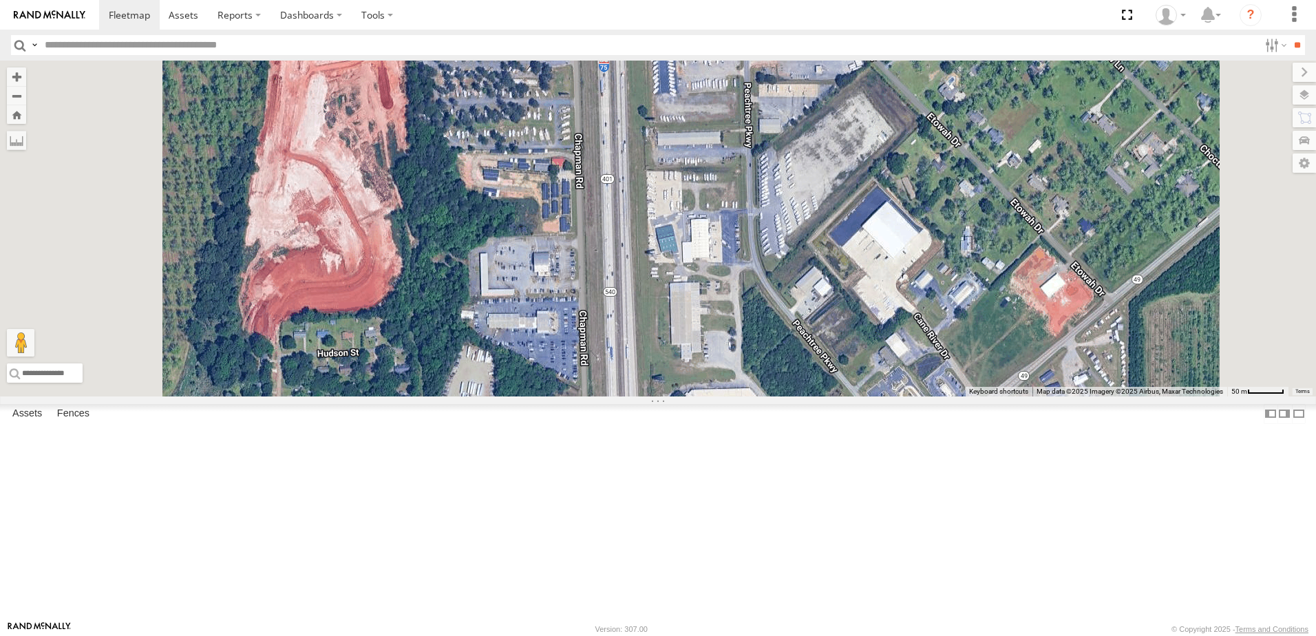
drag, startPoint x: 800, startPoint y: 248, endPoint x: 800, endPoint y: 426, distance: 177.6
click at [800, 396] on div "40082T T1818 5216 40071T T3214 40028T 40022T T3201 87121T T3205 5411 37148T 371…" at bounding box center [658, 229] width 1316 height 336
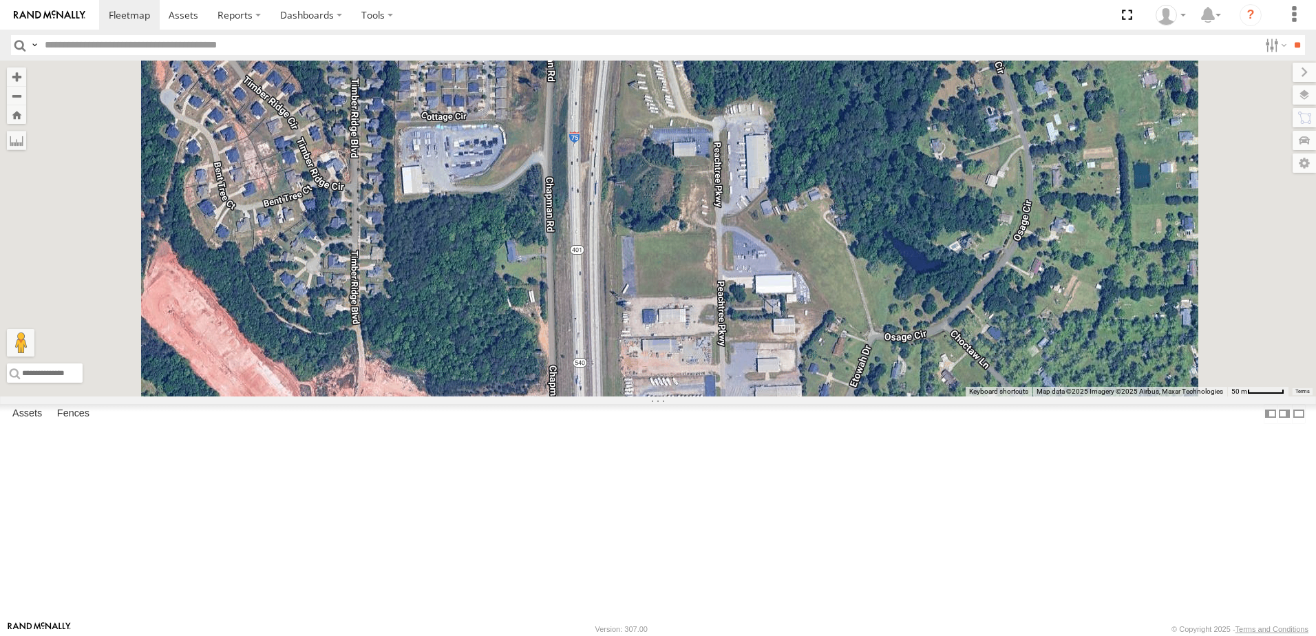
drag, startPoint x: 802, startPoint y: 445, endPoint x: 797, endPoint y: 284, distance: 161.1
click at [793, 315] on div "40082T T1818 5216 40071T T3214 40028T 40022T T3201 87121T T3205 5411 37148T 371…" at bounding box center [658, 229] width 1316 height 336
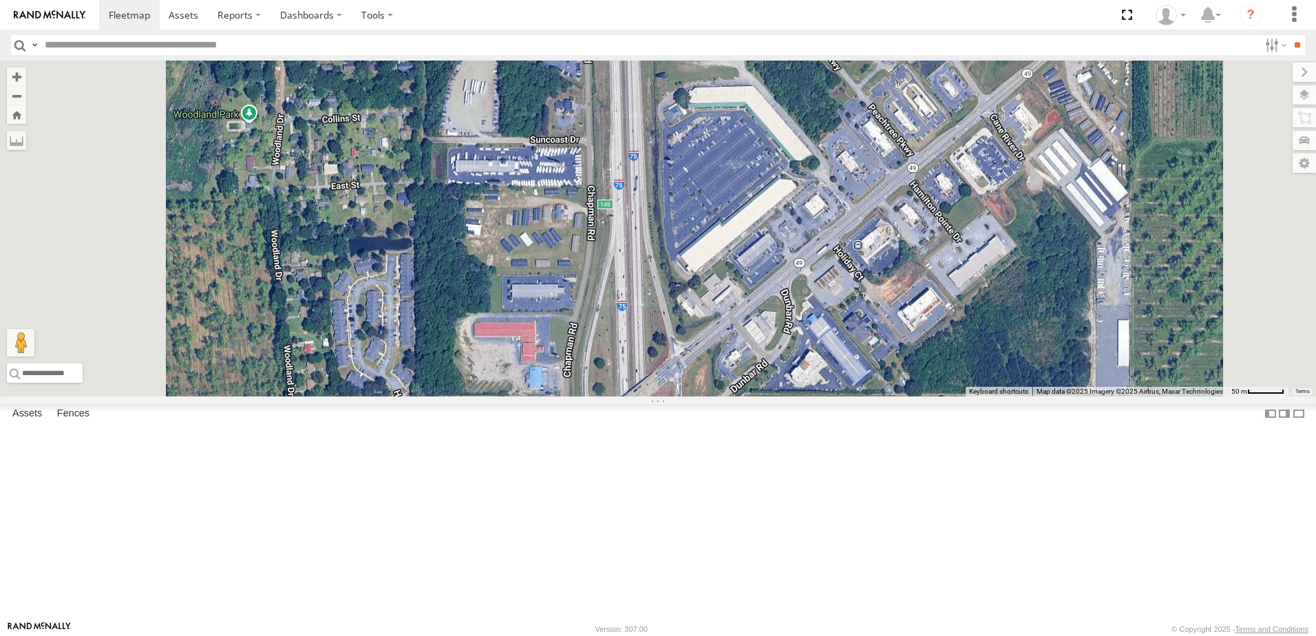
drag, startPoint x: 807, startPoint y: 370, endPoint x: 810, endPoint y: 350, distance: 19.6
click at [810, 350] on div "40082T T1818 5216 40071T T3214 40028T 40022T T3201 87121T T3205 5411 37148T 371…" at bounding box center [658, 229] width 1316 height 336
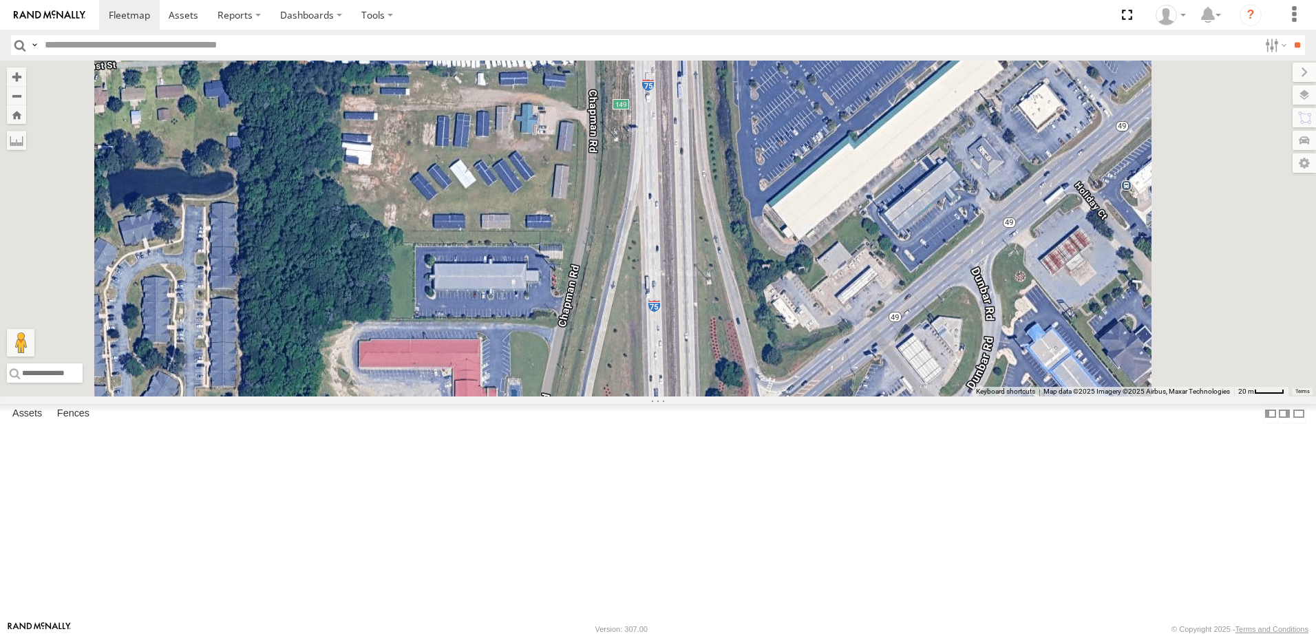
drag, startPoint x: 799, startPoint y: 431, endPoint x: 813, endPoint y: 281, distance: 150.0
click at [813, 308] on div "40082T T1818 5216 40071T T3214 40028T 40022T T3201 87121T T3205 5411 37148T 371…" at bounding box center [658, 229] width 1316 height 336
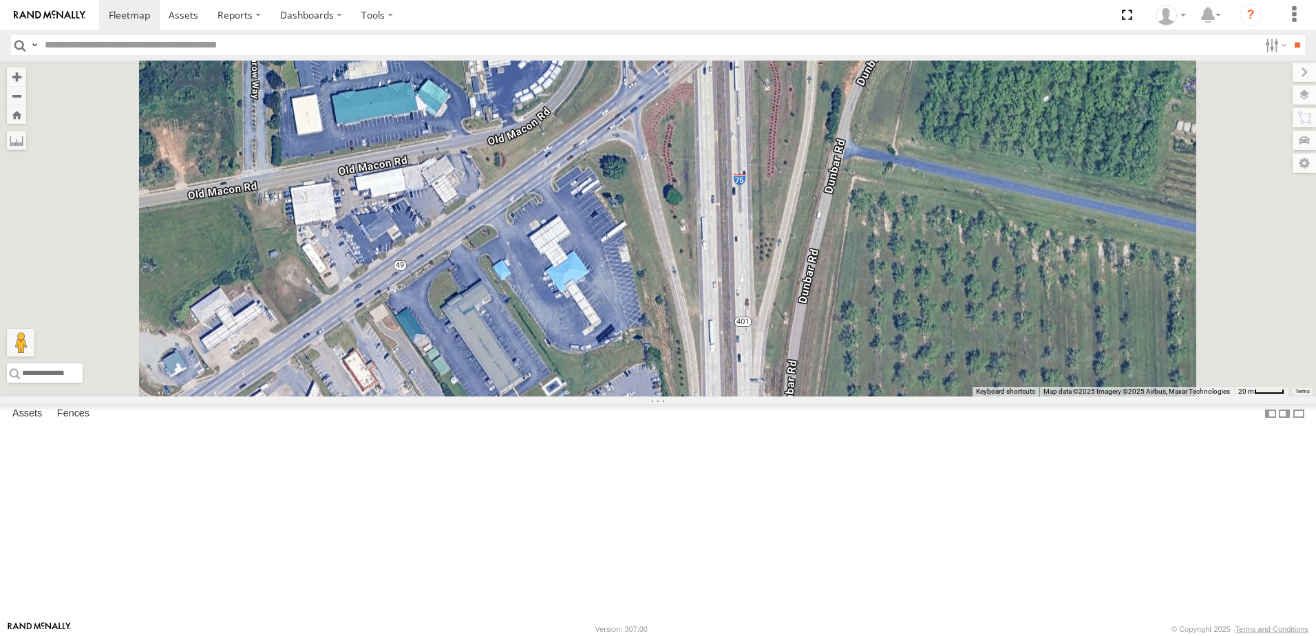
drag, startPoint x: 860, startPoint y: 295, endPoint x: 854, endPoint y: 171, distance: 123.3
click at [855, 174] on div "40082T T1818 5216 40071T T3214 40028T 40022T T3201 87121T T3205 5411 37148T 371…" at bounding box center [658, 229] width 1316 height 336
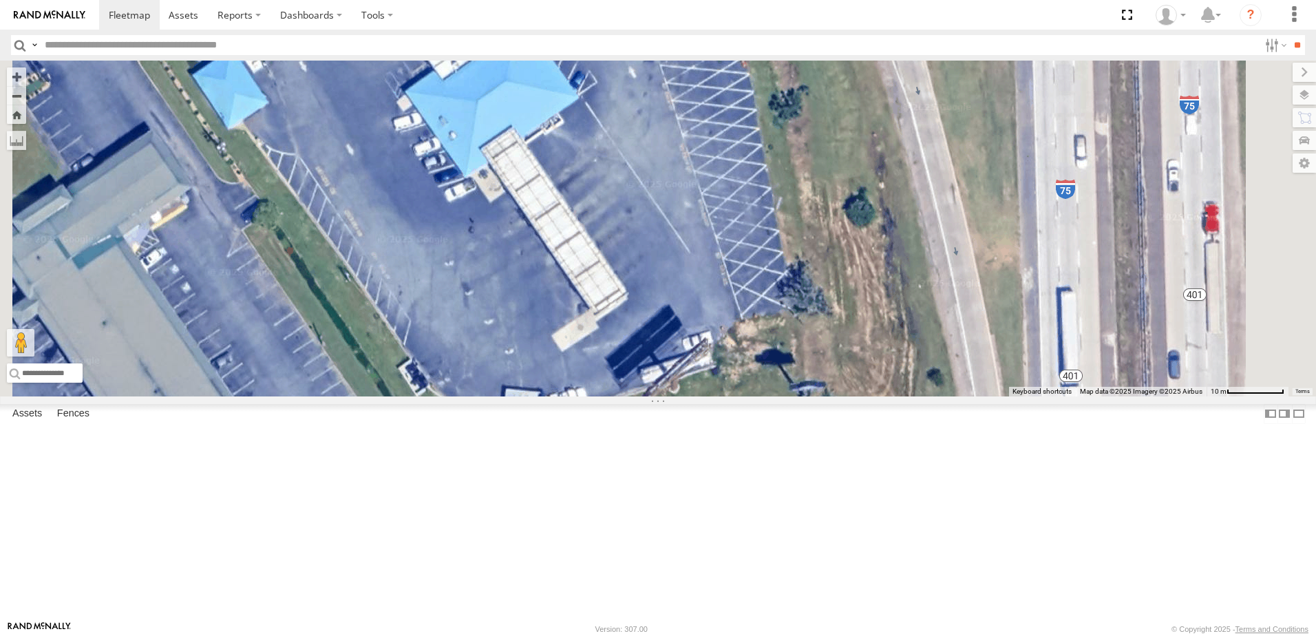
drag, startPoint x: 697, startPoint y: 470, endPoint x: 668, endPoint y: 407, distance: 69.9
click at [669, 396] on div "40082T T1818 5216 40071T T3214 40028T 40022T T3201 87121T T3205 5411 37148T 371…" at bounding box center [658, 229] width 1316 height 336
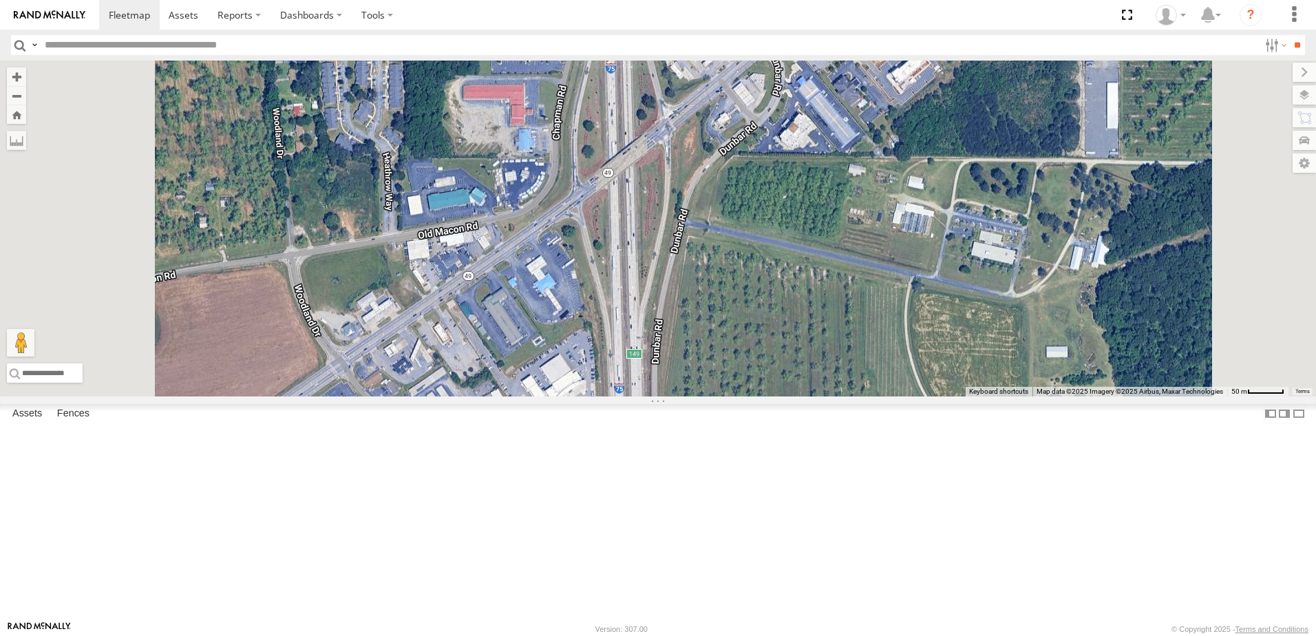
drag, startPoint x: 398, startPoint y: 429, endPoint x: 469, endPoint y: 353, distance: 103.7
click at [467, 354] on div "40082T T1818 5216 40071T T3214 40028T 40022T T3201 87121T T3205 5411 37148T 371…" at bounding box center [658, 229] width 1316 height 336
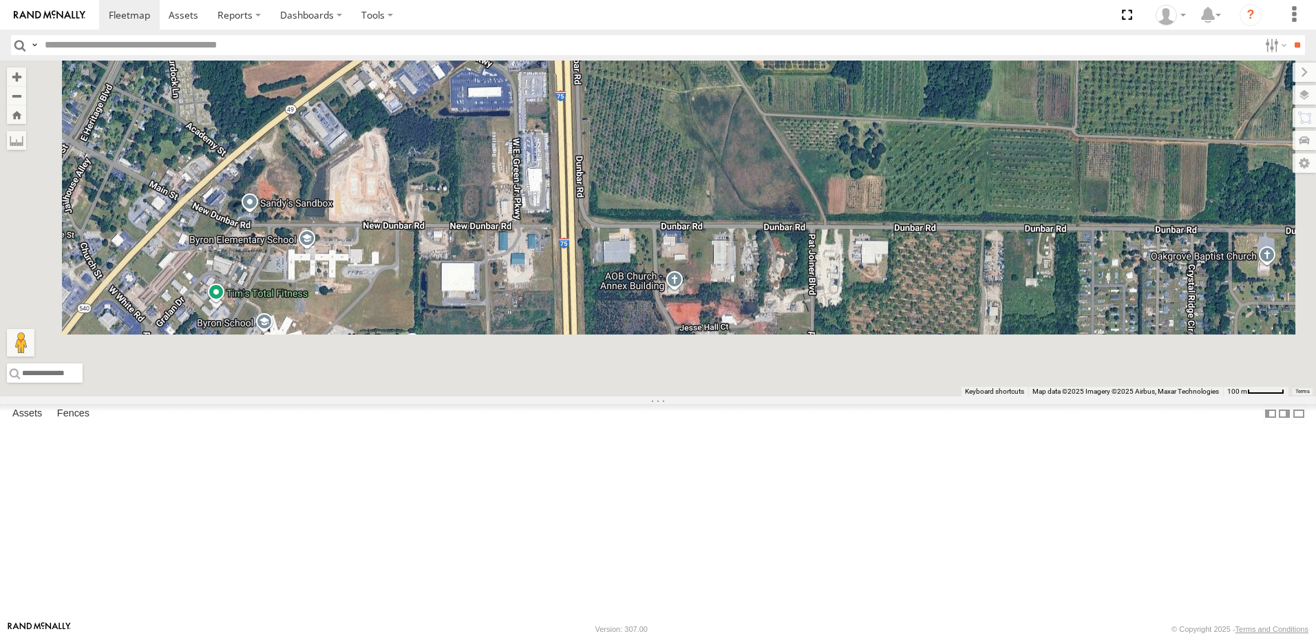
drag, startPoint x: 820, startPoint y: 308, endPoint x: 838, endPoint y: 220, distance: 89.9
click at [838, 222] on div "40082T T1818 5216 40071T T3214 40028T 40022T T3201 87121T T3205 5411 37148T 371…" at bounding box center [658, 229] width 1316 height 336
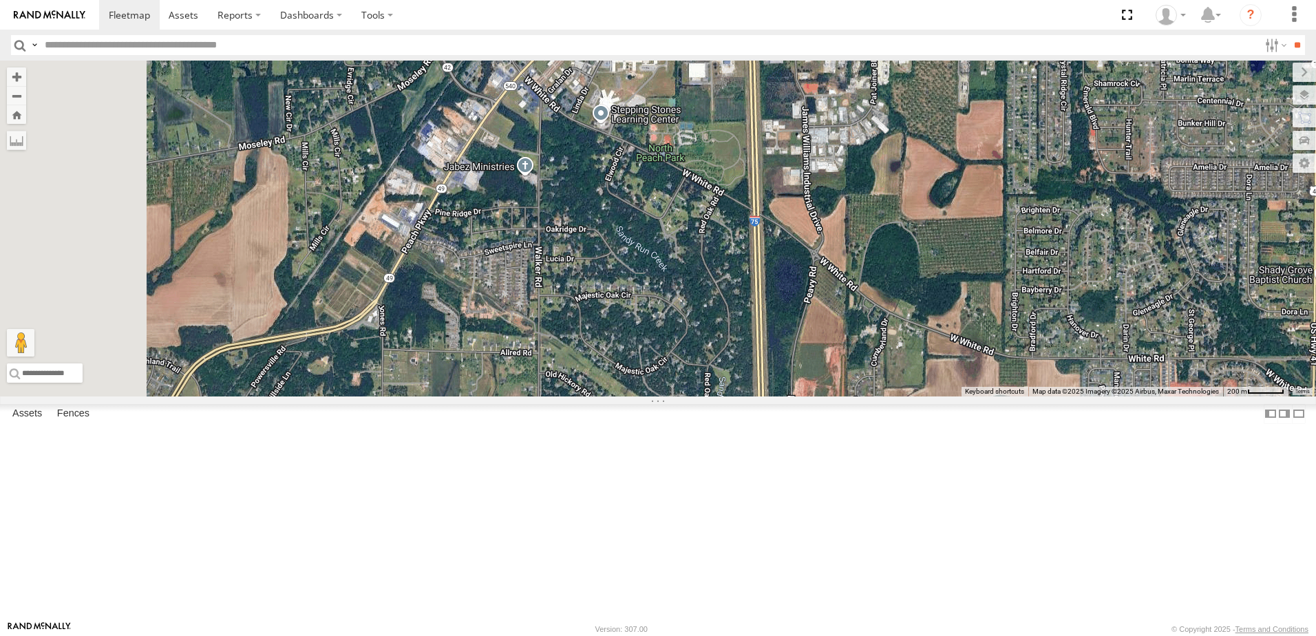
drag, startPoint x: 608, startPoint y: 334, endPoint x: 739, endPoint y: 278, distance: 142.8
click at [738, 279] on div "40082T T1818 5216 40071T T3214 40028T 40022T T3201 87121T T3205 5411 37148T 371…" at bounding box center [658, 229] width 1316 height 336
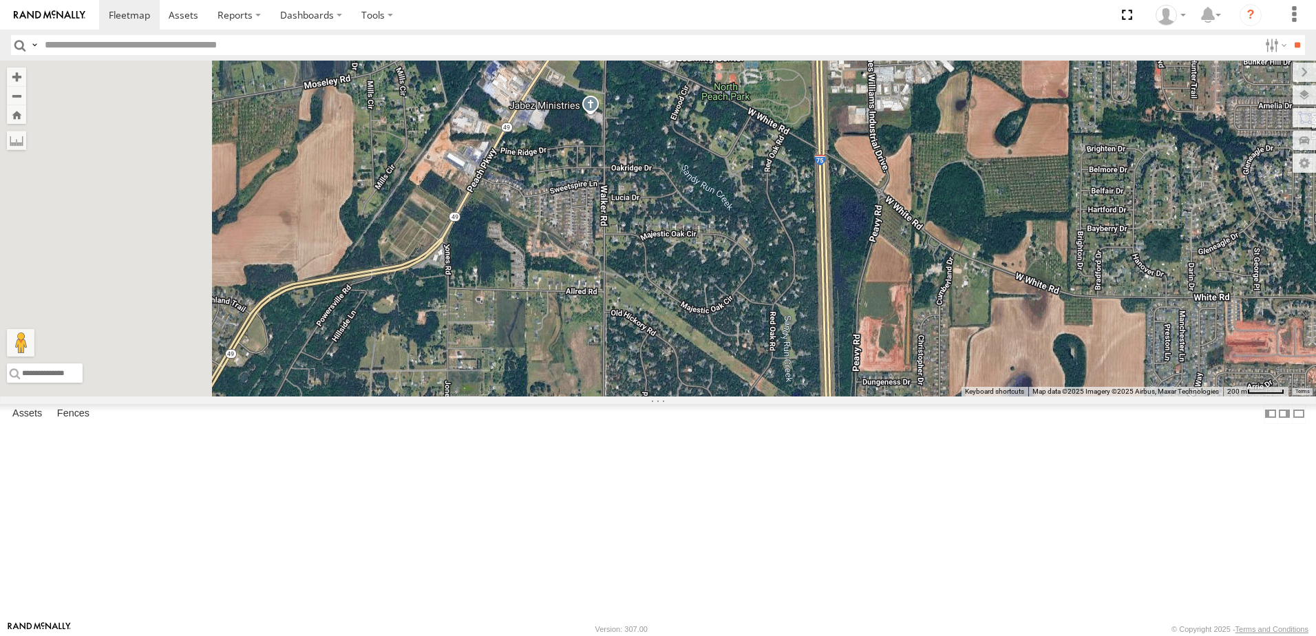
drag, startPoint x: 653, startPoint y: 401, endPoint x: 756, endPoint y: 297, distance: 146.0
click at [752, 303] on div "40082T T1818 5216 40071T T3214 40028T 40022T T3201 87121T T3205 5411 37148T 371…" at bounding box center [658, 229] width 1316 height 336
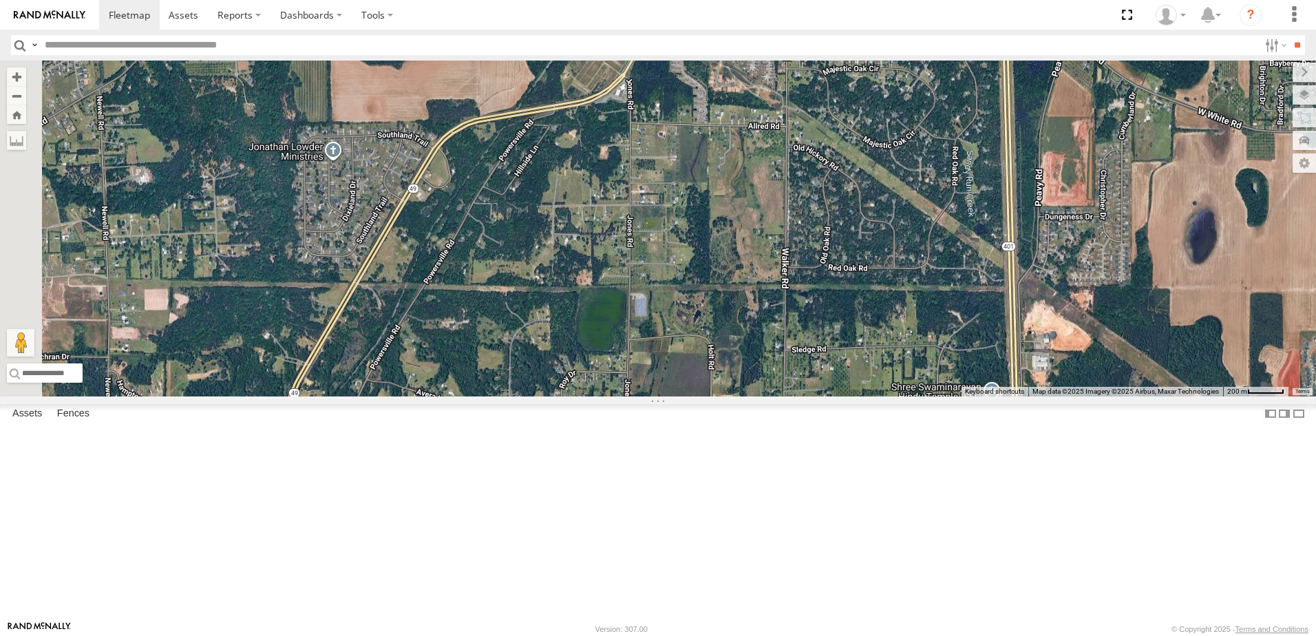
drag, startPoint x: 589, startPoint y: 381, endPoint x: 646, endPoint y: 273, distance: 121.9
click at [632, 292] on div "40082T T1818 5216 40071T T3214 40028T 40022T T3201 87121T T3205 5411 37148T 371…" at bounding box center [658, 229] width 1316 height 336
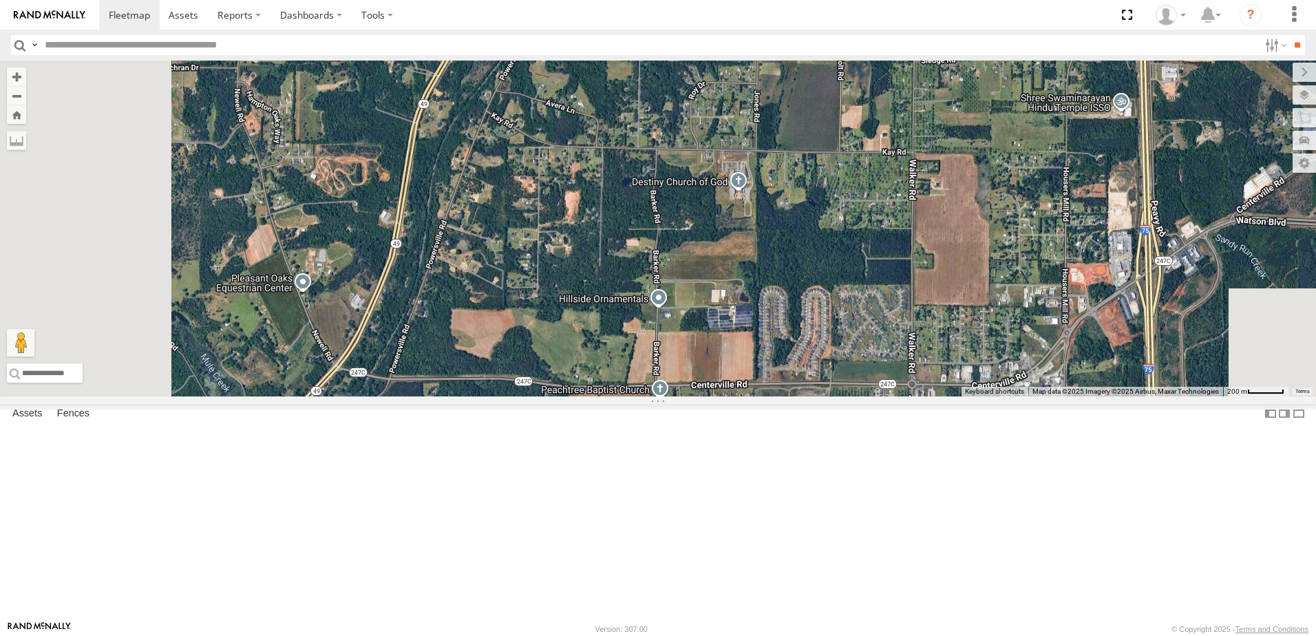
drag, startPoint x: 626, startPoint y: 402, endPoint x: 673, endPoint y: 266, distance: 144.3
click at [661, 297] on div "40082T T1818 5216 40071T T3214 40028T 40022T T3201 87121T T3205 5411 37148T 371…" at bounding box center [658, 229] width 1316 height 336
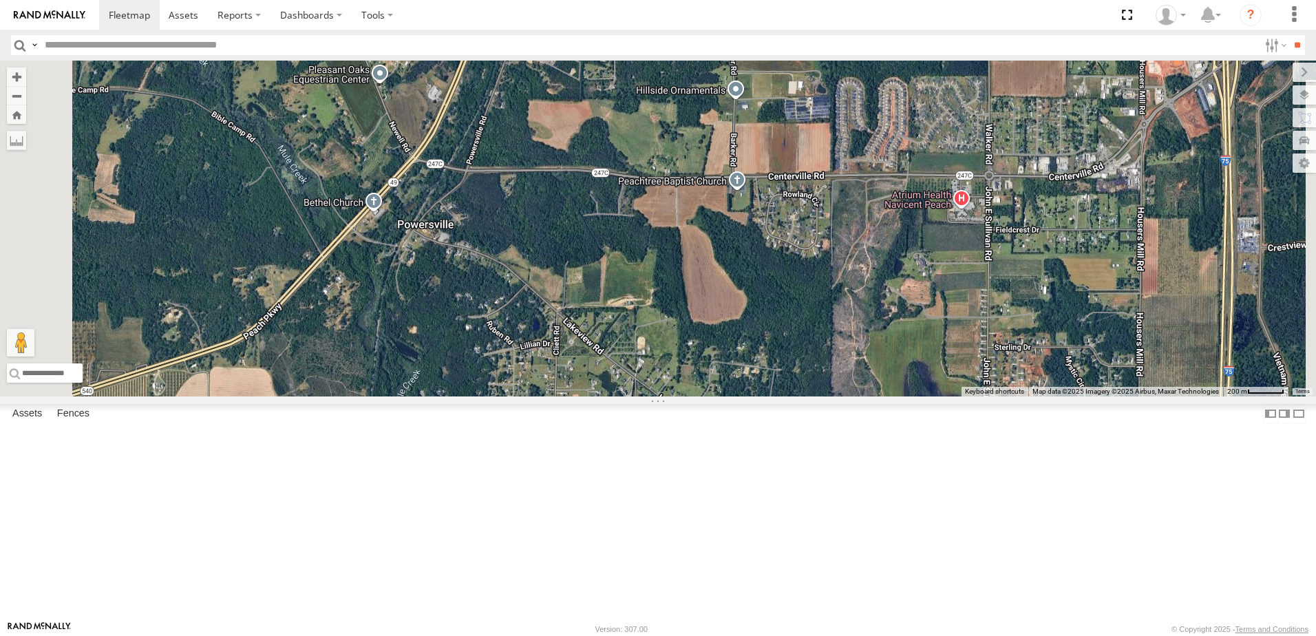
drag, startPoint x: 616, startPoint y: 348, endPoint x: 749, endPoint y: 192, distance: 204.5
click at [734, 209] on div "40082T T1818 5216 40071T T3214 40028T 40022T T3201 87121T T3205 5411 37148T 371…" at bounding box center [658, 229] width 1316 height 336
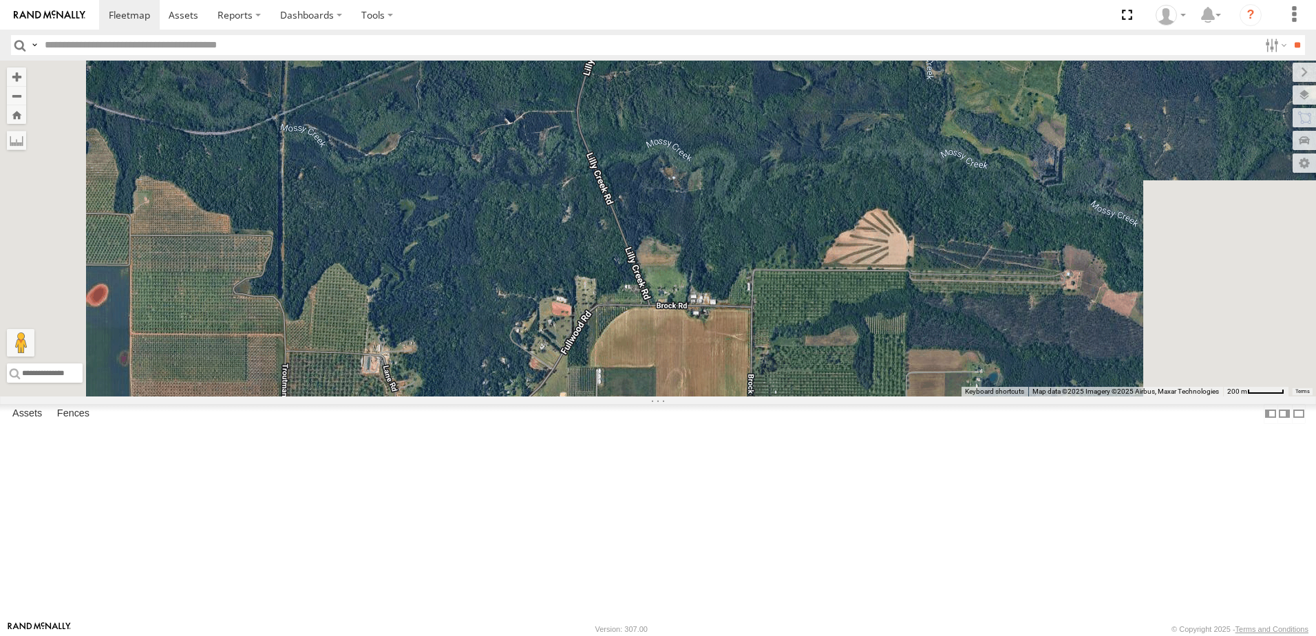
drag, startPoint x: 749, startPoint y: 233, endPoint x: 674, endPoint y: 407, distance: 188.7
click at [679, 376] on div "40082T T1818 5216 40071T T3214 40028T 40022T T3201 87121T T3205 5411 37148T 371…" at bounding box center [658, 229] width 1316 height 336
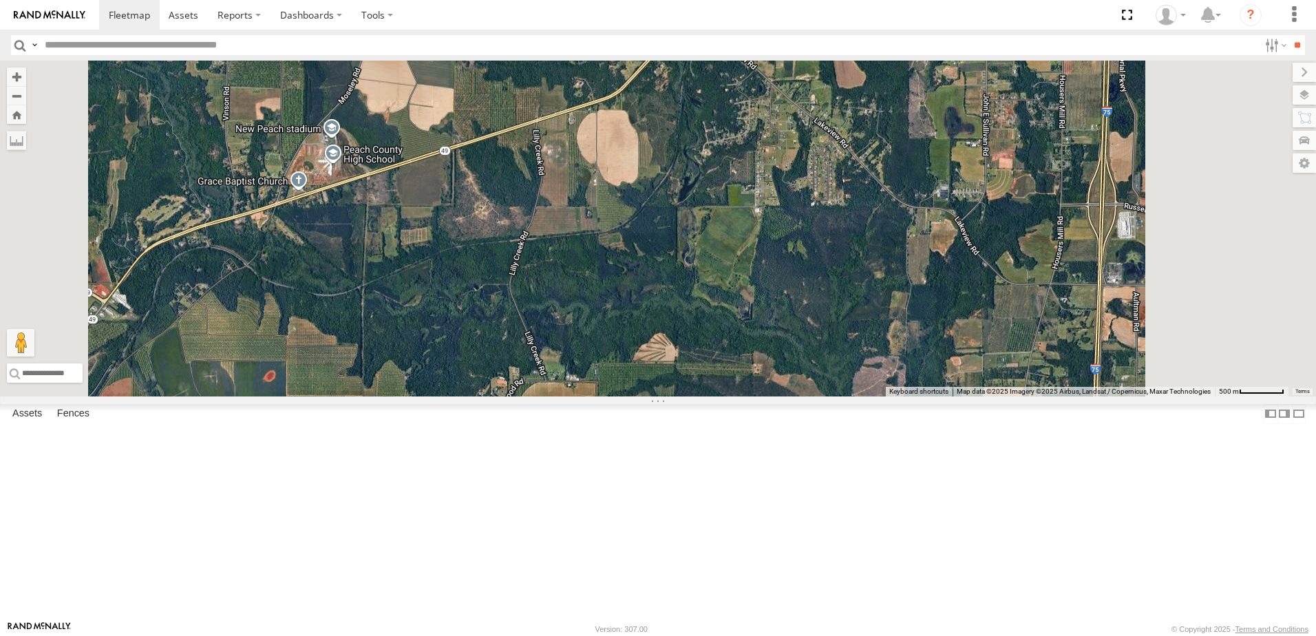
drag, startPoint x: 675, startPoint y: 379, endPoint x: 881, endPoint y: 313, distance: 216.1
click at [718, 356] on div "40082T T1818 5216 40071T T3214 40028T 40022T T3201 87121T T3205 5411 37148T 371…" at bounding box center [658, 229] width 1316 height 336
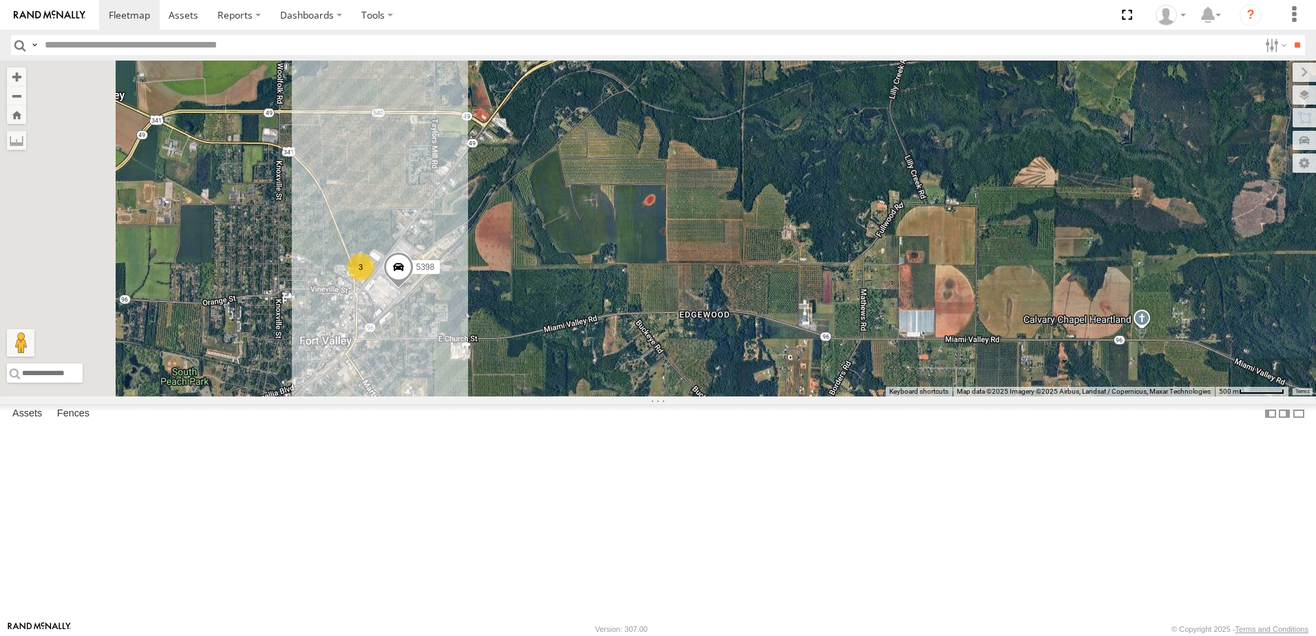
drag, startPoint x: 698, startPoint y: 321, endPoint x: 723, endPoint y: 295, distance: 37.0
click at [723, 295] on div "40082T T1818 5216 40071T T3214 40028T 40022T T3201 87121T T3205 5411 37148T 371…" at bounding box center [658, 229] width 1316 height 336
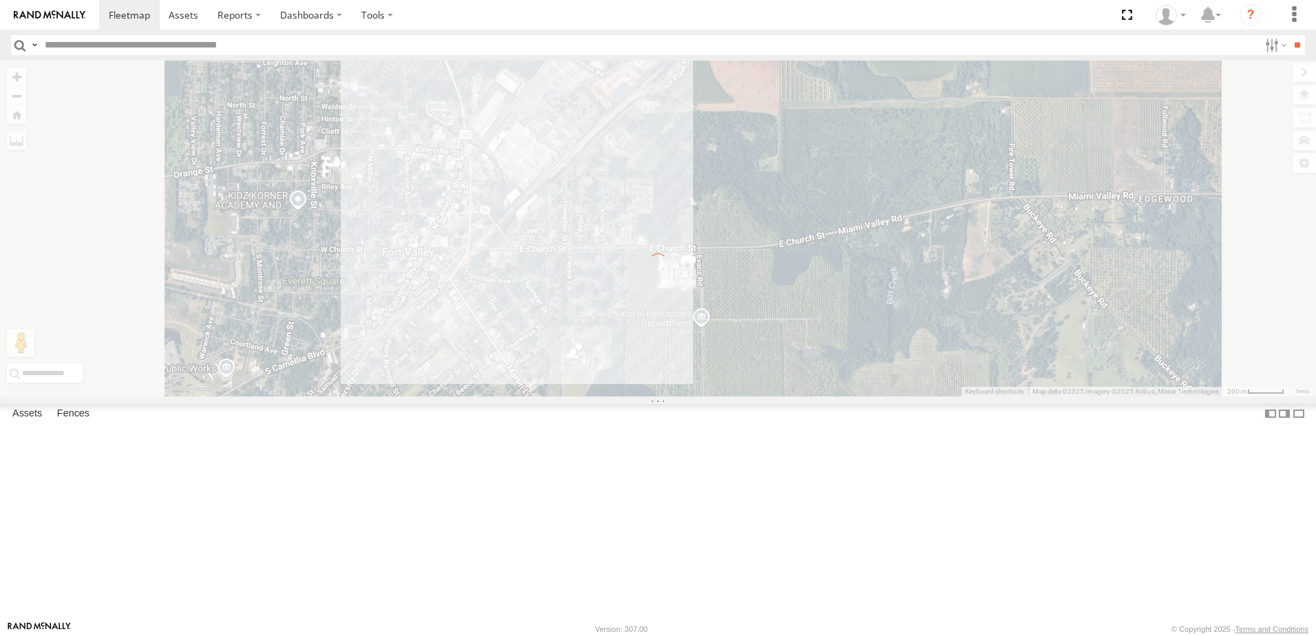
drag, startPoint x: 848, startPoint y: 304, endPoint x: 850, endPoint y: 172, distance: 132.1
click at [851, 170] on div "To navigate the map with touch gestures double-tap and hold your finger on the …" at bounding box center [658, 229] width 1316 height 336
click at [796, 253] on div "To navigate the map with touch gestures double-tap and hold your finger on the …" at bounding box center [658, 229] width 1316 height 336
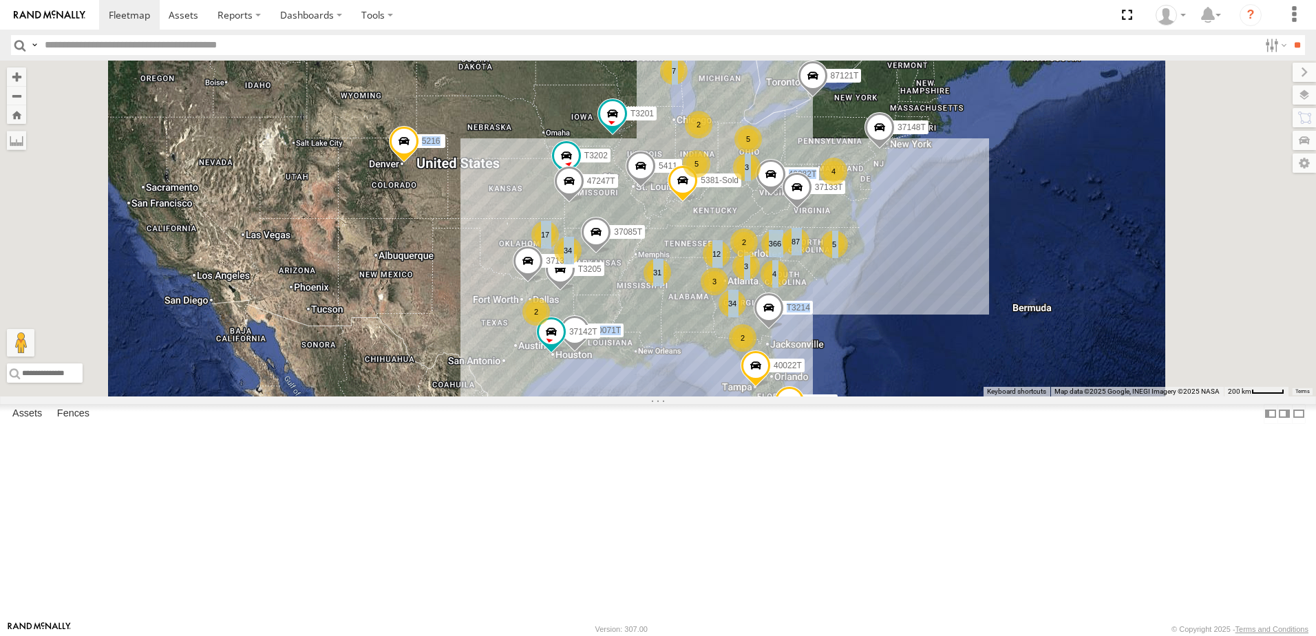
drag, startPoint x: 786, startPoint y: 322, endPoint x: 890, endPoint y: 337, distance: 105.0
click at [890, 337] on div "To navigate the map with touch gestures double-tap and hold your finger on the …" at bounding box center [658, 229] width 1316 height 336
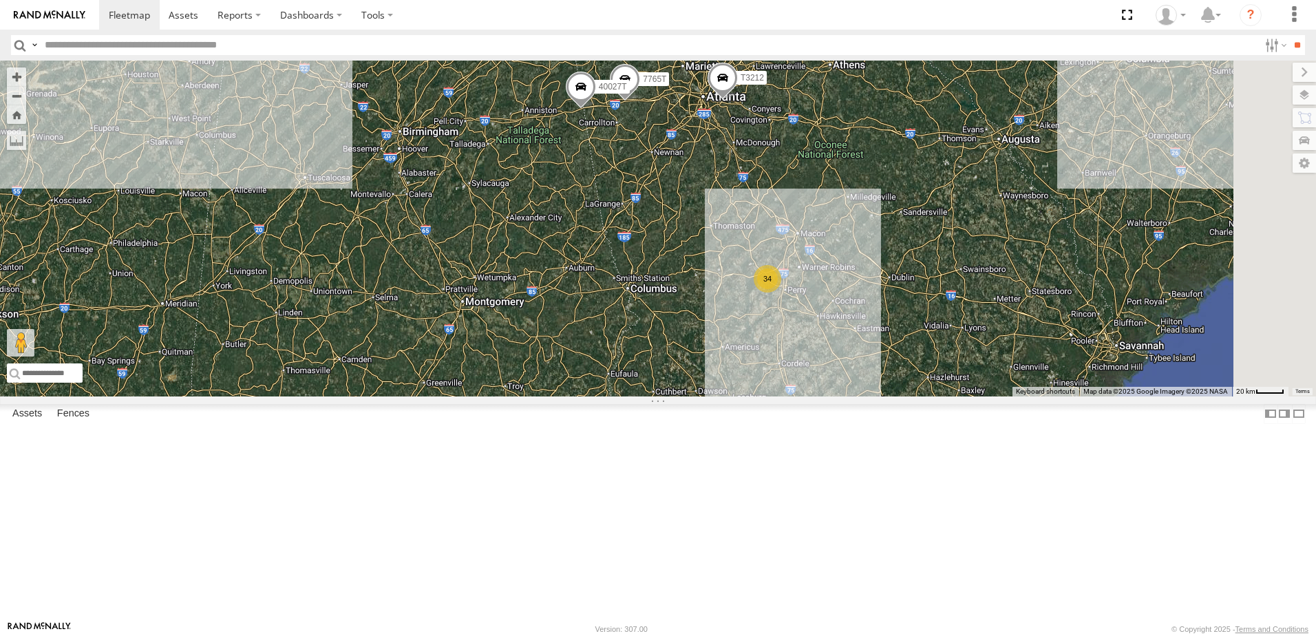
drag, startPoint x: 936, startPoint y: 348, endPoint x: 796, endPoint y: 315, distance: 143.7
click at [796, 315] on div "40082T T1818 5216 40071T T3214 40028T 40022T T3201 87121T T3205 5411 37148T 371…" at bounding box center [658, 229] width 1316 height 336
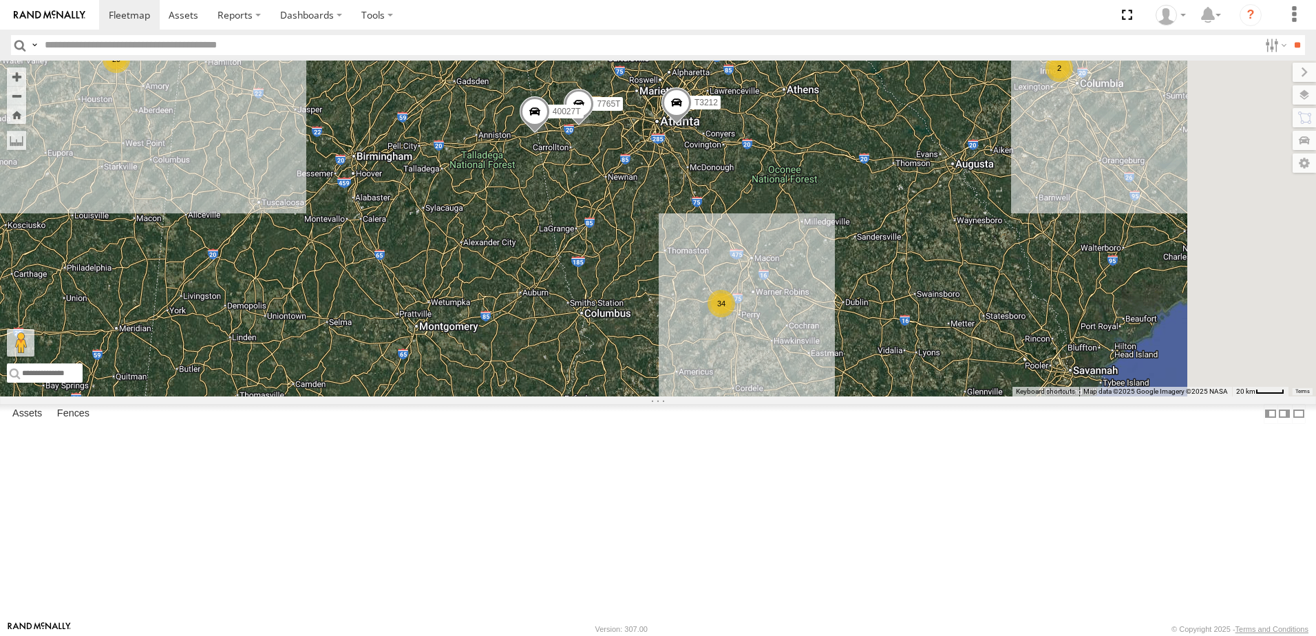
drag, startPoint x: 897, startPoint y: 339, endPoint x: 830, endPoint y: 393, distance: 86.6
click at [830, 393] on div "40082T T1818 5216 40071T T3214 40028T 40022T T3201 87121T T3205 5411 37148T 371…" at bounding box center [658, 229] width 1316 height 336
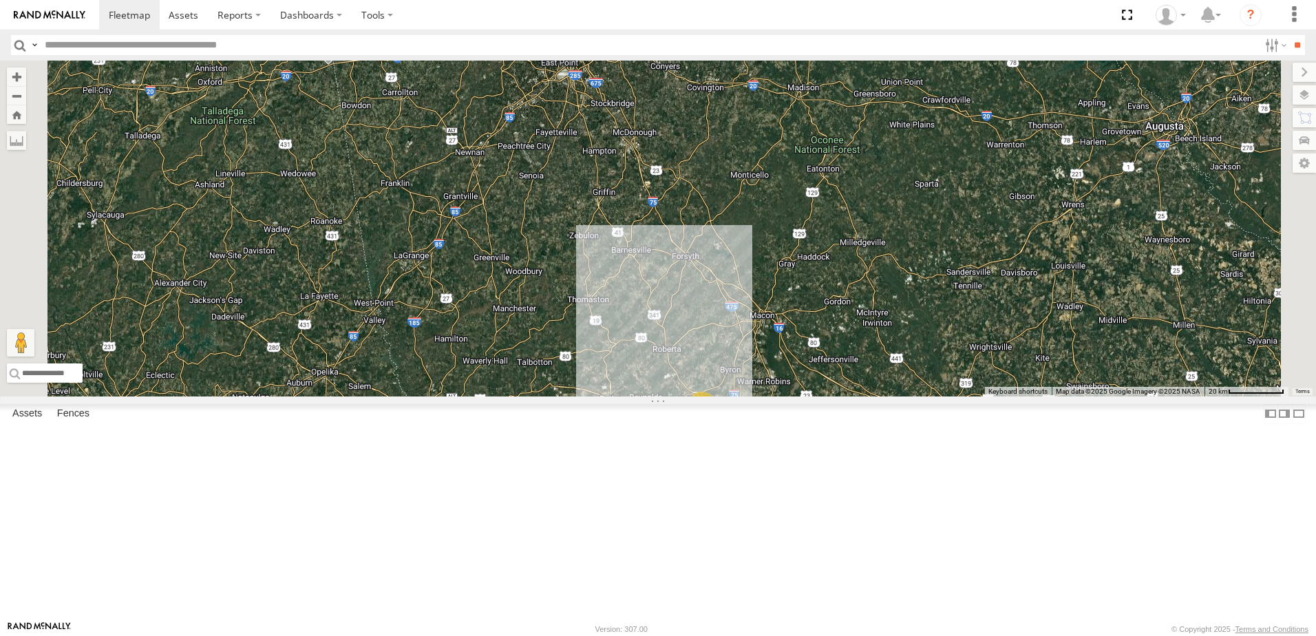
drag, startPoint x: 827, startPoint y: 493, endPoint x: 848, endPoint y: 291, distance: 203.5
click at [844, 317] on div "40082T T1818 5216 40071T T3214 40028T 40022T T3201 87121T T3205 5411 37148T 371…" at bounding box center [658, 229] width 1316 height 336
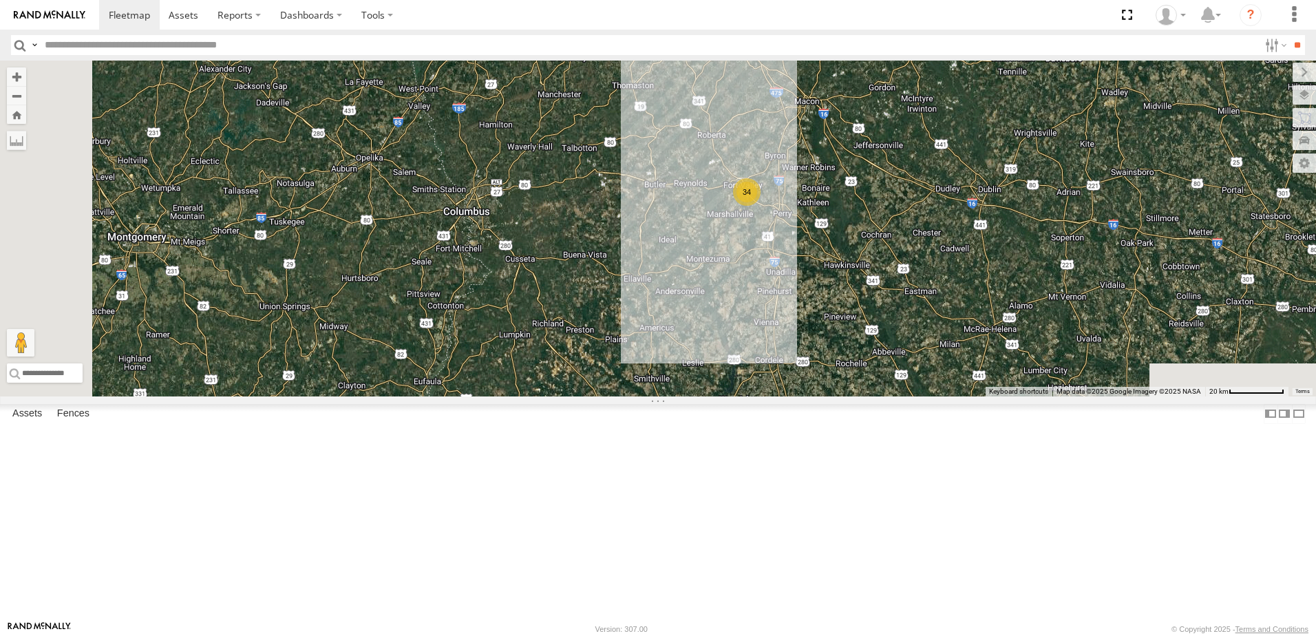
drag, startPoint x: 961, startPoint y: 387, endPoint x: 852, endPoint y: 365, distance: 110.9
click at [852, 365] on div "40082T T1818 5216 40071T T3214 40028T 40022T T3201 87121T T3205 5411 37148T 371…" at bounding box center [658, 229] width 1316 height 336
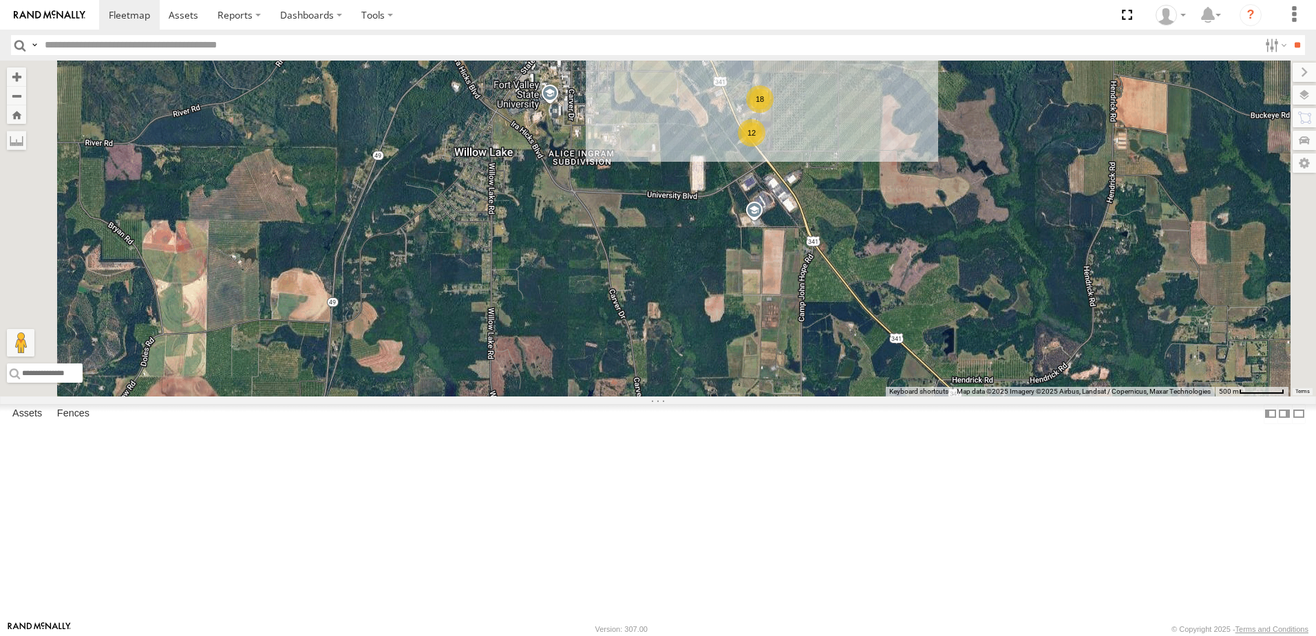
drag, startPoint x: 796, startPoint y: 299, endPoint x: 871, endPoint y: 306, distance: 75.3
click at [871, 306] on div "40082T T1818 5216 40071T T3214 40028T 40022T T3201 87121T T3205 5411 37148T 371…" at bounding box center [658, 229] width 1316 height 336
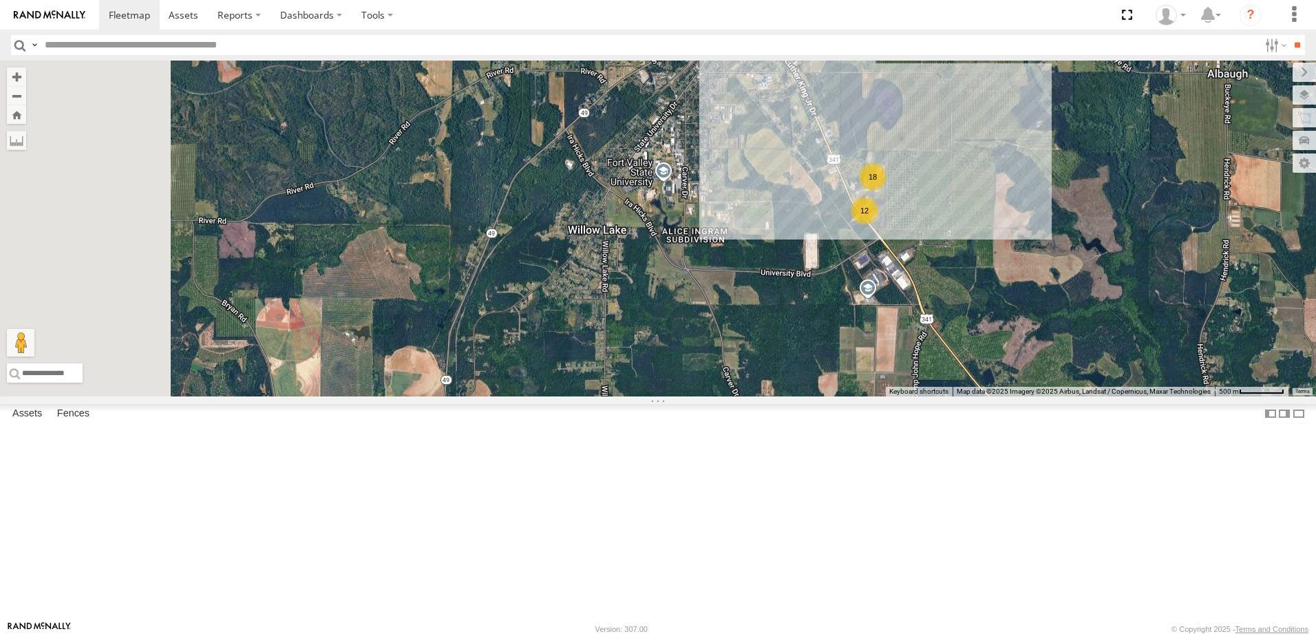
drag, startPoint x: 908, startPoint y: 275, endPoint x: 1026, endPoint y: 352, distance: 141.6
click at [1026, 352] on div "40082T T1818 5216 40071T T3214 40028T 40022T T3201 87121T T3205 5411 37148T 371…" at bounding box center [658, 229] width 1316 height 336
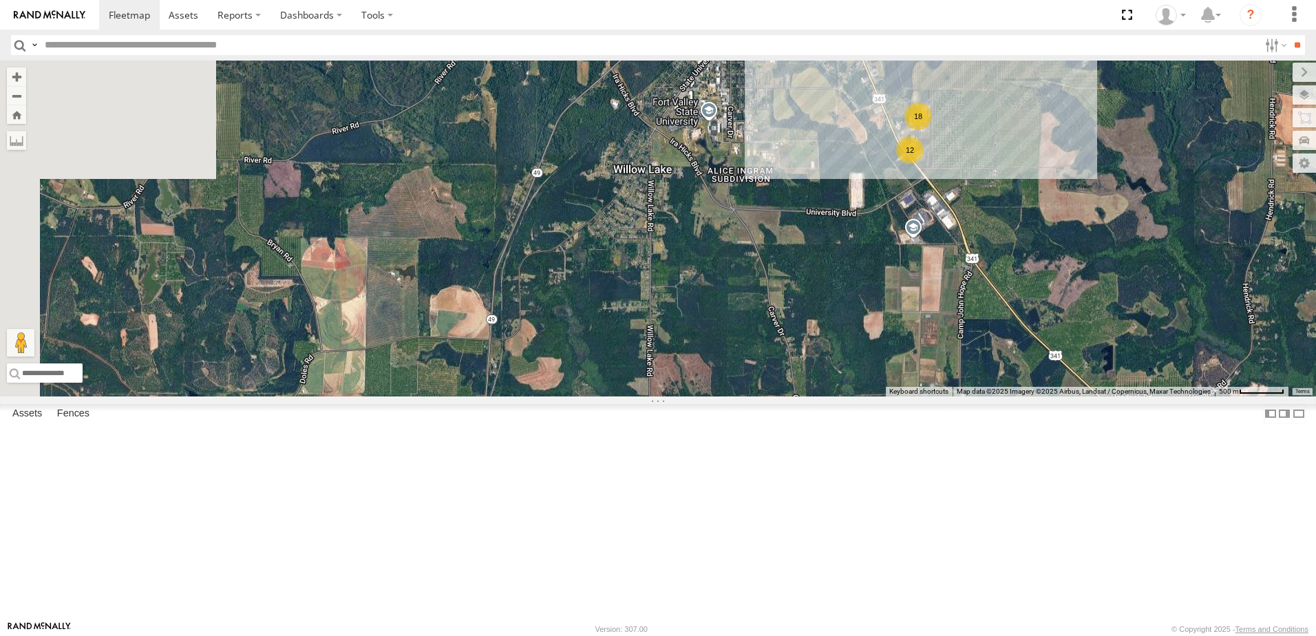
drag, startPoint x: 677, startPoint y: 345, endPoint x: 759, endPoint y: 245, distance: 129.1
click at [759, 245] on div "40082T T1818 5216 40071T T3214 40028T 40022T T3201 87121T T3205 5411 37148T 371…" at bounding box center [658, 229] width 1316 height 336
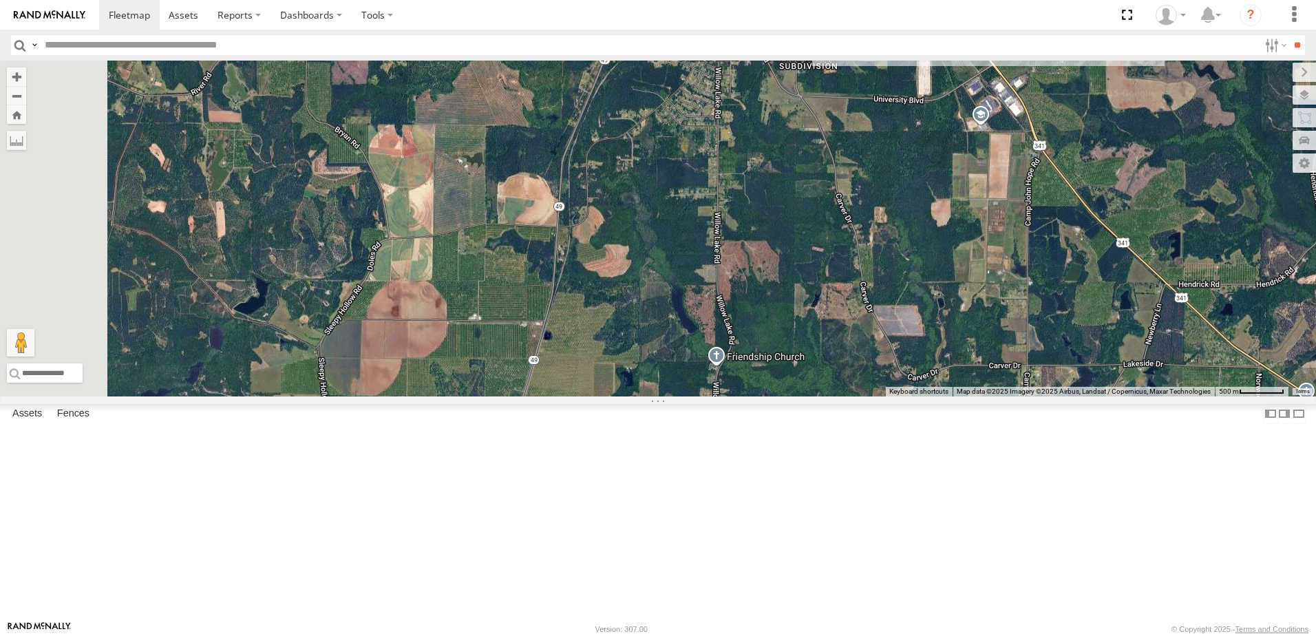
drag, startPoint x: 730, startPoint y: 437, endPoint x: 783, endPoint y: 266, distance: 178.7
click at [778, 298] on div "40082T T1818 5216 40071T T3214 40028T 40022T T3201 87121T T3205 5411 37148T 371…" at bounding box center [658, 229] width 1316 height 336
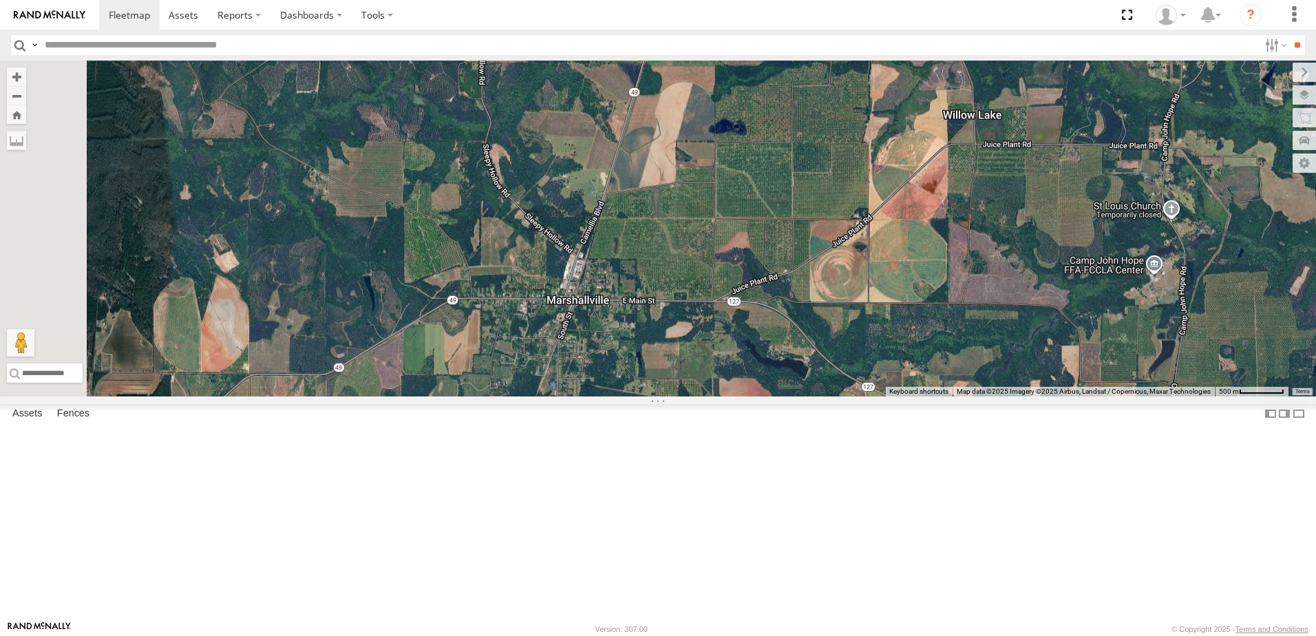
drag, startPoint x: 748, startPoint y: 432, endPoint x: 756, endPoint y: 332, distance: 100.1
click at [756, 333] on div "40082T T1818 5216 40071T T3214 40028T 40022T T3201 87121T T3205 5411 37148T 371…" at bounding box center [658, 229] width 1316 height 336
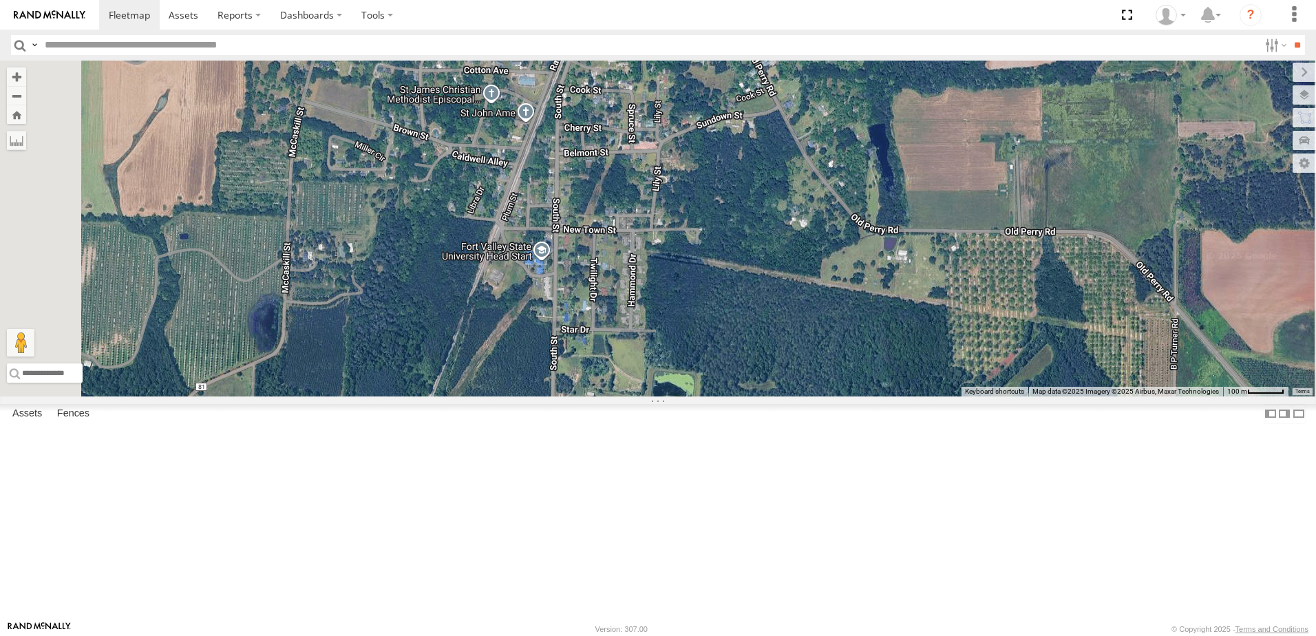
drag, startPoint x: 749, startPoint y: 414, endPoint x: 765, endPoint y: 332, distance: 83.4
click at [765, 332] on div "40082T T1818 5216 40071T T3214 40028T 40022T T3201 87121T T3205 5411 37148T 371…" at bounding box center [658, 229] width 1316 height 336
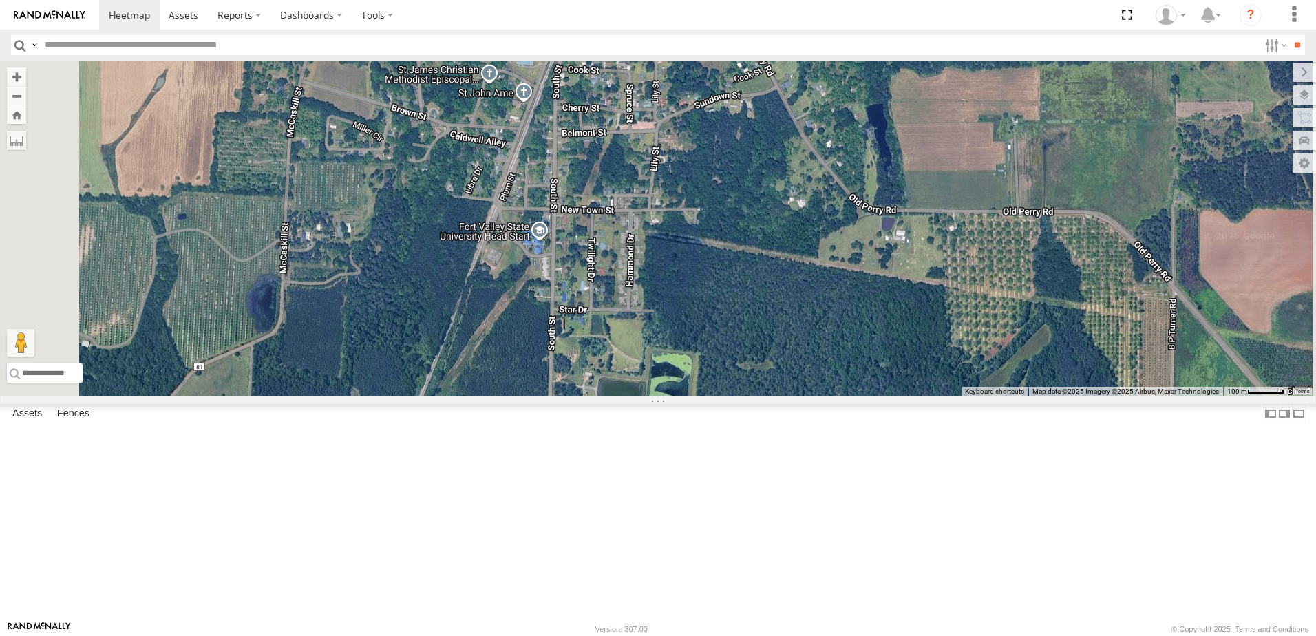
drag, startPoint x: 771, startPoint y: 334, endPoint x: 731, endPoint y: 489, distance: 159.2
click at [731, 396] on div "40082T T1818 5216 40071T T3214 40028T 40022T T3201 87121T T3205 5411 37148T 371…" at bounding box center [658, 229] width 1316 height 336
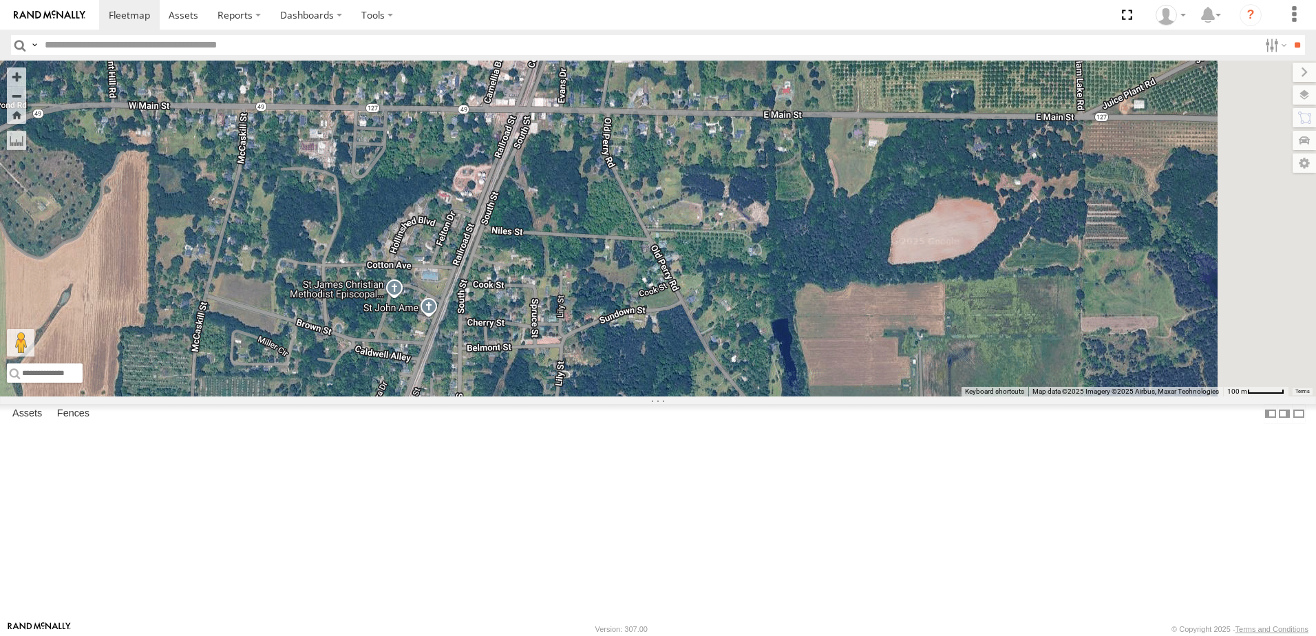
drag, startPoint x: 791, startPoint y: 242, endPoint x: 708, endPoint y: 407, distance: 185.3
click at [708, 396] on div "40082T T1818 5216 40071T T3214 40028T 40022T T3201 87121T T3205 5411 37148T 371…" at bounding box center [658, 229] width 1316 height 336
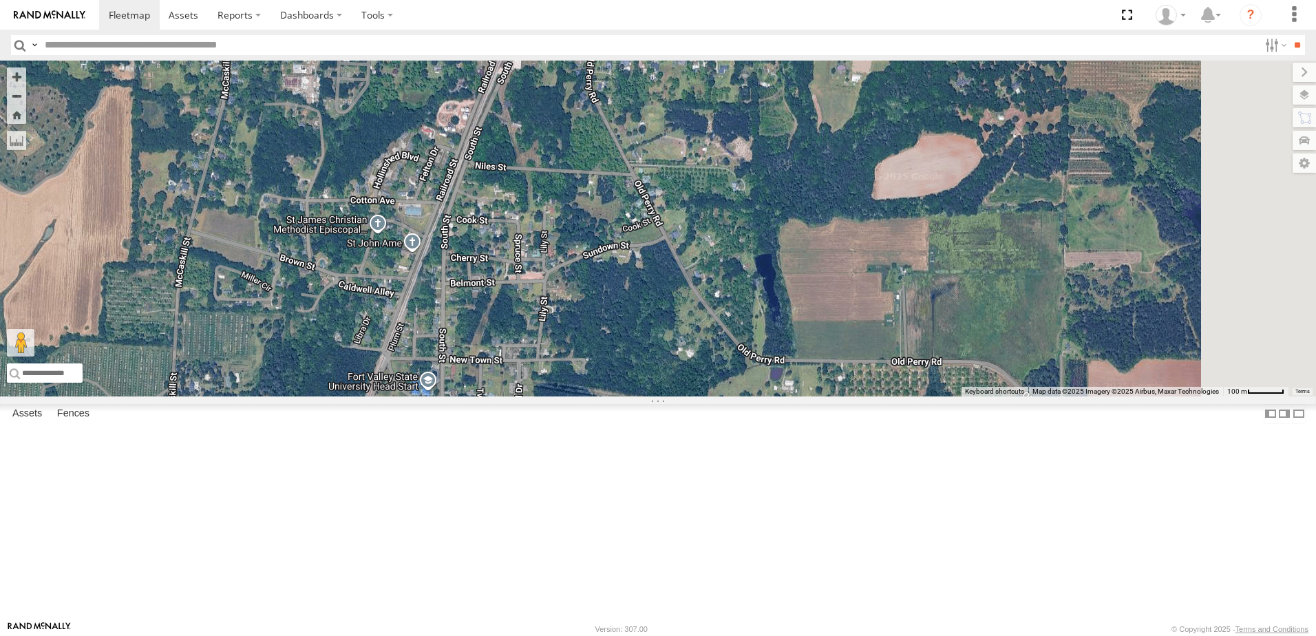
drag, startPoint x: 716, startPoint y: 263, endPoint x: 701, endPoint y: 207, distance: 57.9
click at [698, 199] on div "40082T T1818 5216 40071T T3214 40028T 40022T T3201 87121T T3205 5411 37148T 371…" at bounding box center [658, 229] width 1316 height 336
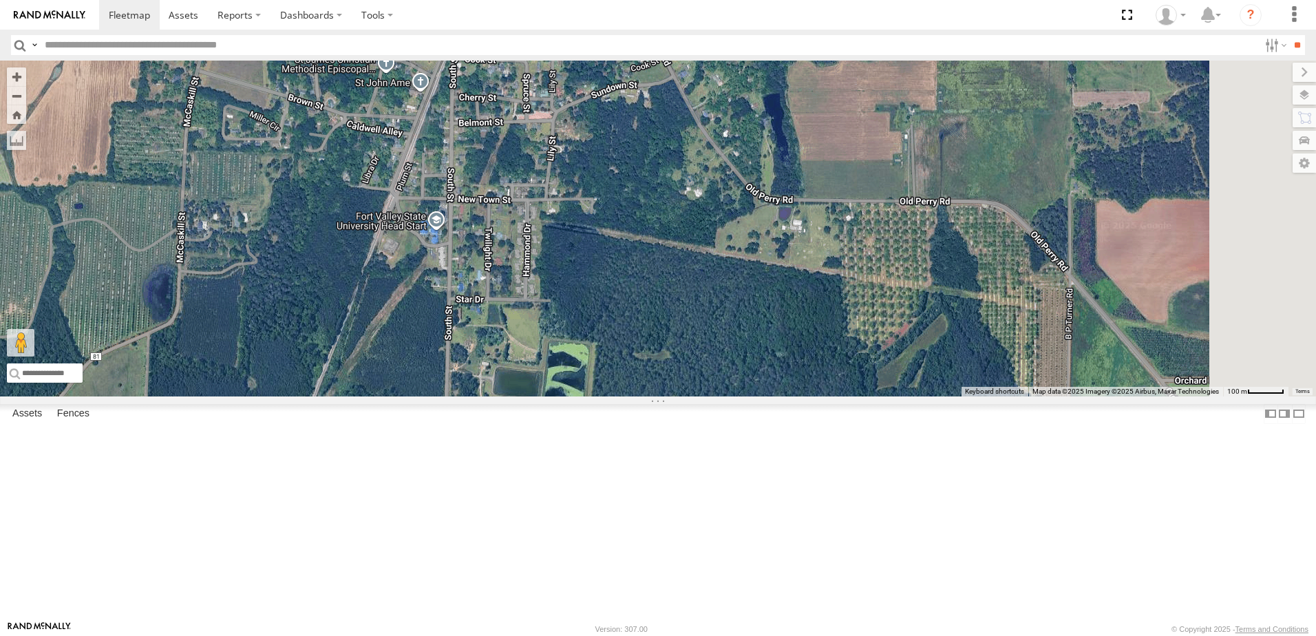
drag, startPoint x: 681, startPoint y: 412, endPoint x: 688, endPoint y: 240, distance: 171.5
click at [688, 242] on div "40082T T1818 5216 40071T T3214 40028T 40022T T3201 87121T T3205 5411 37148T 371…" at bounding box center [658, 229] width 1316 height 336
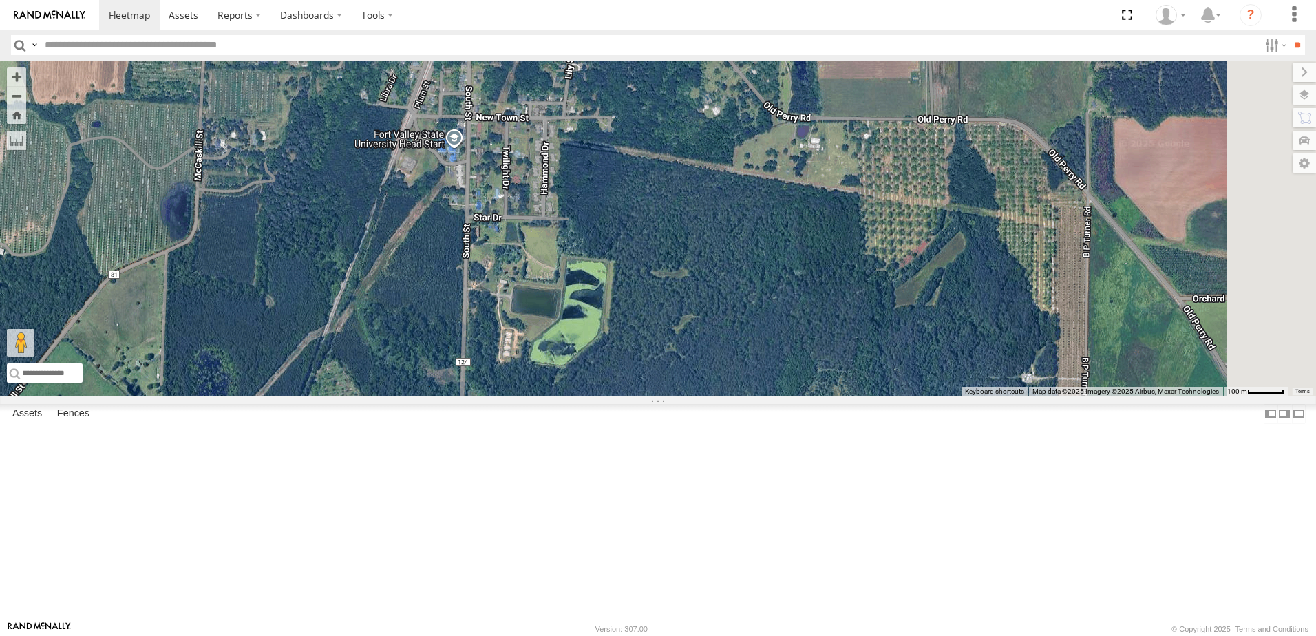
drag, startPoint x: 619, startPoint y: 396, endPoint x: 643, endPoint y: 301, distance: 97.5
click at [643, 301] on div "40082T T1818 5216 40071T T3214 40028T 40022T T3201 87121T T3205 5411 37148T 371…" at bounding box center [658, 229] width 1316 height 336
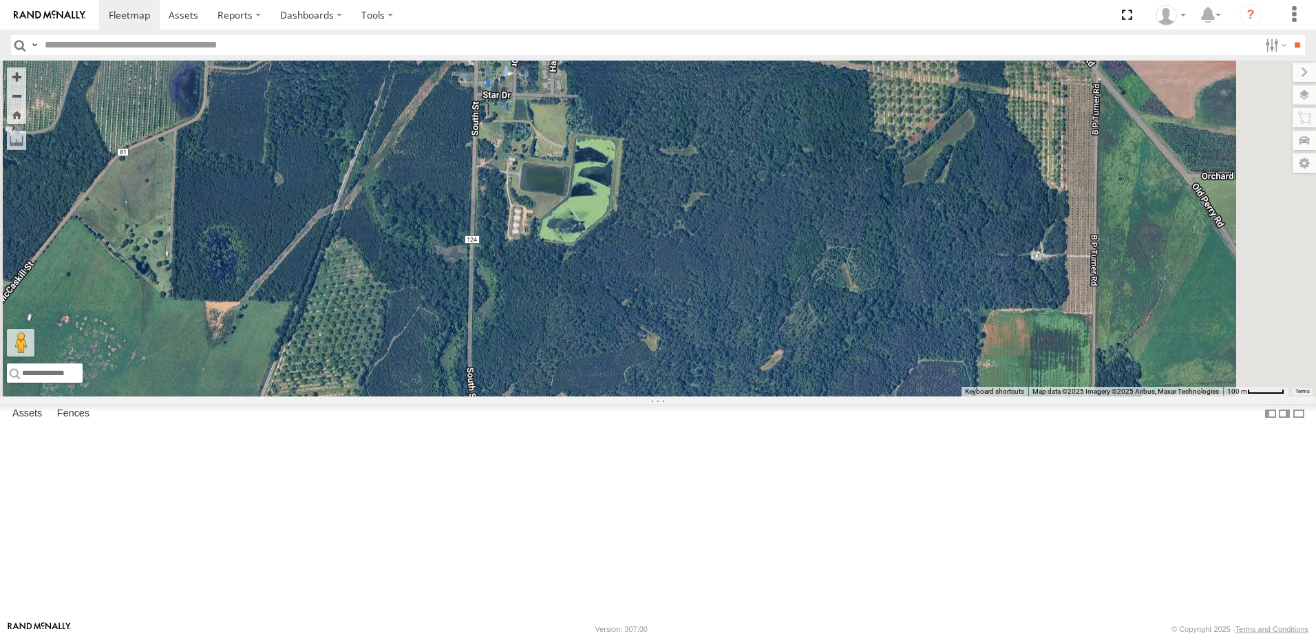
drag, startPoint x: 633, startPoint y: 275, endPoint x: 633, endPoint y: 259, distance: 15.1
click at [633, 259] on div "40082T T1818 5216 40071T T3214 40028T 40022T T3201 87121T T3205 5411 37148T 371…" at bounding box center [658, 229] width 1316 height 336
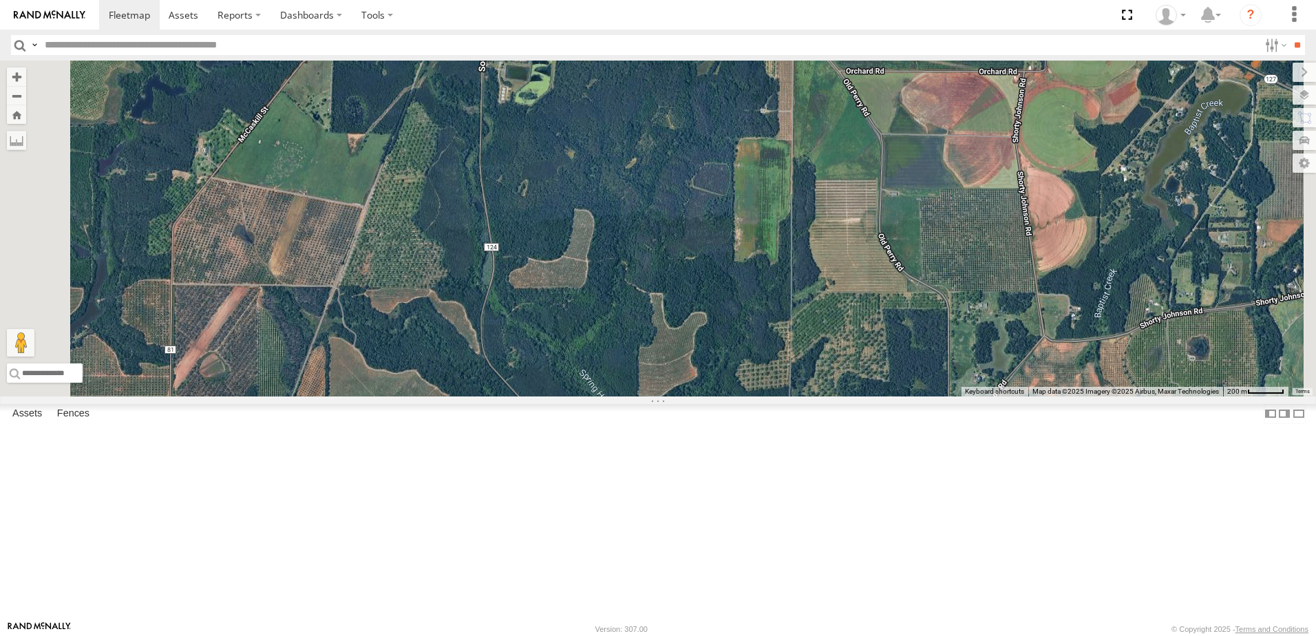
drag, startPoint x: 683, startPoint y: 400, endPoint x: 699, endPoint y: 217, distance: 183.7
click at [697, 237] on div "40082T T1818 5216 40071T T3214 40028T 40022T T3201 87121T T3205 5411 37148T 371…" at bounding box center [658, 229] width 1316 height 336
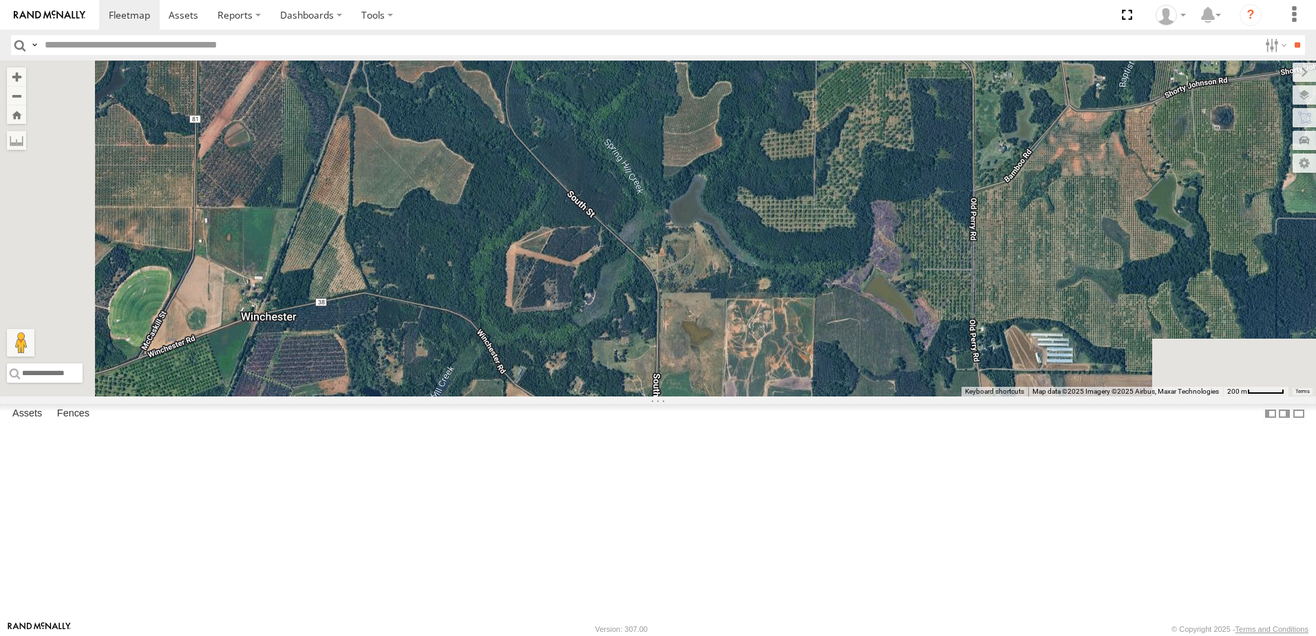
drag
click at [871, 317] on div "40082T T1818 5216 40071T T3214 40028T 40022T T3201 87121T T3205 5411 37148T 371…" at bounding box center [658, 229] width 1316 height 336
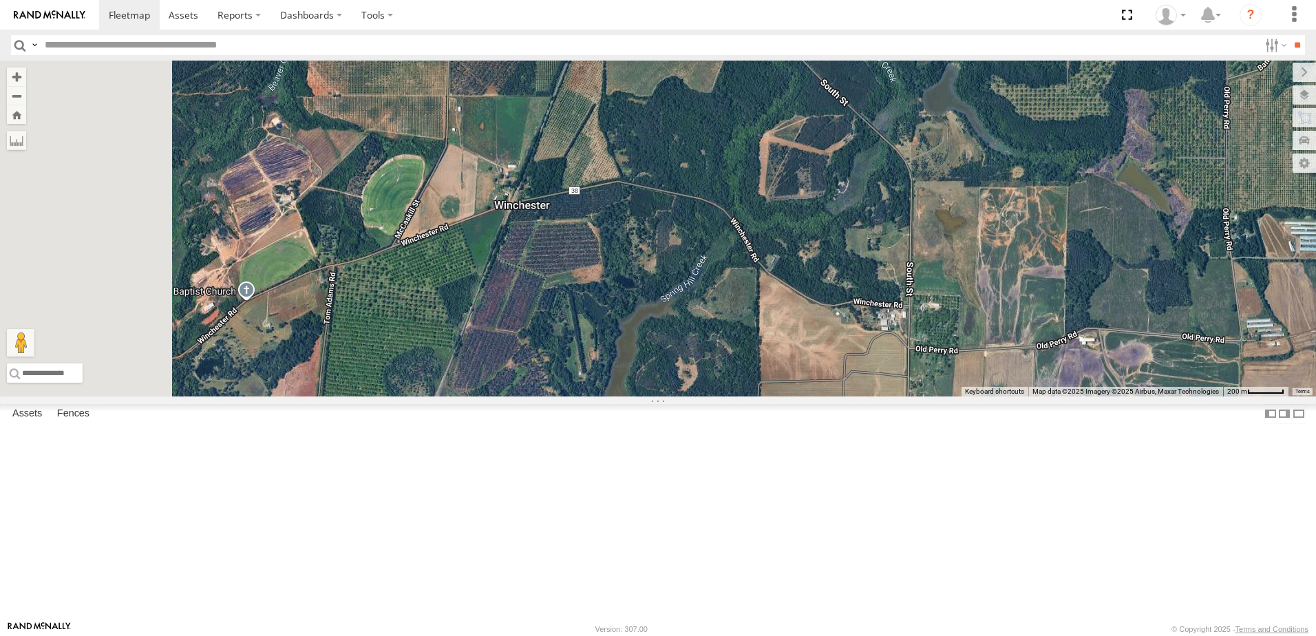
click at [857, 334] on div "40082T T1818 5216 40071T T3214 40028T 40022T T3201 87121T T3205 5411 37148T 371…" at bounding box center [658, 229] width 1316 height 336
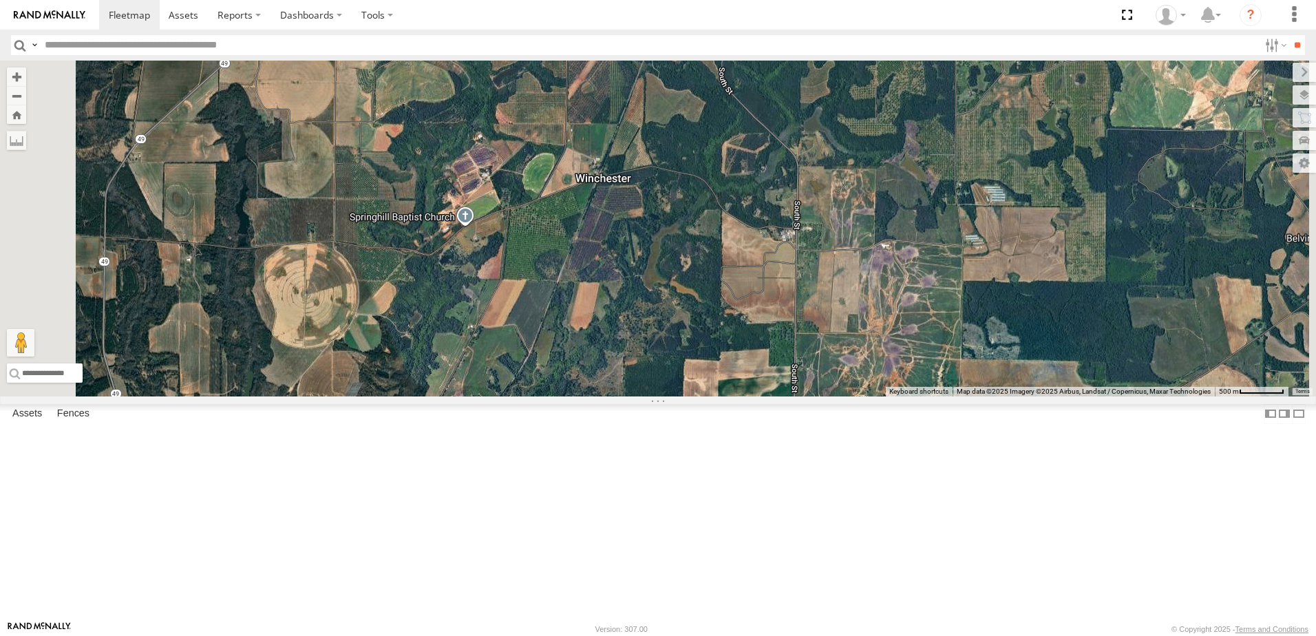
click at [628, 386] on div "40082T T1818 5216 40071T T3214 40028T 40022T T3201 87121T T3205 5411 37148T 371…" at bounding box center [658, 229] width 1316 height 336
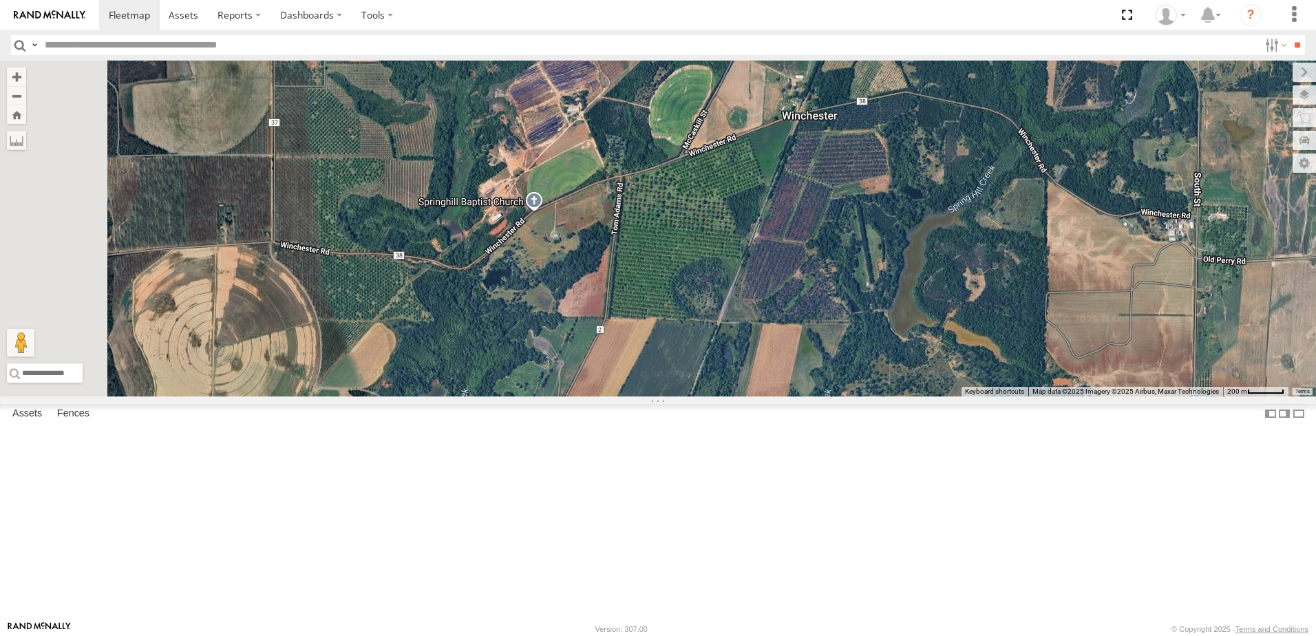
drag, startPoint x: 563, startPoint y: 409, endPoint x: 653, endPoint y: 421, distance: 91.0
click at [653, 396] on div "40082T T1818 5216 40071T T3214 40028T 40022T T3201 87121T T3205 5411 37148T 371…" at bounding box center [658, 229] width 1316 height 336
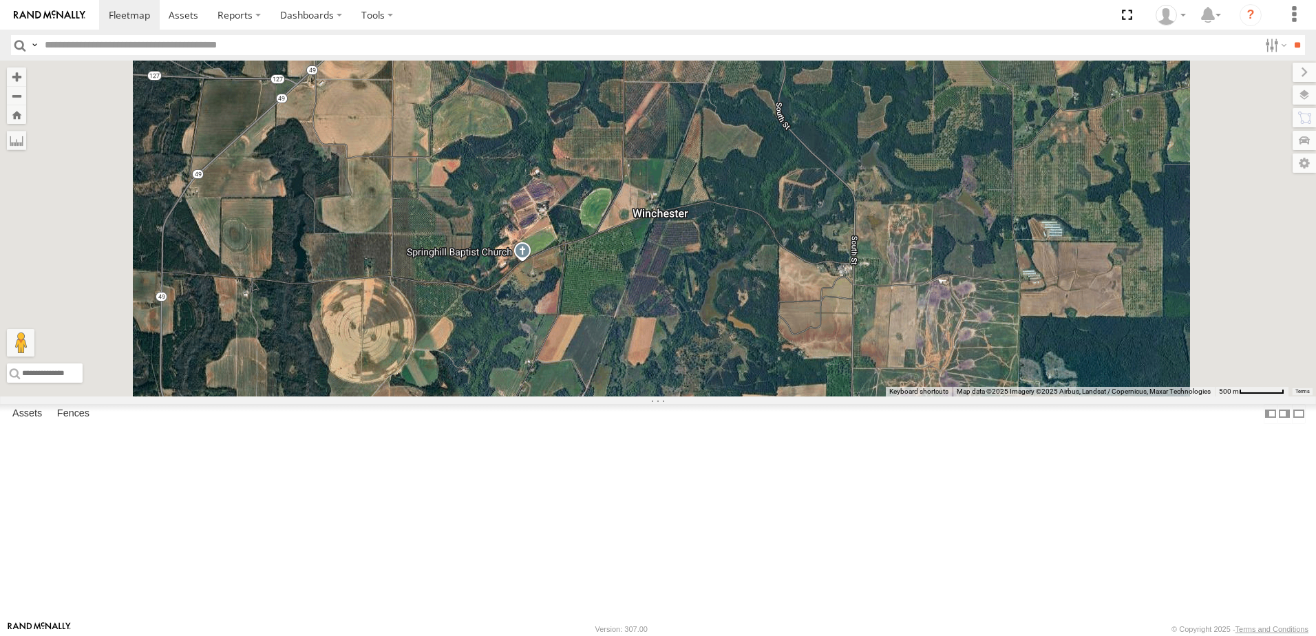
drag, startPoint x: 573, startPoint y: 327, endPoint x: 592, endPoint y: 288, distance: 42.8
click at [593, 289] on div "40082T T1818 5216 40071T T3214 40028T 40022T T3201 87121T T3205 5411 37148T 371…" at bounding box center [658, 229] width 1316 height 336
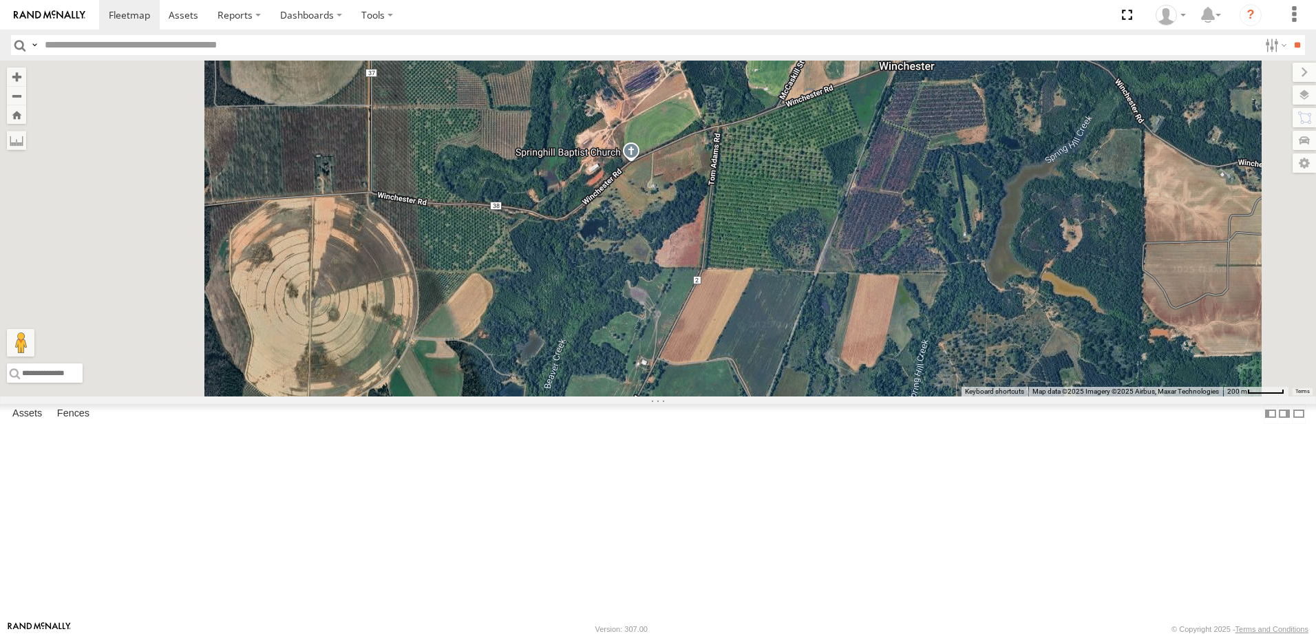
drag, startPoint x: 699, startPoint y: 406, endPoint x: 756, endPoint y: 402, distance: 57.3
click at [756, 396] on div "40082T T1818 5216 40071T T3214 40028T 40022T T3201 87121T T3205 5411 37148T 371…" at bounding box center [658, 229] width 1316 height 336
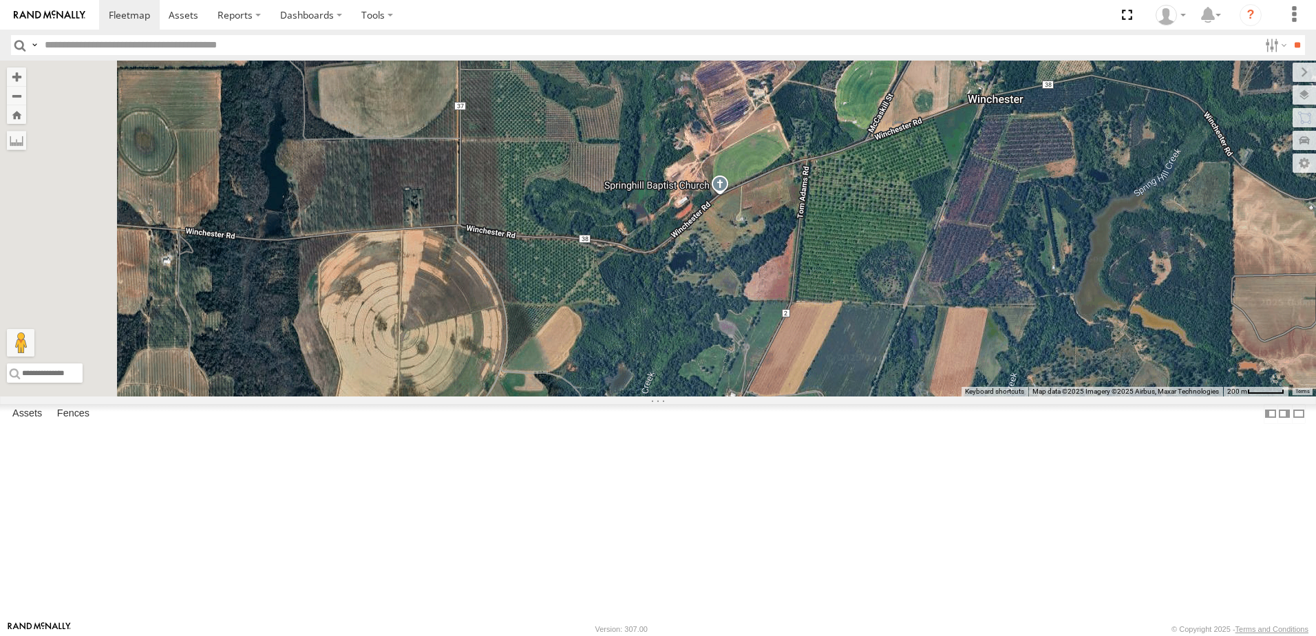
drag, startPoint x: 728, startPoint y: 398, endPoint x: 817, endPoint y: 431, distance: 94.7
click at [817, 396] on div "40082T T1818 5216 40071T T3214 40028T 40022T T3201 87121T T3205 5411 37148T 371…" at bounding box center [658, 229] width 1316 height 336
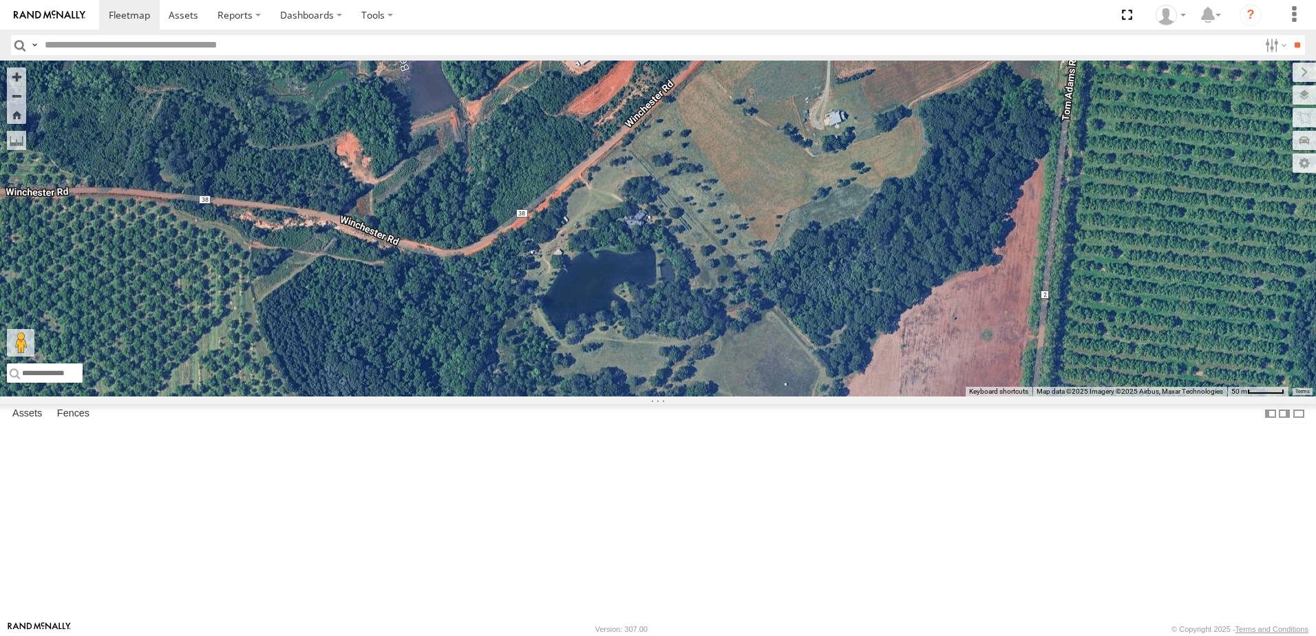
drag, startPoint x: 957, startPoint y: 384, endPoint x: 621, endPoint y: 408, distance: 336.7
click at [621, 396] on div "40082T T1818 5216 40071T T3214 40028T 40022T T3201 87121T T3205 5411 37148T 371…" at bounding box center [658, 229] width 1316 height 336
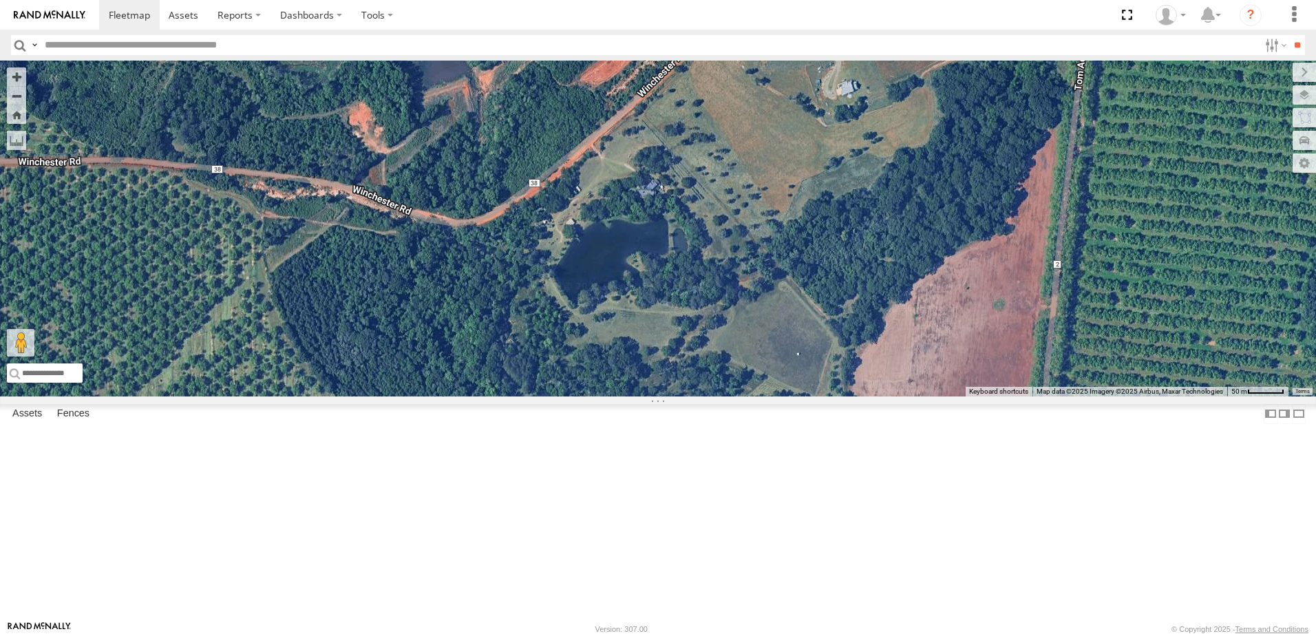
drag, startPoint x: 568, startPoint y: 413, endPoint x: 605, endPoint y: 372, distance: 55.1
click at [571, 378] on div "40082T T1818 5216 40071T T3214 40028T 40022T T3201 87121T T3205 5411 37148T 371…" at bounding box center [658, 229] width 1316 height 336
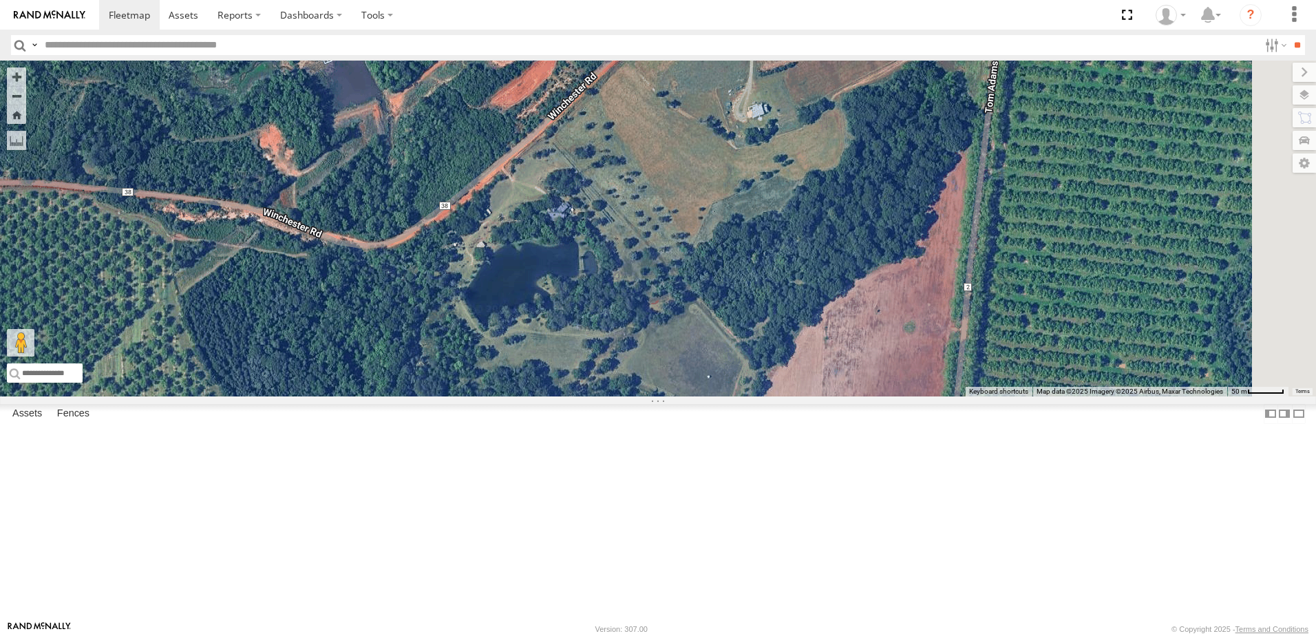
drag, startPoint x: 767, startPoint y: 340, endPoint x: 760, endPoint y: 350, distance: 12.3
click at [760, 350] on div "40082T T1818 5216 40071T T3214 40028T 40022T T3201 87121T T3205 5411 37148T 371…" at bounding box center [658, 229] width 1316 height 336
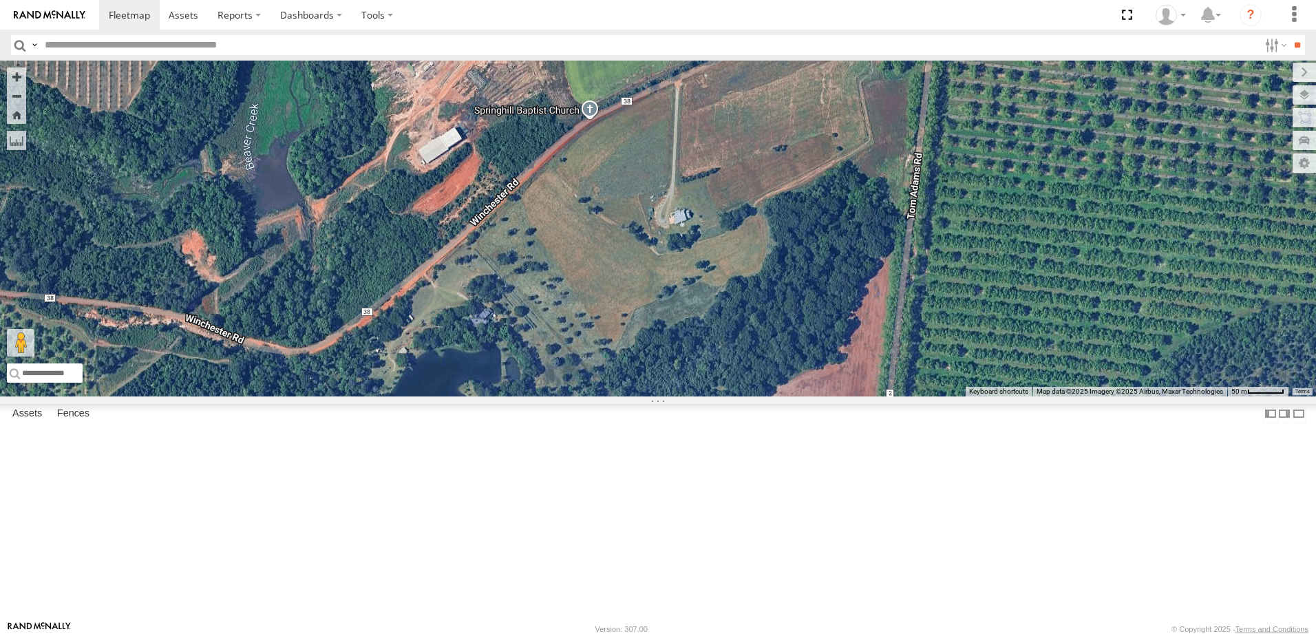
drag, startPoint x: 872, startPoint y: 303, endPoint x: 915, endPoint y: 326, distance: 48.0
click at [910, 328] on div "40082T T1818 5216 40071T T3214 40028T 40022T T3201 87121T T3205 5411 37148T 371…" at bounding box center [658, 229] width 1316 height 336
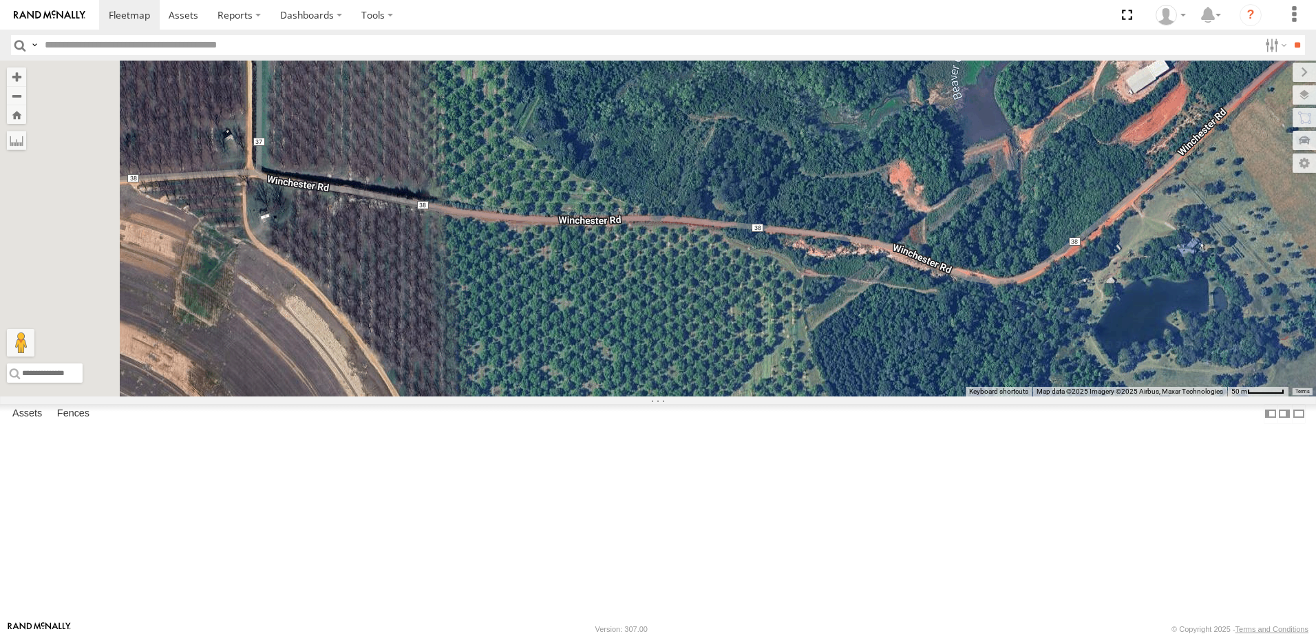
drag, startPoint x: 598, startPoint y: 364, endPoint x: 1103, endPoint y: 434, distance: 509.9
click at [1103, 396] on div "40082T T1818 5216 40071T T3214 40028T 40022T T3201 87121T T3205 5411 37148T 371…" at bounding box center [658, 229] width 1316 height 336
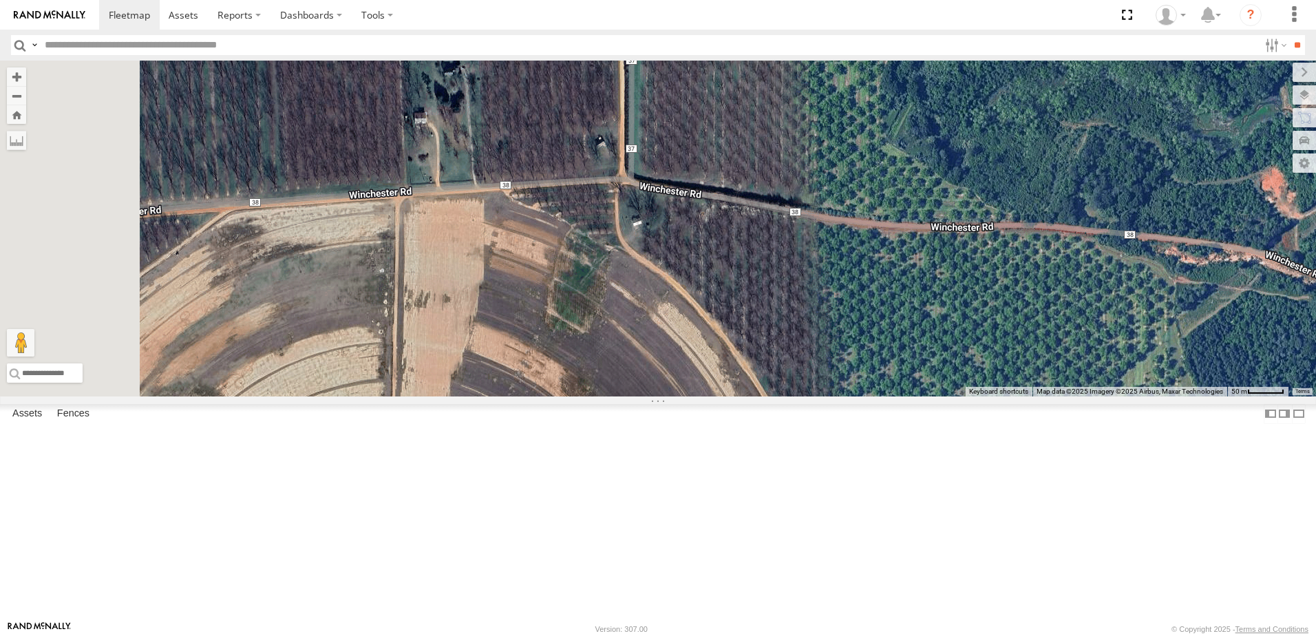
drag, startPoint x: 719, startPoint y: 391, endPoint x: 1115, endPoint y: 342, distance: 398.7
click at [1115, 353] on div "40082T T1818 5216 40071T T3214 40028T 40022T T3201 87121T T3205 5411 37148T 371…" at bounding box center [658, 229] width 1316 height 336
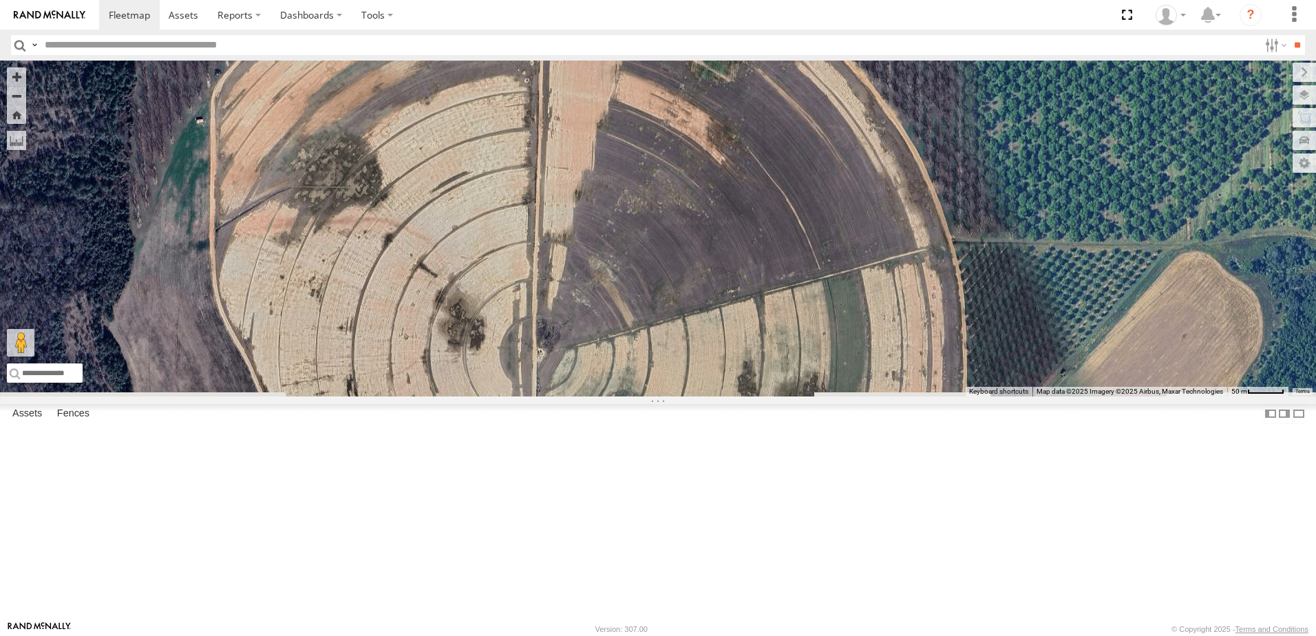
drag, startPoint x: 811, startPoint y: 405, endPoint x: 886, endPoint y: 262, distance: 162.5
click at [890, 216] on div "40082T T1818 5216 40071T T3214 40028T 40022T T3201 87121T T3205 5411 37148T 371…" at bounding box center [658, 229] width 1316 height 336
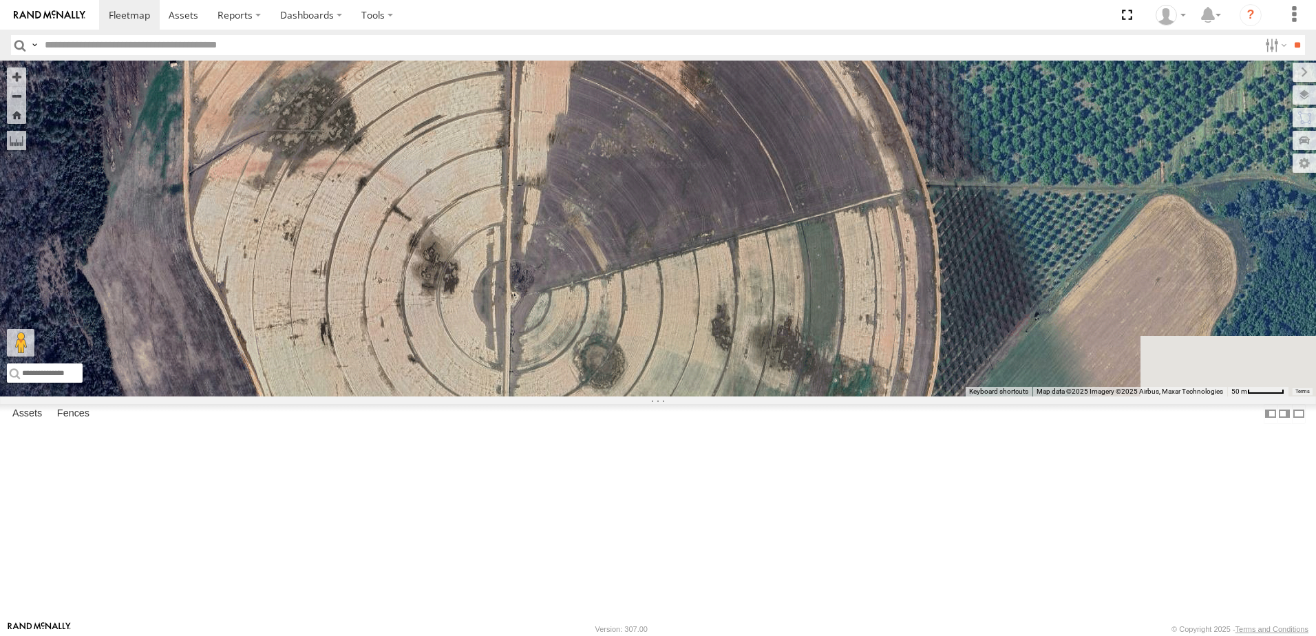
drag, startPoint x: 874, startPoint y: 455, endPoint x: 780, endPoint y: 230, distance: 244.0
click at [781, 232] on div "40082T T1818 5216 40071T T3214 40028T 40022T T3201 87121T T3205 5411 37148T 371…" at bounding box center [658, 229] width 1316 height 336
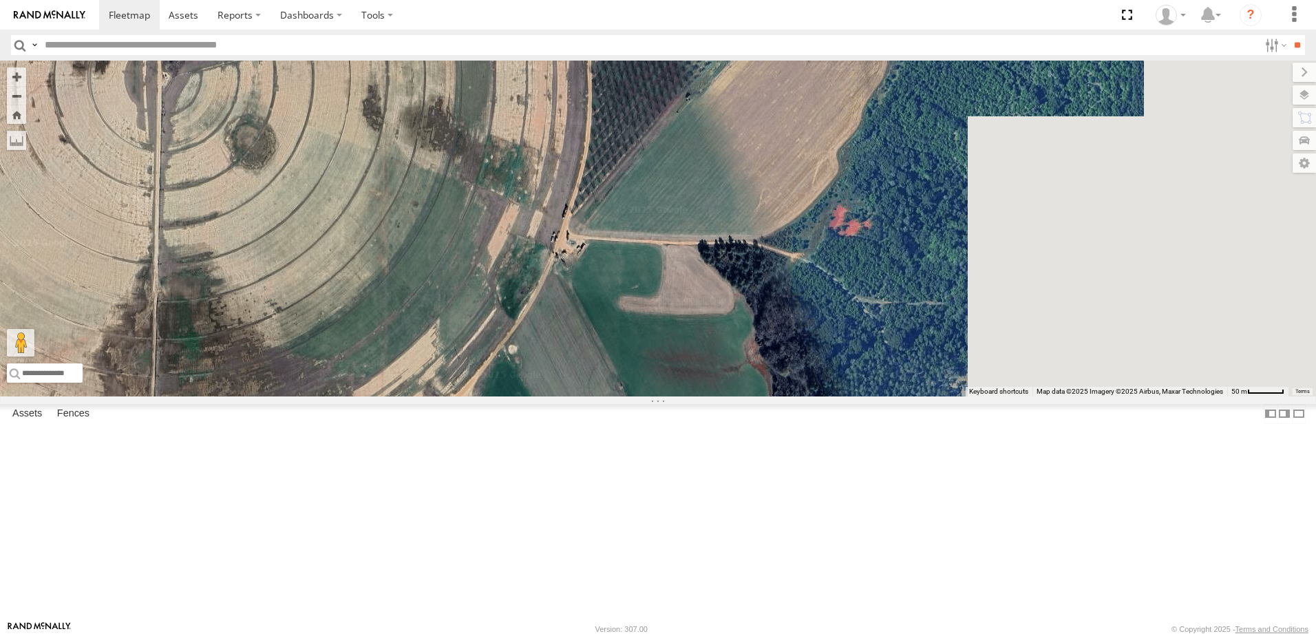
drag, startPoint x: 845, startPoint y: 176, endPoint x: 512, endPoint y: 236, distance: 338.4
click at [513, 236] on div "40082T T1818 5216 40071T T3214 40028T 40022T T3201 87121T T3205 5411 37148T 371…" at bounding box center [658, 229] width 1316 height 336
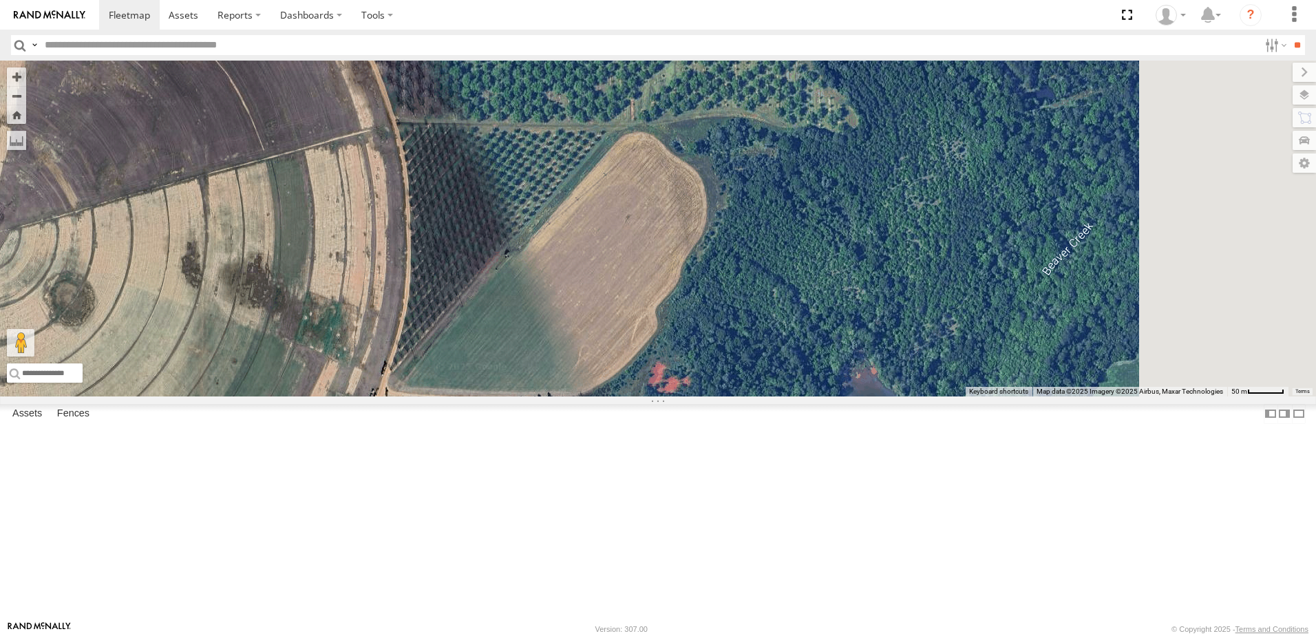
drag, startPoint x: 790, startPoint y: 323, endPoint x: 730, endPoint y: 416, distance: 110.5
click at [760, 391] on div "40082T T1818 5216 40071T T3214 40028T 40022T T3201 87121T T3205 5411 37148T 371…" at bounding box center [658, 229] width 1316 height 336
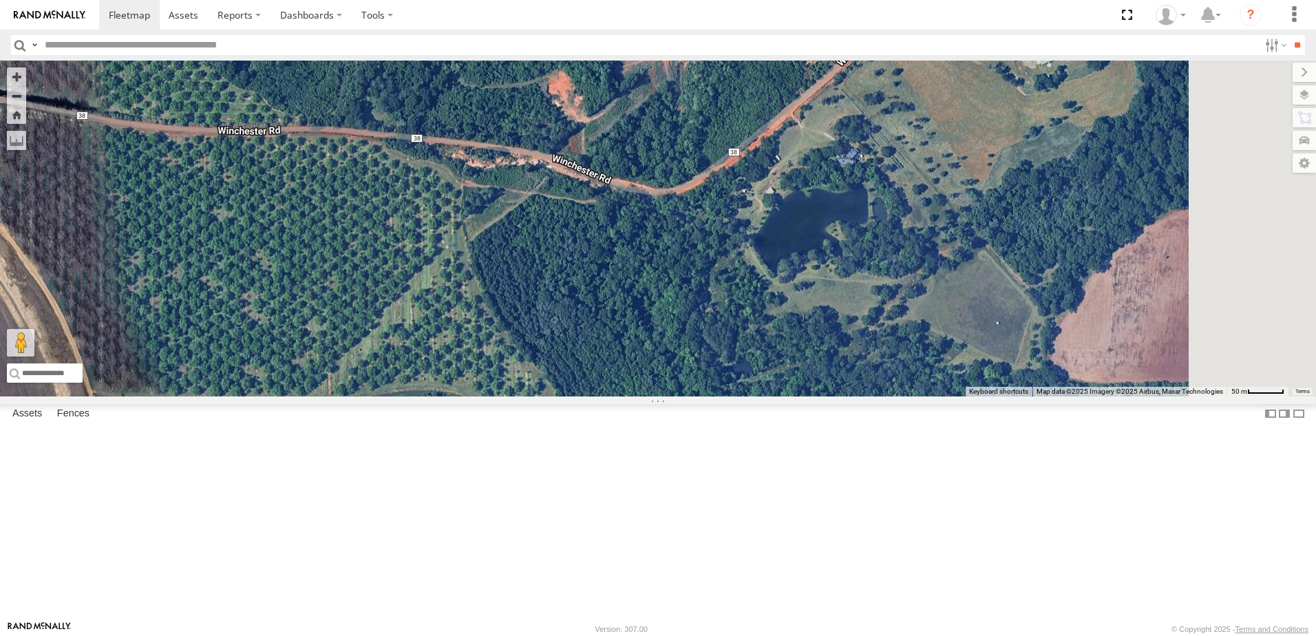
drag, startPoint x: 798, startPoint y: 276, endPoint x: 581, endPoint y: 349, distance: 229.4
click at [581, 349] on div "40082T T1818 5216 40071T T3214 40028T 40022T T3201 87121T T3205 5411 37148T 371…" at bounding box center [658, 229] width 1316 height 336
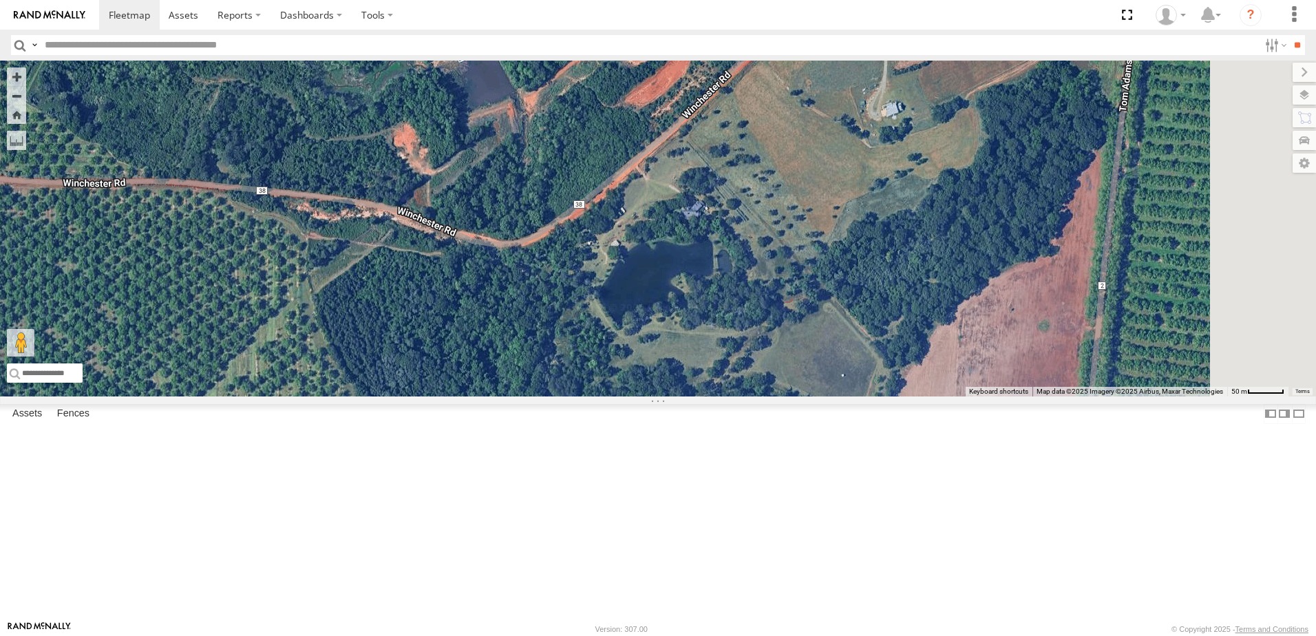
drag, startPoint x: 833, startPoint y: 354, endPoint x: 676, endPoint y: 403, distance: 164.1
click at [676, 396] on div "40082T T1818 5216 40071T T3214 40028T 40022T T3201 87121T T3205 5411 37148T 371…" at bounding box center [658, 229] width 1316 height 336
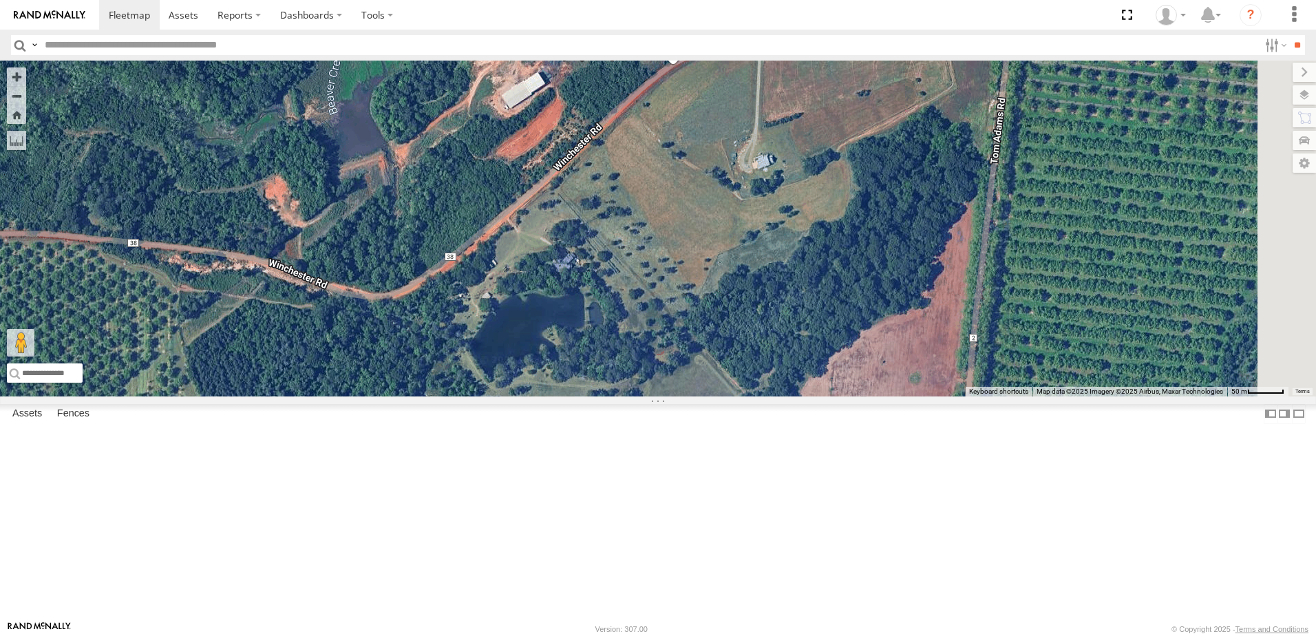
drag, startPoint x: 882, startPoint y: 328, endPoint x: 760, endPoint y: 379, distance: 131.1
click at [760, 379] on div "40082T T1818 5216 40071T T3214 40028T 40022T T3201 87121T T3205 5411 37148T 371…" at bounding box center [658, 229] width 1316 height 336
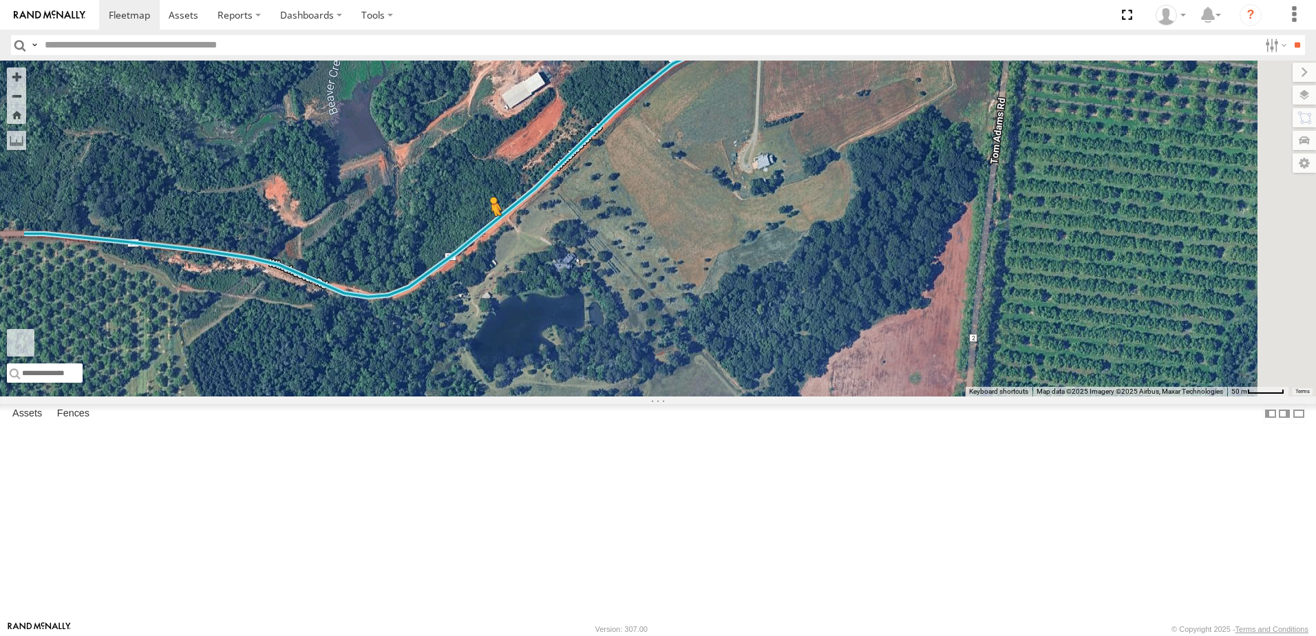
drag, startPoint x: 372, startPoint y: 567, endPoint x: 663, endPoint y: 341, distance: 368.9
click at [663, 341] on div "40082T T1818 5216 40071T T3214 40028T 40022T T3201 87121T T3205 5411 37148T 371…" at bounding box center [658, 229] width 1316 height 336
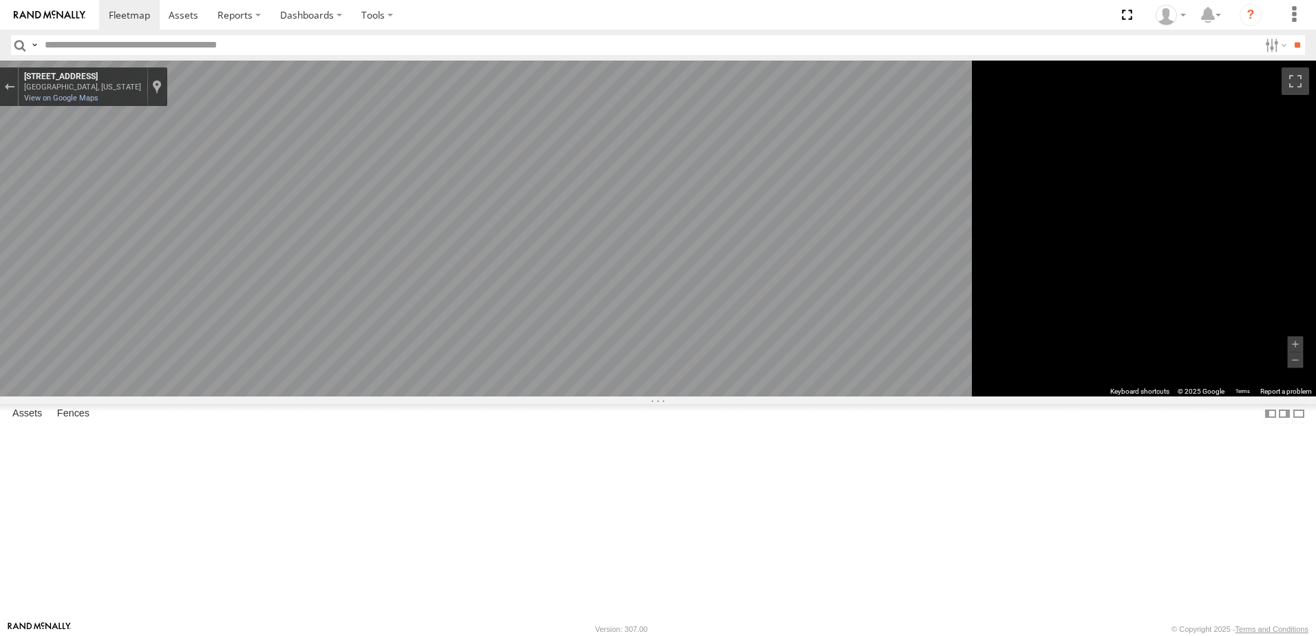
click at [199, 344] on main "To navigate the map with touch gestures double-tap and hold your finger on the …" at bounding box center [658, 341] width 1316 height 560
click at [14, 86] on div "Exit the Street View" at bounding box center [9, 87] width 10 height 8
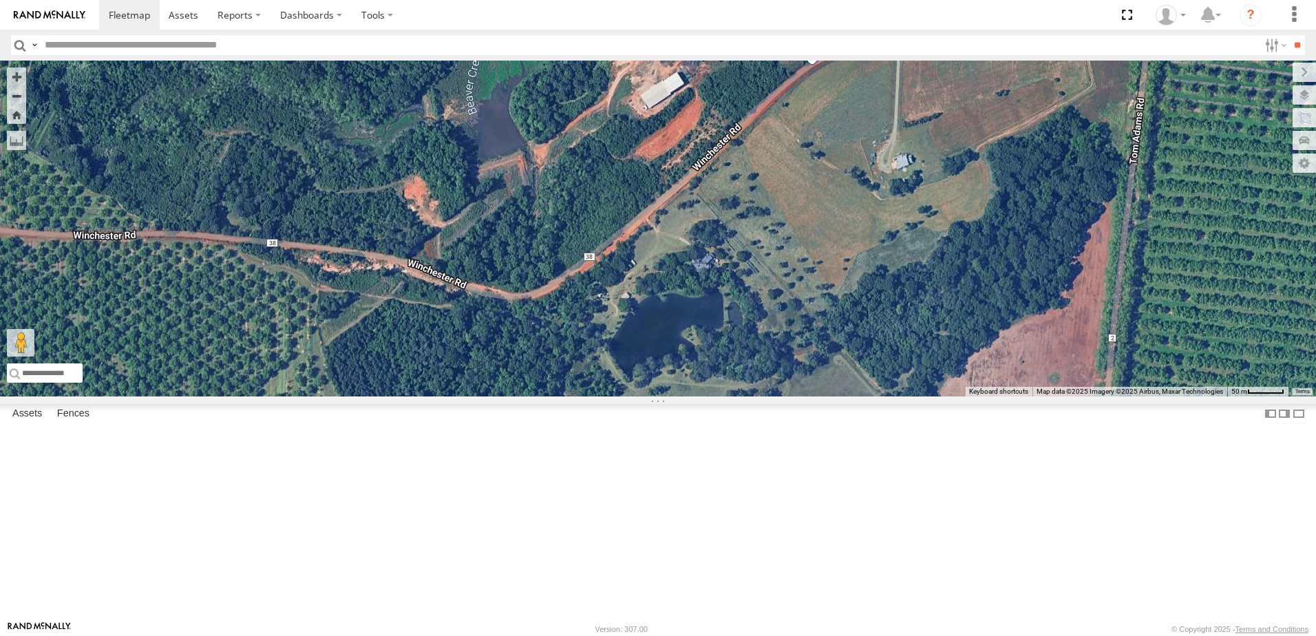
drag, startPoint x: 684, startPoint y: 378, endPoint x: 825, endPoint y: 378, distance: 141.1
click at [825, 378] on div "40082T T1818 5216 40071T T3214 40028T 40022T T3201 87121T T3205 5411 37148T 371…" at bounding box center [658, 229] width 1316 height 336
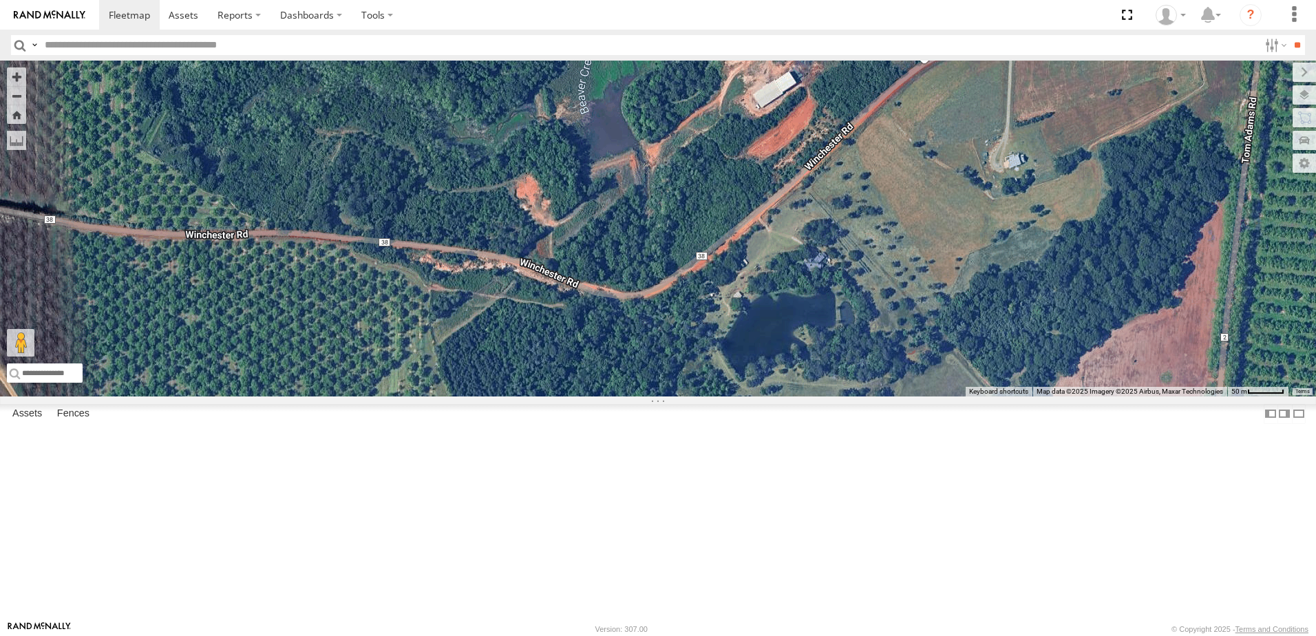
drag, startPoint x: 709, startPoint y: 420, endPoint x: 824, endPoint y: 420, distance: 115.6
click at [824, 396] on div "40082T T1818 5216 40071T T3214 40028T 40022T T3201 87121T T3205 5411 37148T 371…" at bounding box center [658, 229] width 1316 height 336
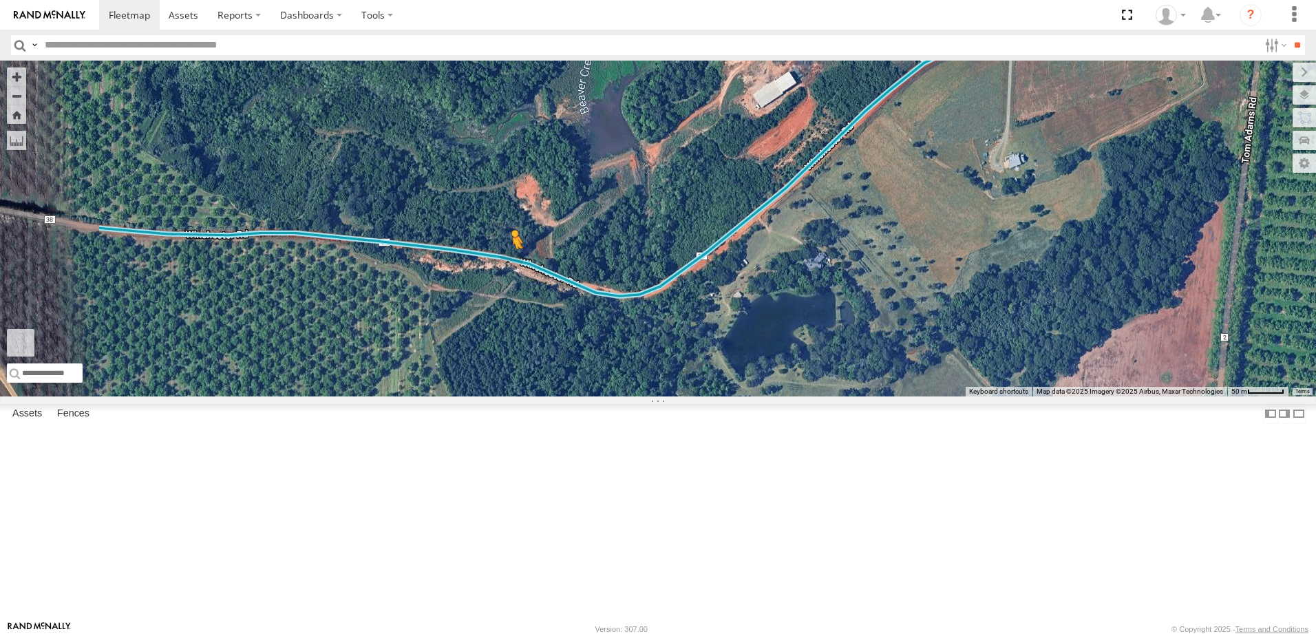
drag, startPoint x: 374, startPoint y: 562, endPoint x: 686, endPoint y: 375, distance: 363.9
click at [686, 375] on div "40082T T1818 5216 40071T T3214 40028T 40022T T3201 87121T T3205 5411 37148T 371…" at bounding box center [658, 229] width 1316 height 336
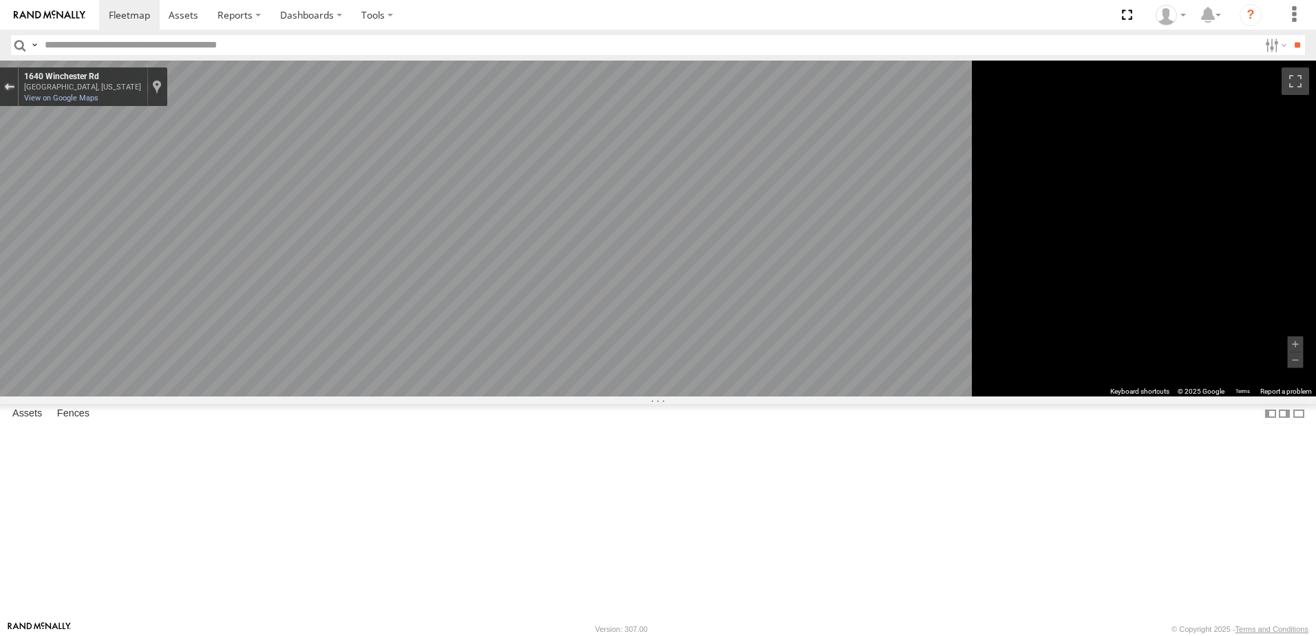
click at [14, 85] on div "Exit the Street View" at bounding box center [9, 87] width 10 height 8
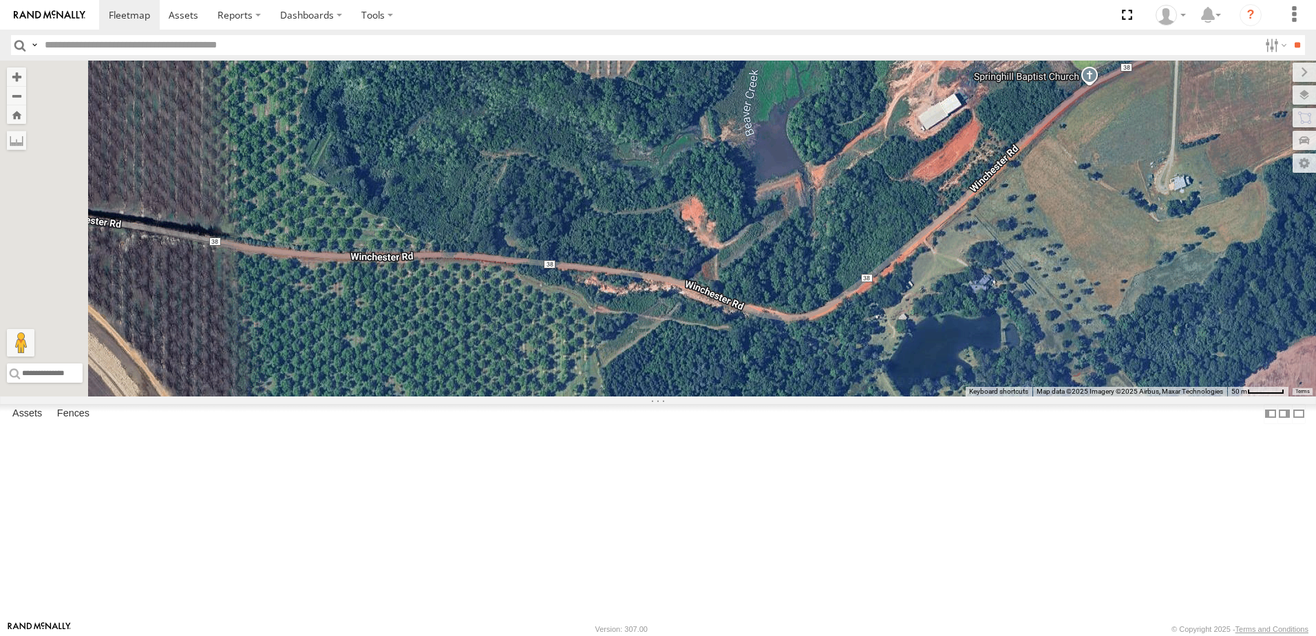
drag, startPoint x: 825, startPoint y: 449, endPoint x: 948, endPoint y: 478, distance: 126.4
click at [950, 396] on div "40082T T1818 5216 40071T T3214 40028T 40022T T3201 87121T T3205 5411 37148T 371…" at bounding box center [658, 229] width 1316 height 336
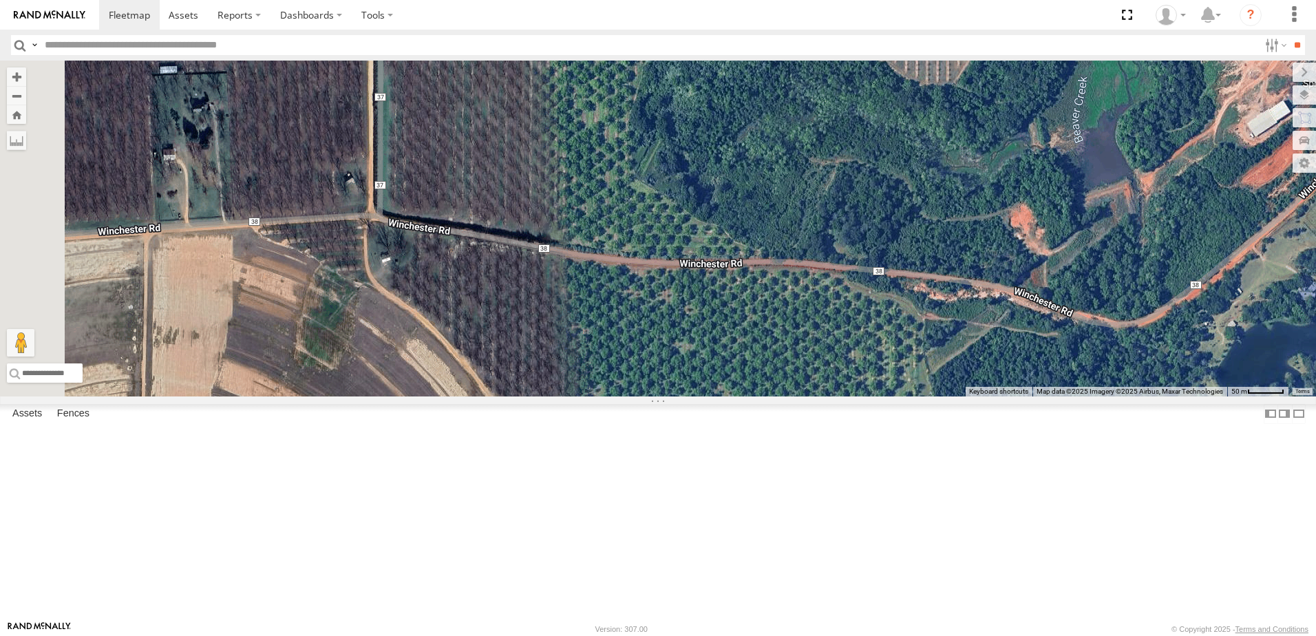
drag, startPoint x: 600, startPoint y: 451, endPoint x: 839, endPoint y: 443, distance: 239.0
click at [839, 396] on div "40082T T1818 5216 40071T T3214 40028T 40022T T3201 87121T T3205 5411 37148T 371…" at bounding box center [658, 229] width 1316 height 336
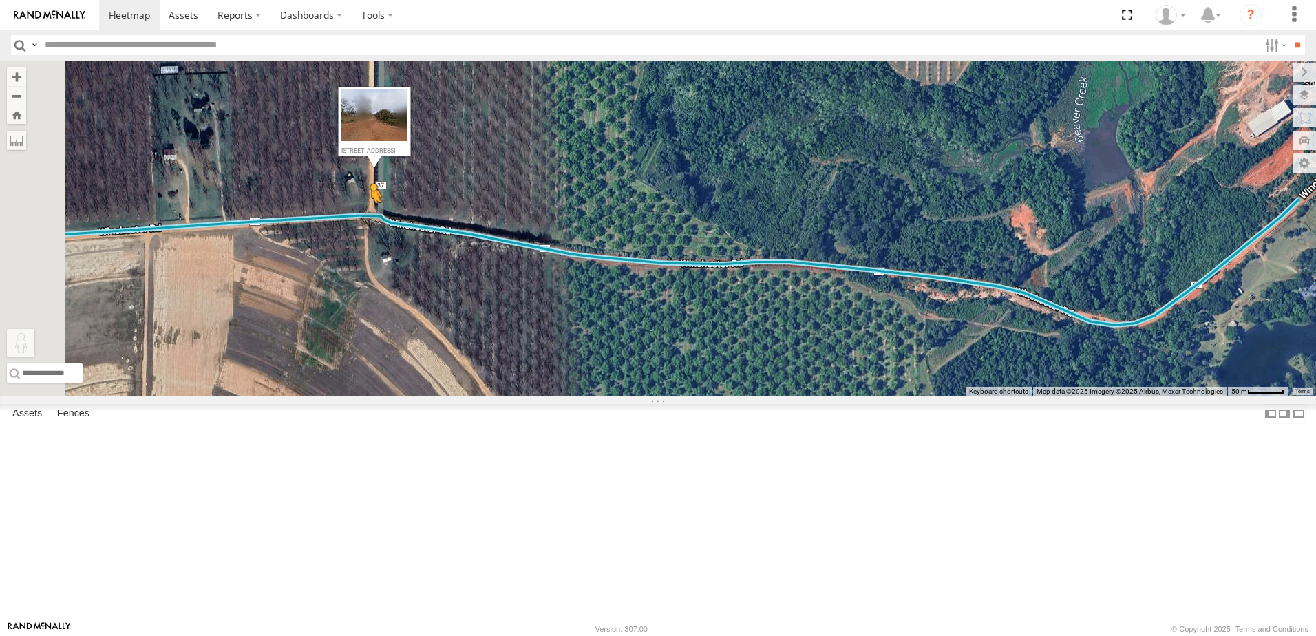
drag, startPoint x: 367, startPoint y: 568, endPoint x: 544, endPoint y: 328, distance: 298.1
click at [544, 328] on div "40082T T1818 5216 40071T T3214 40028T 40022T T3201 87121T T3205 5411 37148T 371…" at bounding box center [658, 229] width 1316 height 336
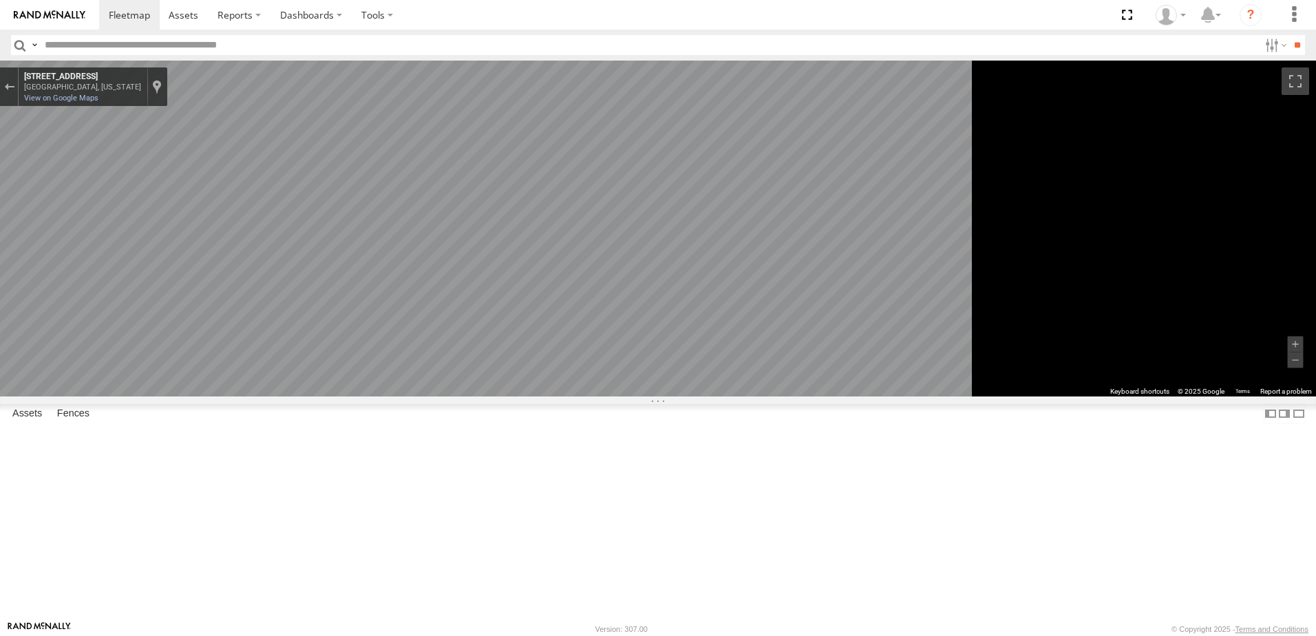
click at [295, 388] on main "To navigate the map with touch gestures double-tap and hold your finger on the …" at bounding box center [658, 341] width 1316 height 560
click at [1137, 343] on div "To navigate the map with touch gestures double-tap and hold your finger on the …" at bounding box center [658, 229] width 1316 height 336
click at [1194, 383] on div "To navigate the map with touch gestures double-tap and hold your finger on the …" at bounding box center [658, 229] width 1316 height 336
click at [1139, 381] on div "To navigate the map with touch gestures double-tap and hold your finger on the …" at bounding box center [658, 229] width 1316 height 336
click at [324, 359] on main "To navigate the map with touch gestures double-tap and hold your finger on the …" at bounding box center [658, 341] width 1316 height 560
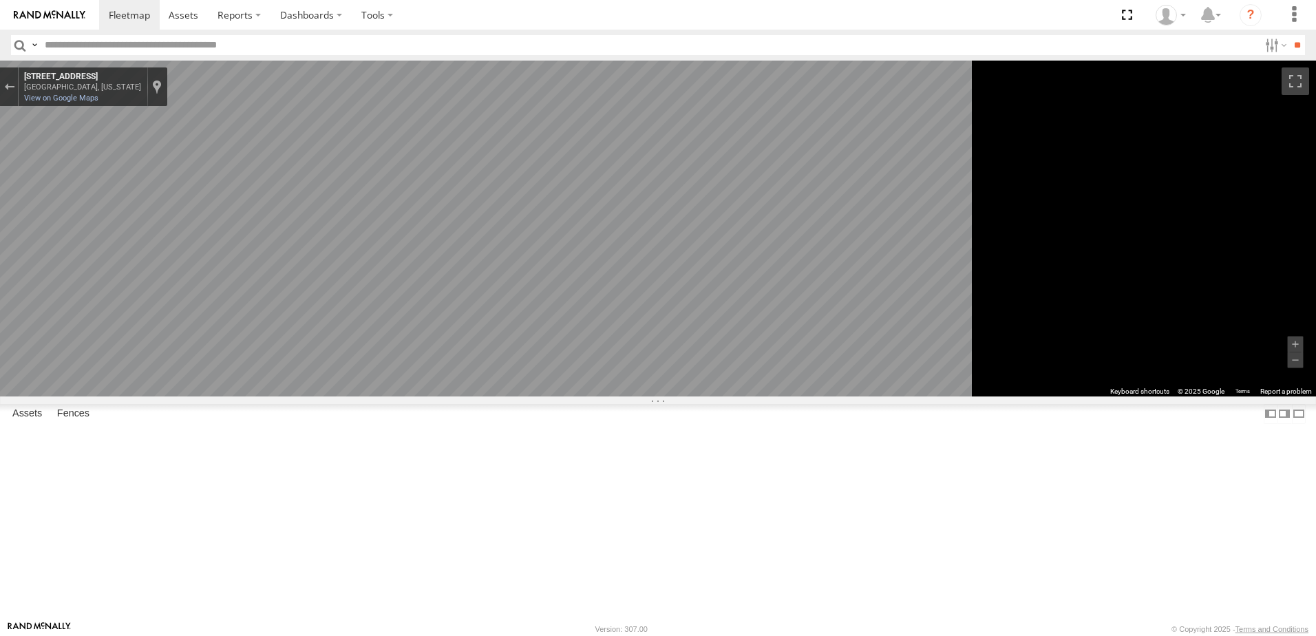
click at [193, 305] on main "To navigate the map with touch gestures double-tap and hold your finger on the …" at bounding box center [658, 341] width 1316 height 560
click at [1232, 352] on div "To navigate the map with touch gestures double-tap and hold your finger on the …" at bounding box center [658, 229] width 1316 height 336
click at [483, 468] on icon "Go West, Winchester Rd" at bounding box center [438, 467] width 89 height 35
click at [51, 396] on main "To navigate the map with touch gestures double-tap and hold your finger on the …" at bounding box center [658, 341] width 1316 height 560
click at [251, 337] on main "To navigate the map with touch gestures double-tap and hold your finger on the …" at bounding box center [658, 341] width 1316 height 560
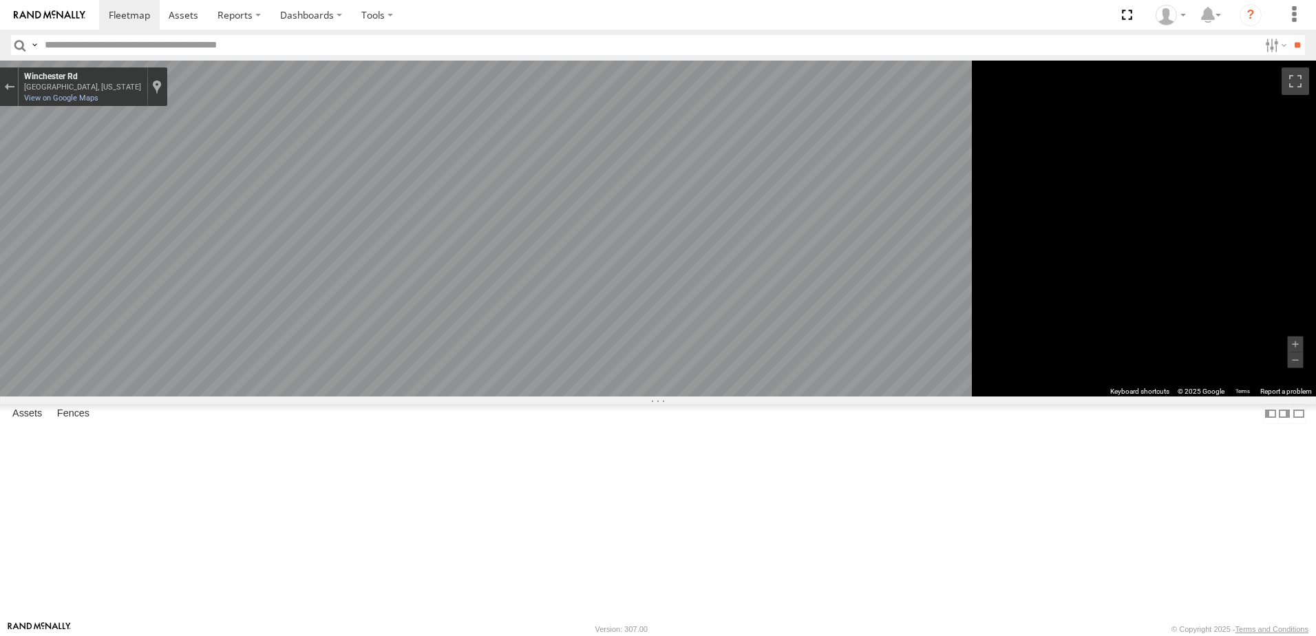
click at [1152, 396] on div "To navigate the map with touch gestures double-tap and hold your finger on the …" at bounding box center [658, 229] width 1316 height 336
click at [14, 85] on div "Exit the Street View" at bounding box center [9, 87] width 10 height 8
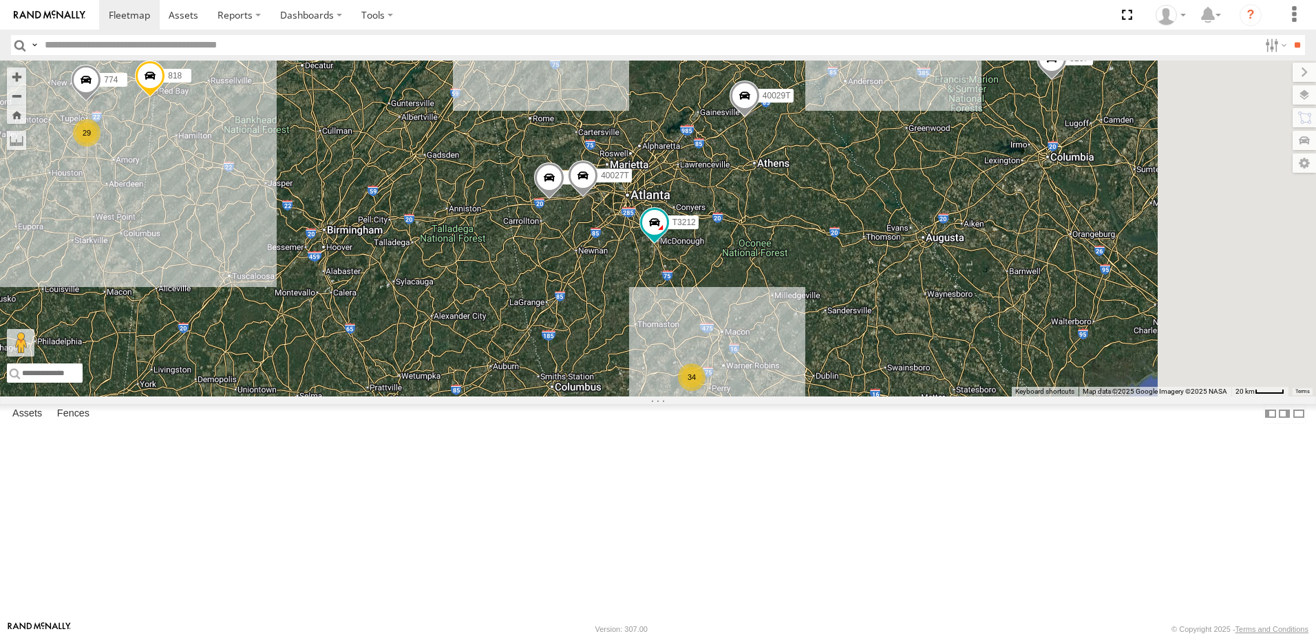
drag, startPoint x: 963, startPoint y: 406, endPoint x: 718, endPoint y: 367, distance: 248.0
click at [718, 367] on div "T1818 5216 40071T T3214 40028T 40022T T3201 87121T T3205 5411 37148T 37142T 371…" at bounding box center [658, 229] width 1316 height 336
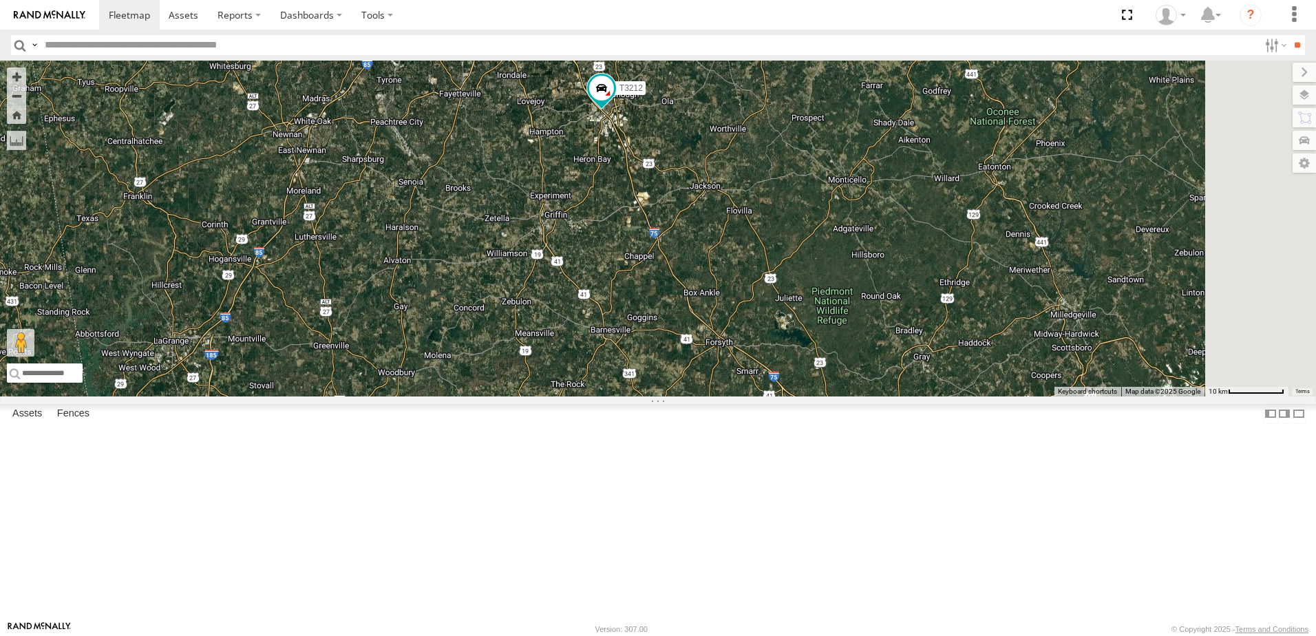
drag, startPoint x: 847, startPoint y: 490, endPoint x: 747, endPoint y: 418, distance: 123.8
click at [747, 396] on div "7765T T3212 40027T Loading..." at bounding box center [658, 229] width 1316 height 336
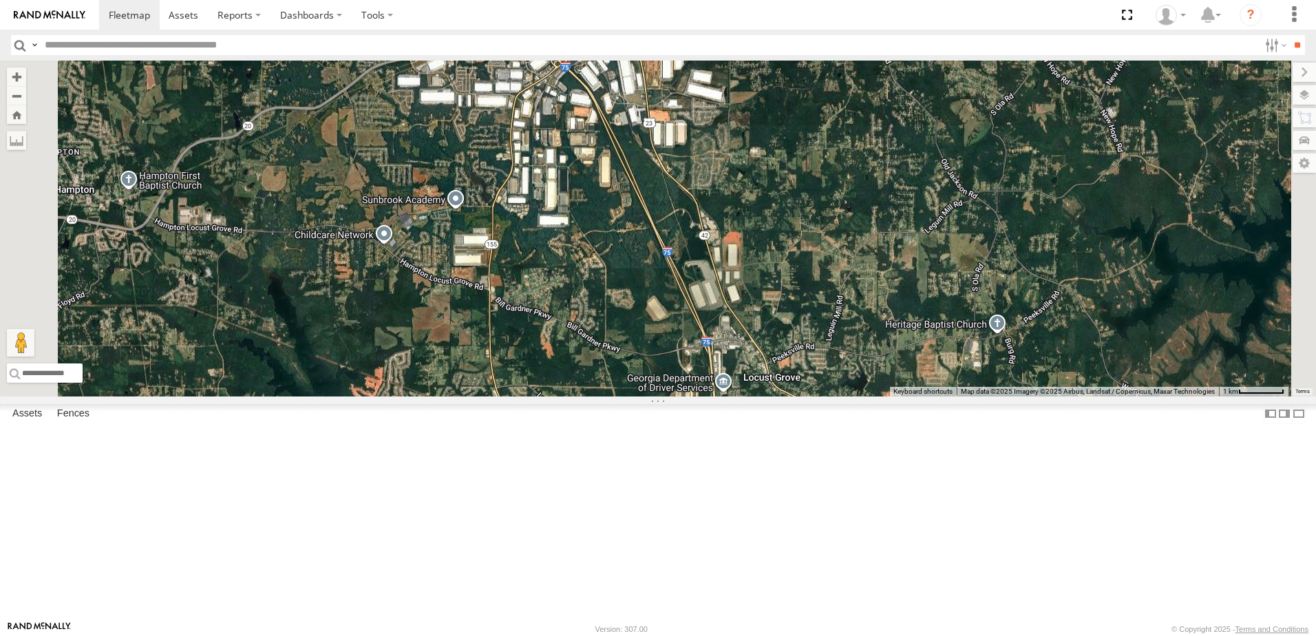
drag, startPoint x: 735, startPoint y: 377, endPoint x: 690, endPoint y: 303, distance: 87.1
click at [690, 303] on div "7765T T3212 40027T Loading..." at bounding box center [658, 229] width 1316 height 336
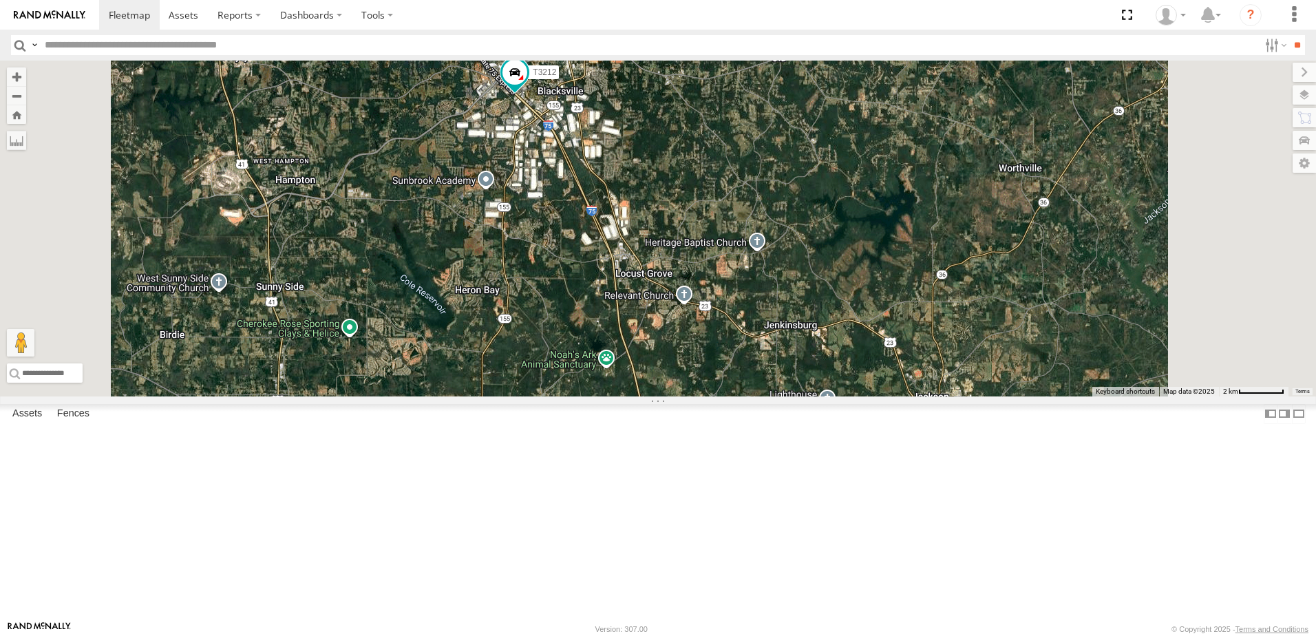
drag, startPoint x: 693, startPoint y: 402, endPoint x: 684, endPoint y: 268, distance: 134.5
click at [686, 281] on div "7765T T3212 40027T Loading..." at bounding box center [658, 229] width 1316 height 336
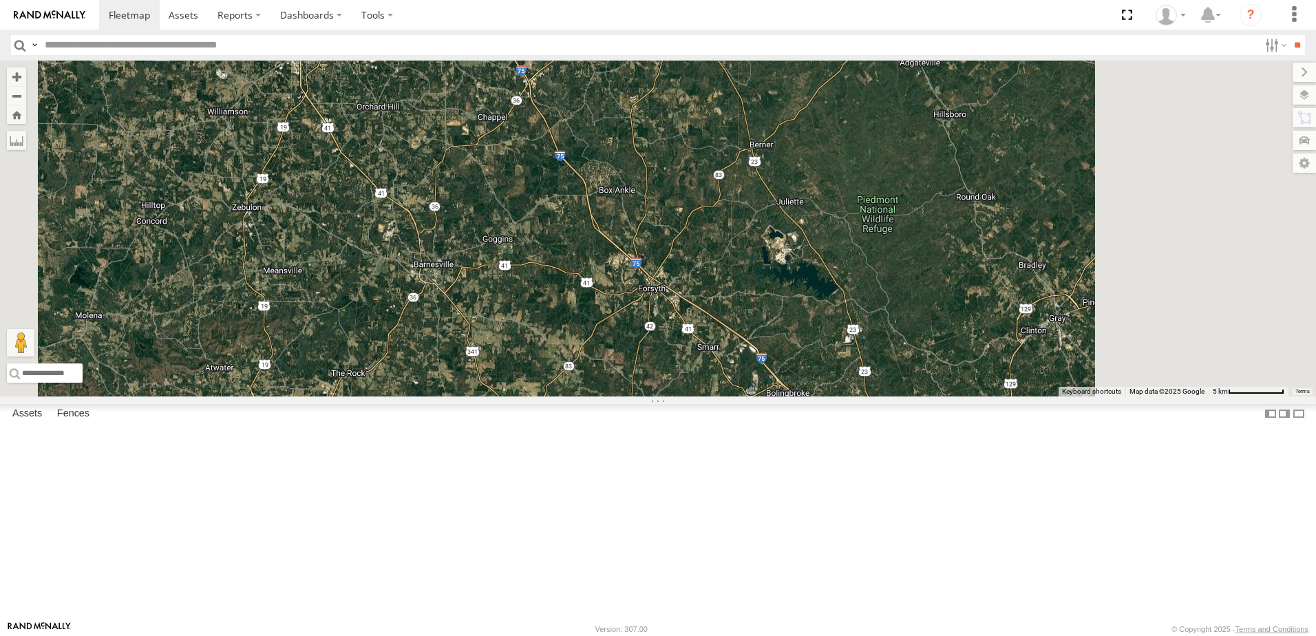
drag, startPoint x: 747, startPoint y: 401, endPoint x: 667, endPoint y: 257, distance: 164.8
click at [670, 261] on div "7765T T3212 40027T Loading..." at bounding box center [658, 229] width 1316 height 336
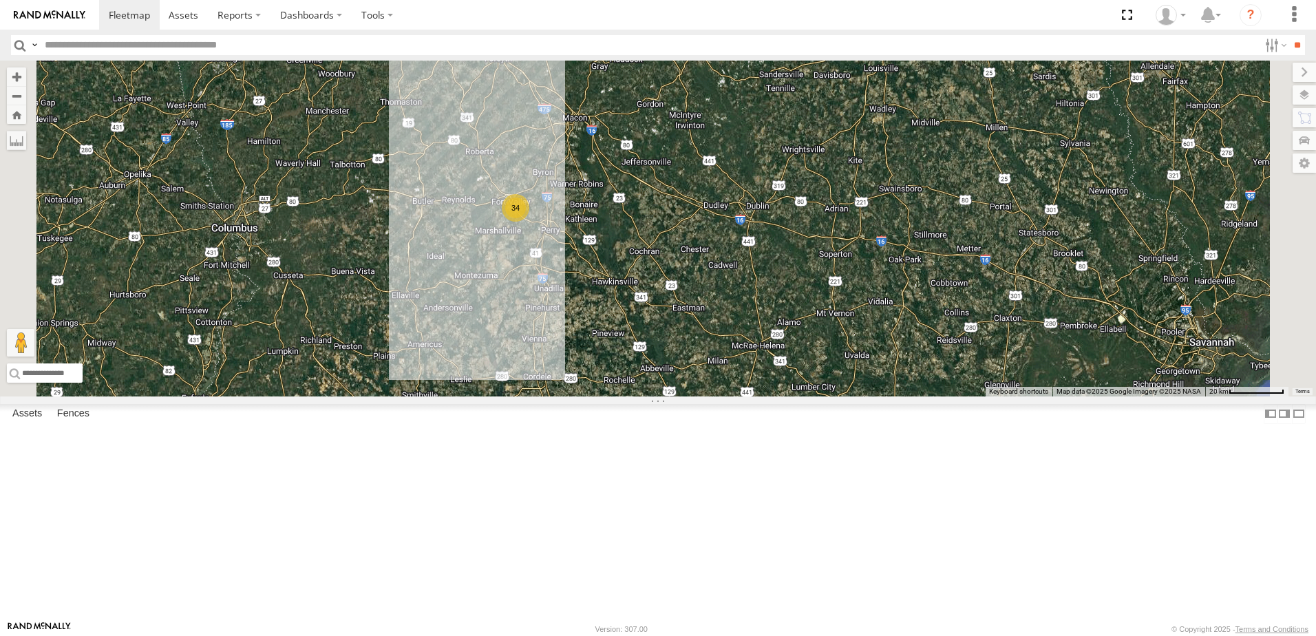
drag, startPoint x: 676, startPoint y: 300, endPoint x: 667, endPoint y: 257, distance: 43.6
click at [667, 257] on div "7765T T3212 40027T 34 Loading..." at bounding box center [658, 229] width 1316 height 336
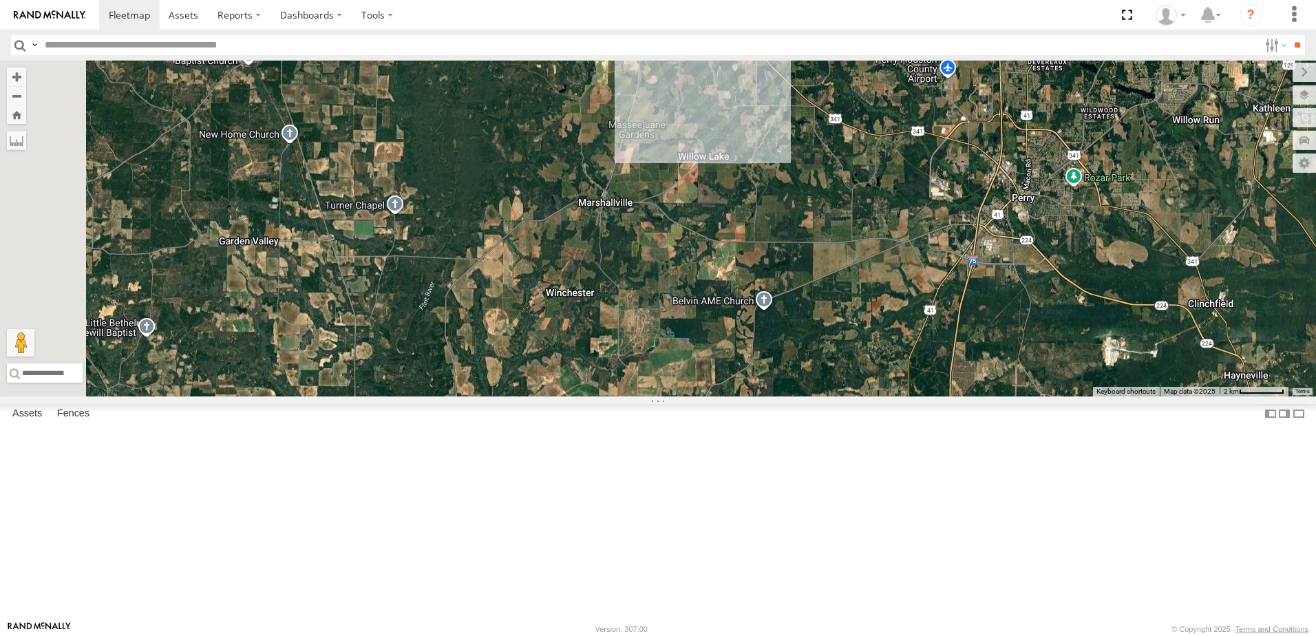
drag, startPoint x: 591, startPoint y: 202, endPoint x: 768, endPoint y: 357, distance: 235.1
click at [768, 357] on div "7765T T3212 40027T T3214 Loading..." at bounding box center [658, 229] width 1316 height 336
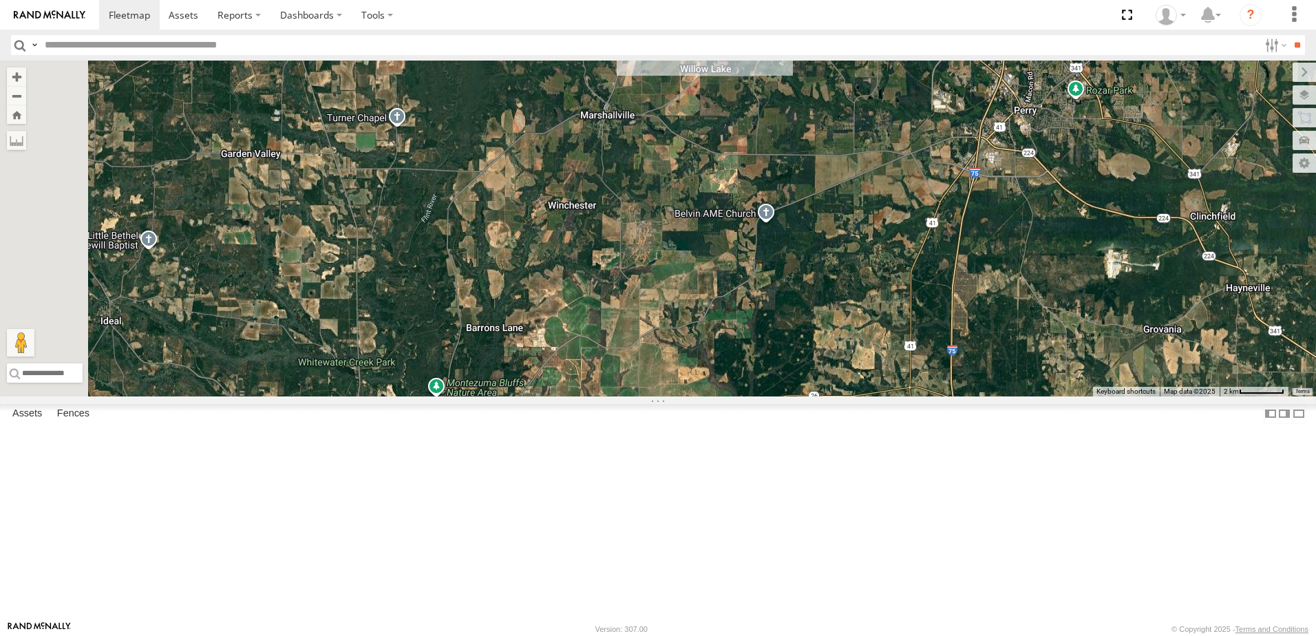
drag, startPoint x: 790, startPoint y: 367, endPoint x: 792, endPoint y: 273, distance: 95.0
click at [792, 273] on div "7765T T3212 40027T T3214 30 4 Loading..." at bounding box center [658, 229] width 1316 height 336
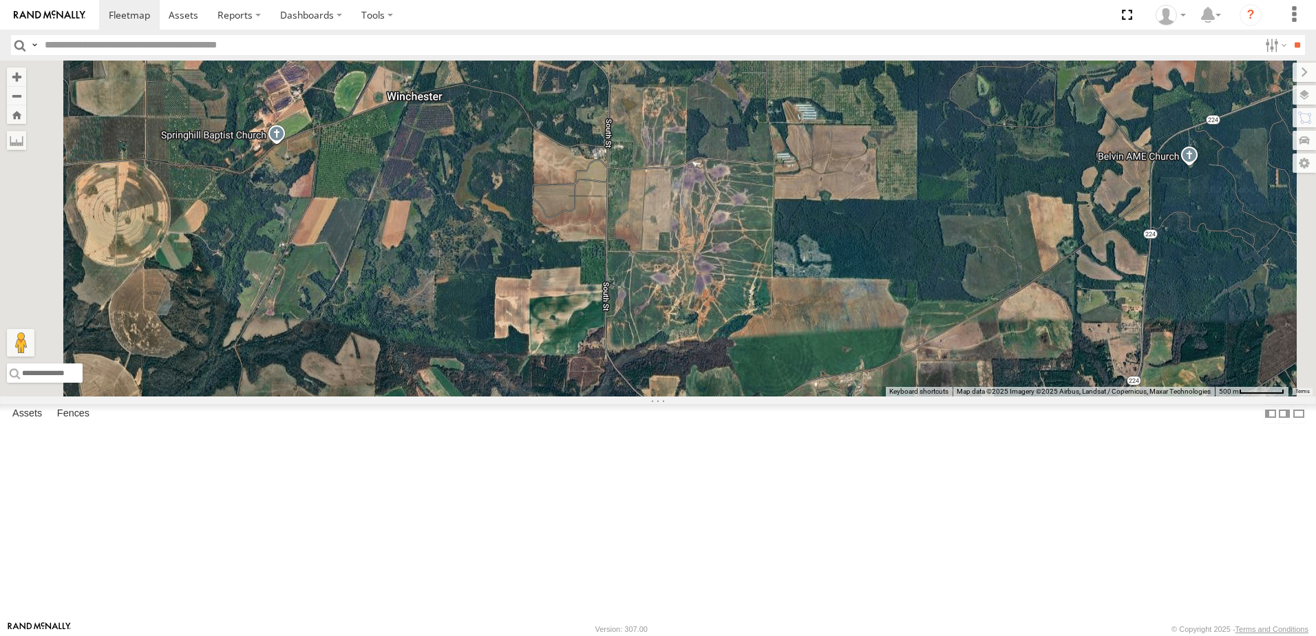
drag, startPoint x: 712, startPoint y: 219, endPoint x: 710, endPoint y: 251, distance: 32.4
click at [665, 120] on div "7765T T3212 40027T T3214 Loading..." at bounding box center [658, 229] width 1316 height 336
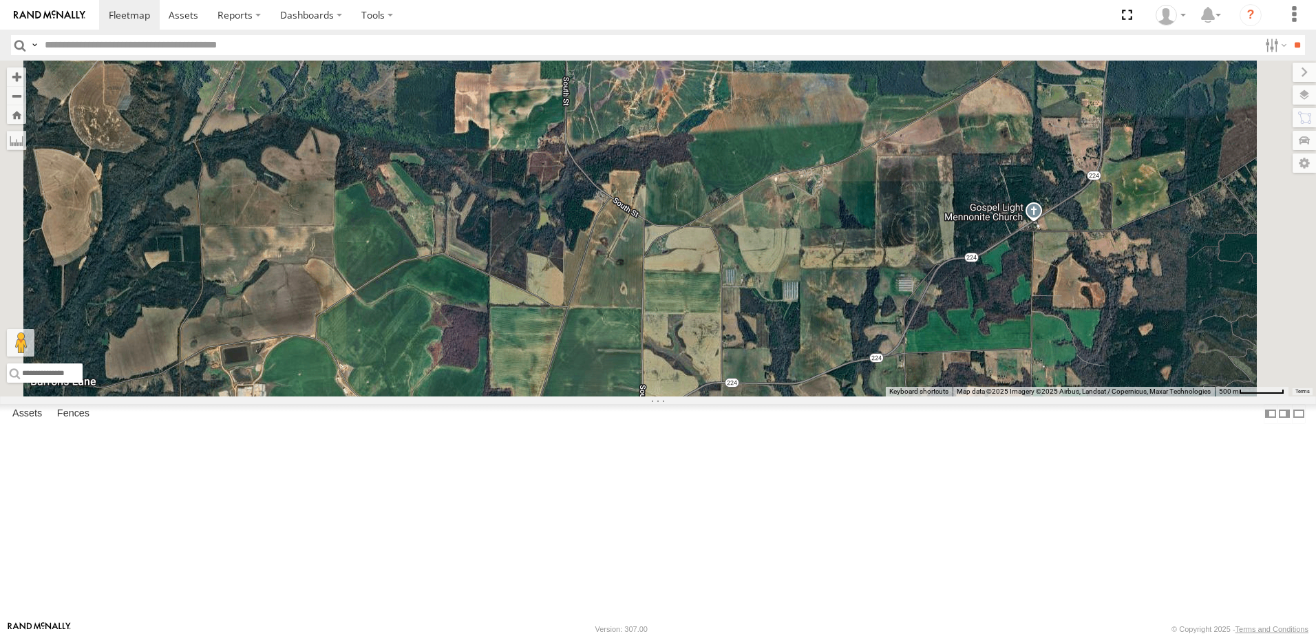
drag, startPoint x: 715, startPoint y: 301, endPoint x: 696, endPoint y: 195, distance: 107.0
click at [694, 186] on div "7765T T3212 40027T T3214 Loading..." at bounding box center [658, 229] width 1316 height 336
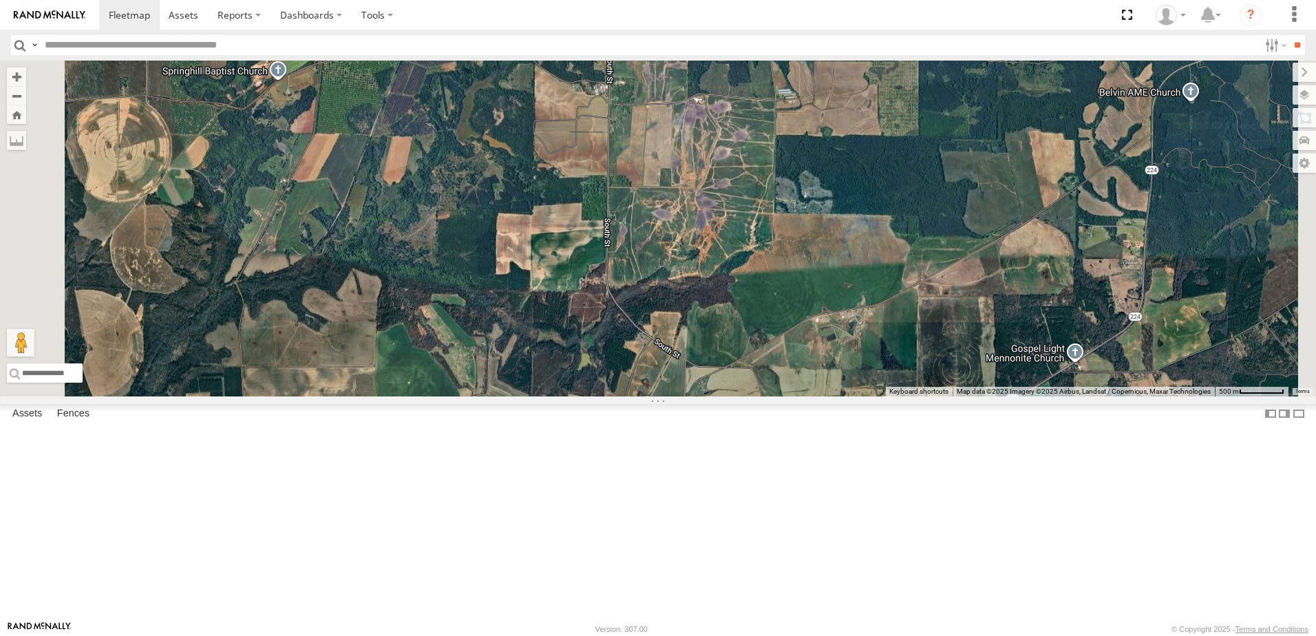
drag, startPoint x: 748, startPoint y: 355, endPoint x: 791, endPoint y: 508, distance: 158.8
click at [790, 396] on div "7765T T3212 40027T T3214 Loading..." at bounding box center [658, 229] width 1316 height 336
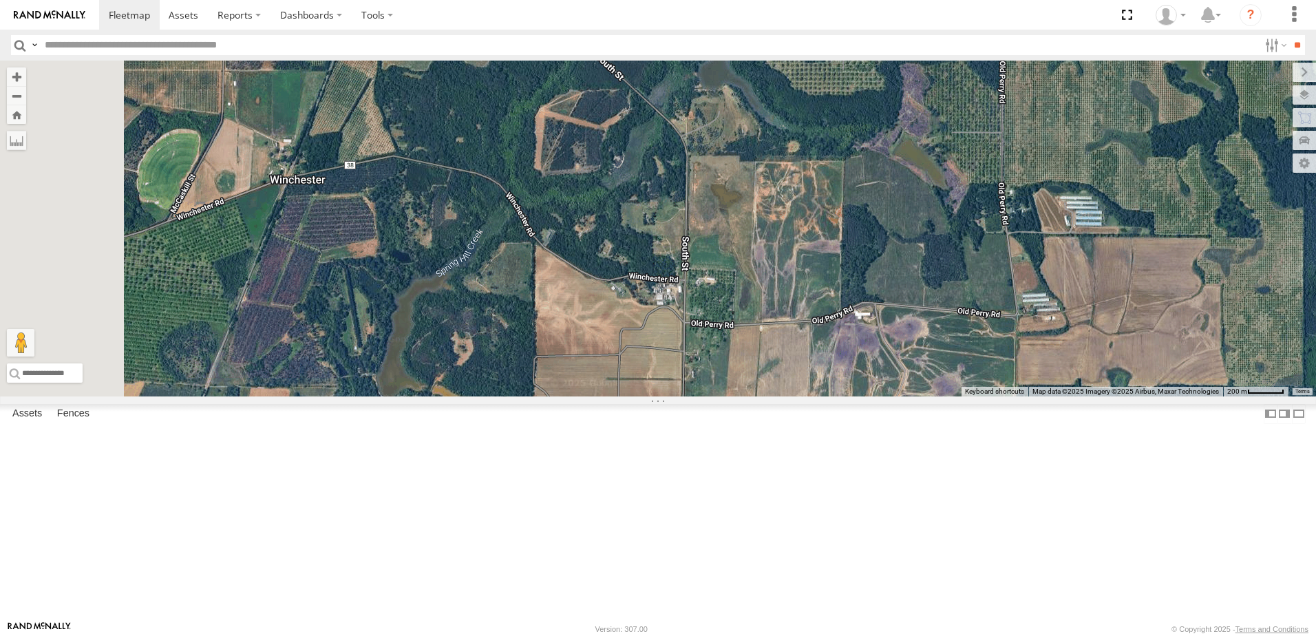
drag, startPoint x: 802, startPoint y: 295, endPoint x: 856, endPoint y: 403, distance: 121.6
click at [856, 396] on div "7765T T3212 40027T T3214 Loading..." at bounding box center [658, 229] width 1316 height 336
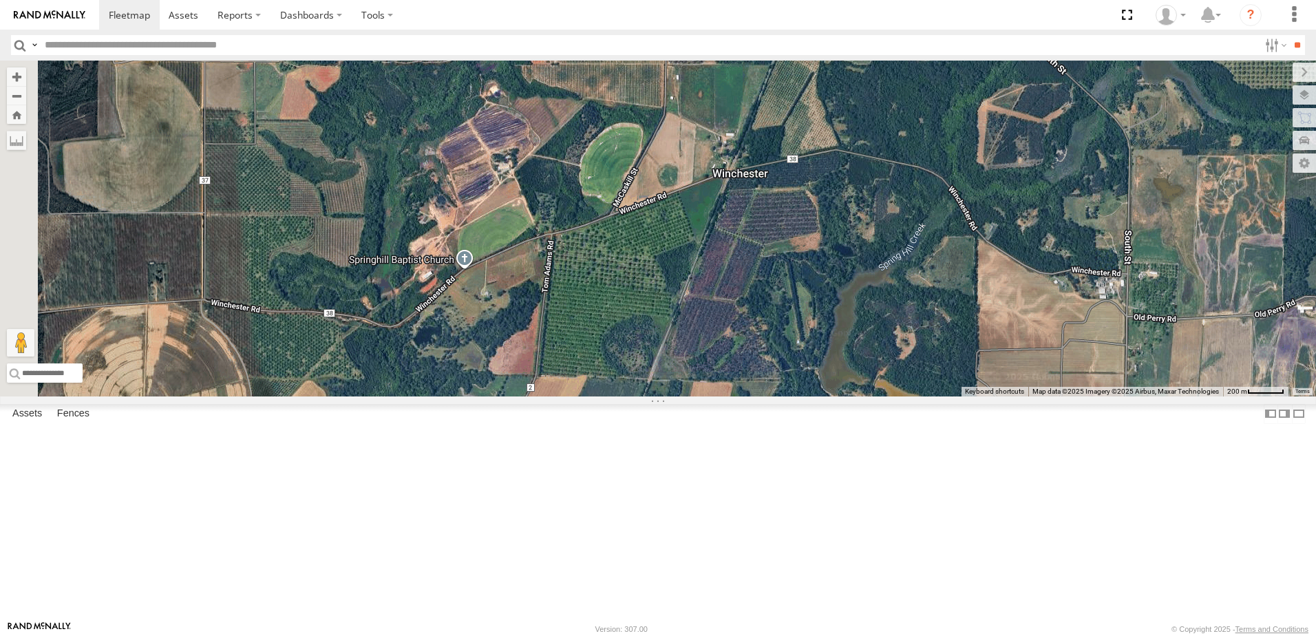
drag, startPoint x: 523, startPoint y: 325, endPoint x: 966, endPoint y: 319, distance: 442.6
click at [966, 319] on div "7765T T3212 40027T T3214 Loading..." at bounding box center [658, 229] width 1316 height 336
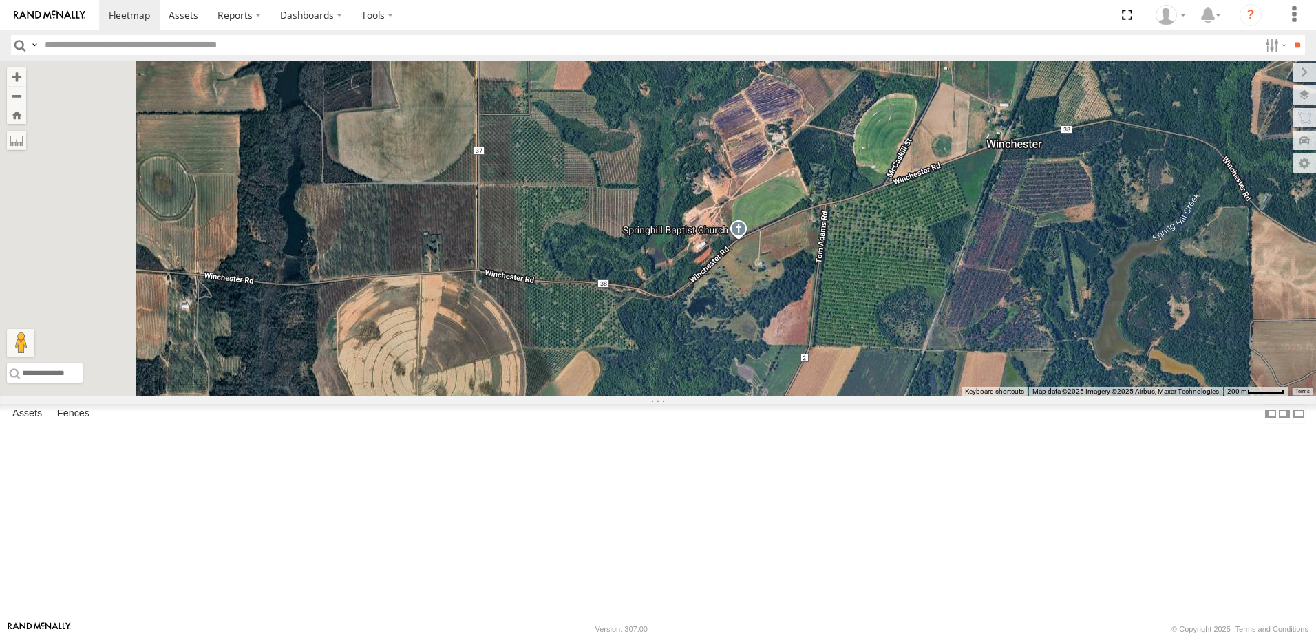
drag, startPoint x: 573, startPoint y: 435, endPoint x: 847, endPoint y: 405, distance: 275.6
click at [847, 396] on div "7765T T3212 40027T T3214 Loading..." at bounding box center [658, 229] width 1316 height 336
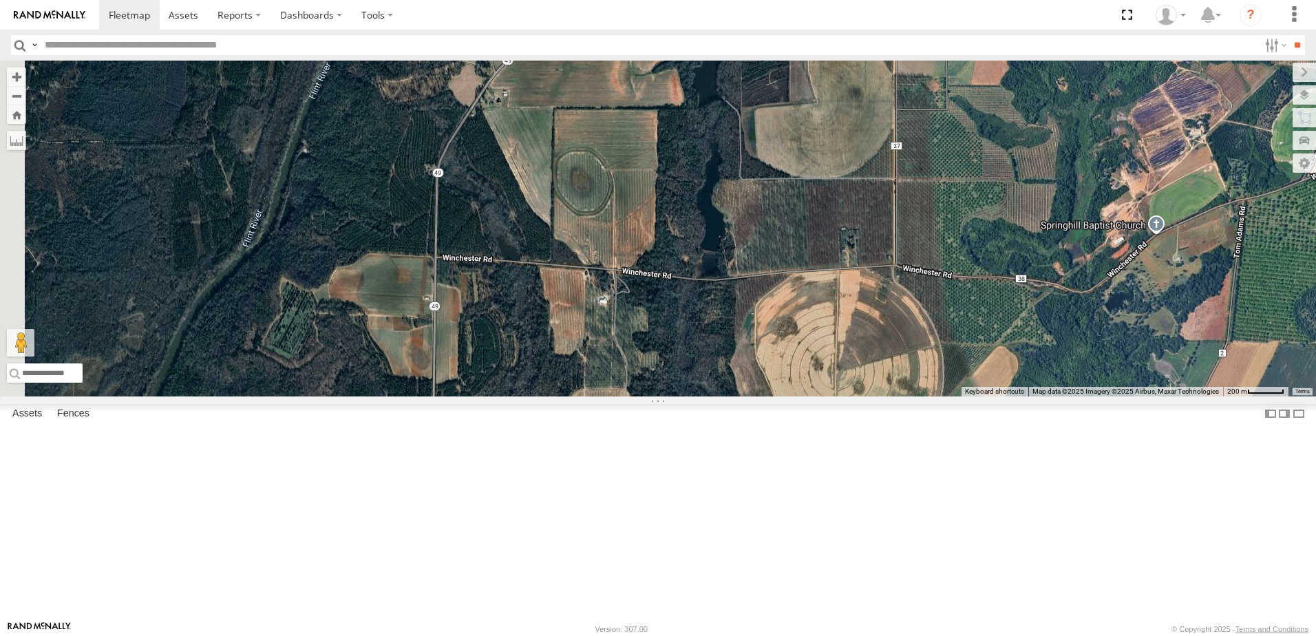
drag, startPoint x: 462, startPoint y: 398, endPoint x: 884, endPoint y: 393, distance: 422.6
click at [884, 393] on div "7765T T3212 40027T T3214 Loading..." at bounding box center [658, 229] width 1316 height 336
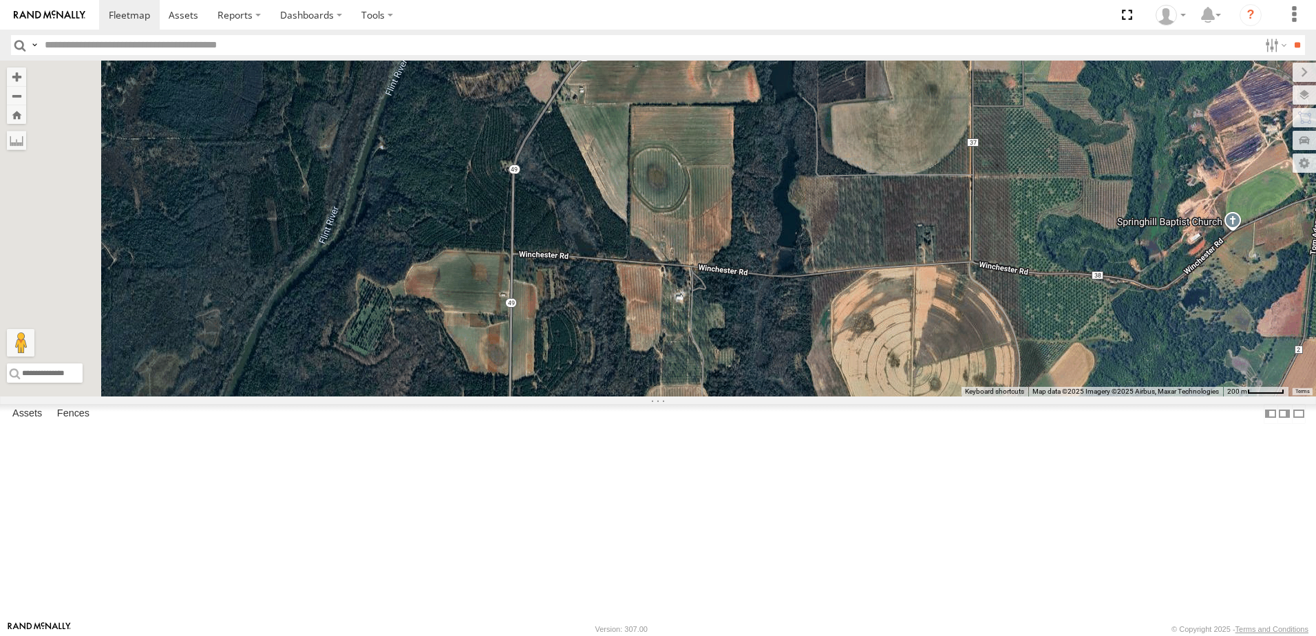
drag, startPoint x: 638, startPoint y: 384, endPoint x: 717, endPoint y: 380, distance: 79.3
click at [717, 380] on div "7765T T3212 40027T T3214 Loading..." at bounding box center [658, 229] width 1316 height 336
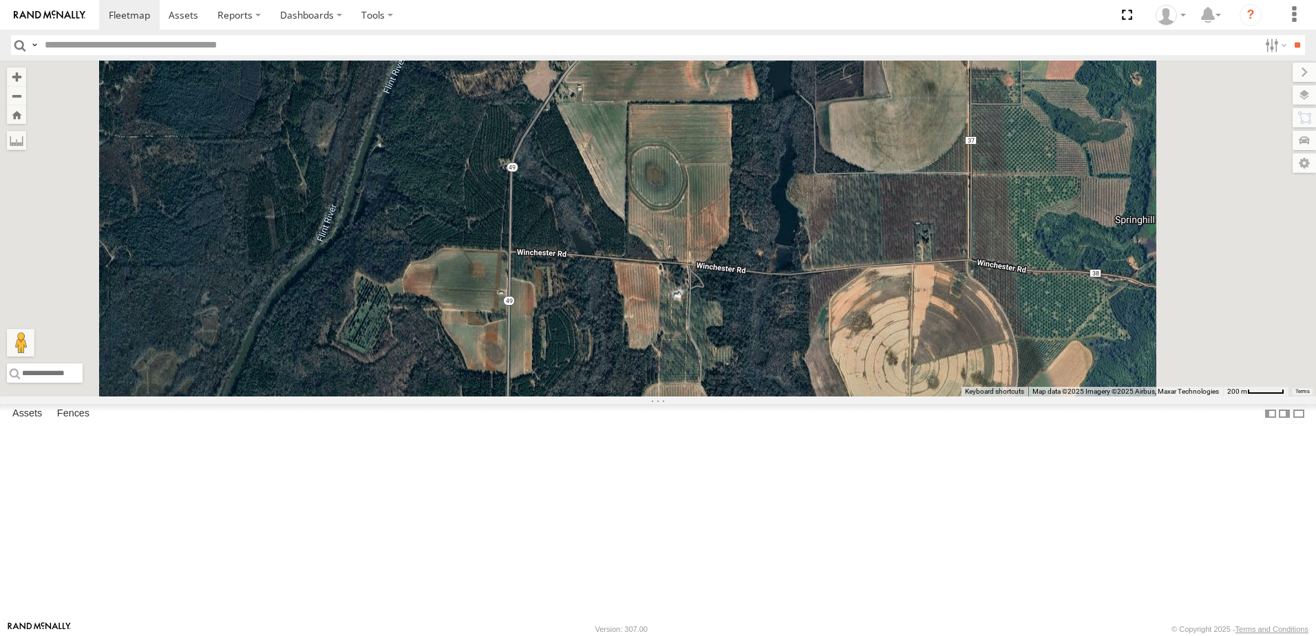
drag, startPoint x: 752, startPoint y: 288, endPoint x: 616, endPoint y: 452, distance: 212.6
click at [616, 396] on div "7765T T3212 40027T T3214 Loading..." at bounding box center [658, 229] width 1316 height 336
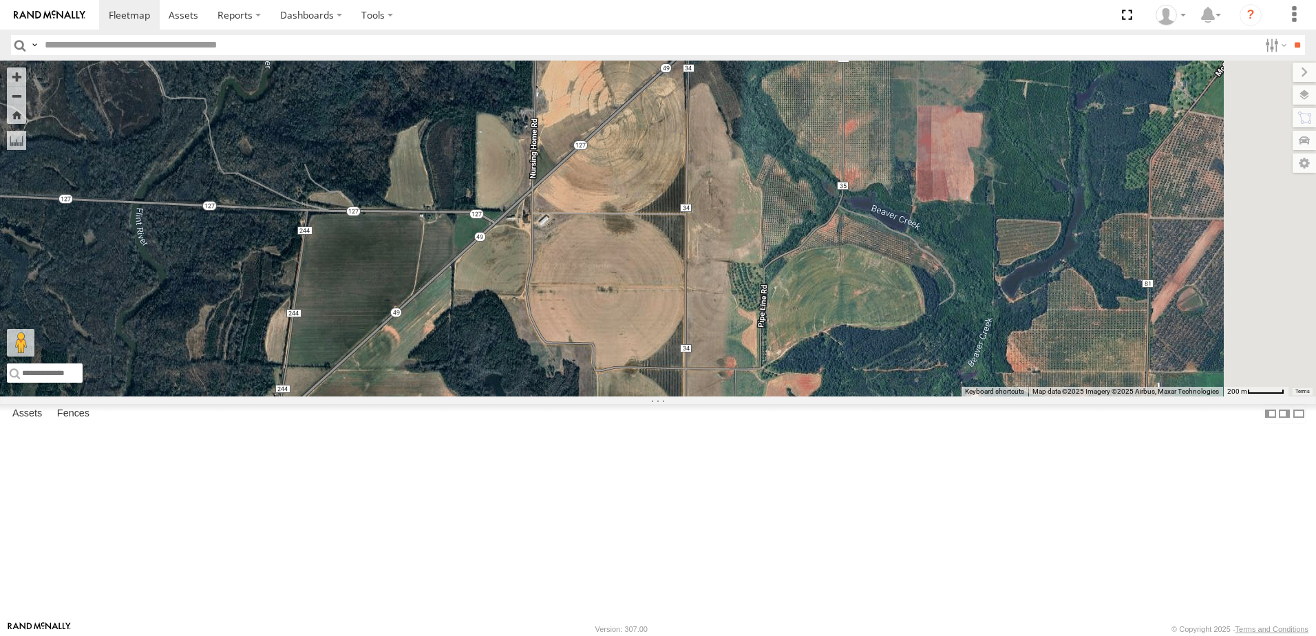
drag, startPoint x: 869, startPoint y: 285, endPoint x: 699, endPoint y: 480, distance: 259.0
click at [699, 396] on div "7765T T3212 40027T T3214 Loading..." at bounding box center [658, 229] width 1316 height 336
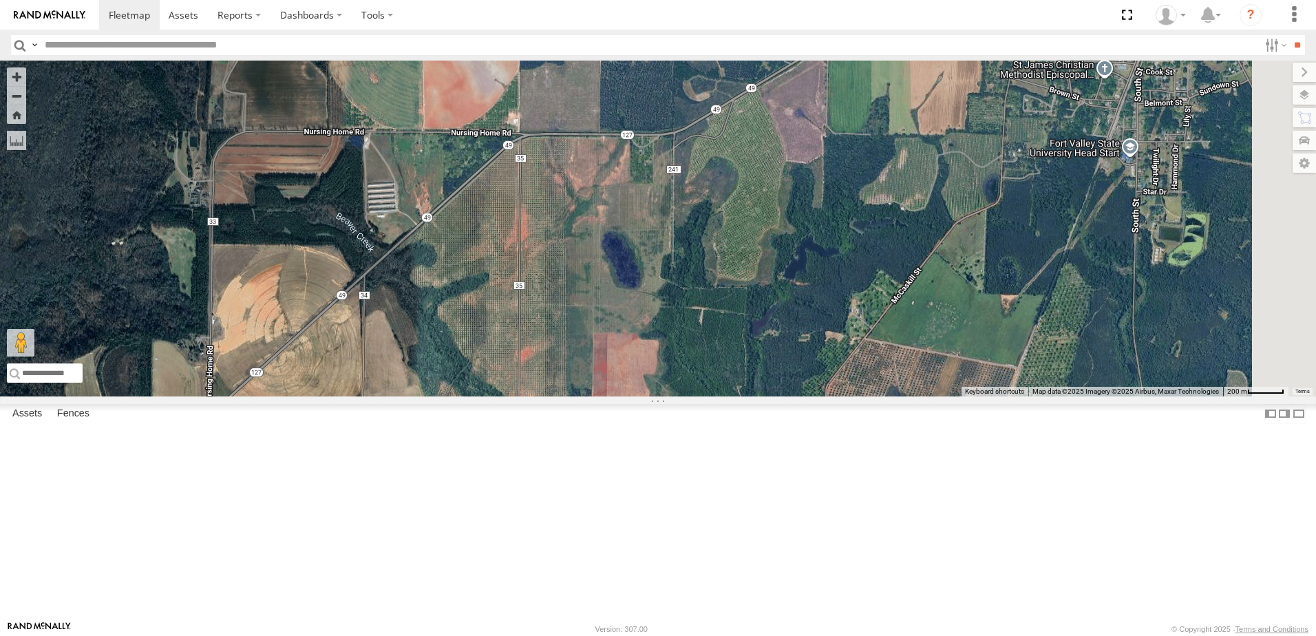
drag, startPoint x: 920, startPoint y: 265, endPoint x: 674, endPoint y: 400, distance: 280.9
click at [674, 396] on div "7765T T3212 40027T T3214 Loading..." at bounding box center [658, 229] width 1316 height 336
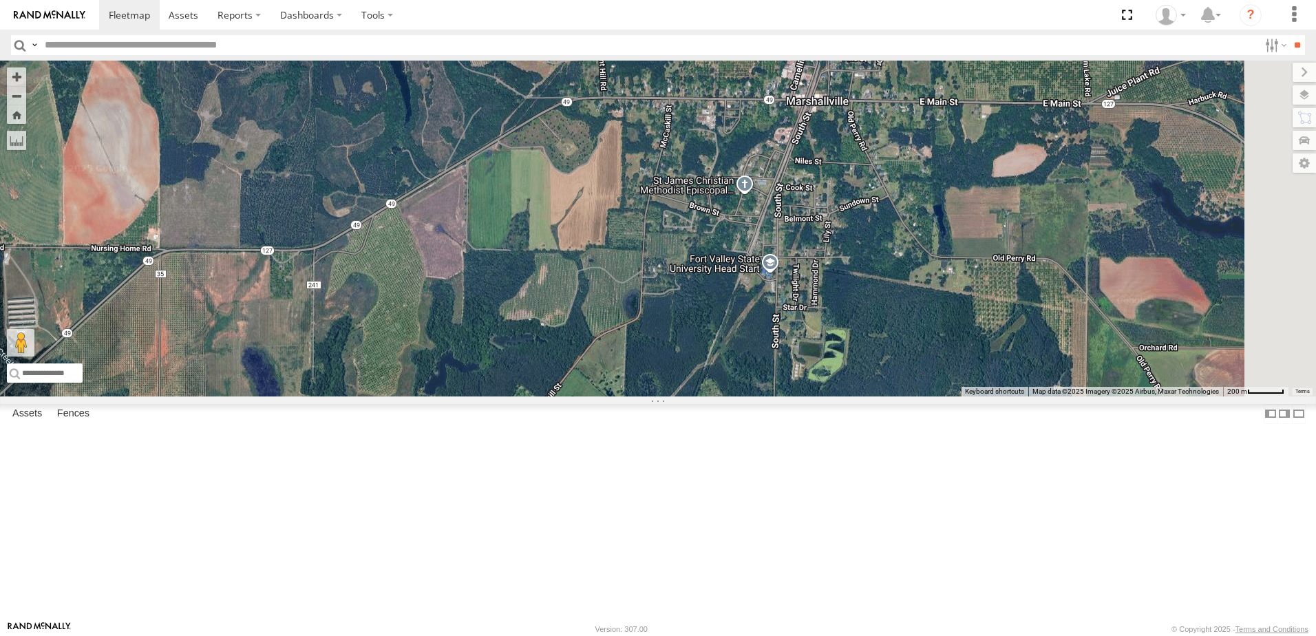
drag, startPoint x: 1030, startPoint y: 237, endPoint x: 723, endPoint y: 221, distance: 306.7
click at [722, 224] on div "7765T T3212 40027T T3214 Loading..." at bounding box center [658, 229] width 1316 height 336
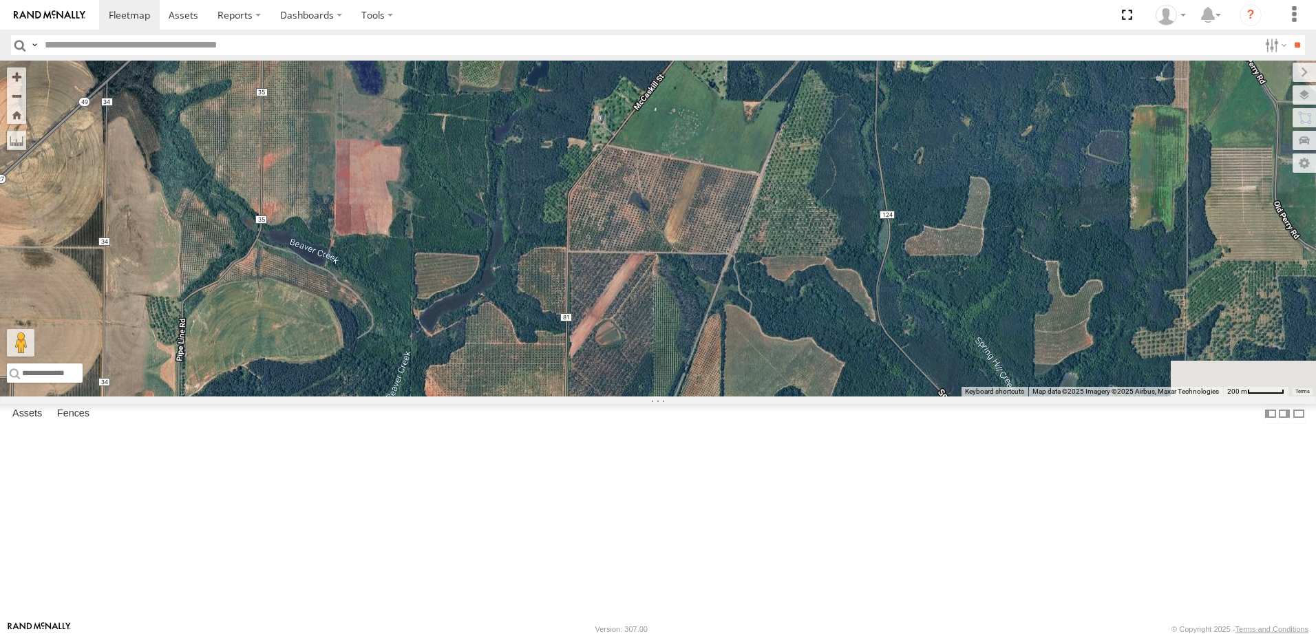
drag, startPoint x: 785, startPoint y: 410, endPoint x: 817, endPoint y: 226, distance: 186.5
click at [816, 235] on div "7765T T3212 40027T T3214 Loading..." at bounding box center [658, 229] width 1316 height 336
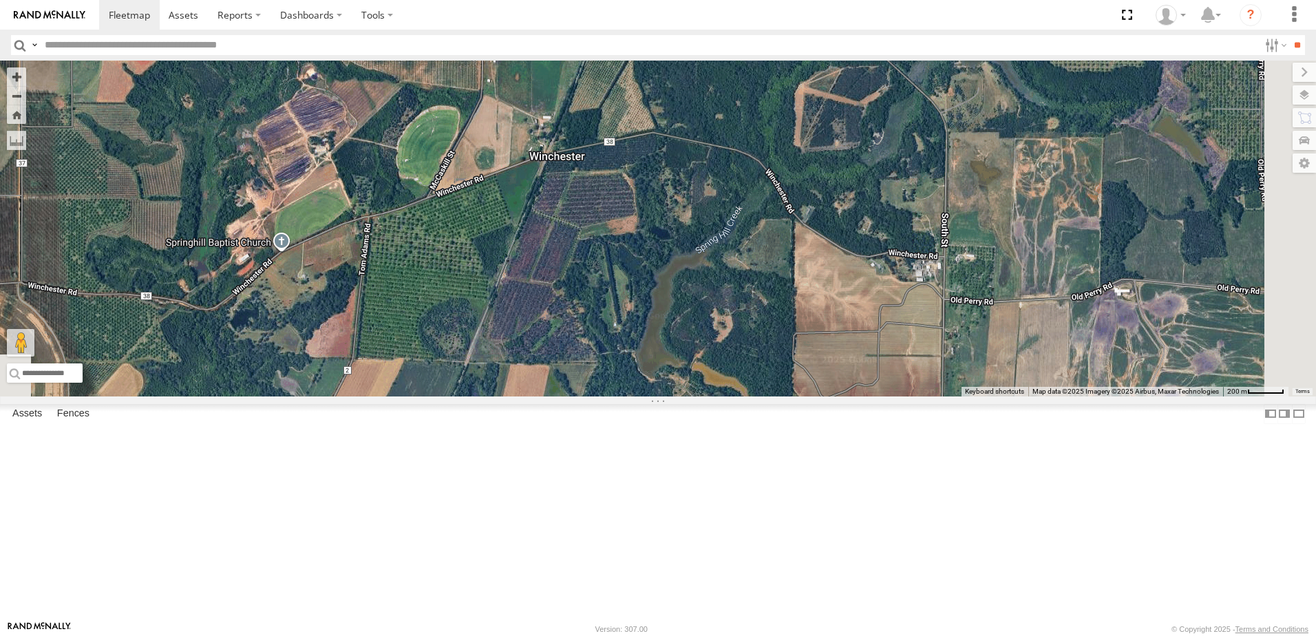
drag, startPoint x: 892, startPoint y: 377, endPoint x: 751, endPoint y: 302, distance: 159.8
click at [751, 302] on div "7765T T3212 40027T T3214 Loading..." at bounding box center [658, 229] width 1316 height 336
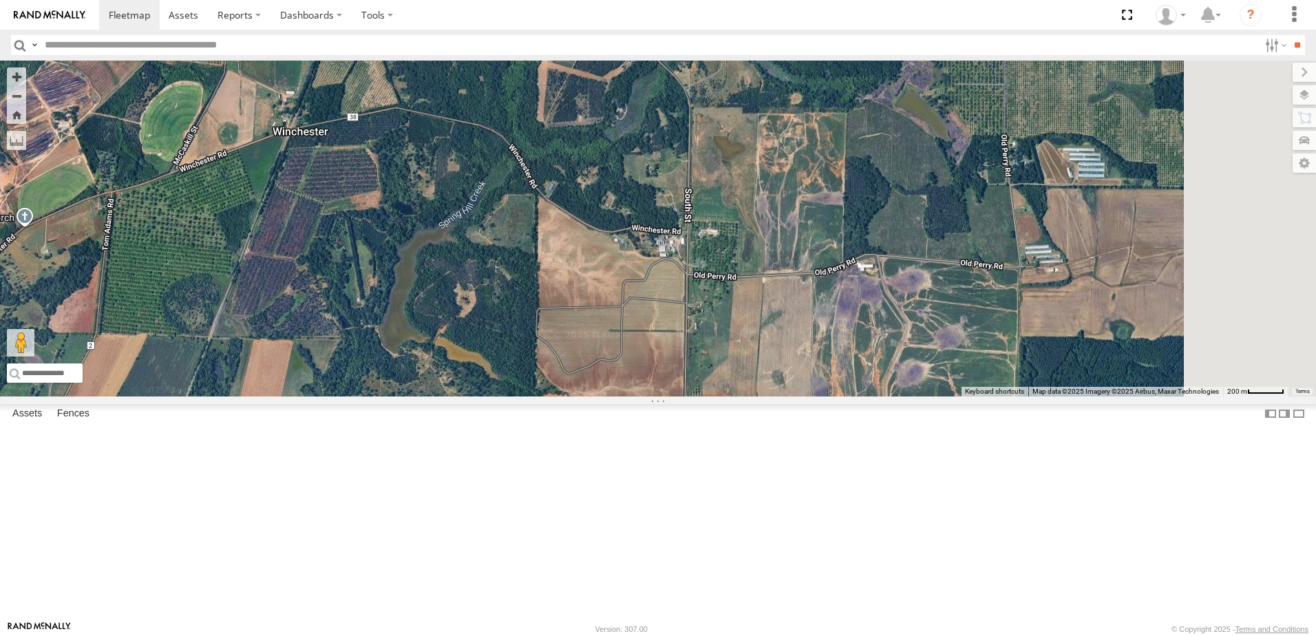
drag, startPoint x: 1043, startPoint y: 387, endPoint x: 784, endPoint y: 362, distance: 260.6
click at [784, 362] on div "7765T T3212 40027T T3214 Loading..." at bounding box center [658, 229] width 1316 height 336
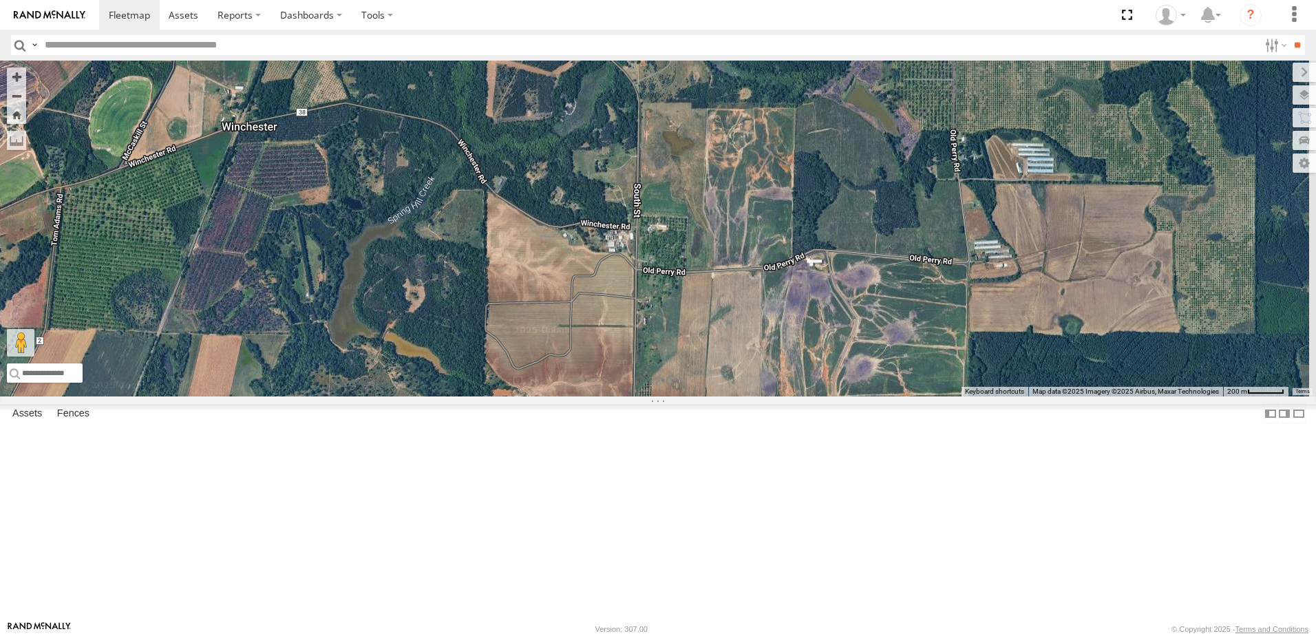
drag, startPoint x: 865, startPoint y: 360, endPoint x: 819, endPoint y: 356, distance: 46.2
click at [822, 358] on div "7765T T3212 40027T T3214 Loading..." at bounding box center [658, 229] width 1316 height 336
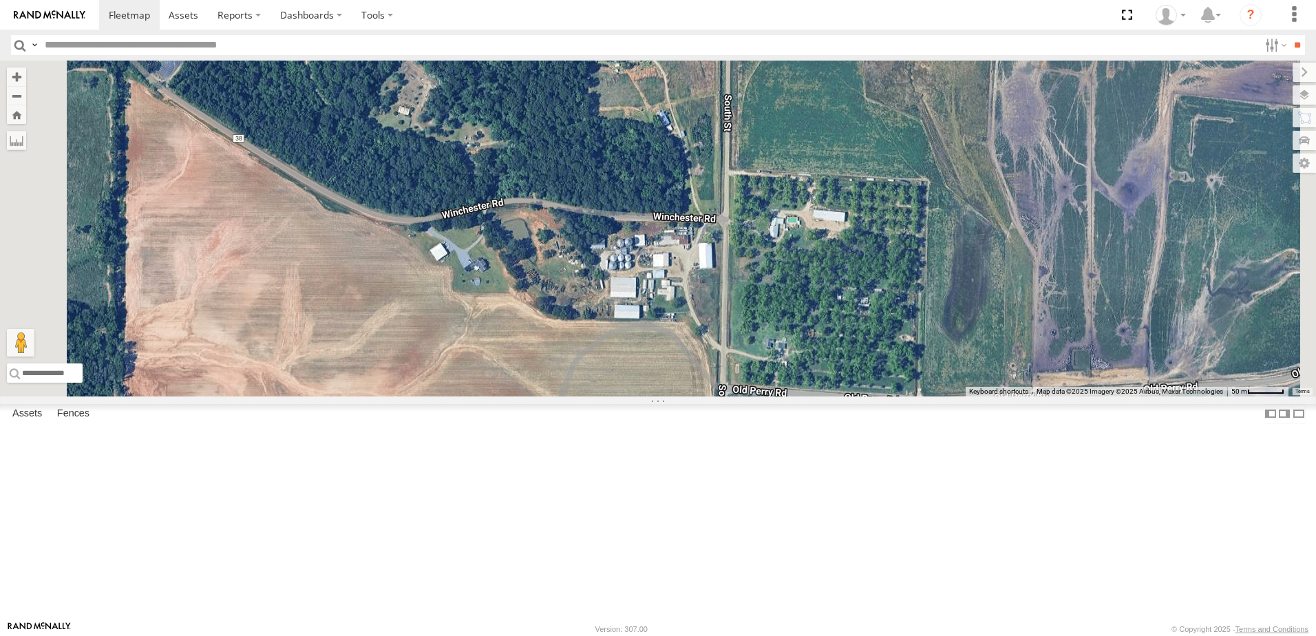
drag, startPoint x: 605, startPoint y: 351, endPoint x: 690, endPoint y: 365, distance: 86.6
click at [690, 365] on div "7765T T3212 40027T T3214 Loading..." at bounding box center [658, 229] width 1316 height 336
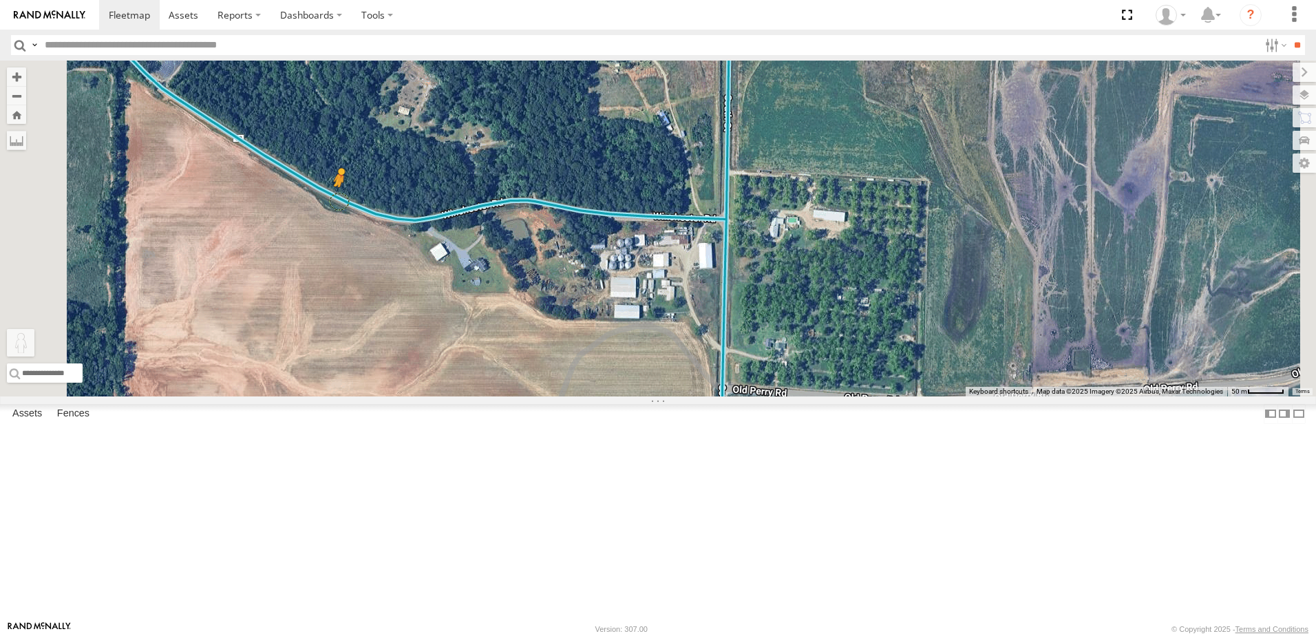
drag, startPoint x: 370, startPoint y: 569, endPoint x: 511, endPoint y: 312, distance: 292.6
click at [511, 312] on div "7765T T3212 40027T T3214 To activate drag with keyboard, press Alt + Enter. Onc…" at bounding box center [658, 229] width 1316 height 336
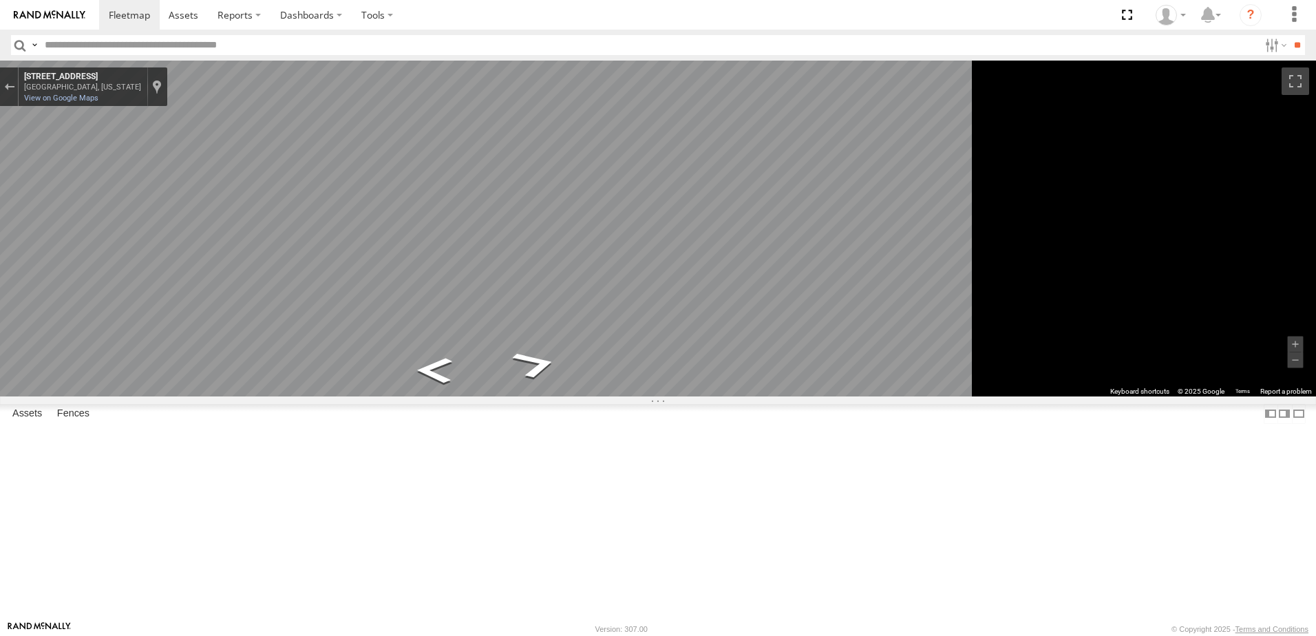
click at [257, 326] on main "To navigate the map with touch gestures double-tap and hold your finger on the …" at bounding box center [658, 341] width 1316 height 560
click at [14, 87] on div "Exit the Street View" at bounding box center [9, 87] width 10 height 8
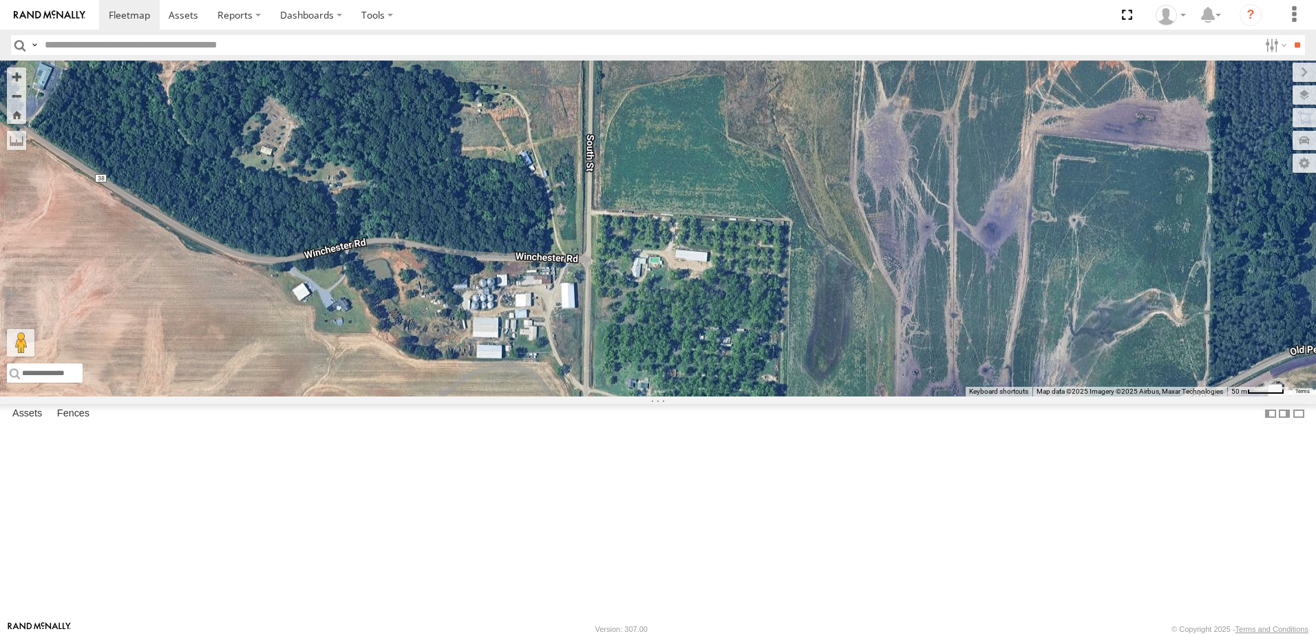
drag, startPoint x: 878, startPoint y: 347, endPoint x: 742, endPoint y: 388, distance: 142.4
click at [742, 388] on div "7765T T3212 40027T T3214 Loading..." at bounding box center [658, 229] width 1316 height 336
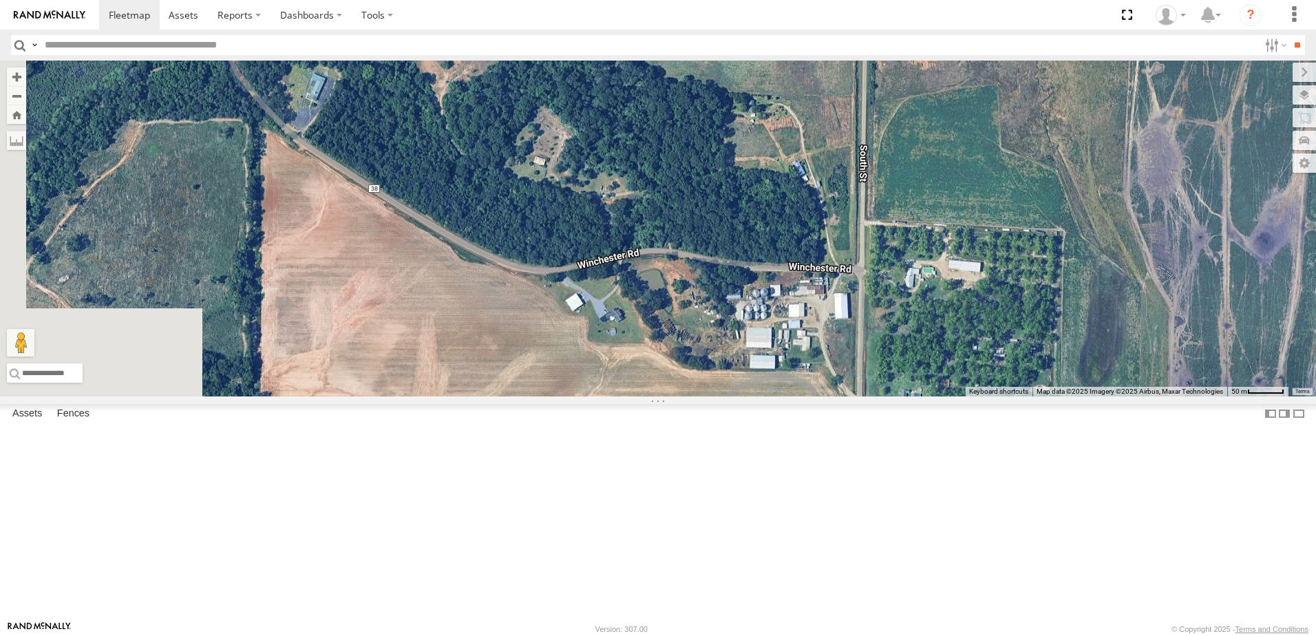
drag, startPoint x: 574, startPoint y: 392, endPoint x: 853, endPoint y: 404, distance: 279.7
click at [853, 396] on div "7765T T3212 40027T T3214 Loading..." at bounding box center [658, 229] width 1316 height 336
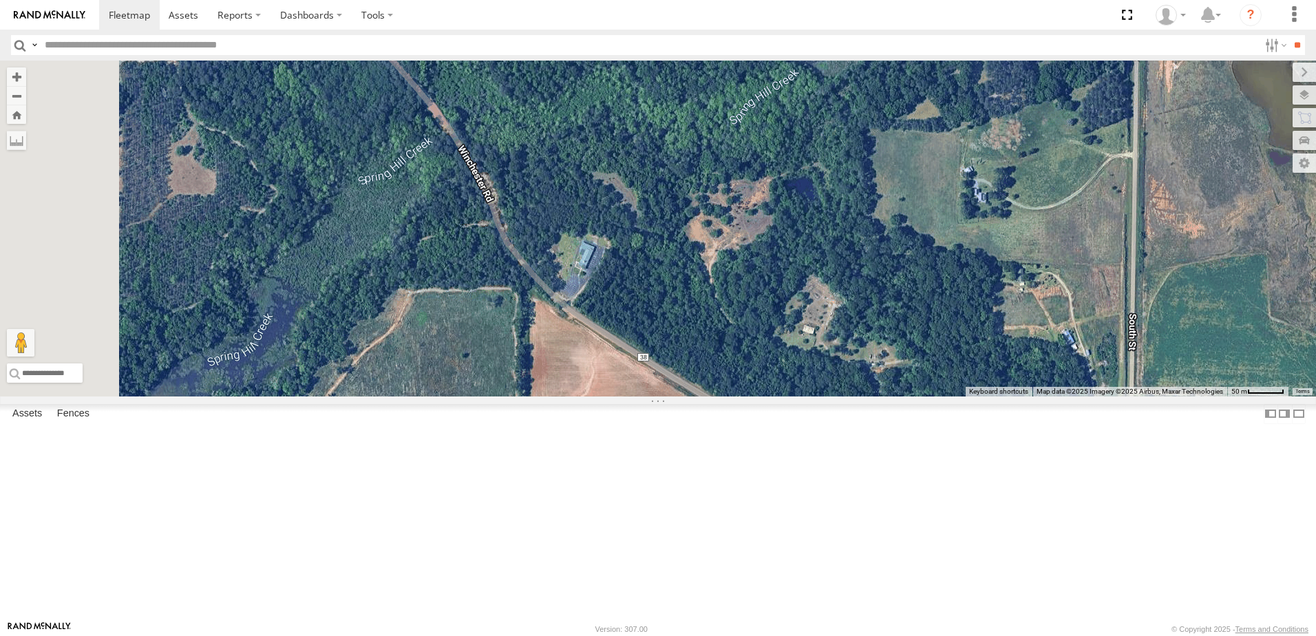
drag, startPoint x: 555, startPoint y: 337, endPoint x: 816, endPoint y: 511, distance: 313.0
click at [815, 396] on div "7765T T3212 40027T T3214 Loading..." at bounding box center [658, 229] width 1316 height 336
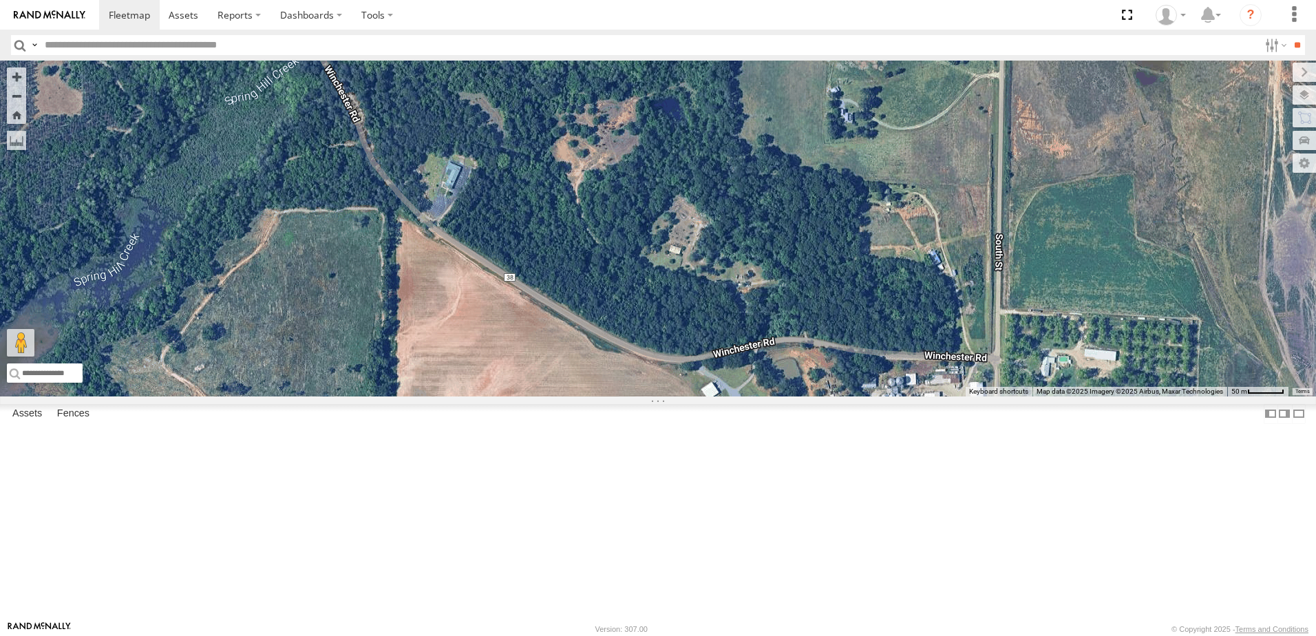
drag, startPoint x: 814, startPoint y: 499, endPoint x: 617, endPoint y: 397, distance: 221.6
click at [617, 396] on div "7765T T3212 40027T T3214 Loading..." at bounding box center [658, 229] width 1316 height 336
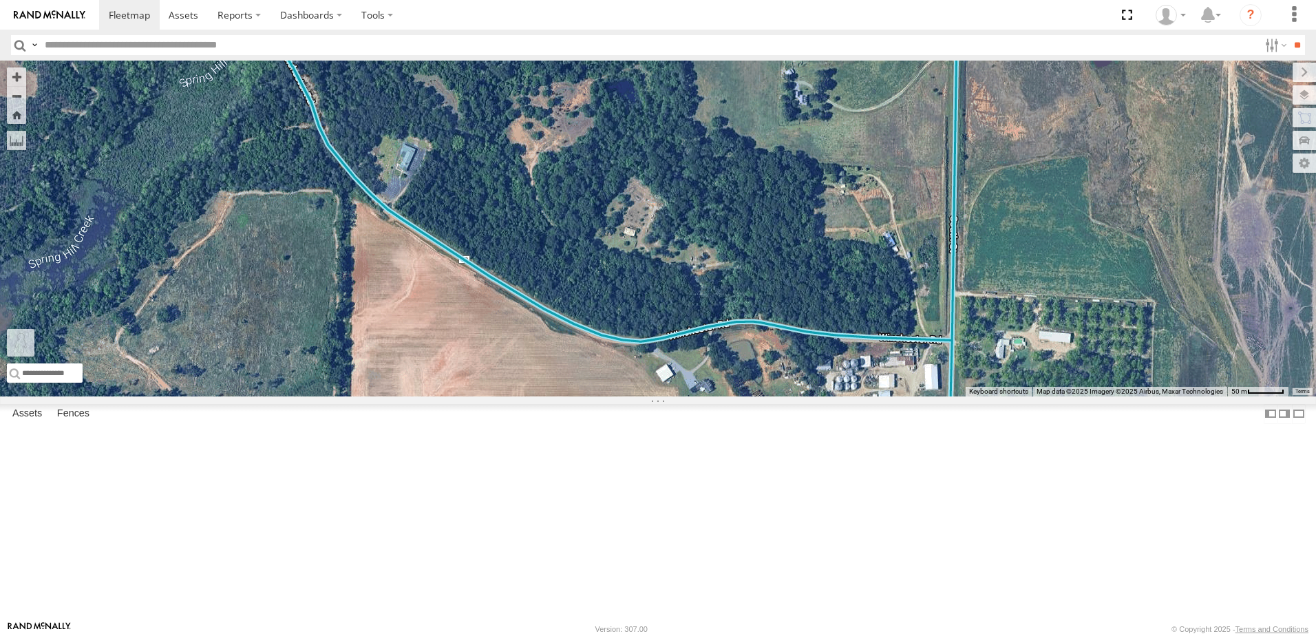
drag, startPoint x: 370, startPoint y: 571, endPoint x: 759, endPoint y: 573, distance: 389.5
click at [759, 396] on div "7765T T3212 40027T T3214 To activate drag with keyboard, press Alt + Enter. Onc…" at bounding box center [658, 229] width 1316 height 336
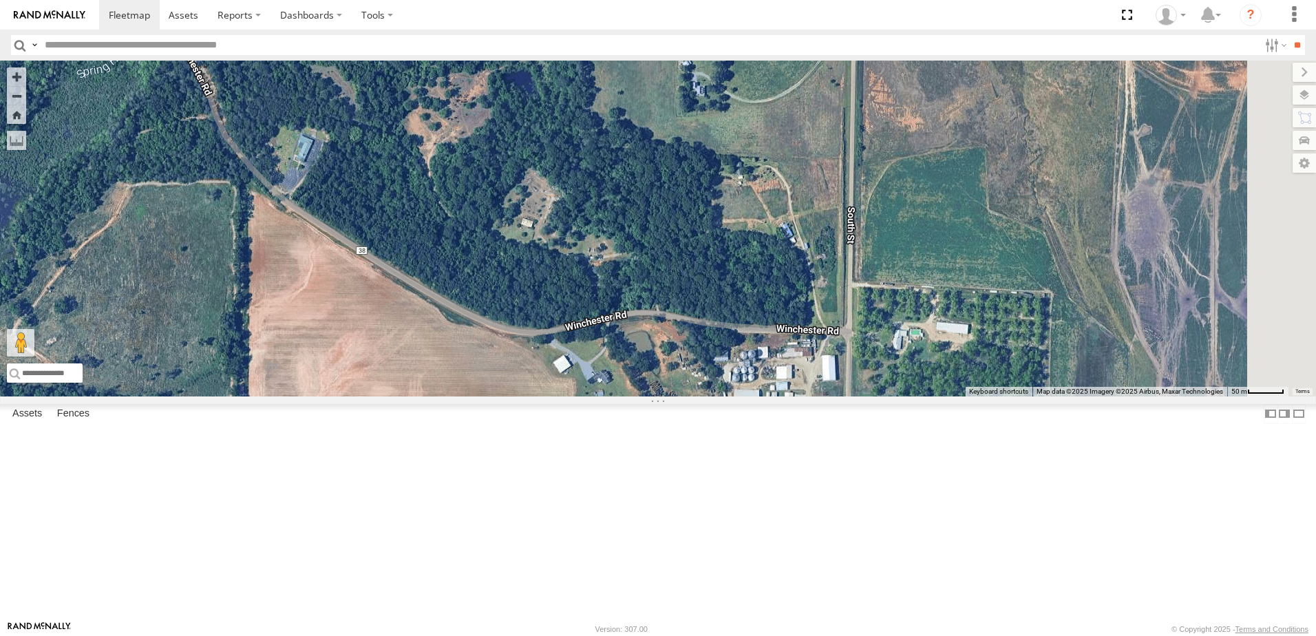
drag, startPoint x: 937, startPoint y: 502, endPoint x: 755, endPoint y: 487, distance: 183.0
click at [752, 396] on div "7765T T3212 40027T T3214 No data available." at bounding box center [658, 229] width 1316 height 336
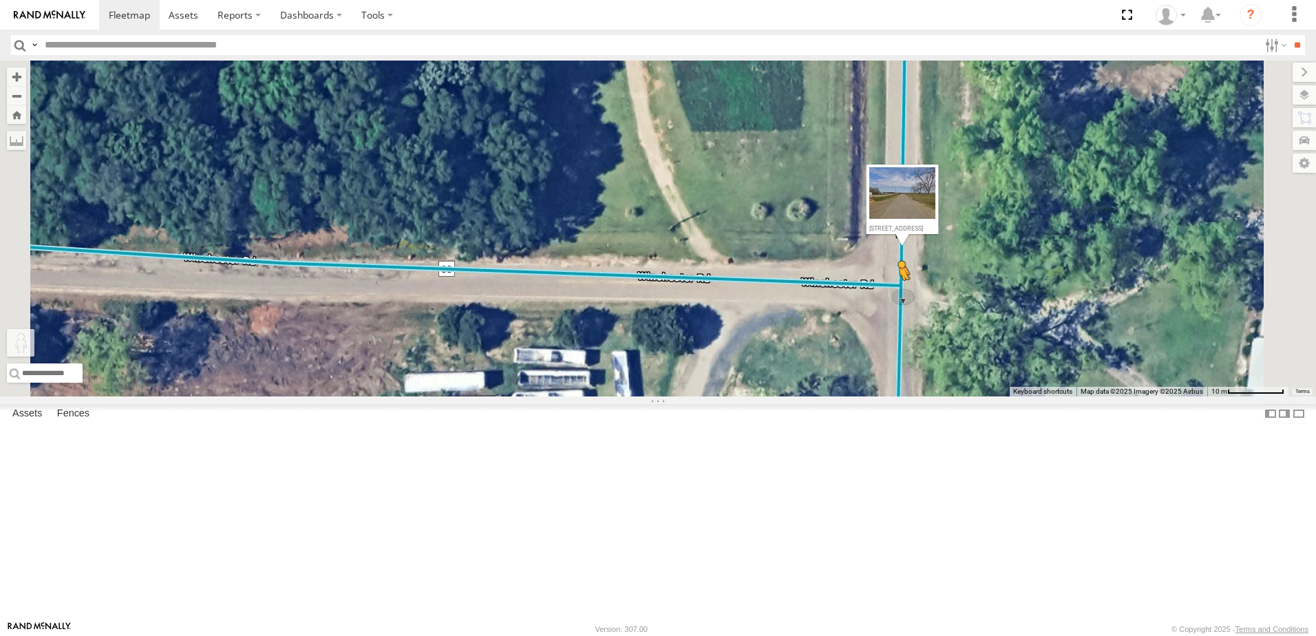
drag, startPoint x: 370, startPoint y: 569, endPoint x: 1072, endPoint y: 405, distance: 720.8
click at [1072, 396] on div "7765T T3212 40027T T3214 To activate drag with keyboard, press Alt + Enter. Onc…" at bounding box center [658, 229] width 1316 height 336
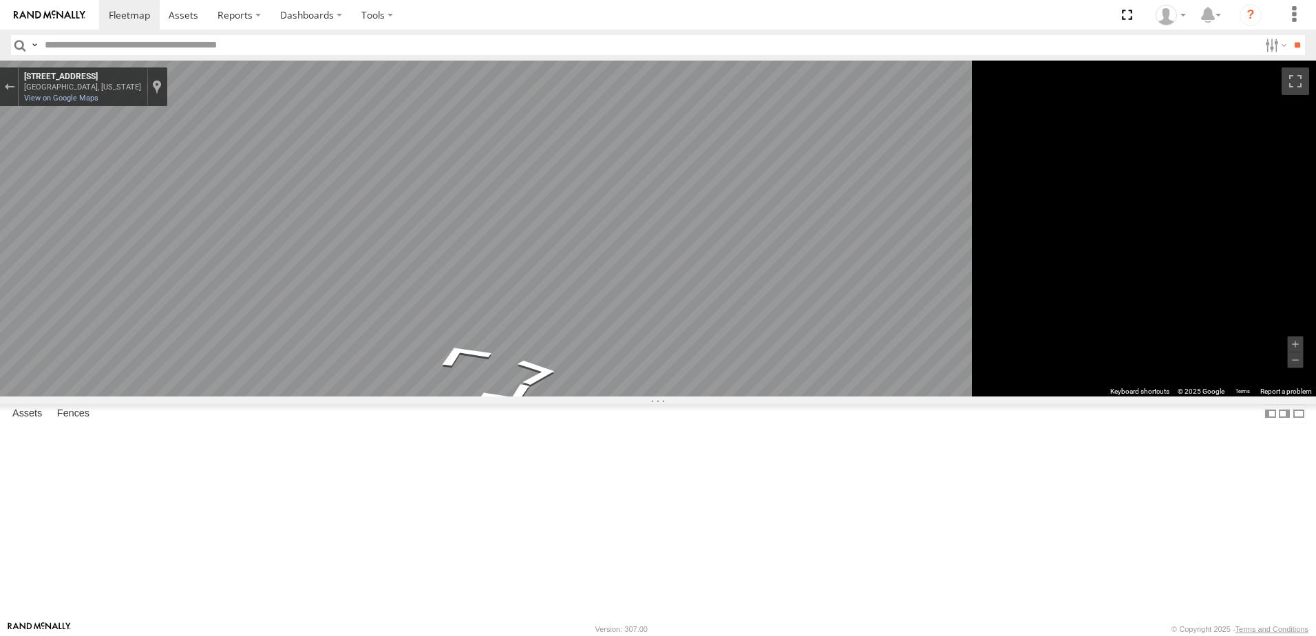
click at [264, 409] on main "To navigate the map with touch gestures double-tap and hold your finger on the …" at bounding box center [658, 341] width 1316 height 560
click at [290, 270] on main "To navigate the map with touch gestures double-tap and hold your finger on the …" at bounding box center [658, 341] width 1316 height 560
click at [1206, 307] on div "To navigate the map with touch gestures double-tap and hold your finger on the …" at bounding box center [658, 229] width 1316 height 336
click at [14, 89] on div "Exit the Street View" at bounding box center [9, 87] width 10 height 8
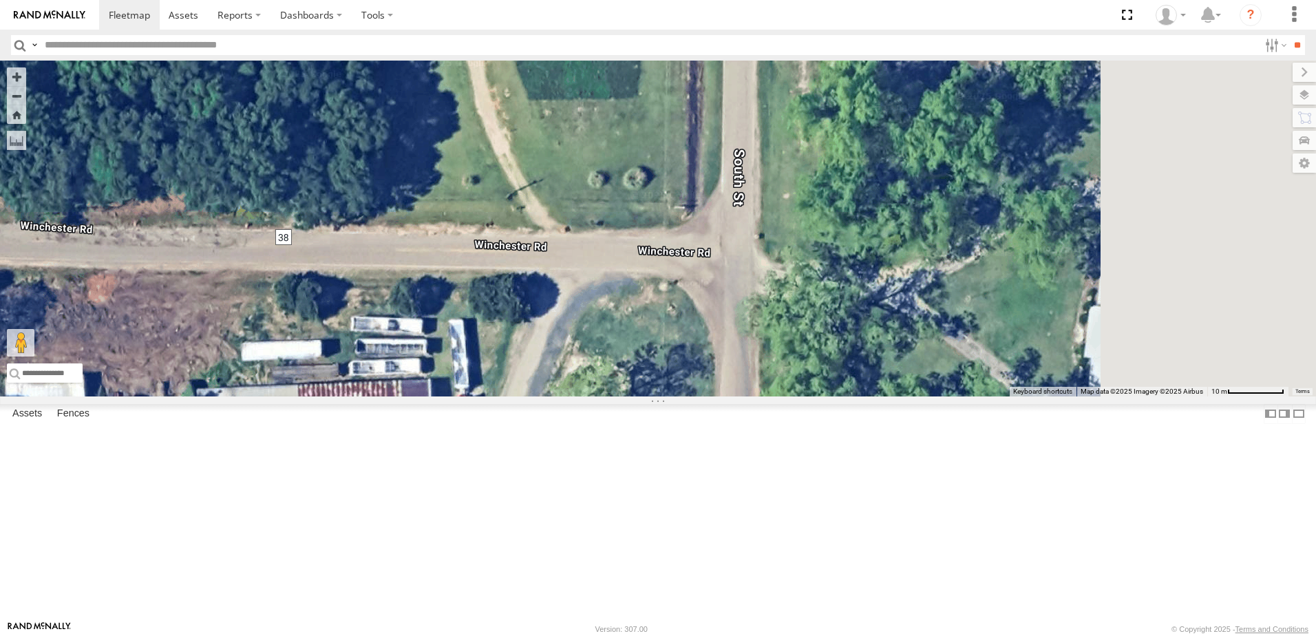
drag, startPoint x: 967, startPoint y: 409, endPoint x: 802, endPoint y: 377, distance: 167.5
click at [802, 377] on div "7765T T3212 40027T T3214 Loading..." at bounding box center [658, 229] width 1316 height 336
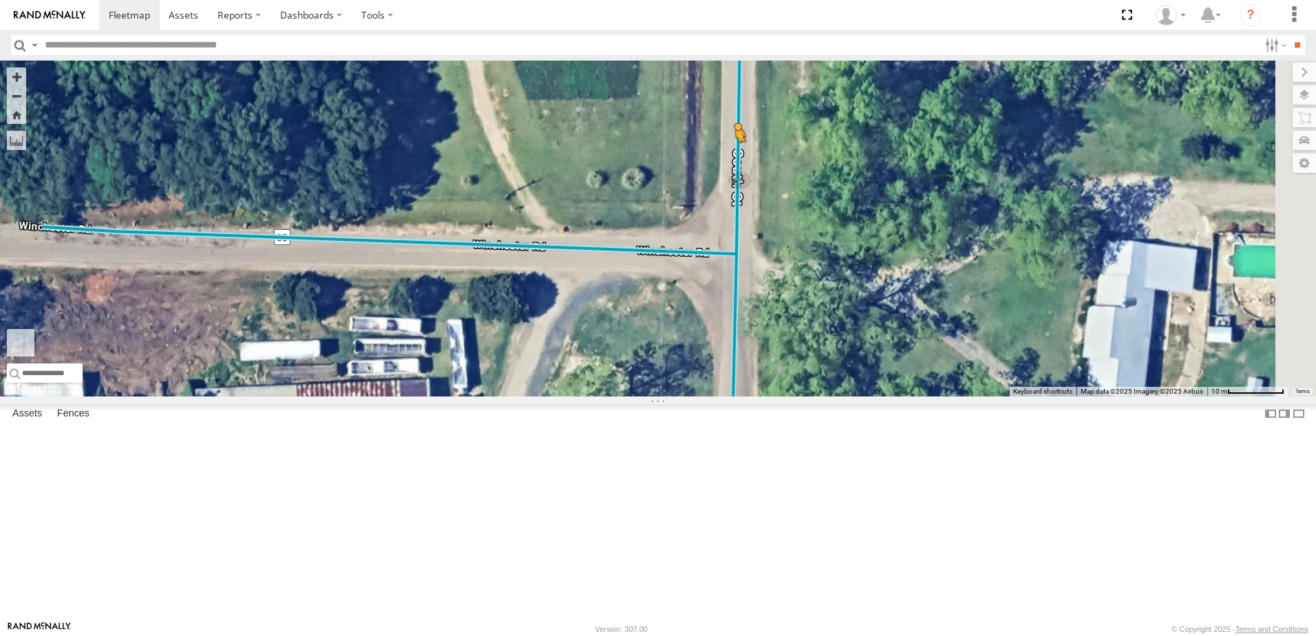
drag, startPoint x: 364, startPoint y: 571, endPoint x: 908, endPoint y: 268, distance: 622.6
click at [908, 268] on div "7765T T3212 40027T T3214 To activate drag with keyboard, press Alt + Enter. Onc…" at bounding box center [658, 229] width 1316 height 336
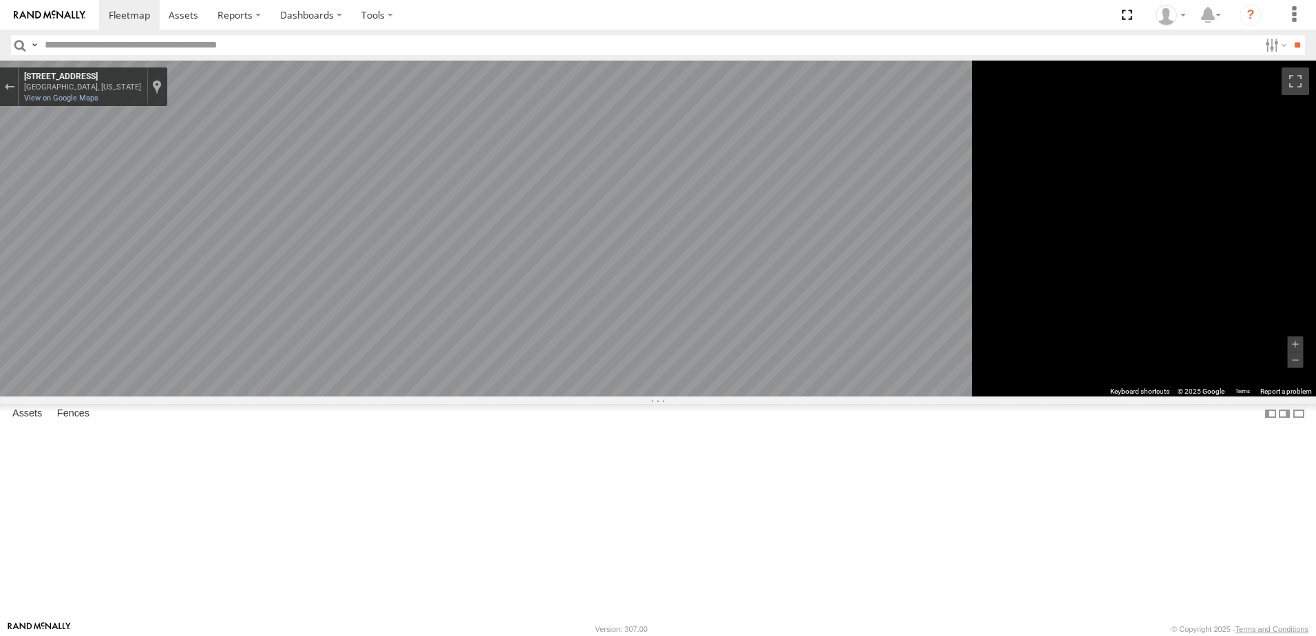
click at [1197, 312] on div "To navigate the map with touch gestures double-tap and hold your finger on the …" at bounding box center [658, 229] width 1316 height 336
click at [669, 312] on div "To navigate the map with touch gestures double-tap and hold your finger on the …" at bounding box center [658, 229] width 1316 height 336
drag, startPoint x: 1146, startPoint y: 354, endPoint x: 273, endPoint y: 273, distance: 876.5
click at [289, 276] on main "To navigate the map with touch gestures double-tap and hold your finger on the …" at bounding box center [658, 341] width 1316 height 560
drag, startPoint x: 352, startPoint y: 87, endPoint x: 373, endPoint y: 112, distance: 33.2
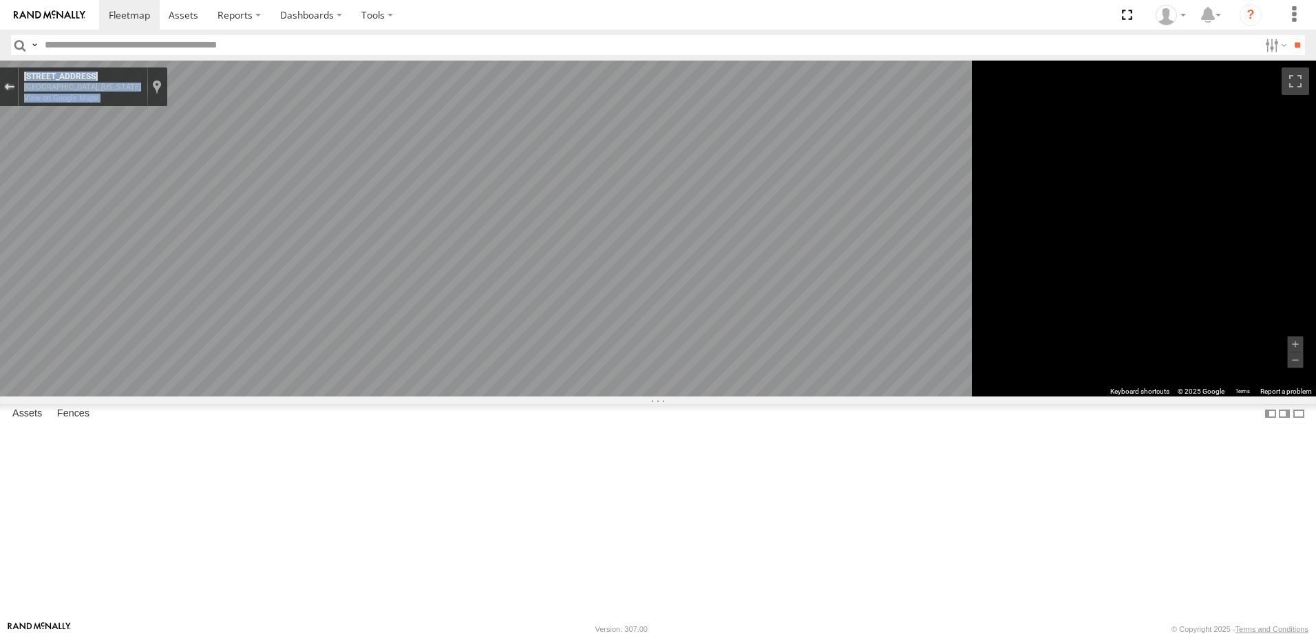
click at [14, 87] on div "Exit the Street View" at bounding box center [9, 87] width 10 height 8
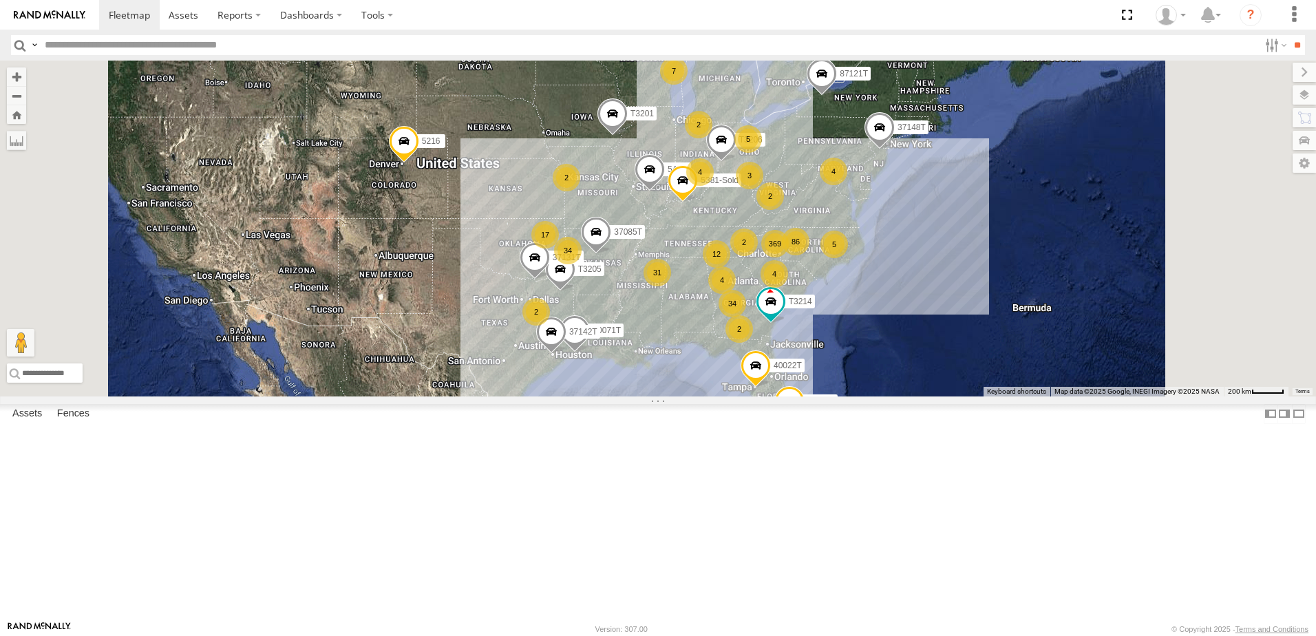
click at [0, 0] on span "Roadmap" at bounding box center [0, 0] width 0 height 0
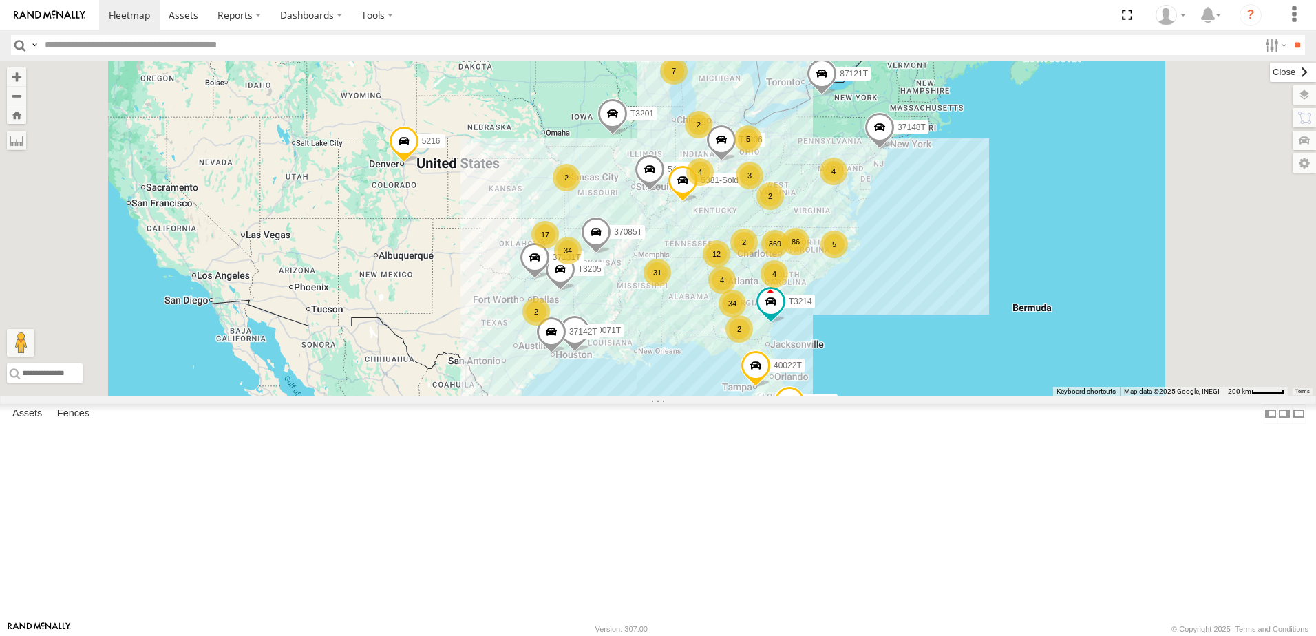
click at [1270, 78] on label at bounding box center [1293, 72] width 46 height 19
